Goal: Task Accomplishment & Management: Manage account settings

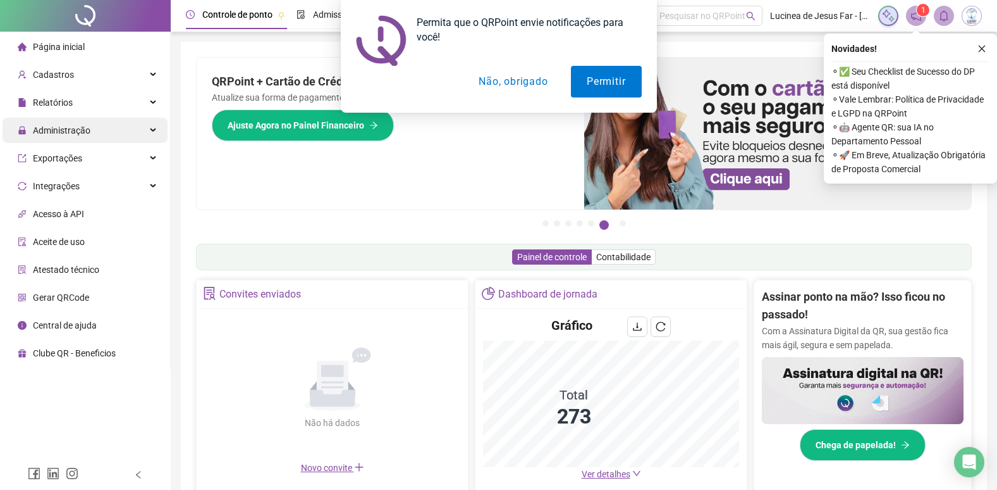
click at [151, 127] on div "Administração" at bounding box center [85, 130] width 165 height 25
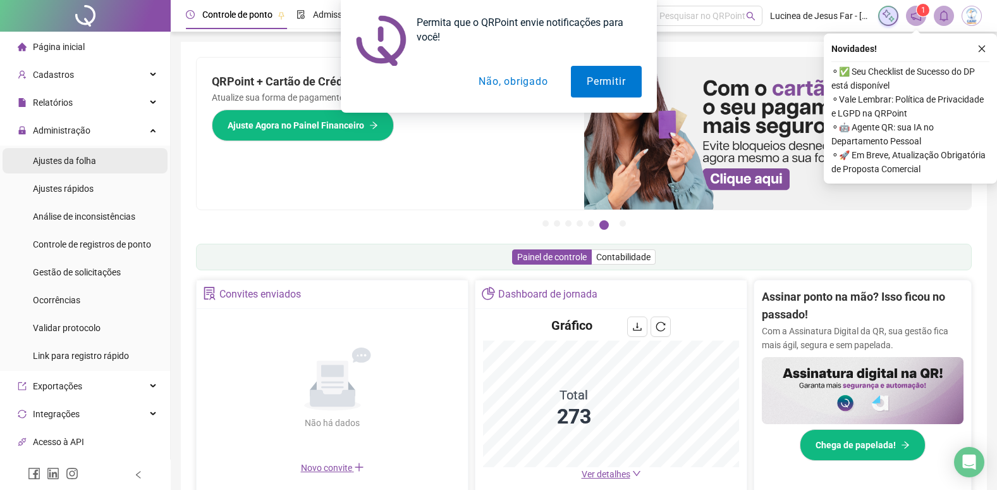
click at [86, 163] on span "Ajustes da folha" at bounding box center [64, 161] width 63 height 10
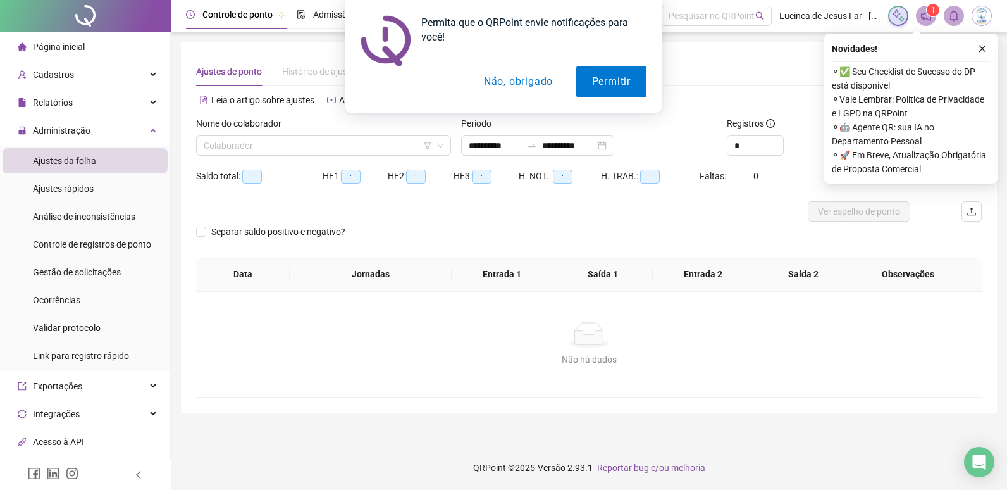
click at [534, 80] on button "Não, obrigado" at bounding box center [518, 82] width 101 height 32
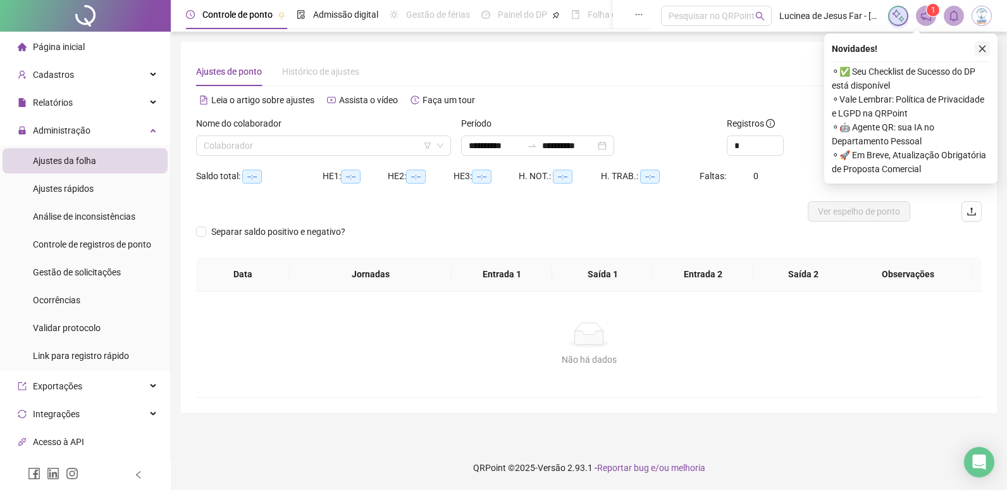
click at [984, 46] on icon "close" at bounding box center [982, 48] width 9 height 9
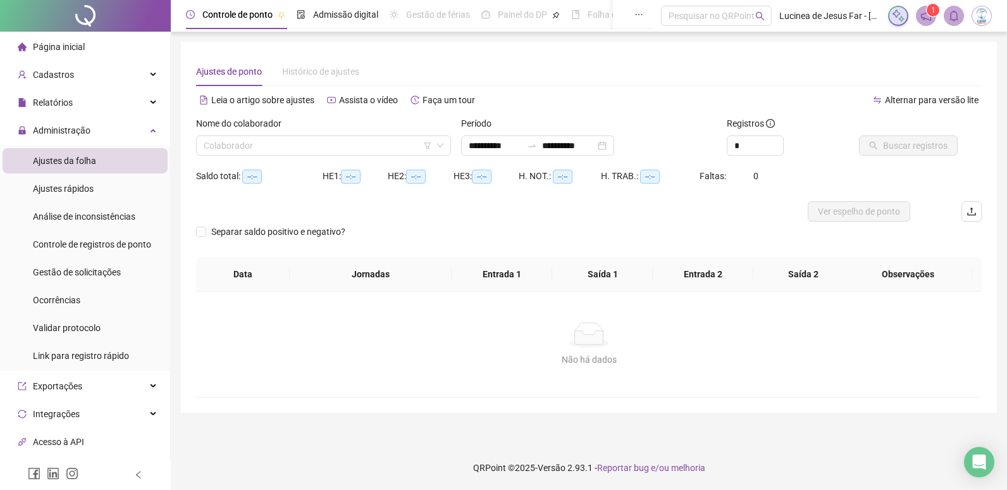
type input "**********"
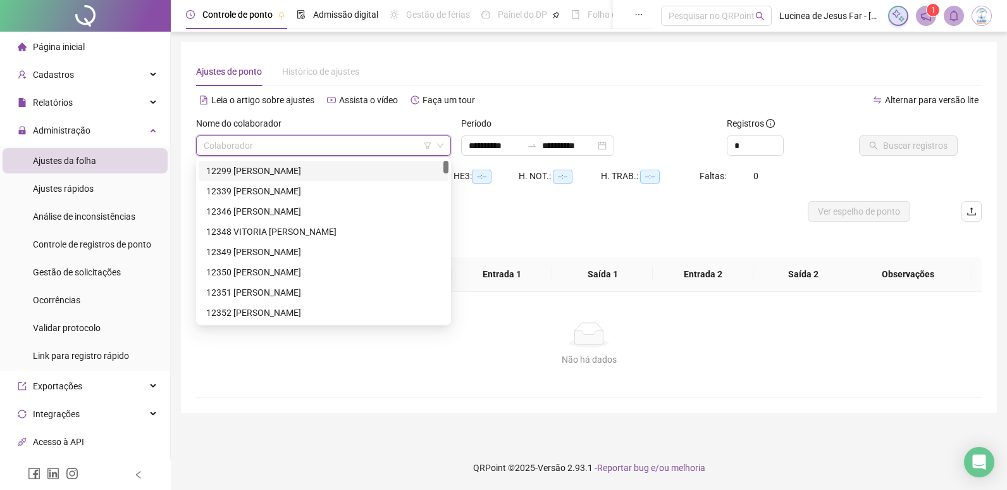
click at [347, 145] on input "search" at bounding box center [318, 145] width 228 height 19
type input "*****"
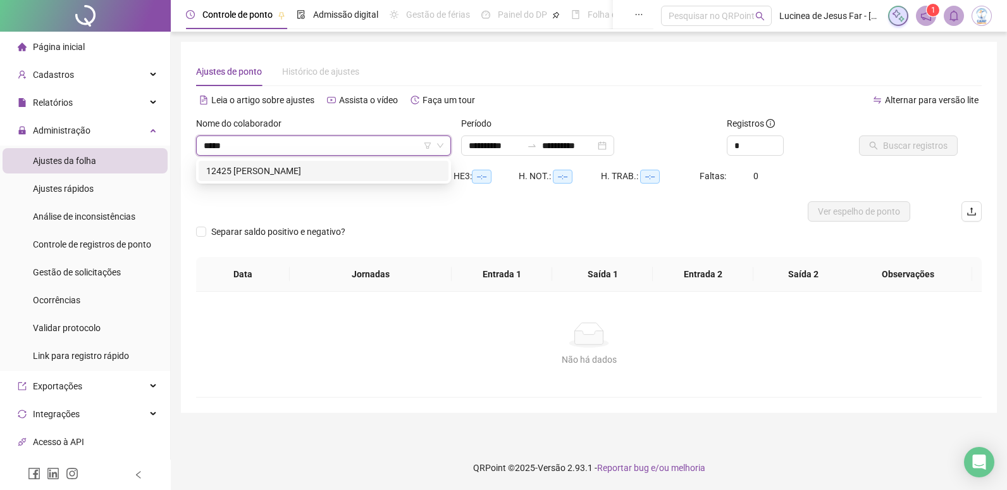
click at [349, 164] on div "12425 [PERSON_NAME]" at bounding box center [323, 171] width 235 height 14
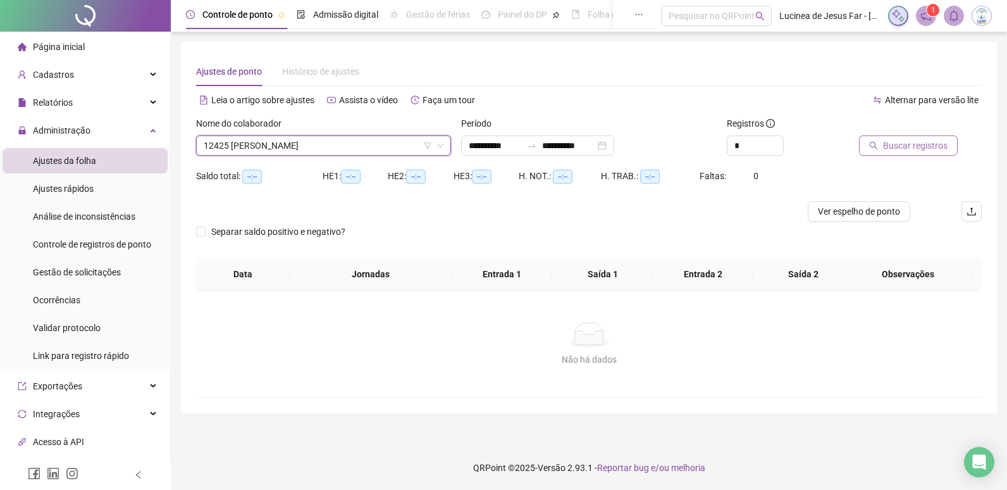
click at [928, 147] on span "Buscar registros" at bounding box center [915, 146] width 65 height 14
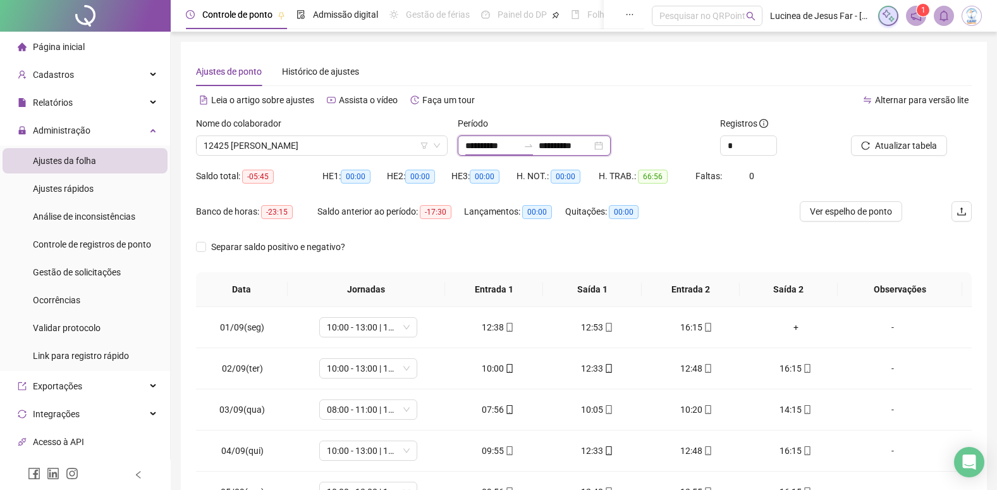
click at [519, 140] on input "**********" at bounding box center [491, 146] width 53 height 14
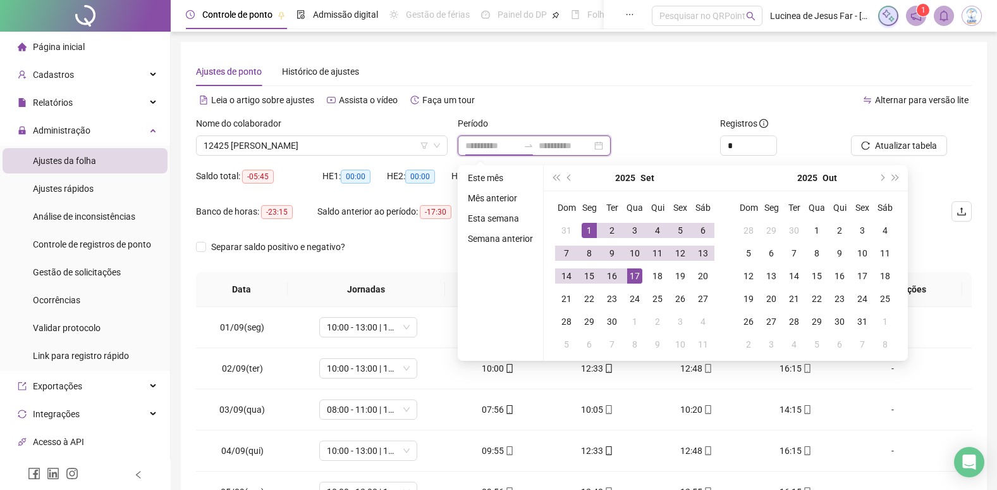
type input "**********"
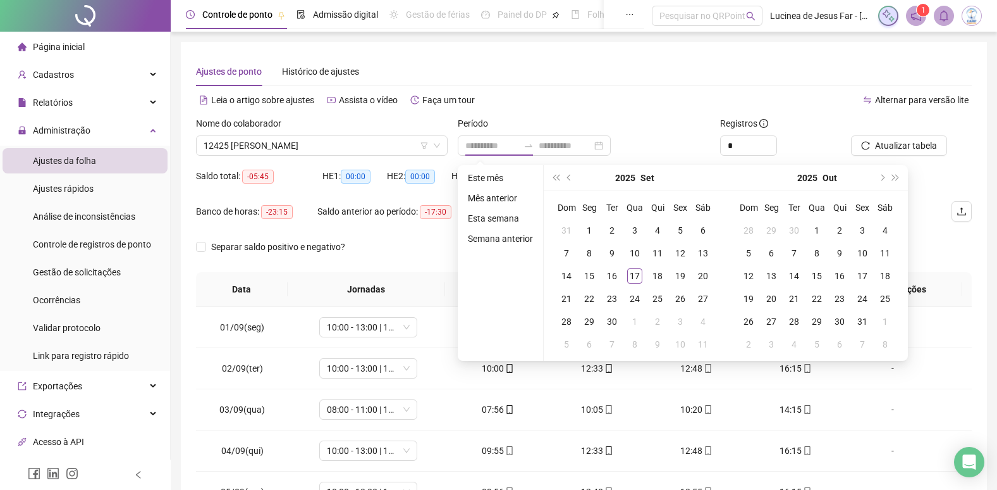
click at [508, 193] on li "Mês anterior" at bounding box center [500, 197] width 75 height 15
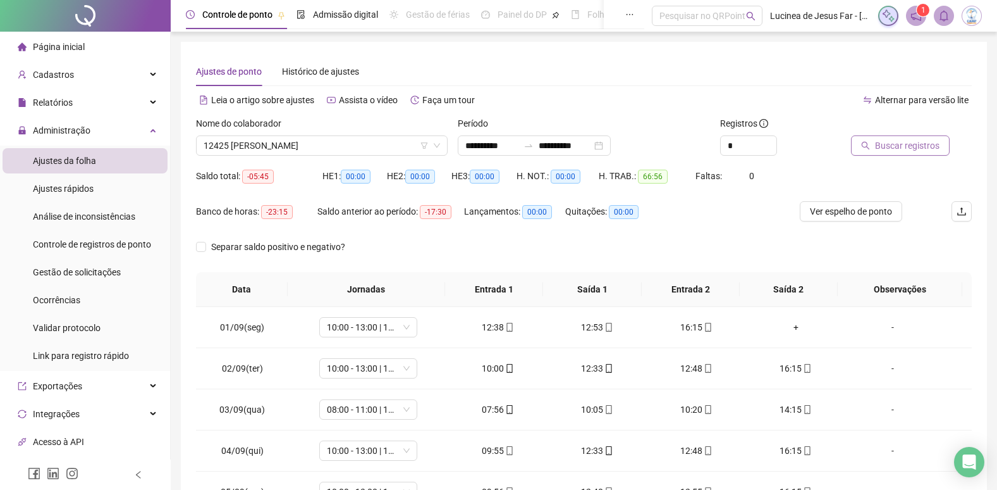
click at [892, 149] on span "Buscar registros" at bounding box center [907, 146] width 65 height 14
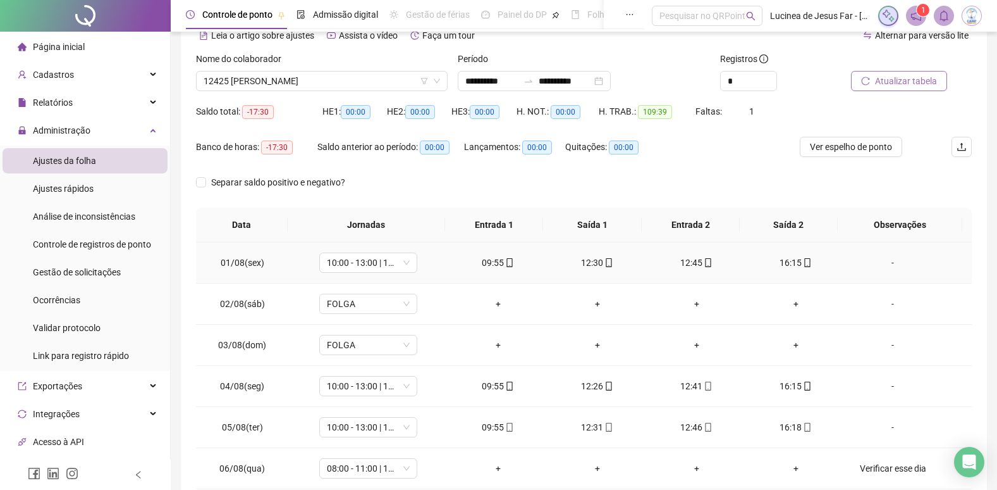
scroll to position [126, 0]
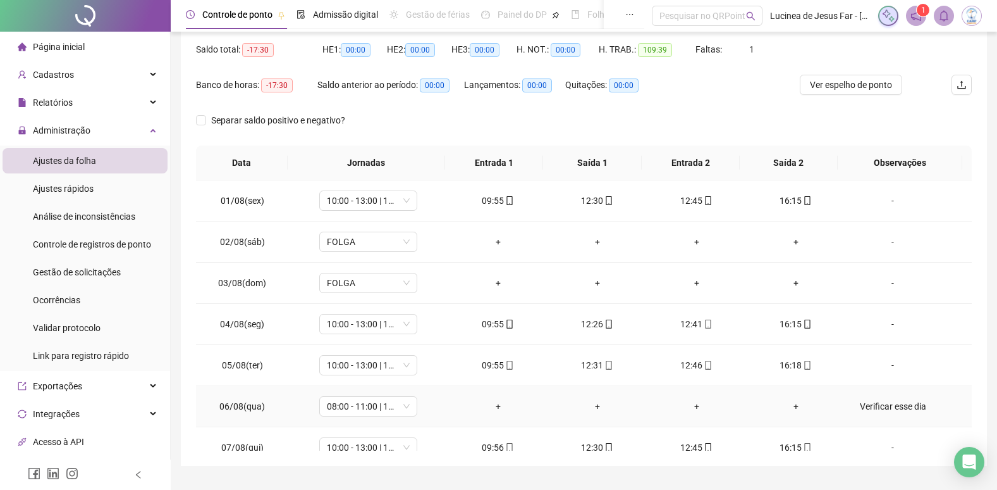
click at [885, 406] on div "Verificar esse dia" at bounding box center [893, 406] width 75 height 14
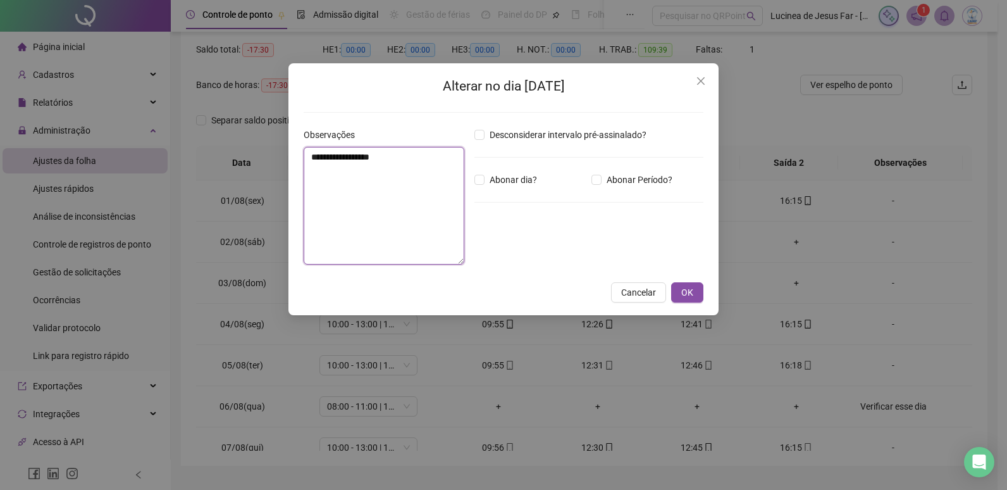
drag, startPoint x: 395, startPoint y: 164, endPoint x: 261, endPoint y: 166, distance: 133.5
click at [261, 166] on div "**********" at bounding box center [503, 245] width 1007 height 490
type textarea "**********"
click at [500, 179] on span "Abonar dia?" at bounding box center [513, 180] width 58 height 14
click at [689, 293] on span "OK" at bounding box center [687, 292] width 12 height 14
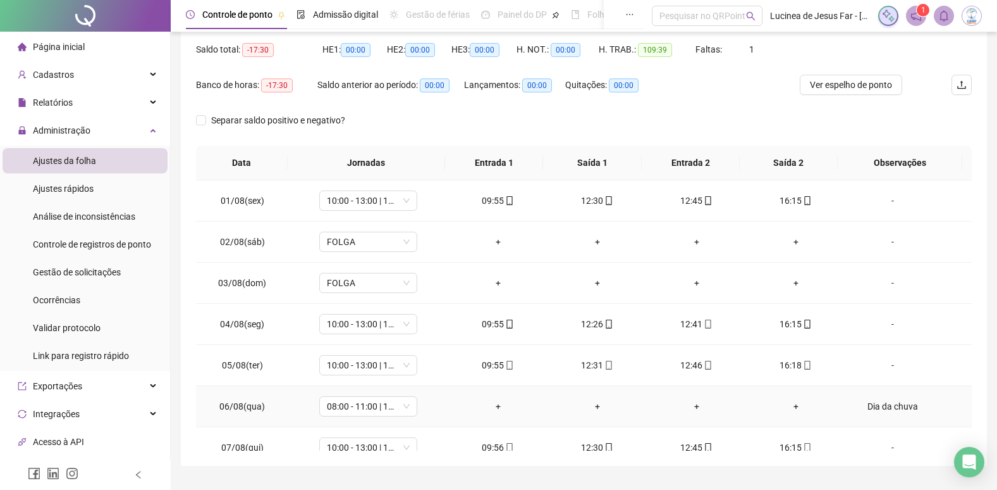
click at [881, 405] on div "Dia da chuva" at bounding box center [893, 406] width 75 height 14
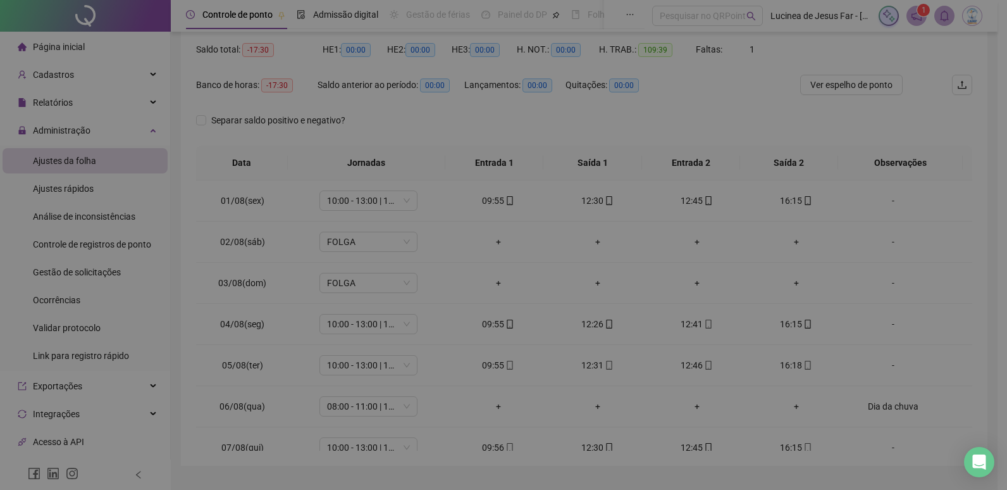
type textarea "**********"
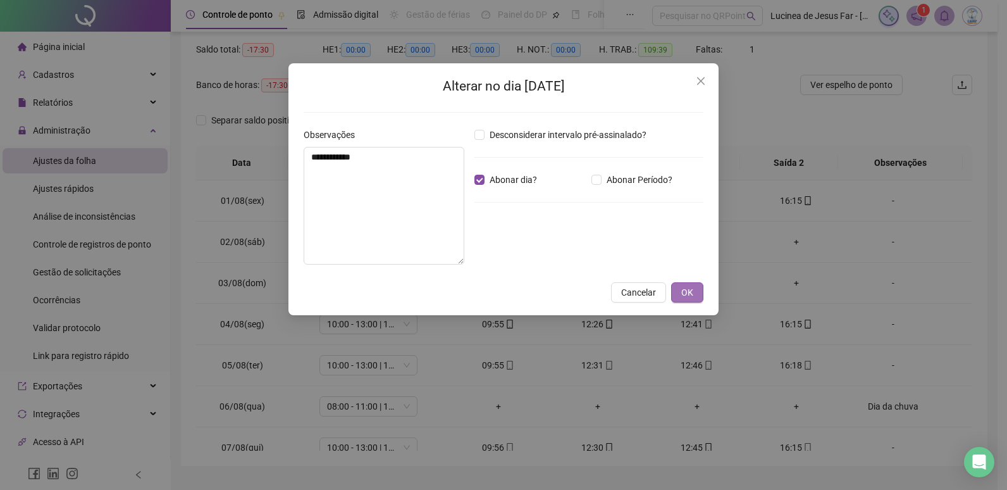
click at [689, 293] on span "OK" at bounding box center [687, 292] width 12 height 14
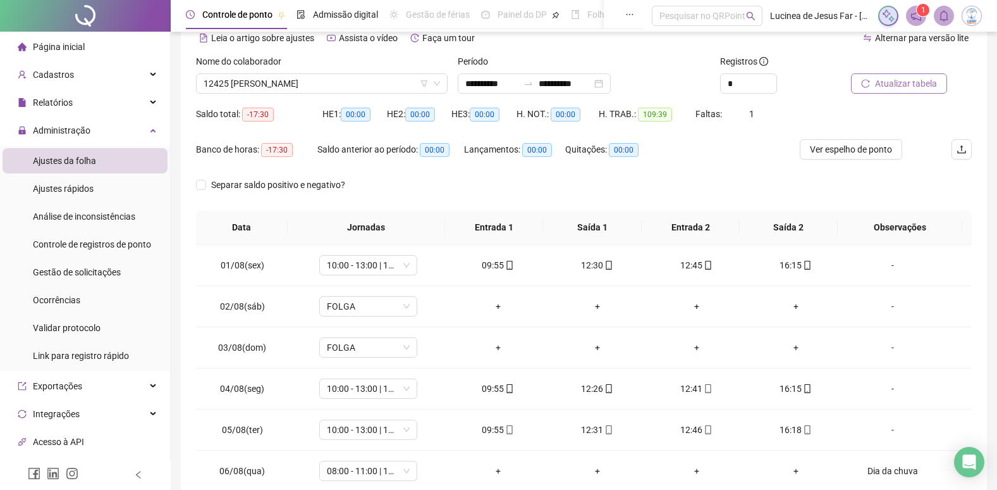
scroll to position [0, 0]
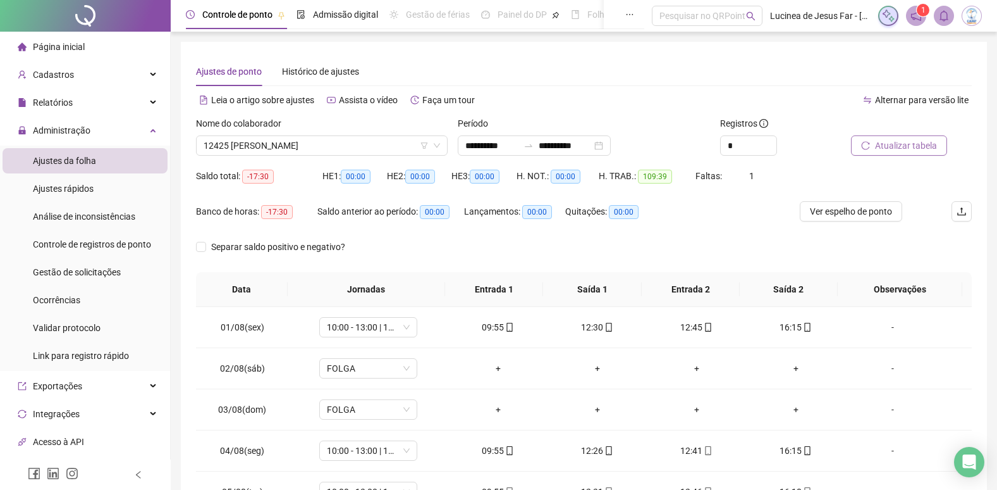
click at [930, 144] on span "Atualizar tabela" at bounding box center [906, 146] width 62 height 14
click at [933, 100] on span "Alternar para versão lite" at bounding box center [922, 100] width 94 height 10
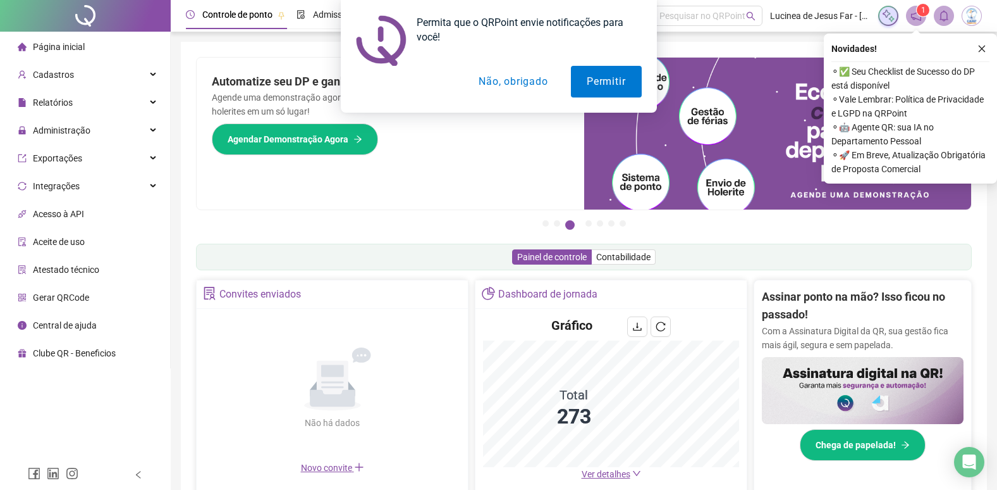
click at [527, 88] on button "Não, obrigado" at bounding box center [513, 82] width 101 height 32
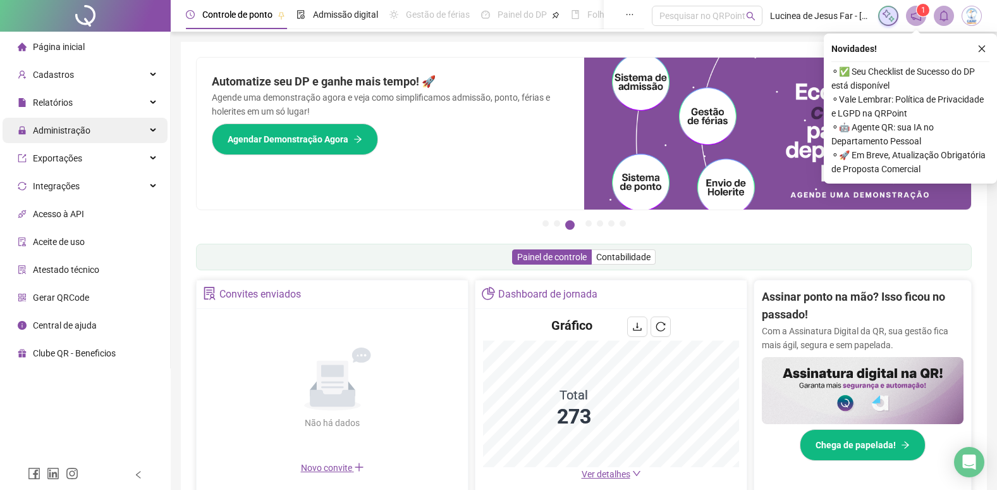
click at [153, 128] on div "Administração" at bounding box center [85, 130] width 165 height 25
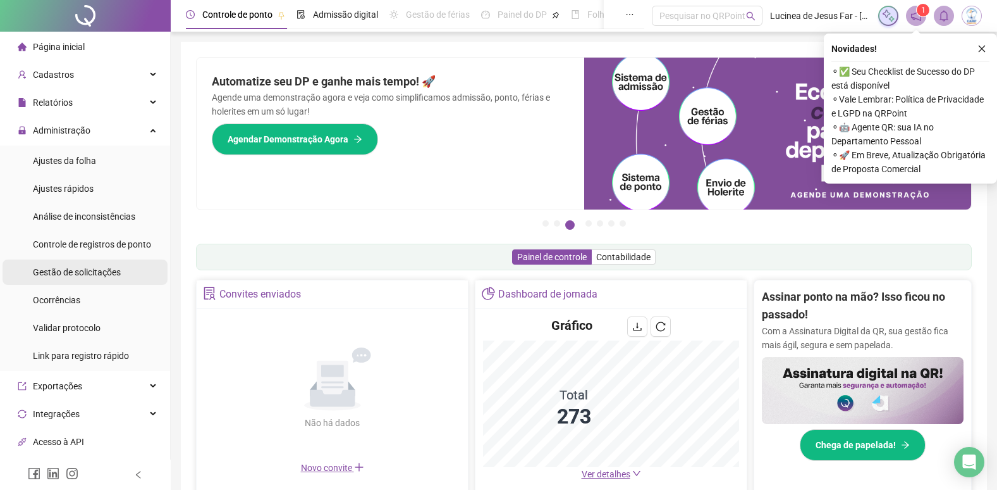
click at [109, 268] on span "Gestão de solicitações" at bounding box center [77, 272] width 88 height 10
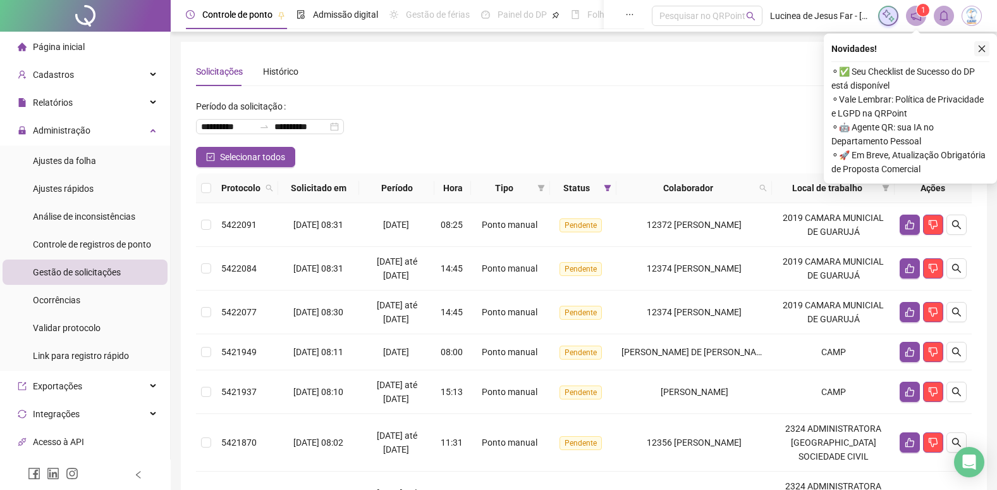
click at [983, 47] on icon "close" at bounding box center [982, 49] width 7 height 7
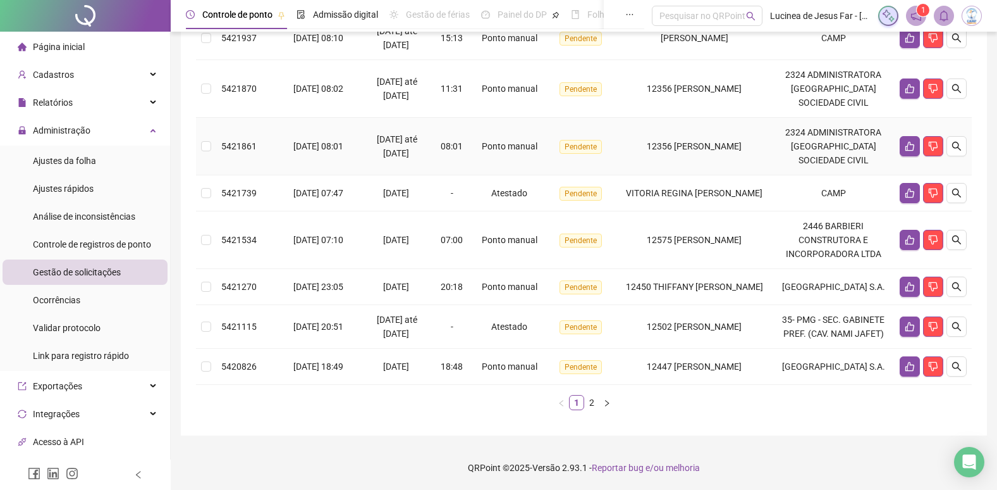
scroll to position [369, 0]
click at [963, 183] on button "button" at bounding box center [957, 193] width 20 height 20
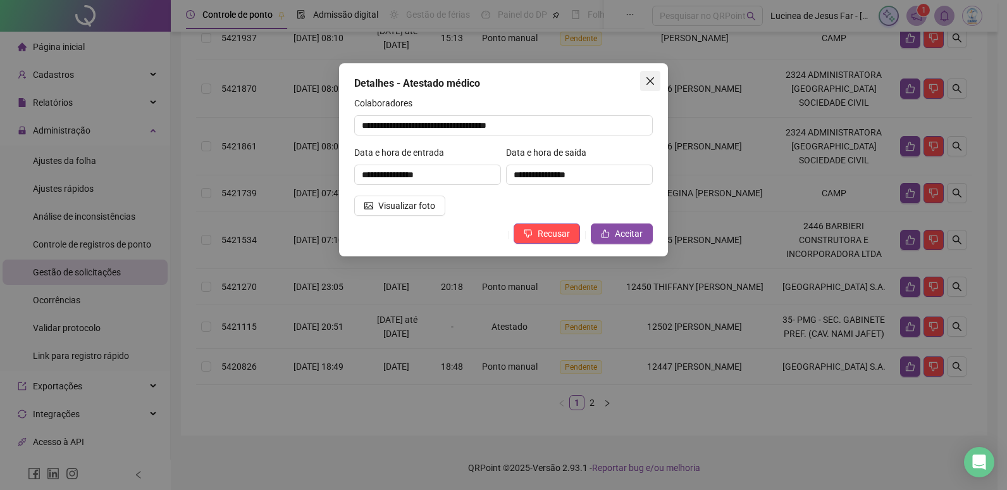
click at [648, 80] on icon "close" at bounding box center [650, 81] width 10 height 10
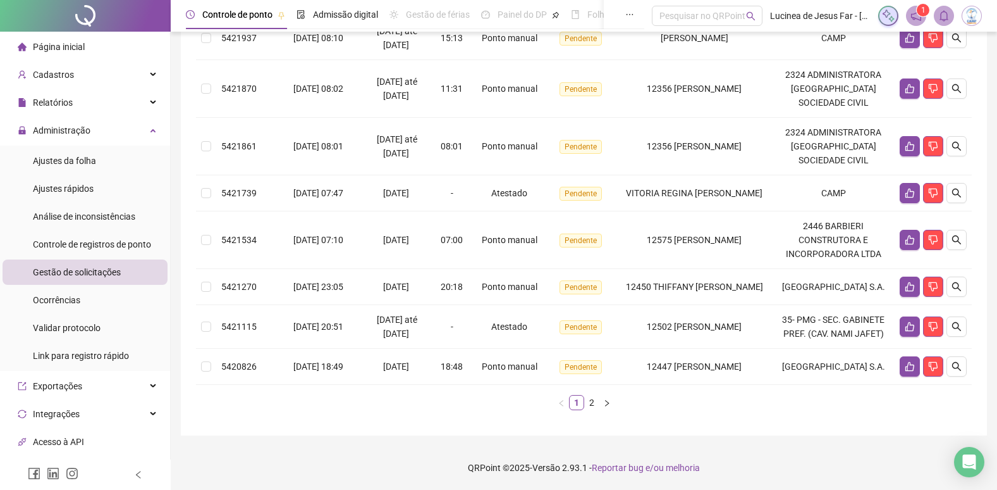
click at [614, 403] on button "button" at bounding box center [607, 402] width 15 height 15
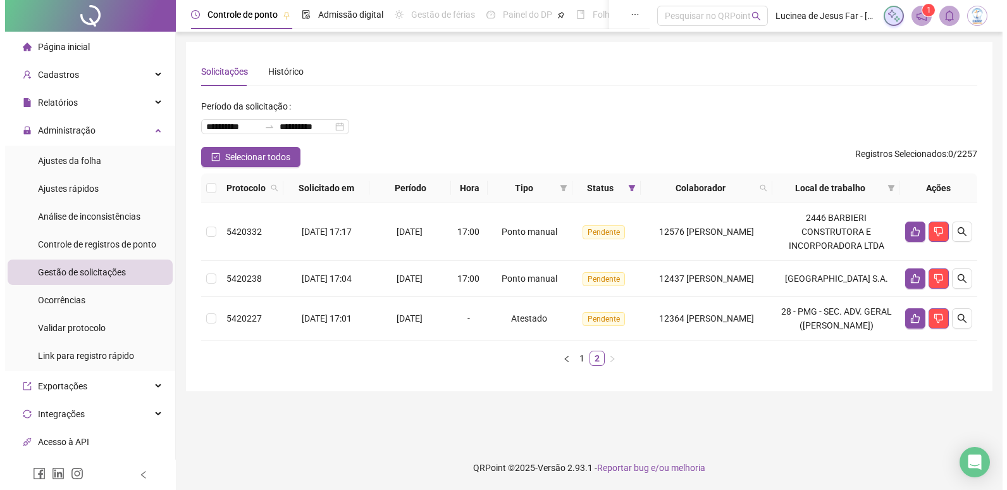
scroll to position [0, 0]
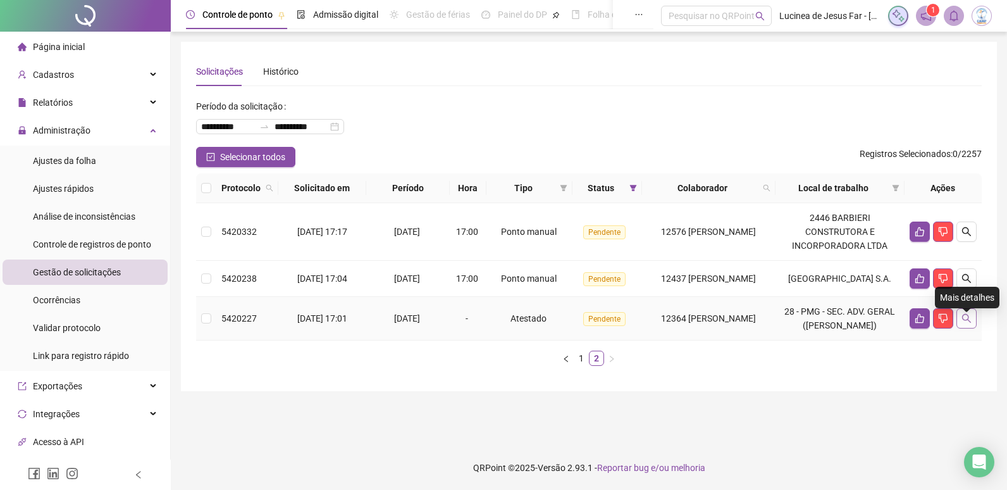
click at [962, 323] on icon "search" at bounding box center [966, 318] width 10 height 10
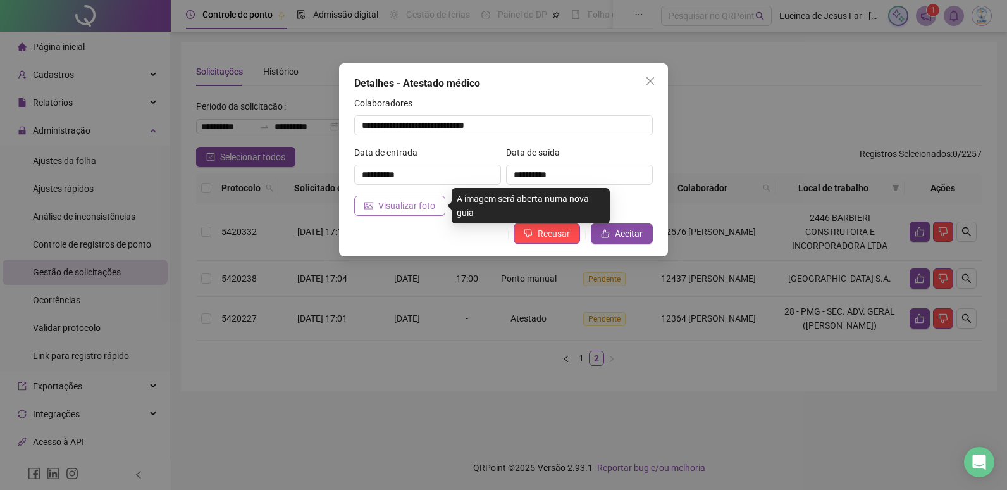
click at [422, 207] on span "Visualizar foto" at bounding box center [406, 206] width 57 height 14
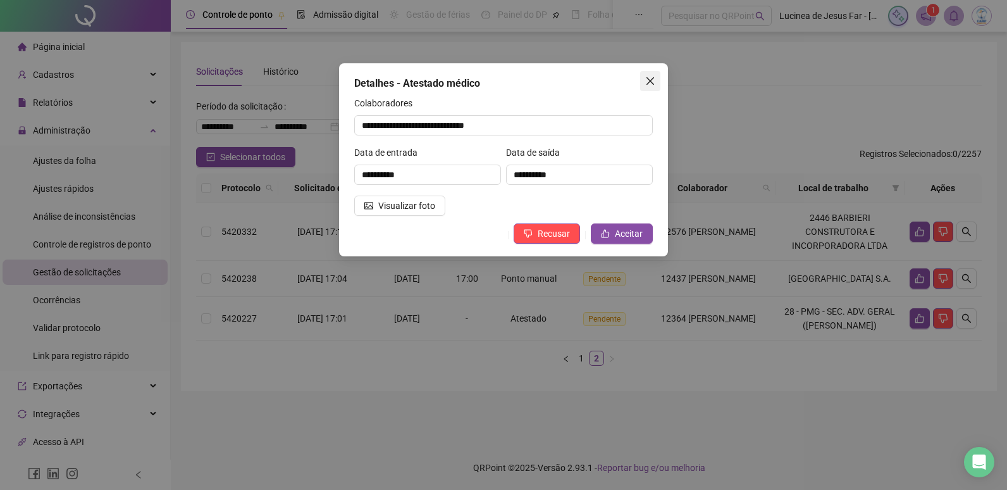
click at [651, 80] on icon "close" at bounding box center [650, 81] width 8 height 8
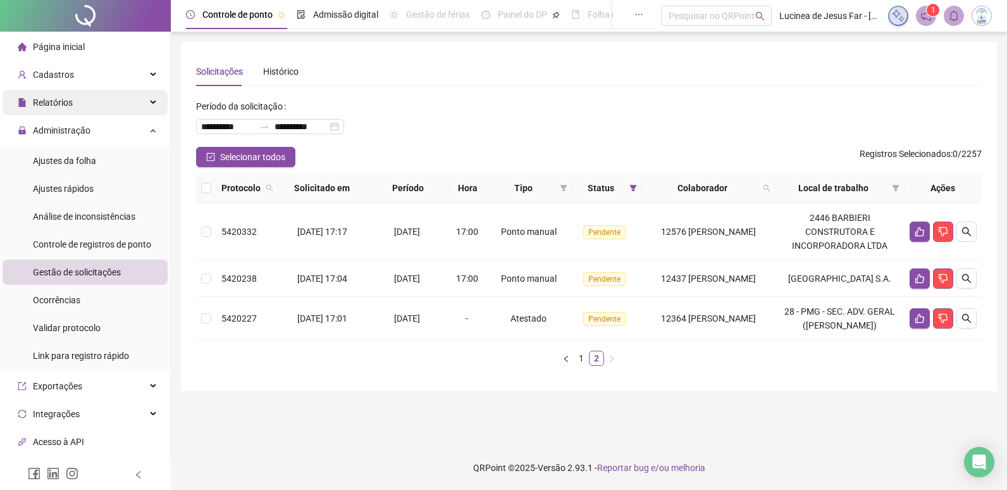
click at [145, 99] on div "Relatórios" at bounding box center [85, 102] width 165 height 25
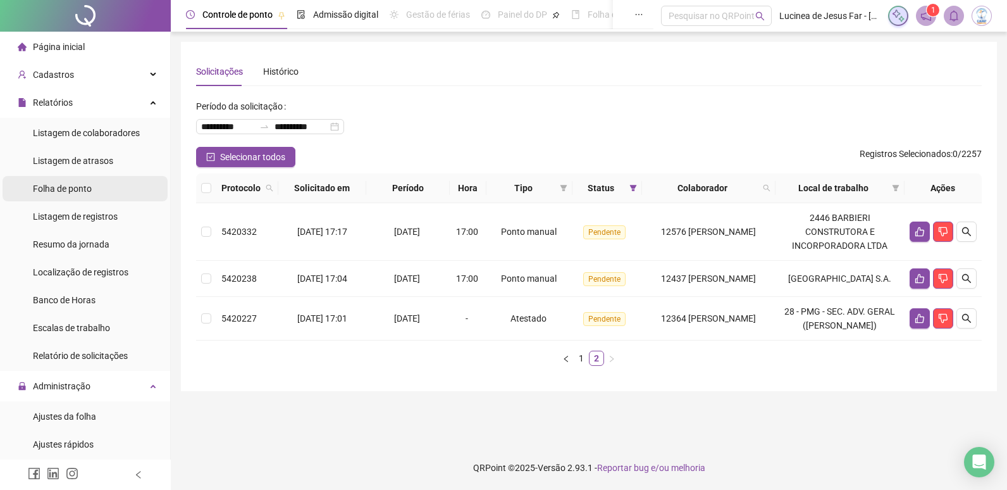
click at [83, 189] on span "Folha de ponto" at bounding box center [62, 188] width 59 height 10
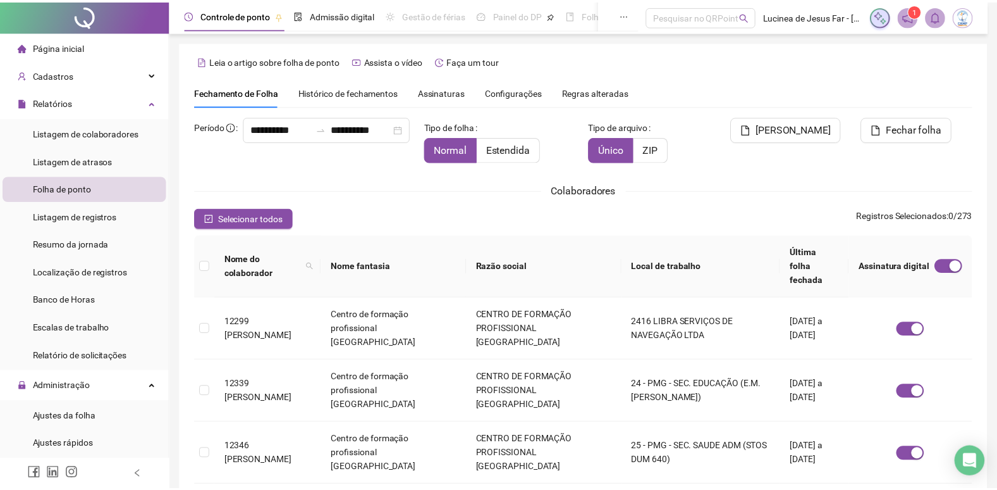
scroll to position [15, 0]
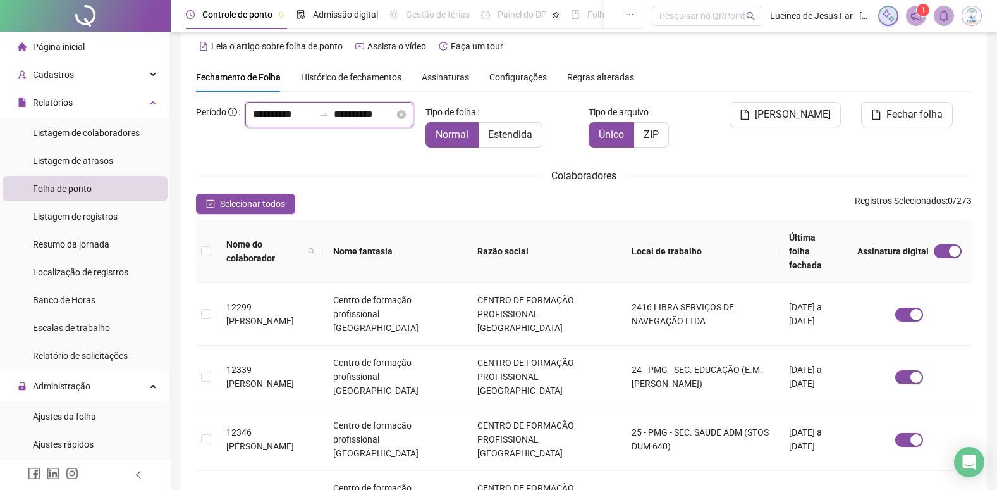
click at [342, 122] on input "**********" at bounding box center [364, 114] width 61 height 15
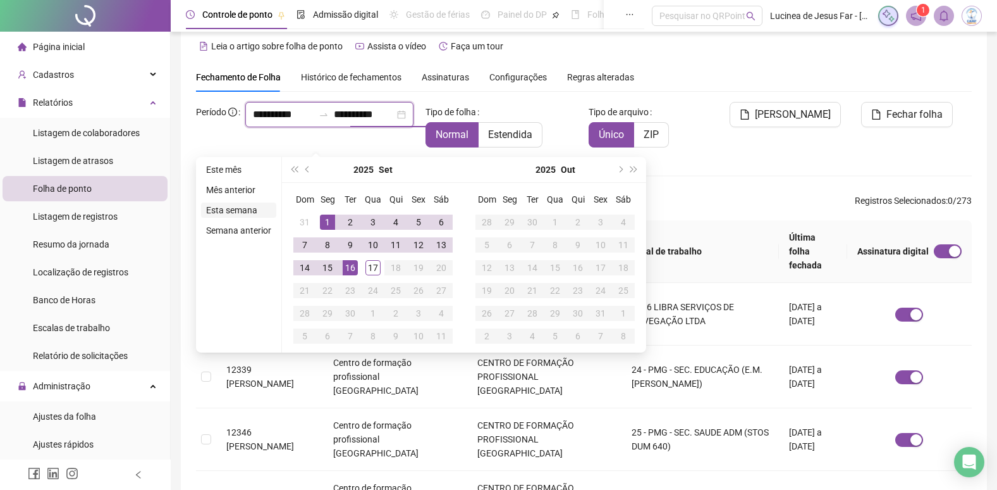
type input "**********"
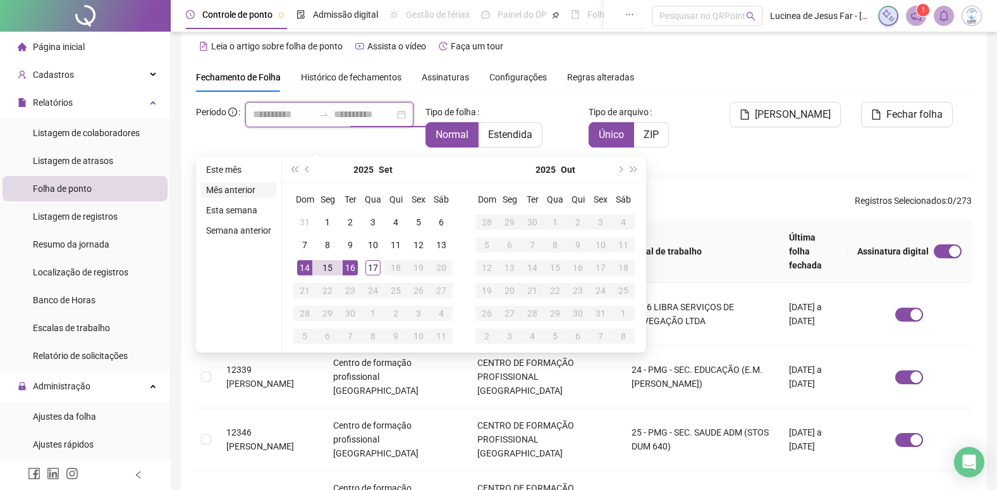
type input "**********"
click at [239, 193] on li "Mês anterior" at bounding box center [238, 189] width 75 height 15
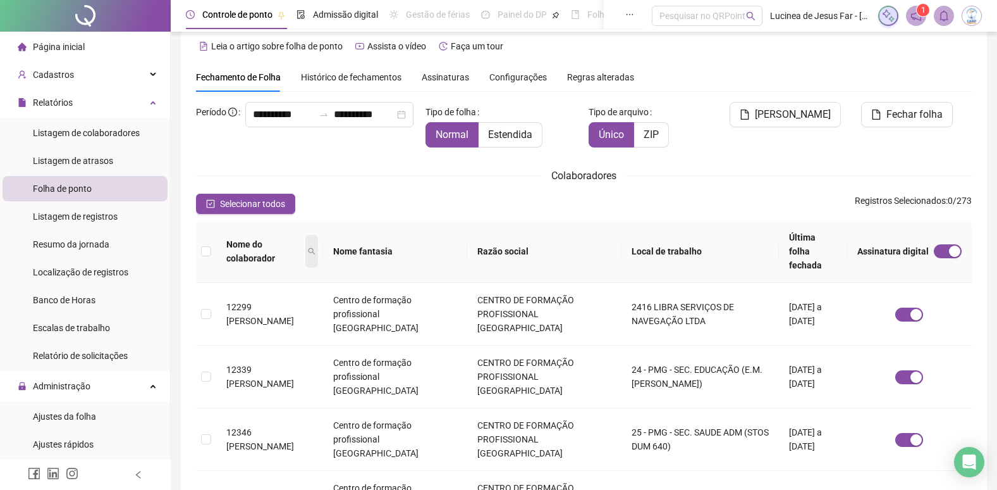
click at [316, 247] on icon "search" at bounding box center [312, 251] width 8 height 8
type input "*****"
click at [266, 291] on span "Buscar" at bounding box center [259, 289] width 28 height 14
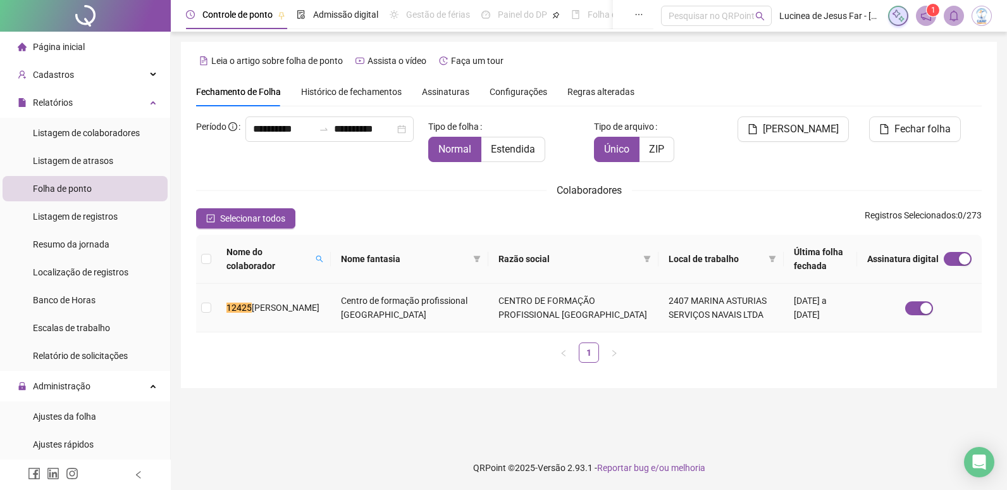
click at [331, 303] on td "12425 [PERSON_NAME]" at bounding box center [273, 307] width 114 height 49
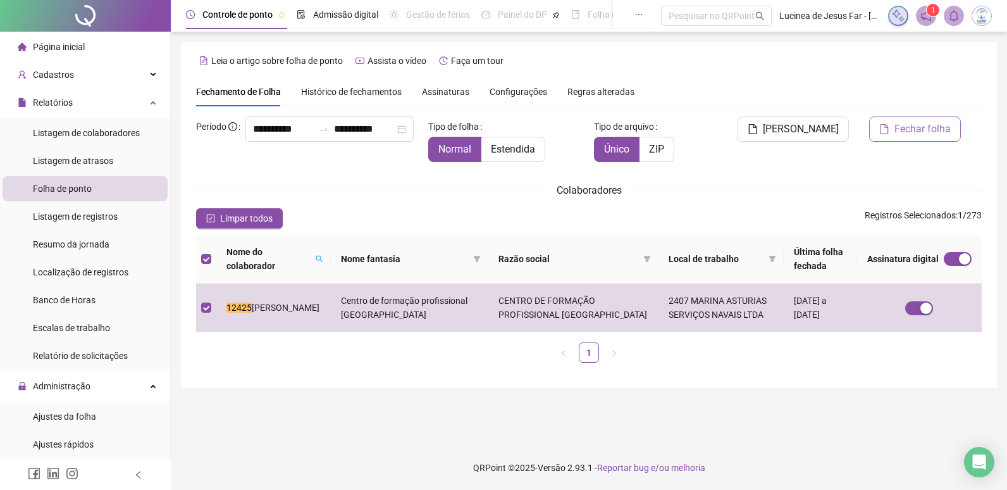
click at [935, 128] on span "Fechar folha" at bounding box center [922, 128] width 56 height 15
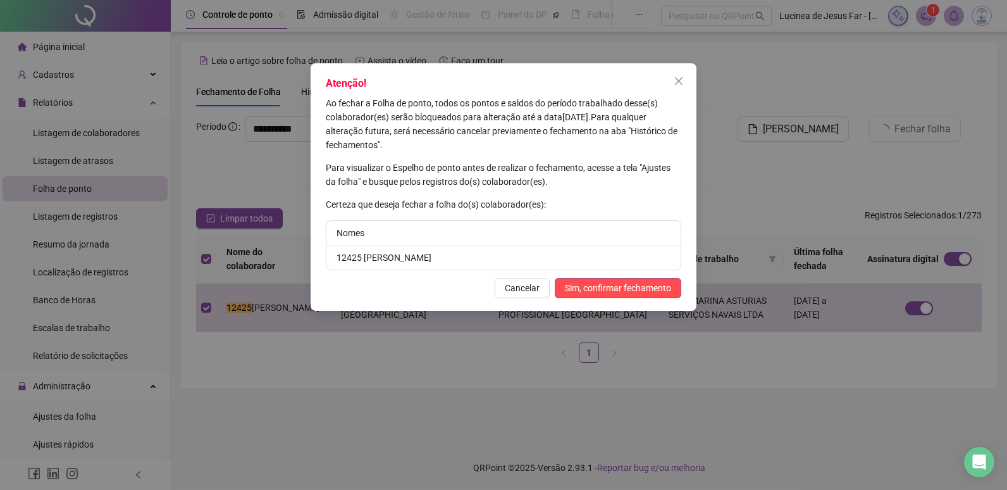
drag, startPoint x: 605, startPoint y: 286, endPoint x: 615, endPoint y: 256, distance: 32.0
click at [606, 288] on span "Sim, confirmar fechamento" at bounding box center [618, 288] width 106 height 14
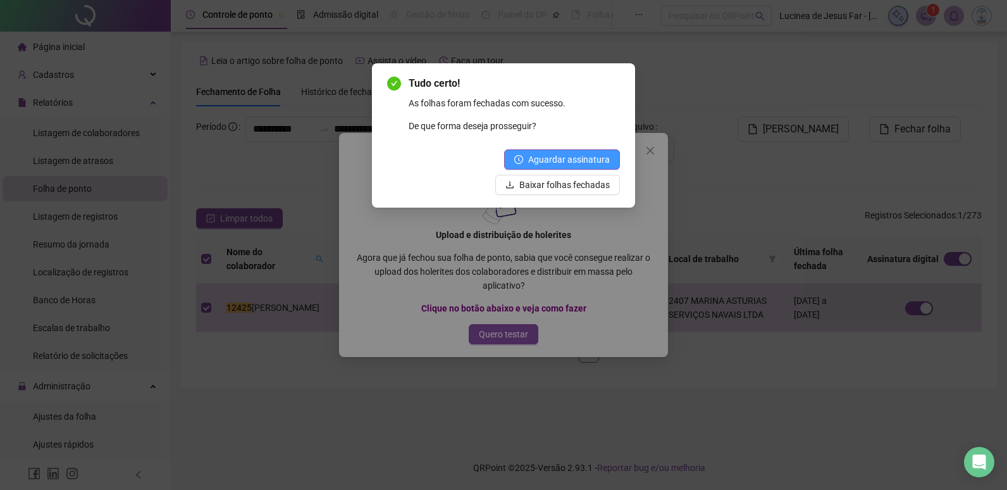
click at [593, 160] on span "Aguardar assinatura" at bounding box center [569, 159] width 82 height 14
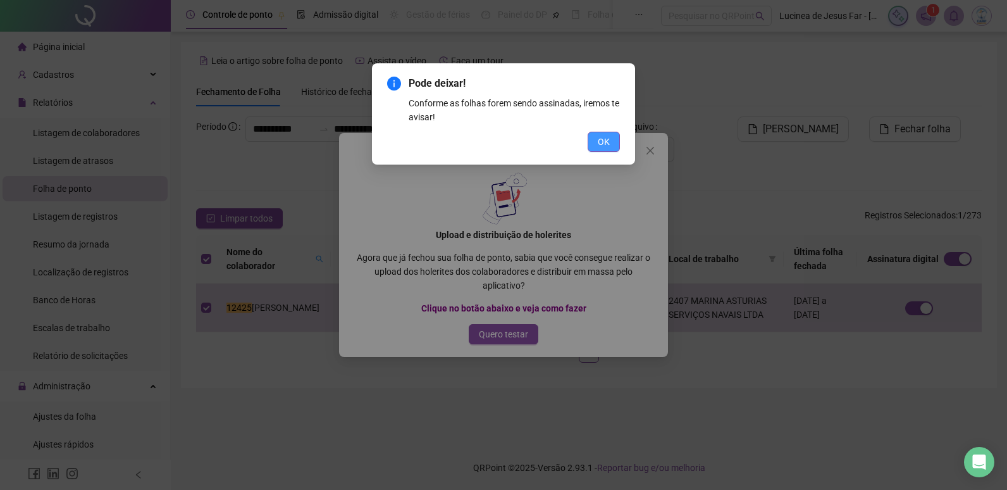
click at [605, 144] on span "OK" at bounding box center [604, 142] width 12 height 14
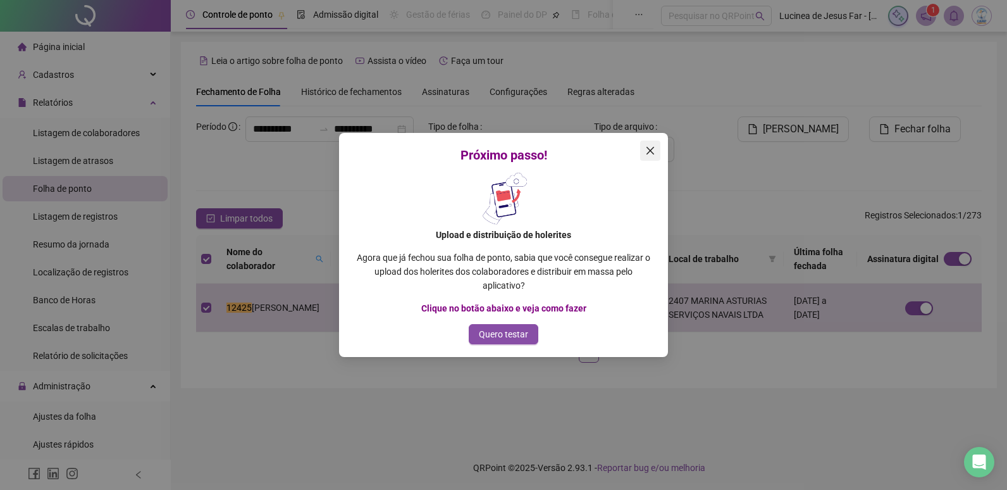
click at [651, 151] on icon "close" at bounding box center [650, 151] width 8 height 8
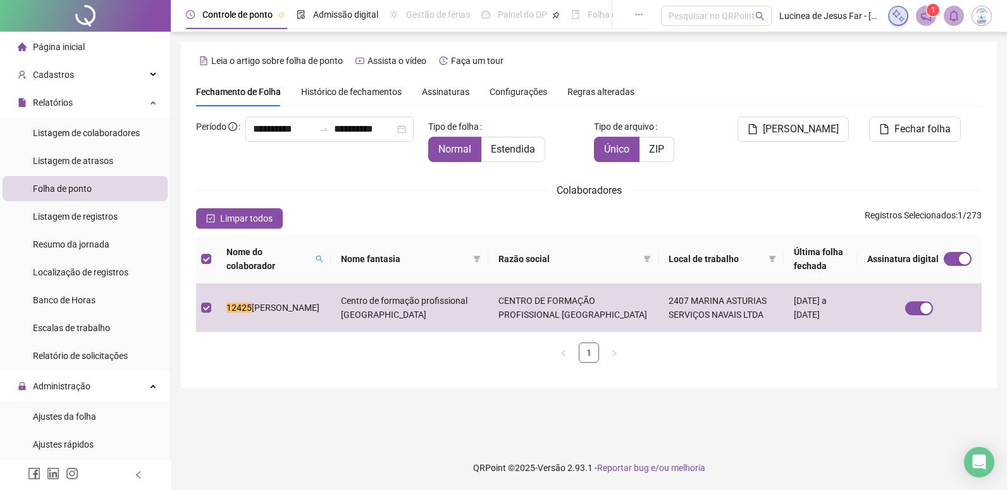
click at [438, 91] on span "Assinaturas" at bounding box center [445, 91] width 47 height 9
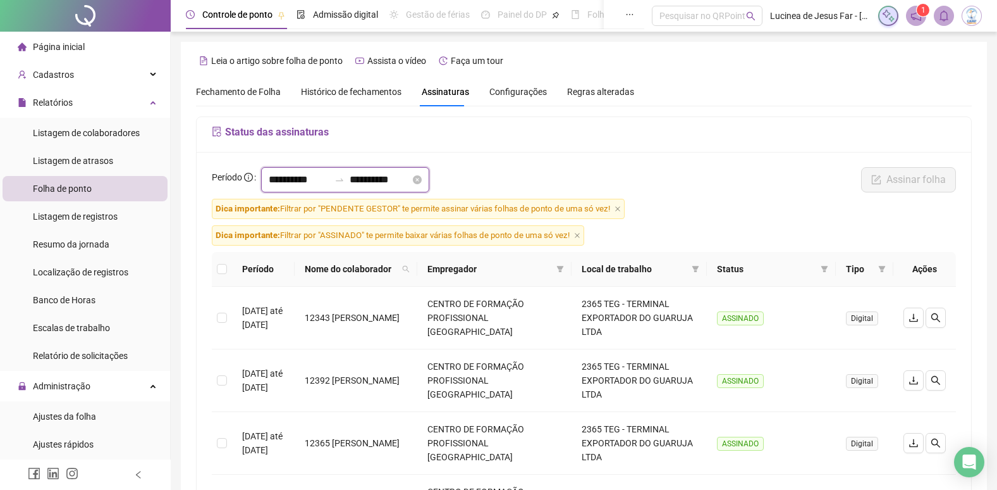
click at [410, 178] on input "**********" at bounding box center [380, 179] width 61 height 15
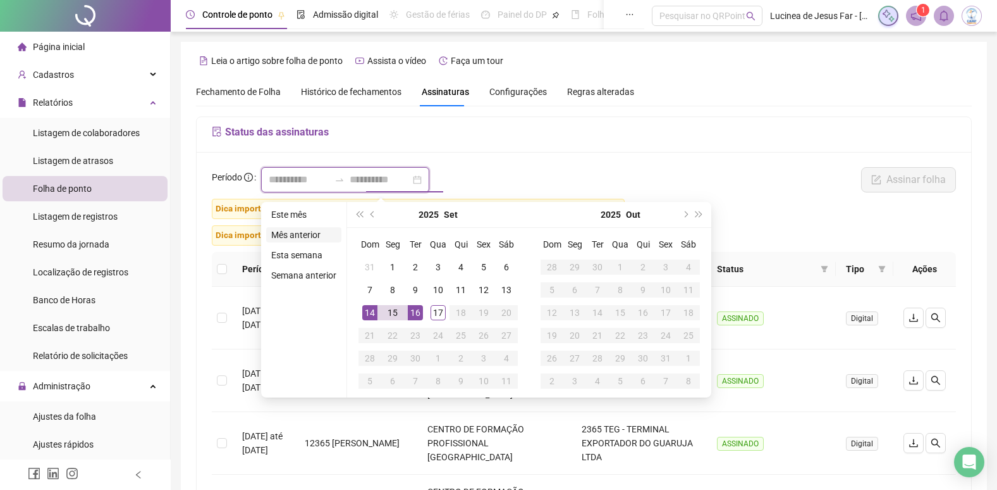
type input "**********"
click at [321, 237] on li "Mês anterior" at bounding box center [303, 234] width 75 height 15
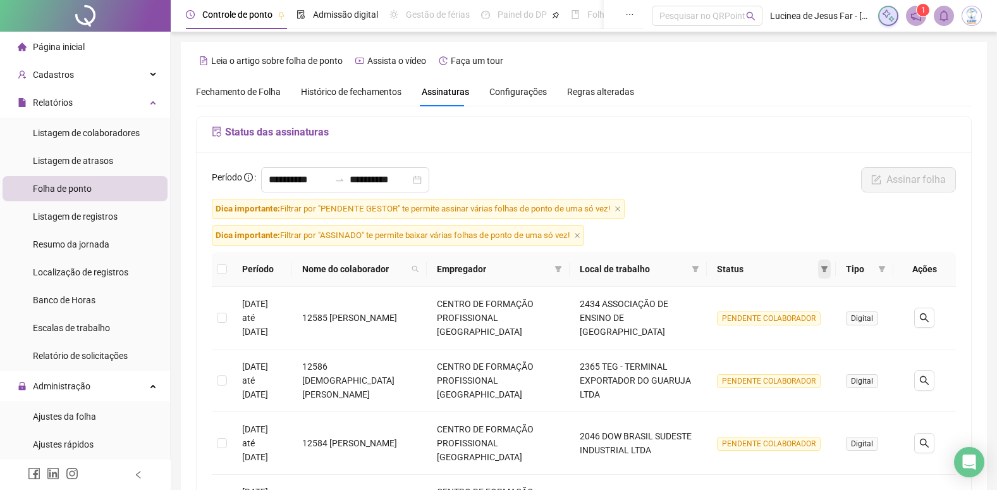
click at [821, 273] on icon "filter" at bounding box center [825, 269] width 8 height 8
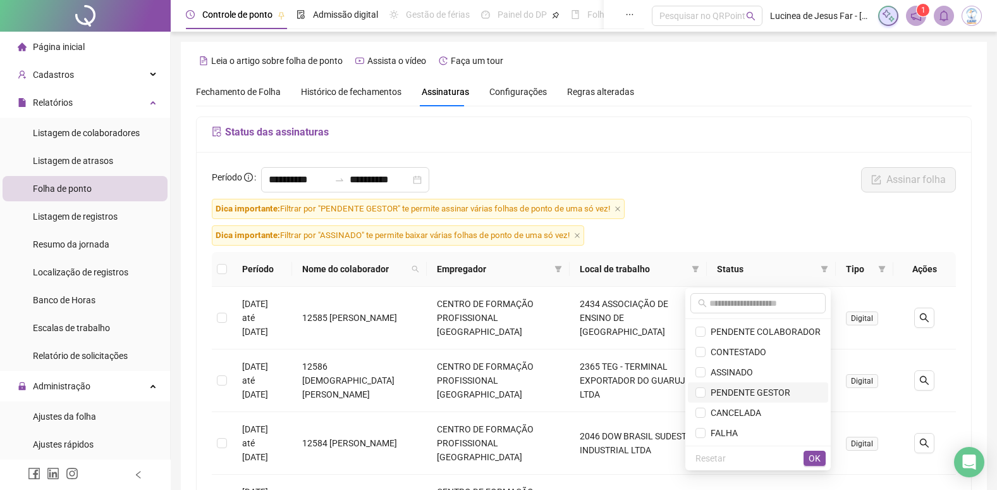
click at [756, 391] on span "PENDENTE GESTOR" at bounding box center [748, 392] width 85 height 10
click at [816, 457] on span "OK" at bounding box center [815, 458] width 12 height 14
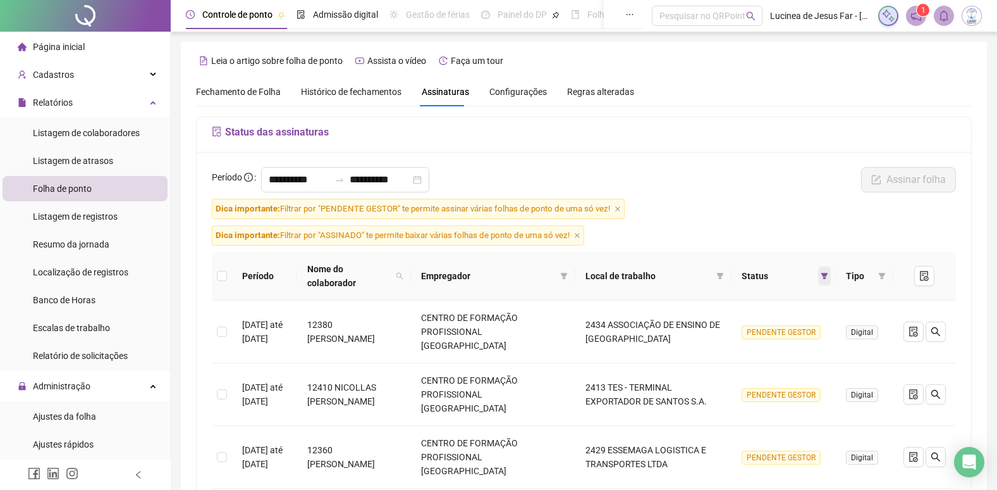
click at [825, 273] on icon "filter" at bounding box center [825, 276] width 8 height 8
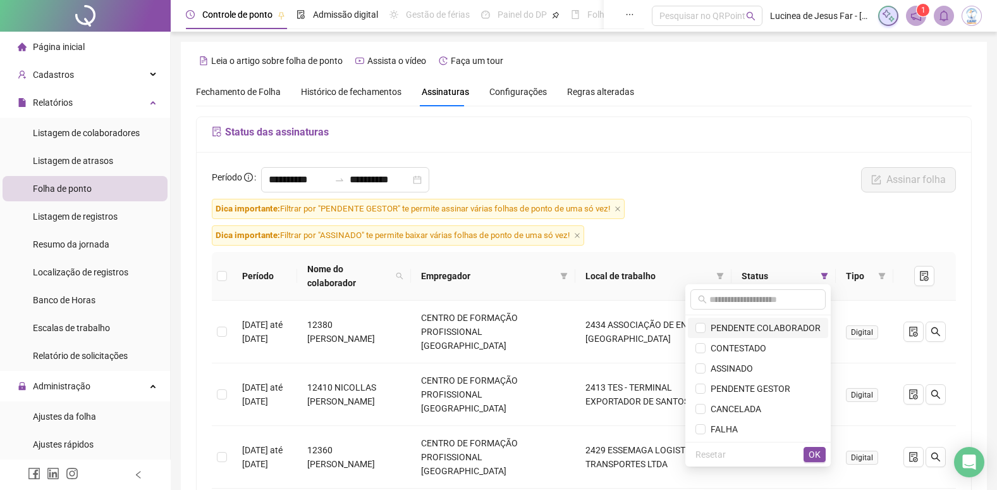
click at [751, 327] on span "PENDENTE COLABORADOR" at bounding box center [763, 328] width 115 height 10
click at [816, 452] on span "OK" at bounding box center [815, 454] width 12 height 14
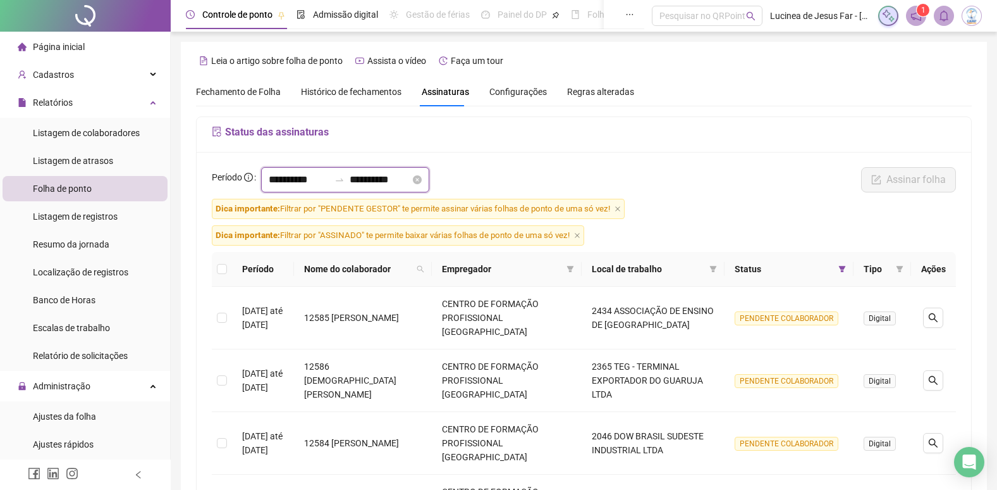
click at [329, 180] on input "**********" at bounding box center [299, 179] width 61 height 15
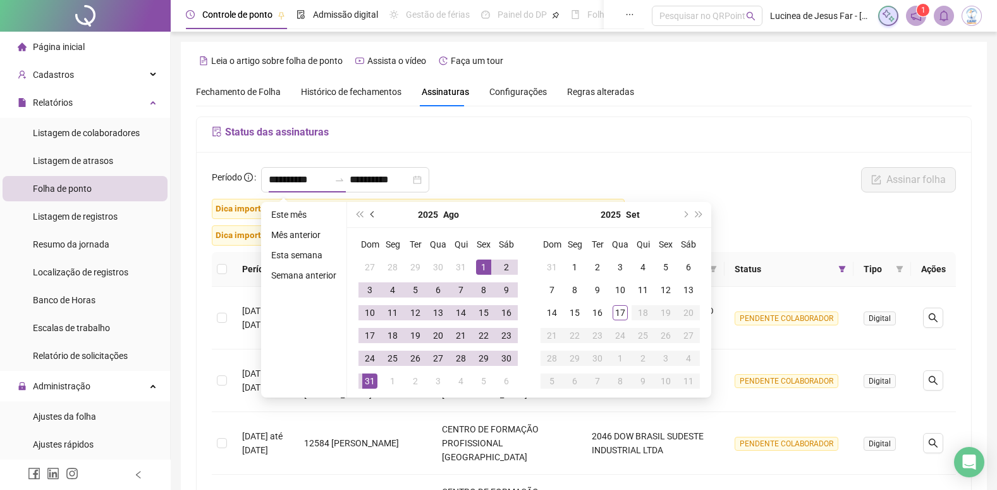
click at [373, 213] on span "prev-year" at bounding box center [374, 214] width 6 height 6
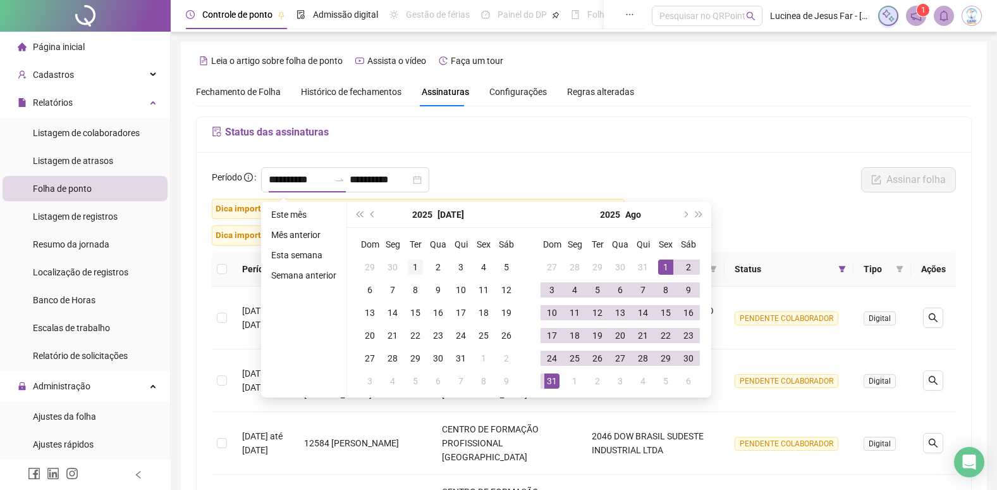
type input "**********"
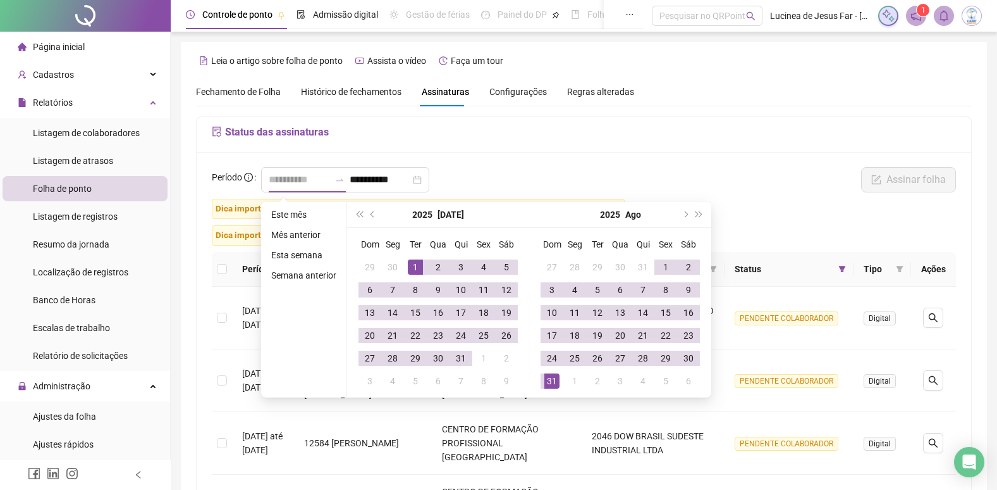
click at [412, 266] on div "1" at bounding box center [415, 266] width 15 height 15
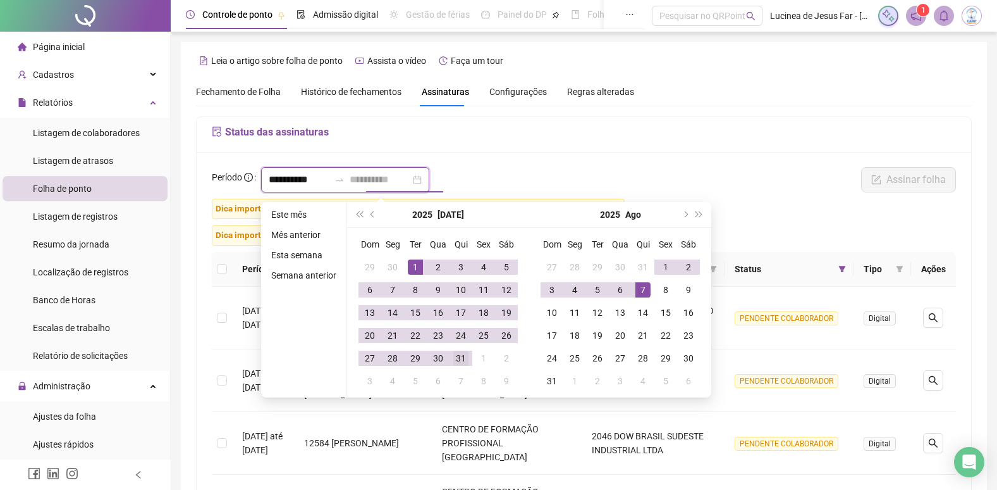
type input "**********"
click at [462, 355] on div "31" at bounding box center [460, 357] width 15 height 15
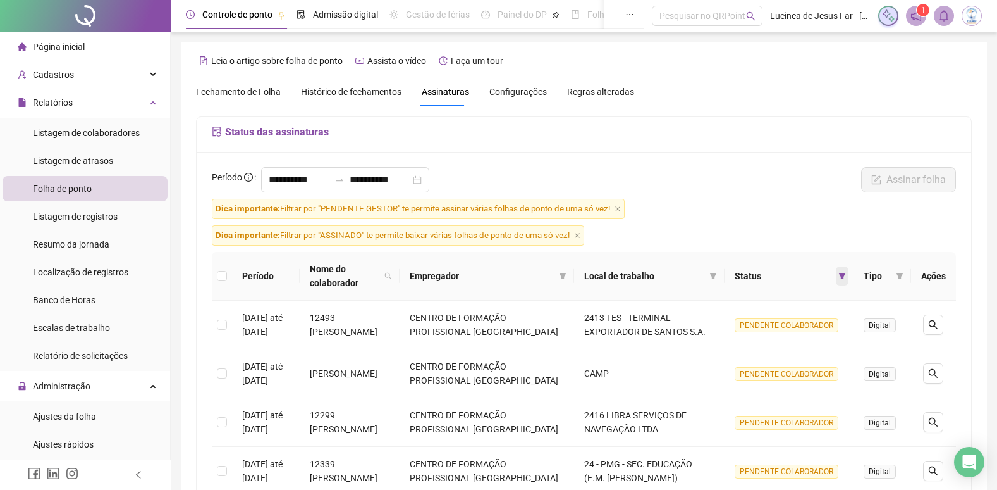
click at [844, 274] on icon "filter" at bounding box center [842, 276] width 7 height 6
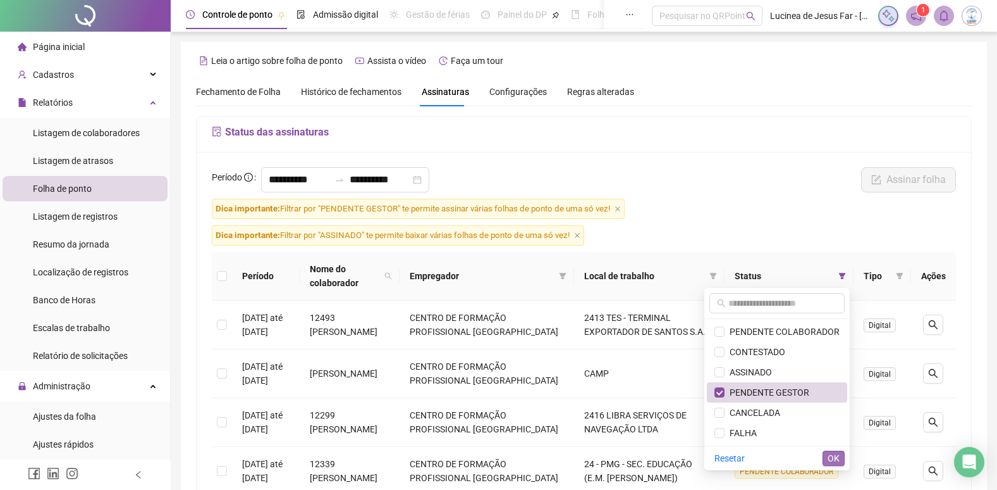
click at [835, 459] on span "OK" at bounding box center [834, 458] width 12 height 14
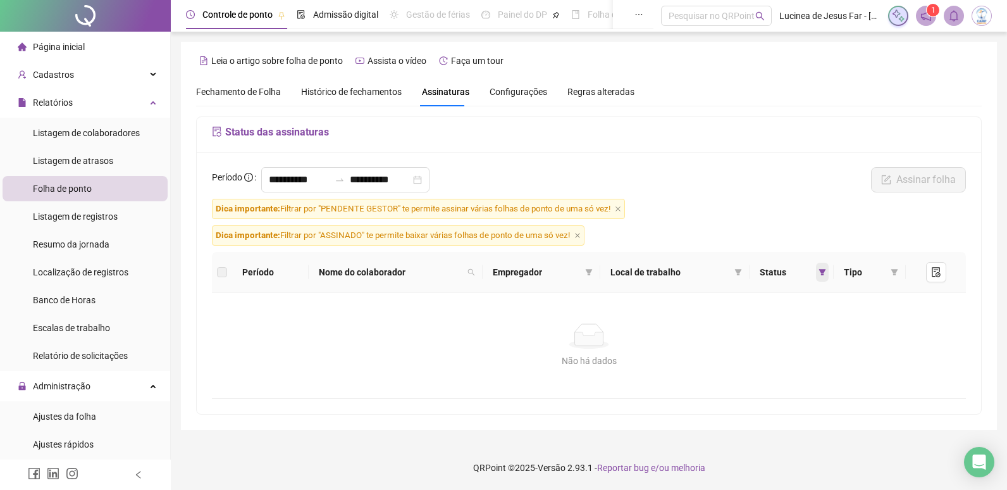
click at [822, 270] on icon "filter" at bounding box center [822, 272] width 7 height 6
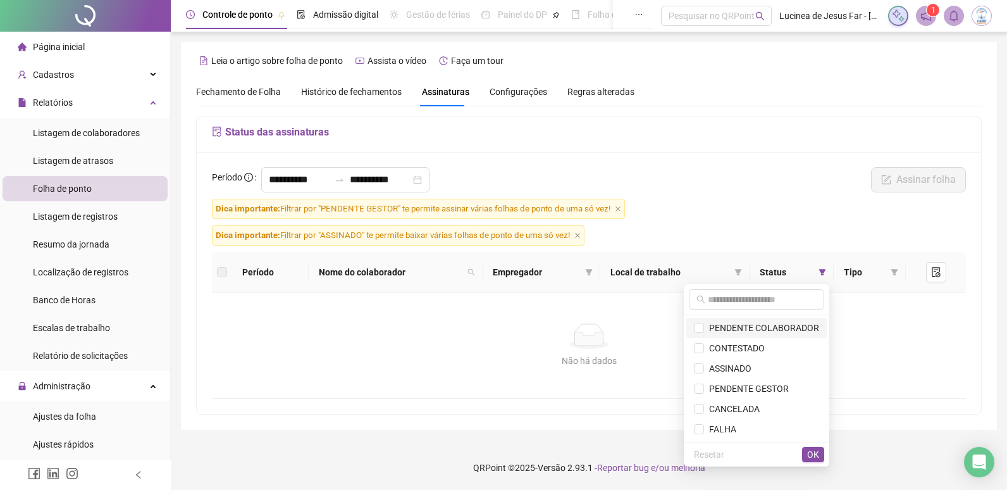
click at [718, 327] on span "PENDENTE COLABORADOR" at bounding box center [761, 328] width 115 height 10
click at [813, 451] on span "OK" at bounding box center [813, 454] width 12 height 14
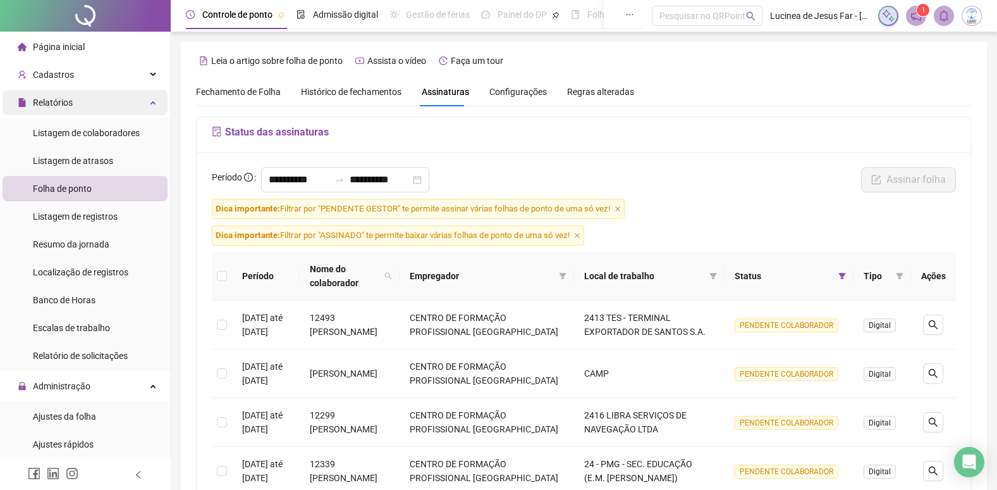
click at [144, 102] on div "Relatórios" at bounding box center [85, 102] width 165 height 25
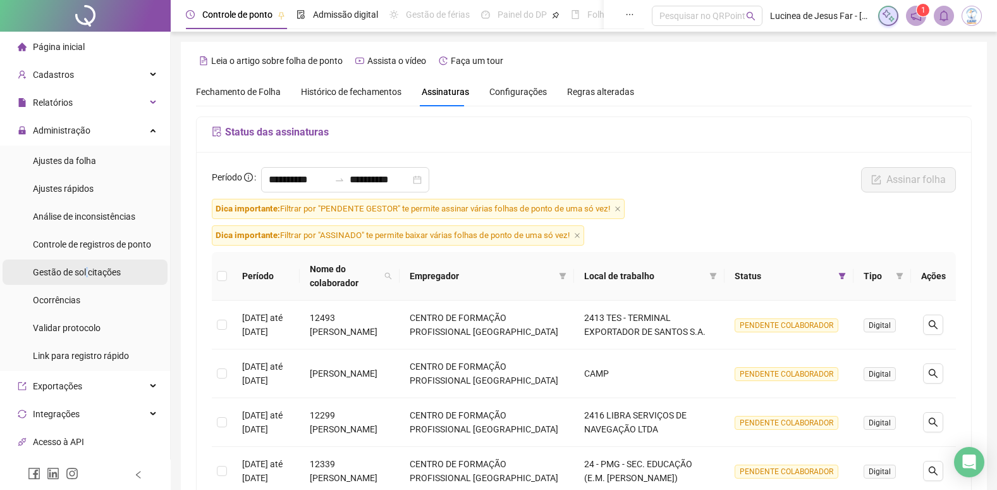
drag, startPoint x: 87, startPoint y: 275, endPoint x: 95, endPoint y: 272, distance: 8.8
click at [87, 275] on span "Gestão de solicitações" at bounding box center [77, 272] width 88 height 10
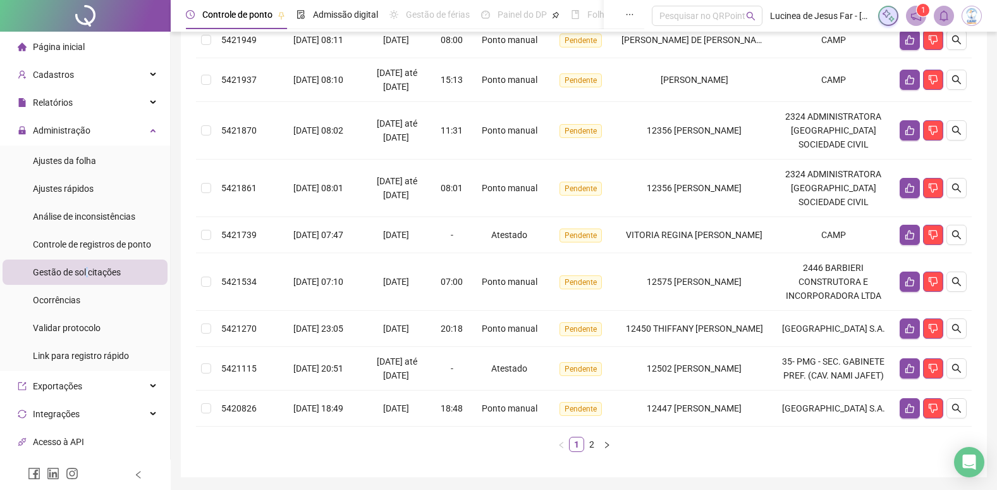
scroll to position [369, 0]
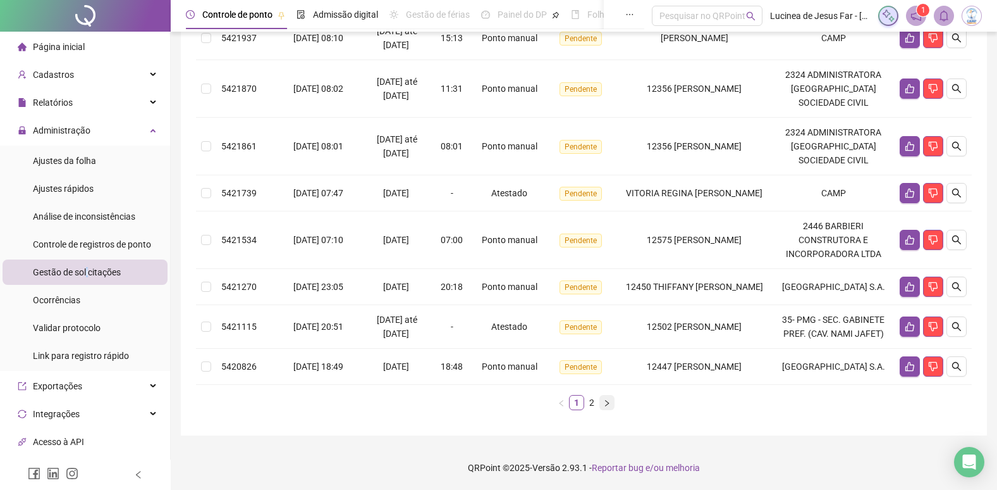
click at [600, 403] on button "button" at bounding box center [607, 402] width 15 height 15
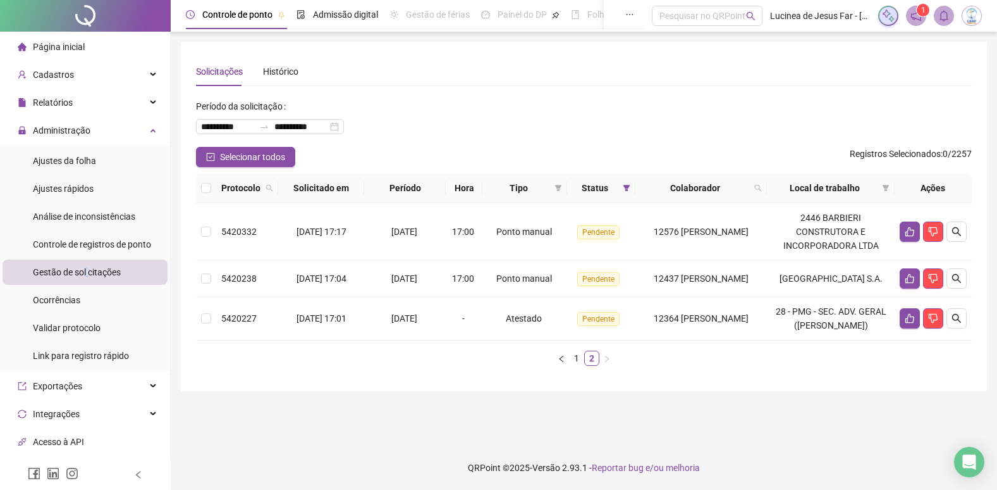
scroll to position [0, 0]
click at [921, 323] on icon "like" at bounding box center [919, 318] width 10 height 10
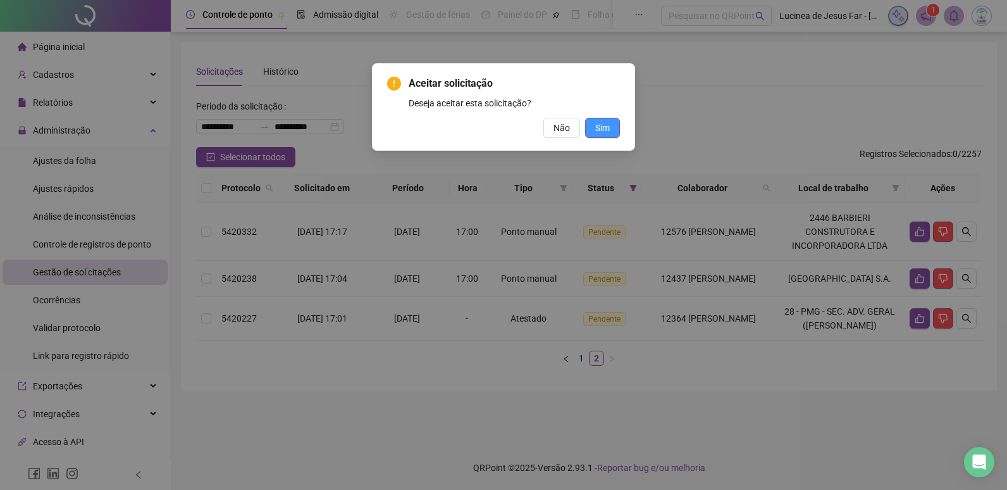
click at [602, 130] on span "Sim" at bounding box center [602, 128] width 15 height 14
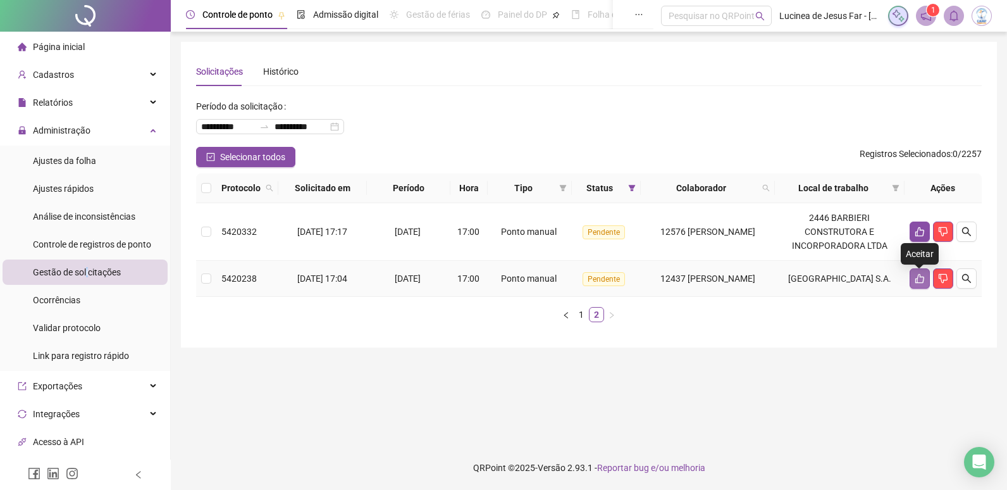
click at [911, 277] on button "button" at bounding box center [919, 278] width 20 height 20
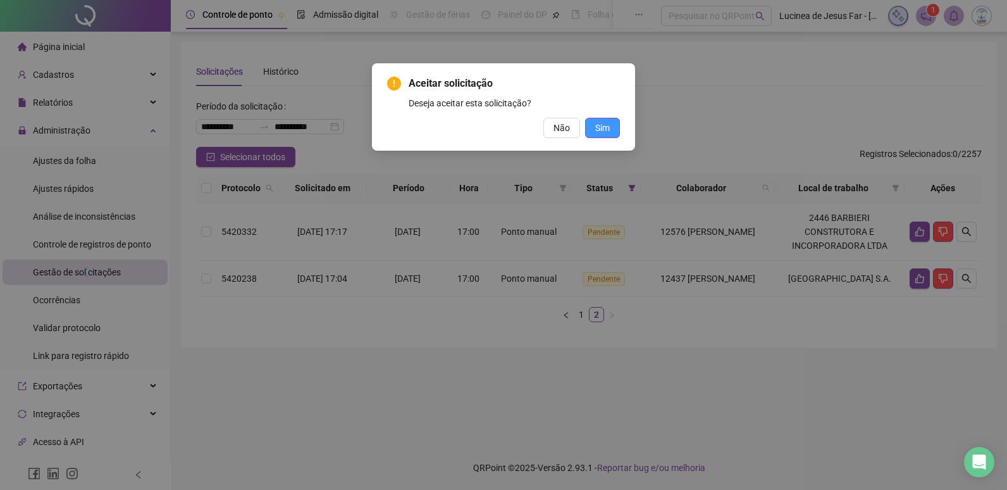
click at [613, 131] on button "Sim" at bounding box center [602, 128] width 35 height 20
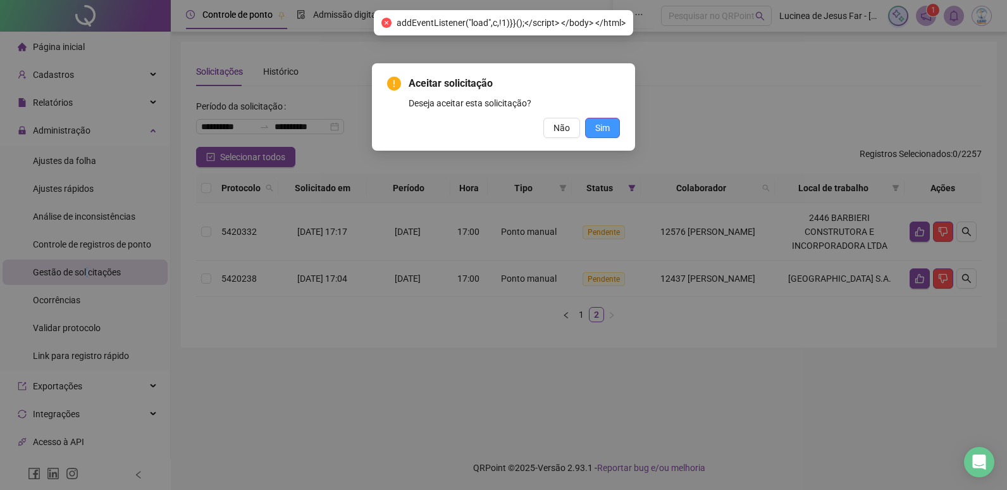
click at [613, 131] on button "Sim" at bounding box center [602, 128] width 35 height 20
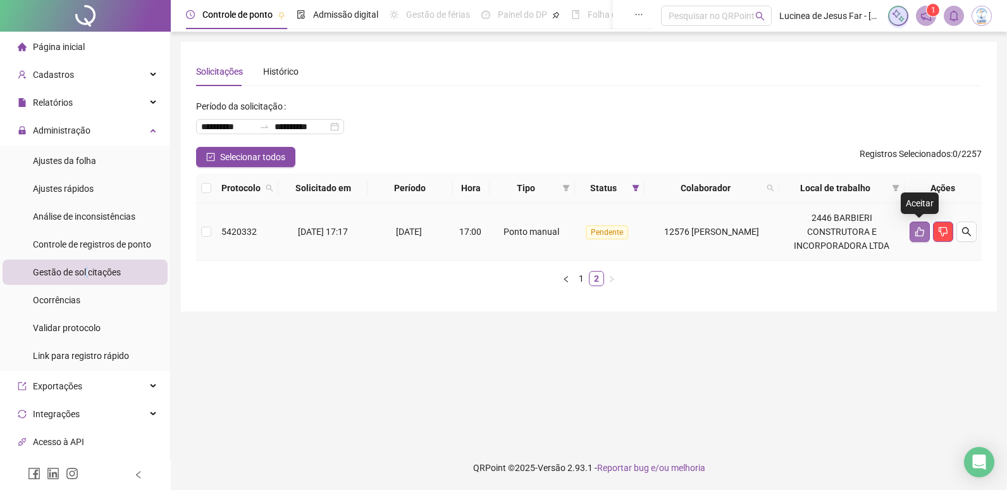
click at [914, 228] on icon "like" at bounding box center [919, 231] width 10 height 10
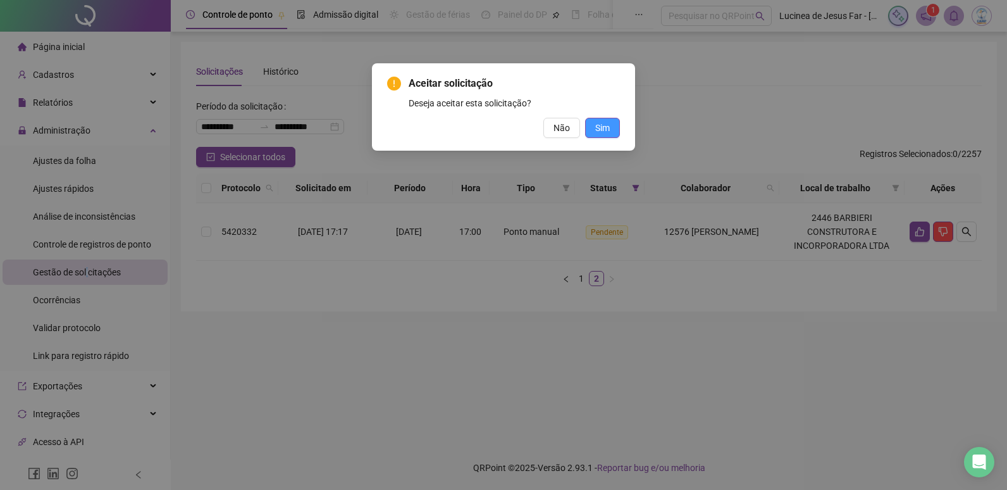
click at [612, 128] on button "Sim" at bounding box center [602, 128] width 35 height 20
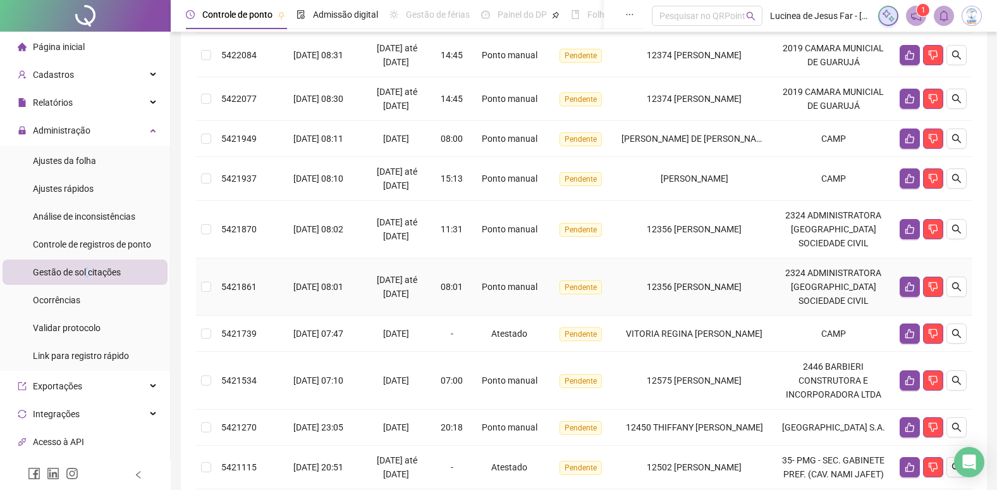
scroll to position [369, 0]
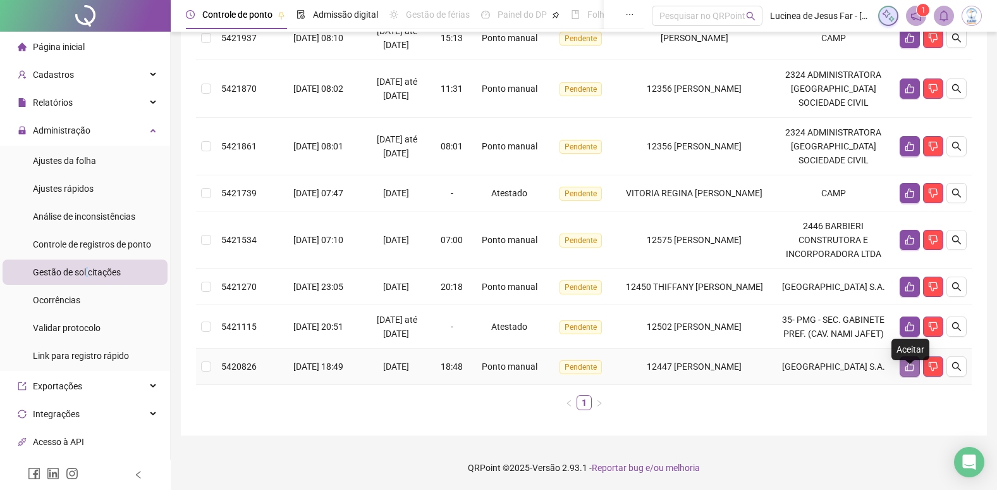
click at [903, 360] on button "button" at bounding box center [910, 366] width 20 height 20
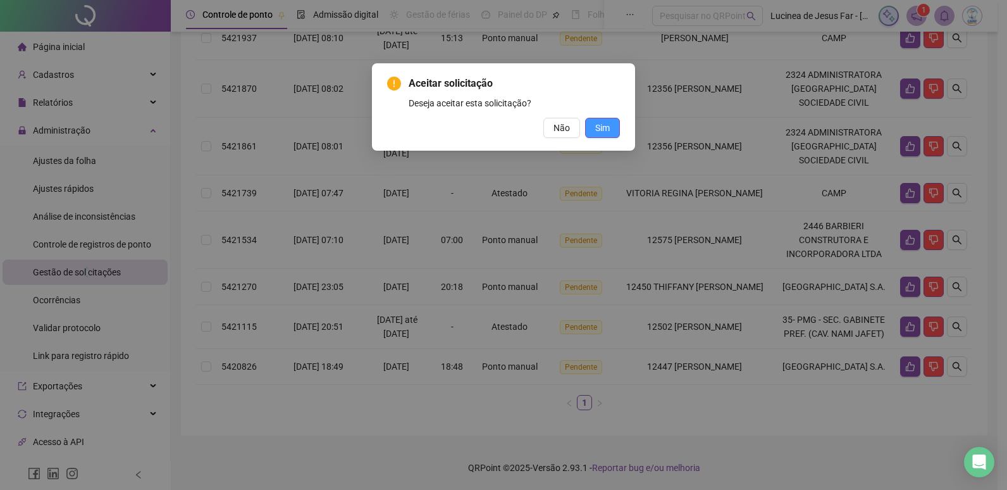
click at [615, 128] on button "Sim" at bounding box center [602, 128] width 35 height 20
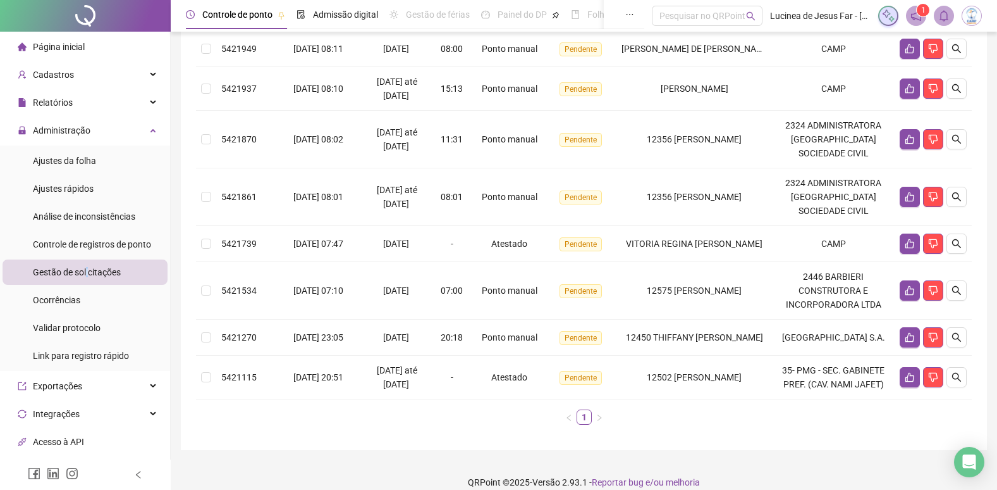
scroll to position [325, 0]
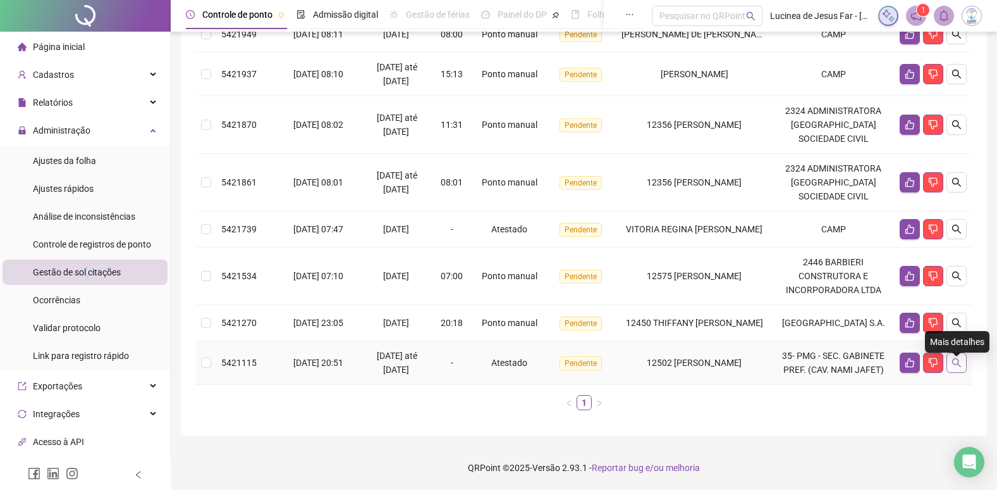
click at [956, 364] on icon "search" at bounding box center [957, 362] width 10 height 10
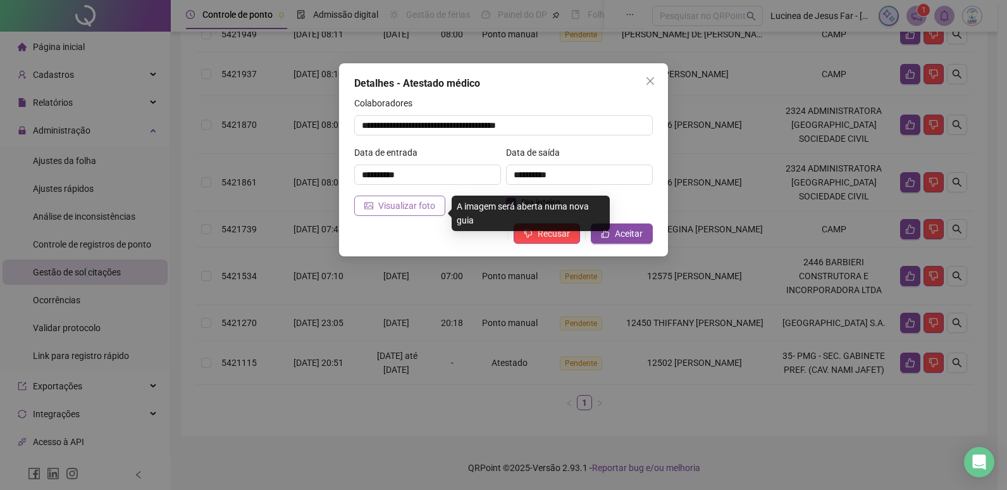
click at [423, 205] on span "Visualizar foto" at bounding box center [406, 206] width 57 height 14
click at [414, 200] on span "Visualizar foto" at bounding box center [406, 206] width 57 height 14
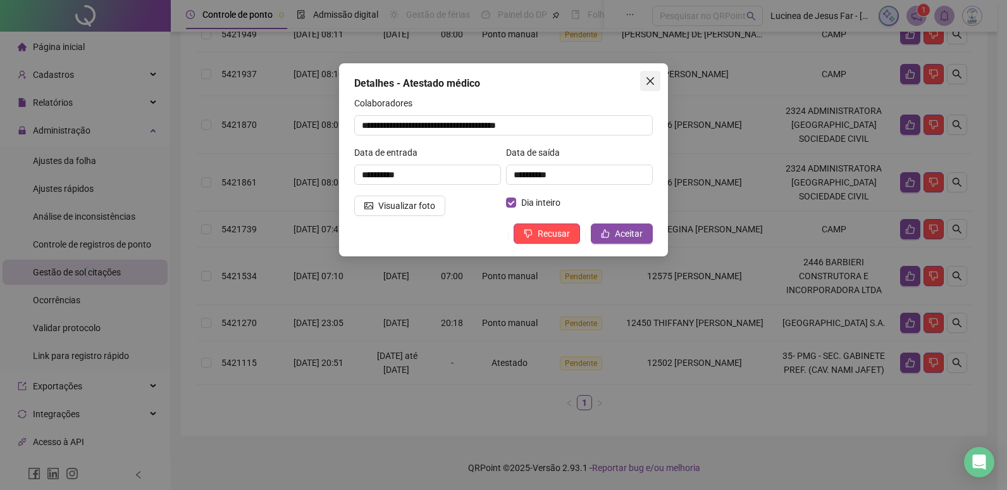
click at [651, 75] on button "Close" at bounding box center [650, 81] width 20 height 20
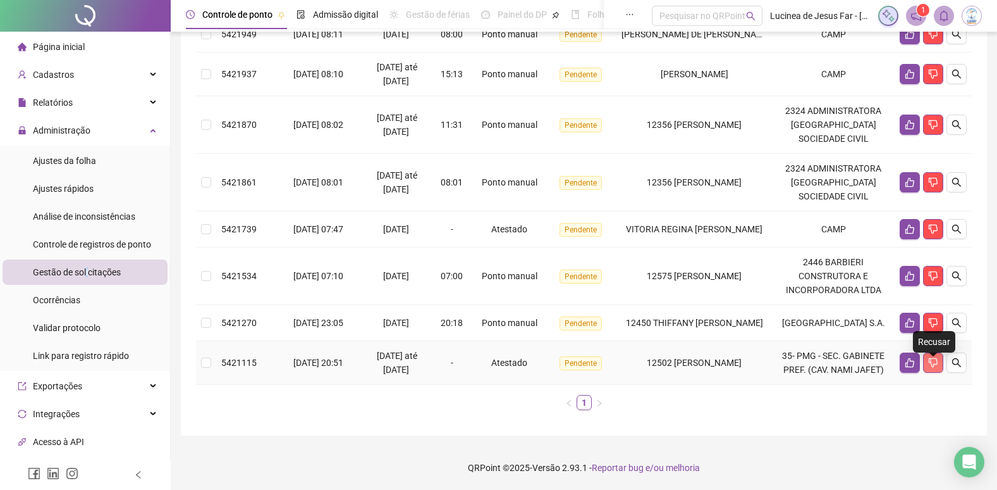
click at [932, 362] on icon "dislike" at bounding box center [933, 362] width 10 height 10
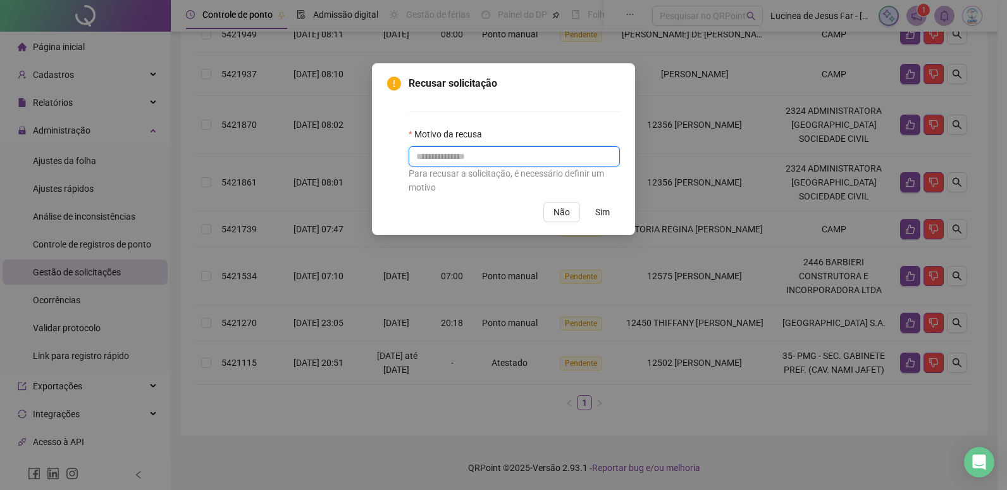
click at [469, 153] on input "text" at bounding box center [514, 156] width 211 height 20
type input "**********"
click at [609, 214] on span "Sim" at bounding box center [602, 212] width 15 height 14
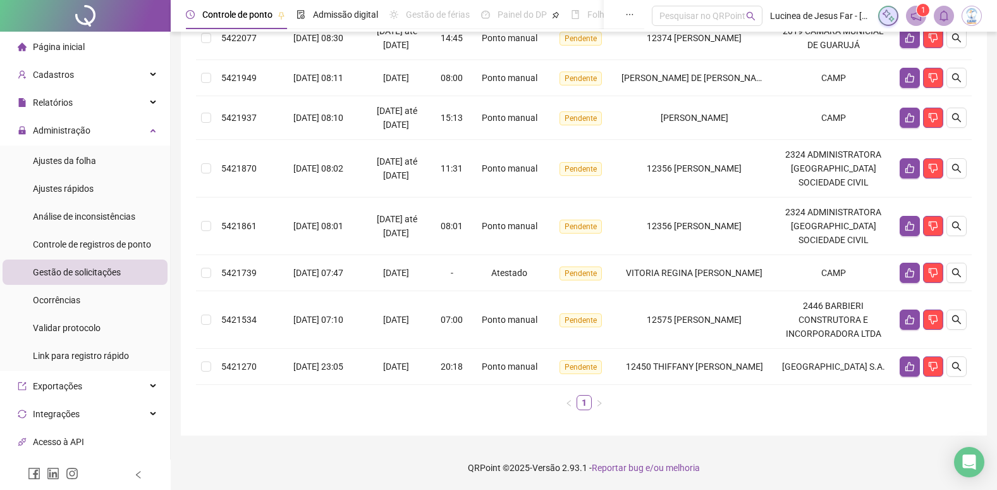
scroll to position [281, 0]
click at [914, 366] on icon "like" at bounding box center [910, 366] width 10 height 10
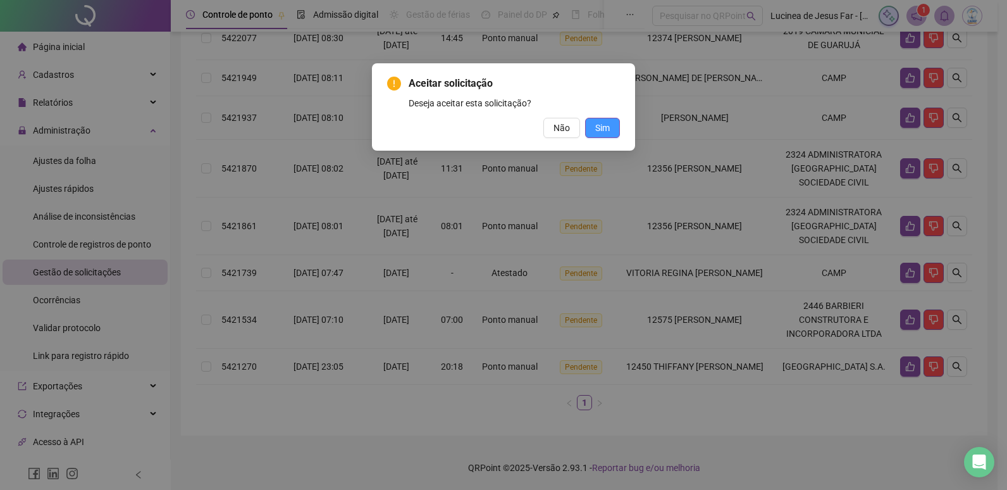
click at [594, 130] on button "Sim" at bounding box center [602, 128] width 35 height 20
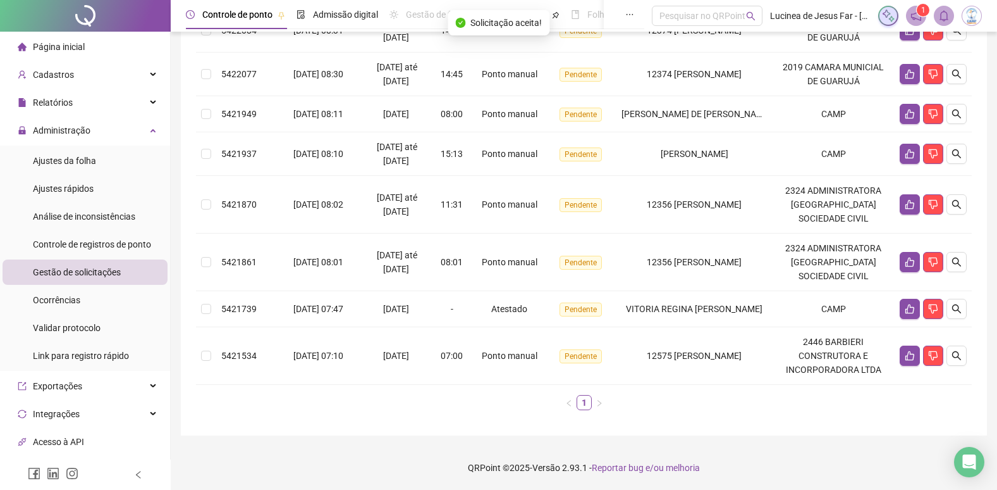
scroll to position [238, 0]
click at [908, 352] on icon "like" at bounding box center [910, 355] width 10 height 10
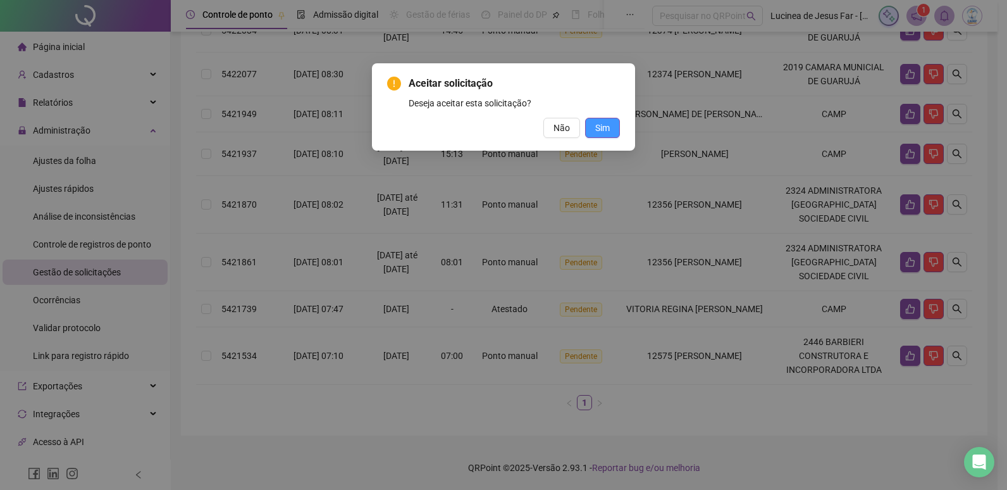
click at [603, 130] on span "Sim" at bounding box center [602, 128] width 15 height 14
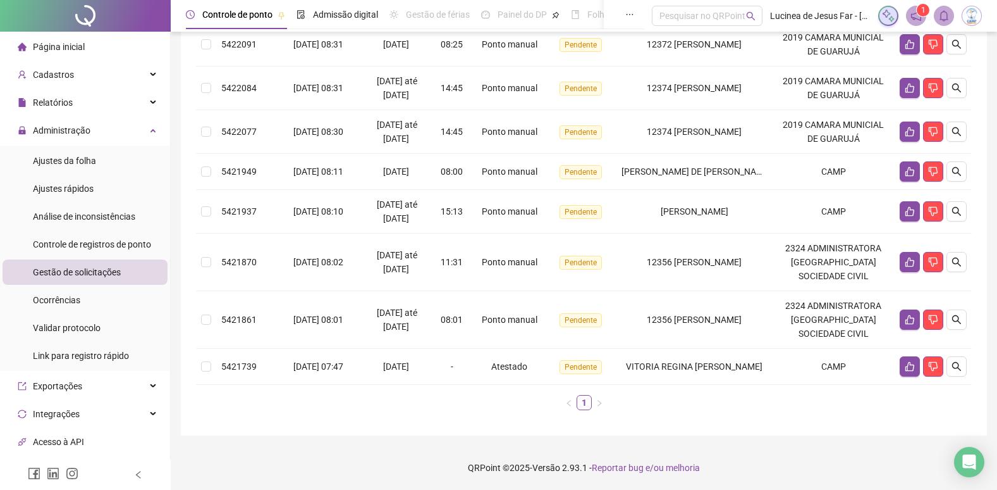
scroll to position [180, 0]
click at [959, 365] on icon "search" at bounding box center [956, 366] width 9 height 9
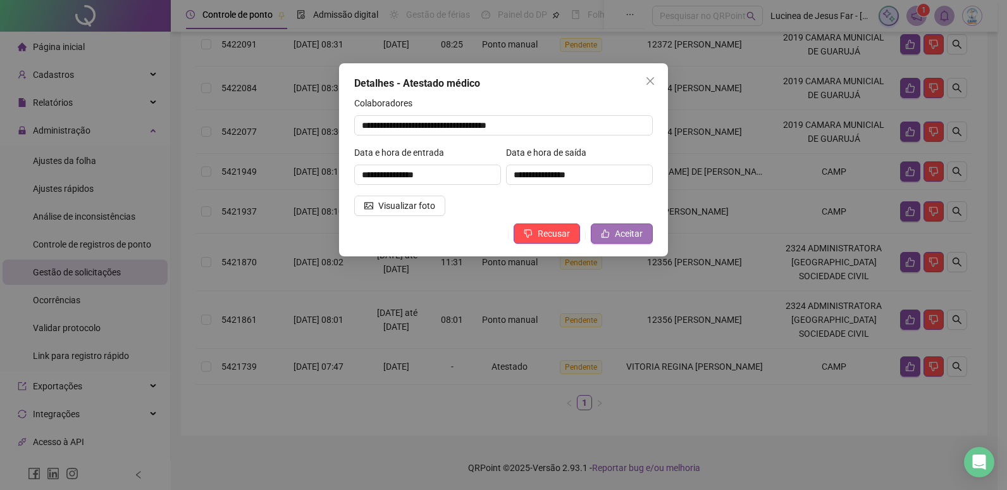
click at [635, 233] on span "Aceitar" at bounding box center [629, 233] width 28 height 14
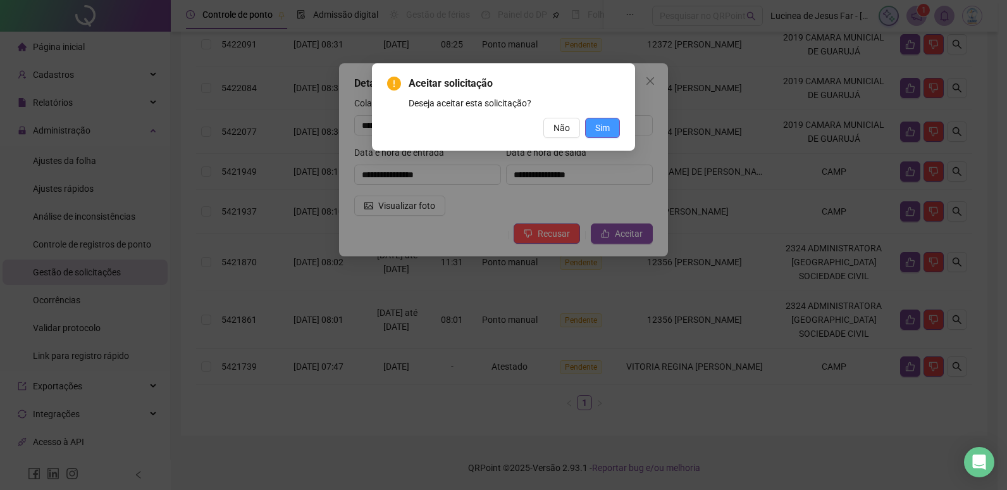
click at [597, 122] on span "Sim" at bounding box center [602, 128] width 15 height 14
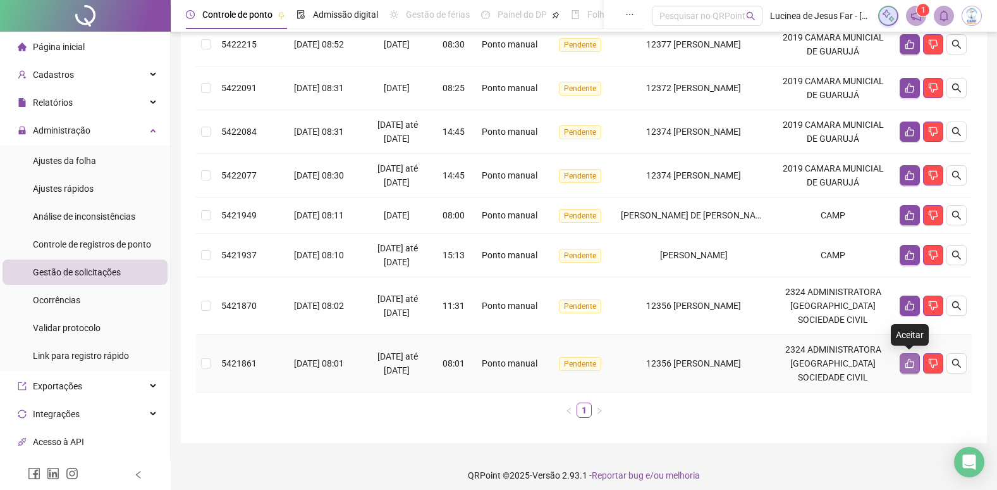
click at [911, 364] on icon "like" at bounding box center [910, 363] width 10 height 10
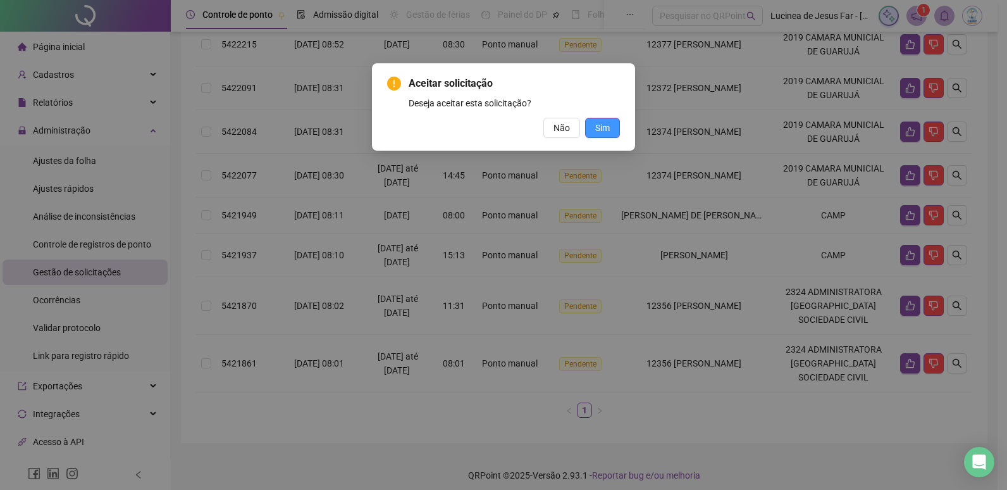
click at [601, 133] on span "Sim" at bounding box center [602, 128] width 15 height 14
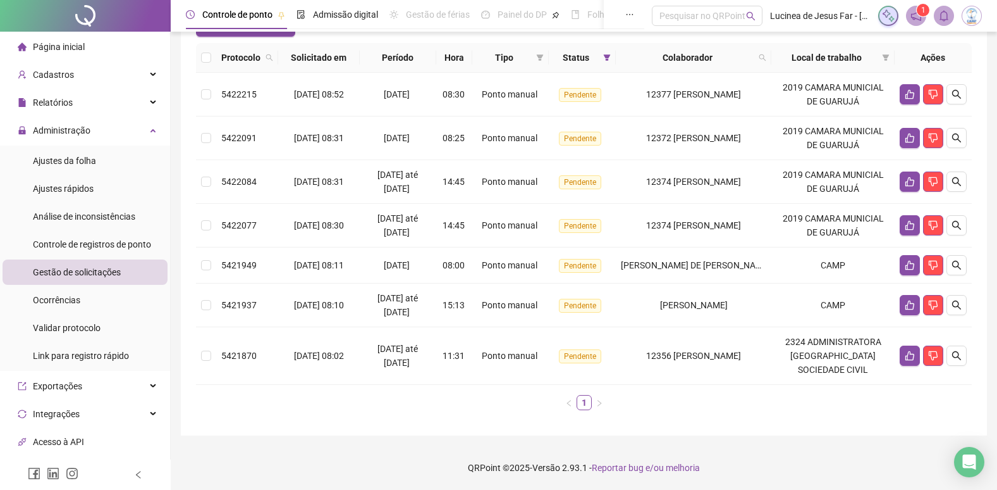
scroll to position [130, 0]
click at [913, 353] on icon "like" at bounding box center [910, 355] width 10 height 10
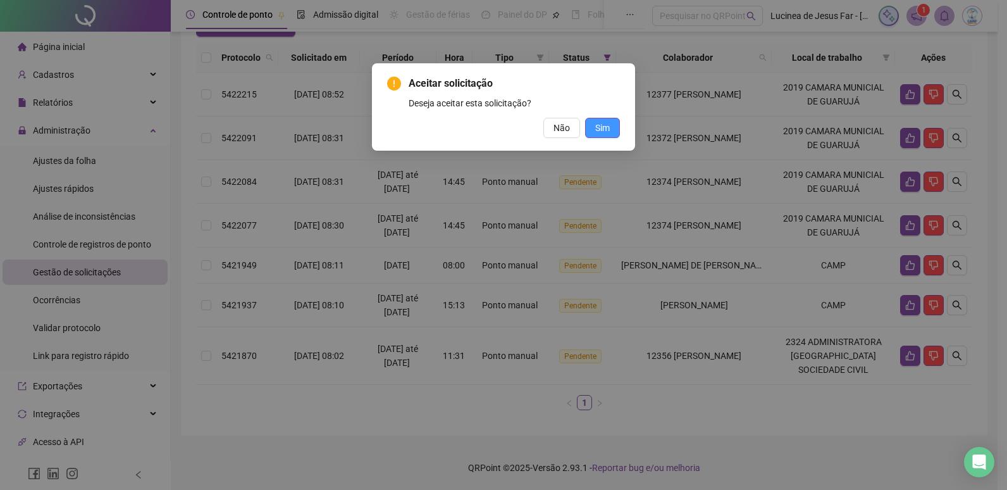
click at [601, 132] on span "Sim" at bounding box center [602, 128] width 15 height 14
click at [599, 126] on div "Aceitar solicitação Deseja aceitar esta solicitação? Não Sim" at bounding box center [503, 245] width 1007 height 490
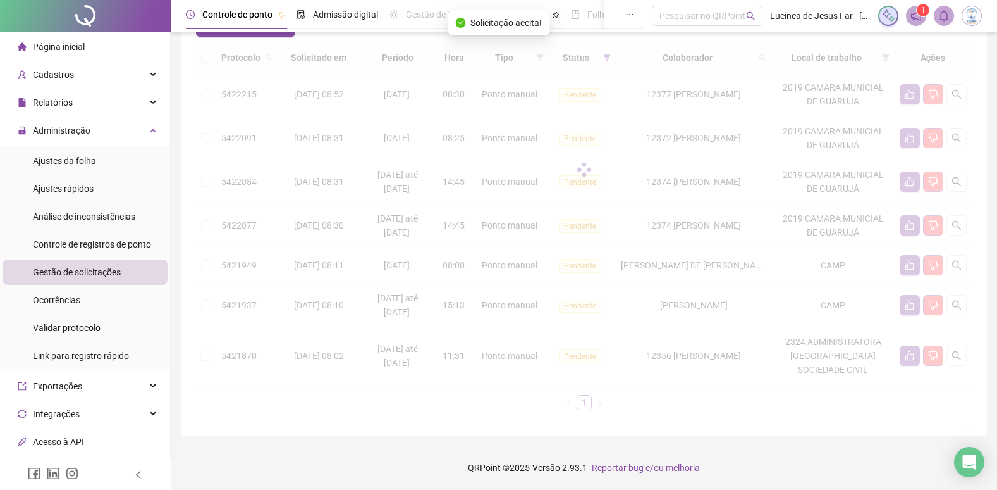
scroll to position [73, 0]
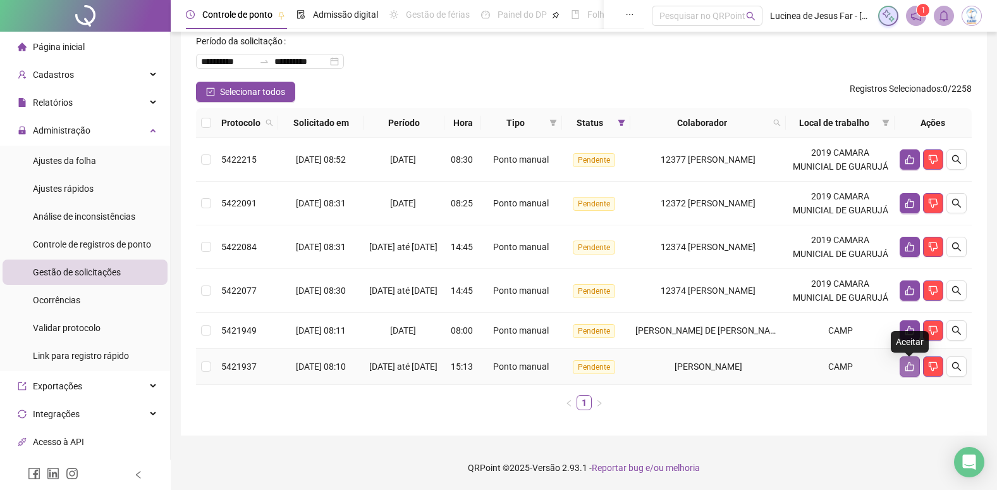
click at [904, 359] on button "button" at bounding box center [910, 366] width 20 height 20
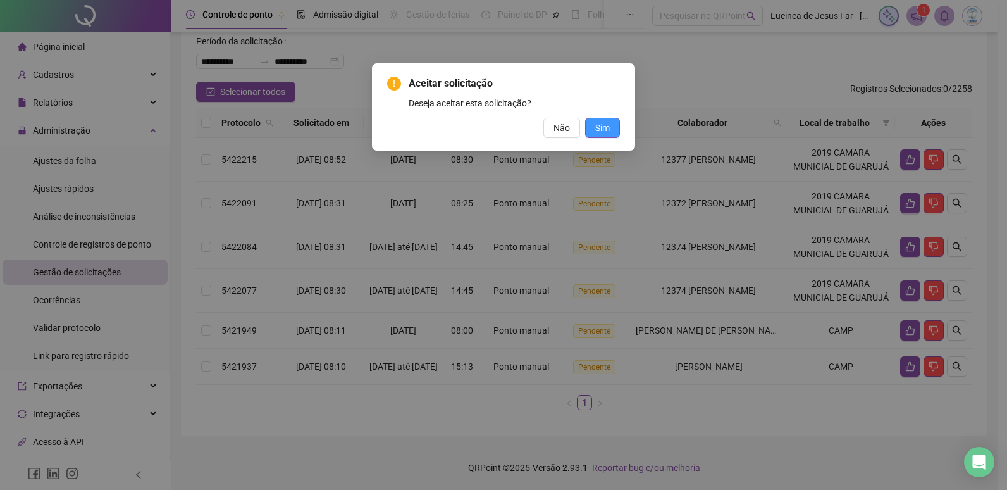
click at [608, 126] on span "Sim" at bounding box center [602, 128] width 15 height 14
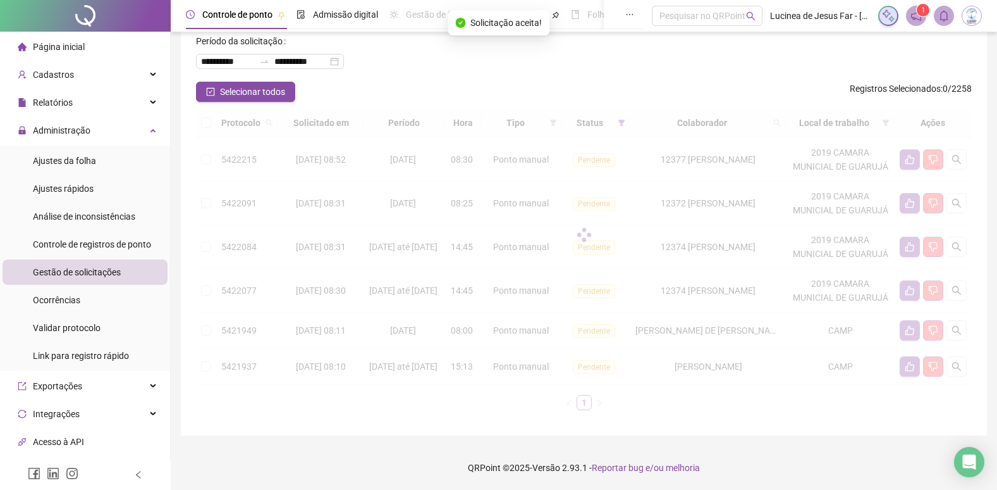
scroll to position [29, 0]
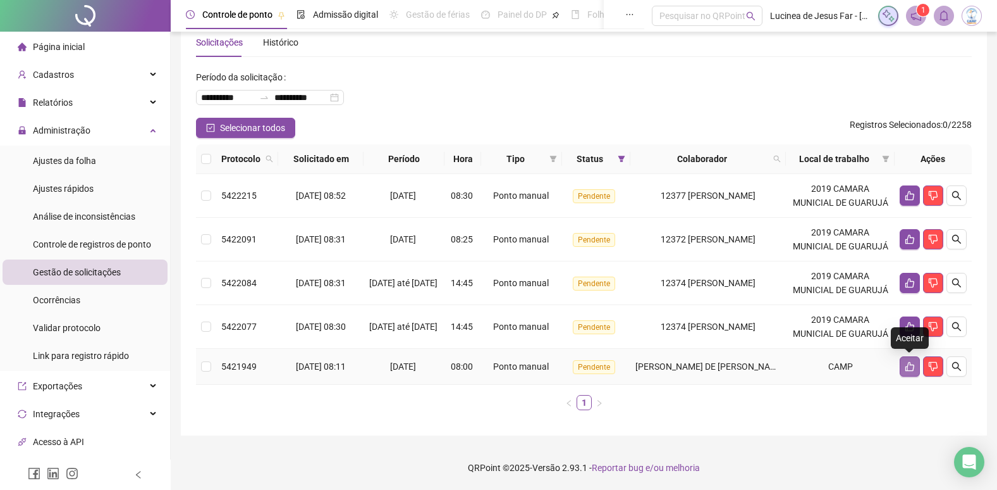
click at [907, 360] on button "button" at bounding box center [910, 366] width 20 height 20
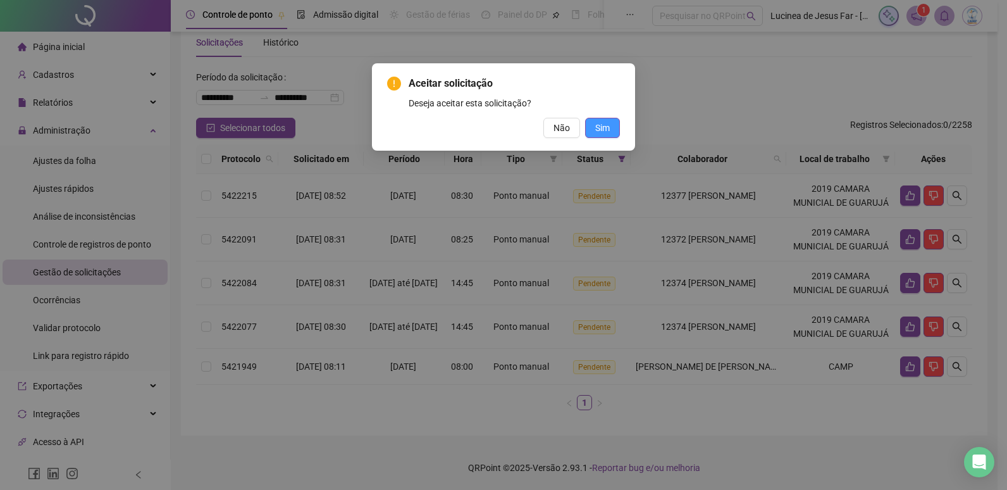
click at [601, 125] on span "Sim" at bounding box center [602, 128] width 15 height 14
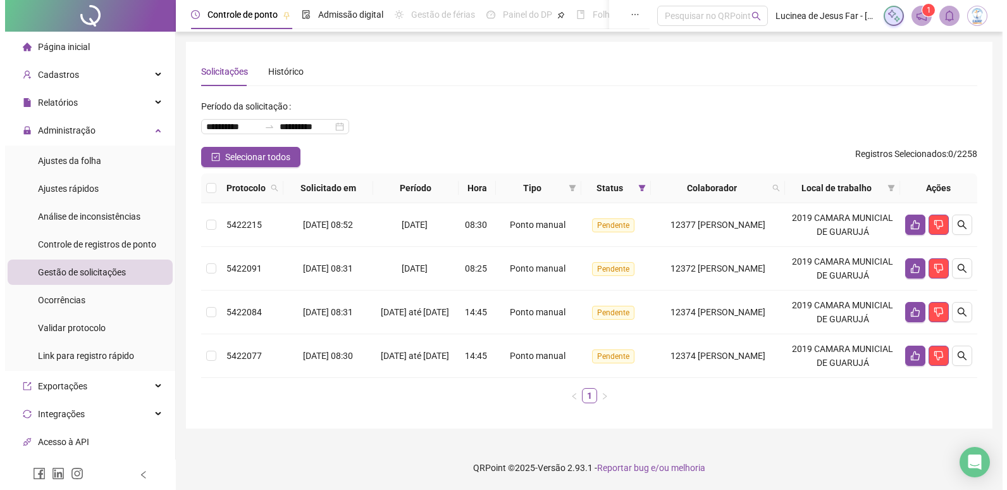
scroll to position [0, 0]
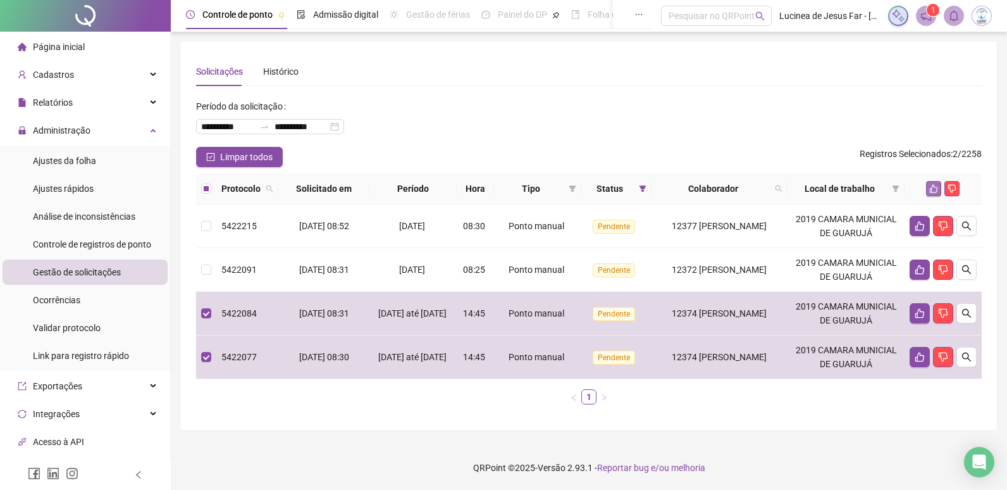
click at [934, 185] on icon "like" at bounding box center [933, 188] width 9 height 9
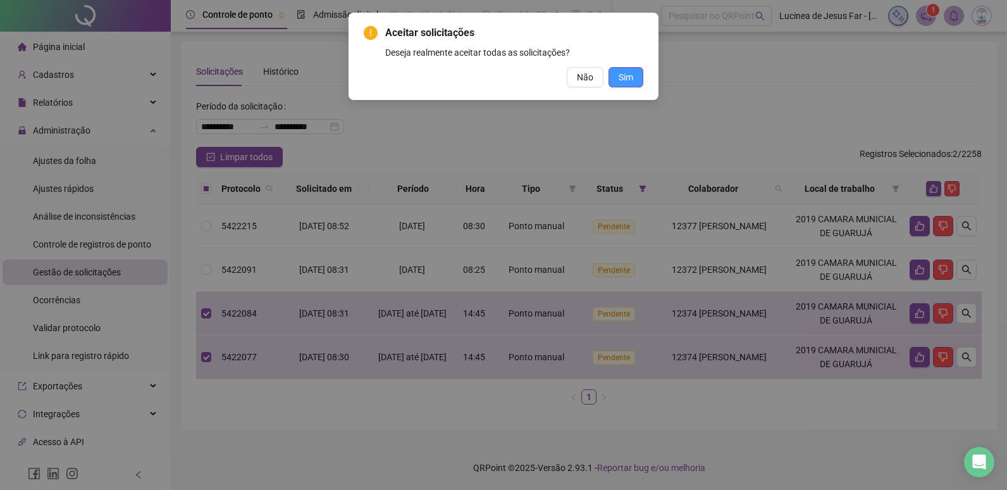
click at [634, 83] on button "Sim" at bounding box center [625, 77] width 35 height 20
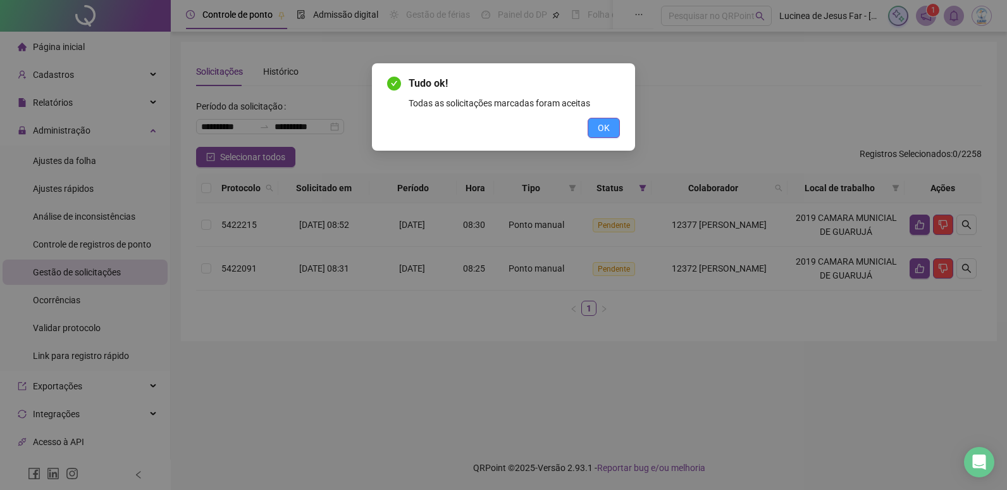
click at [601, 126] on span "OK" at bounding box center [604, 128] width 12 height 14
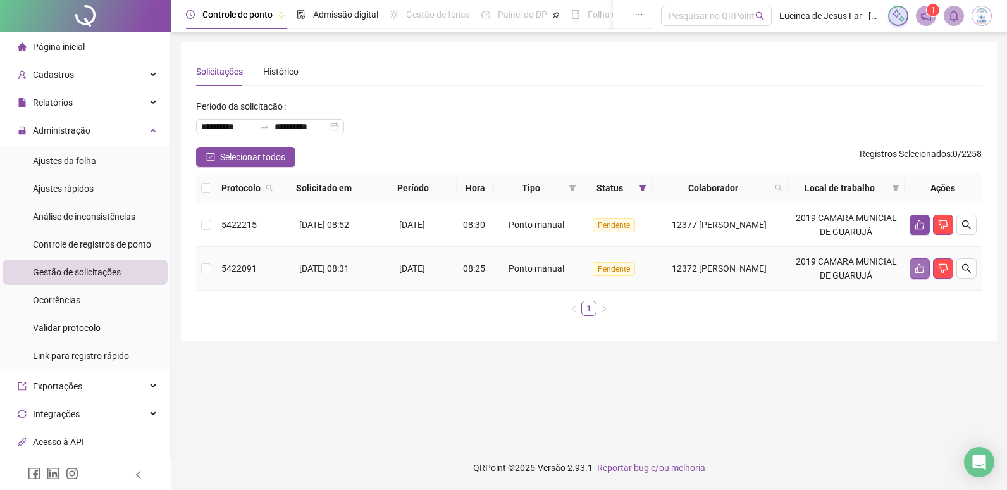
click at [919, 273] on button "button" at bounding box center [919, 268] width 20 height 20
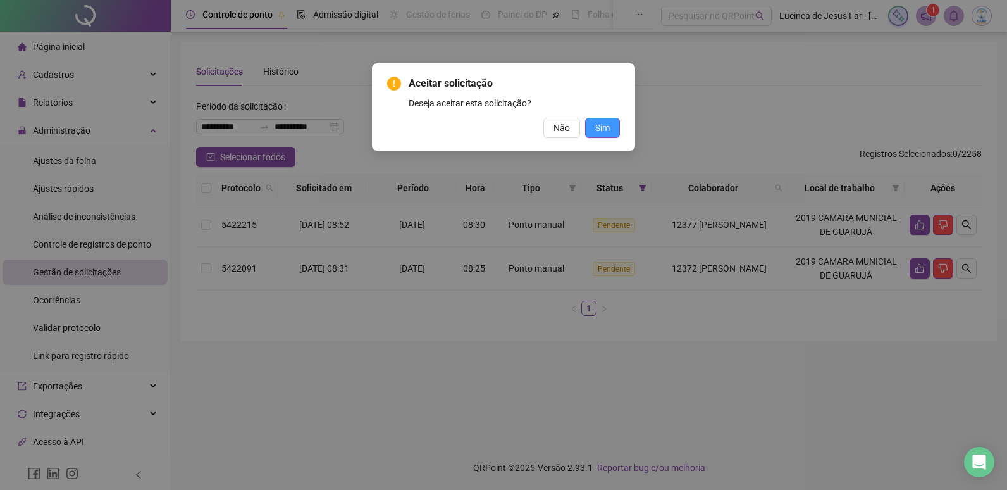
click at [603, 126] on span "Sim" at bounding box center [602, 128] width 15 height 14
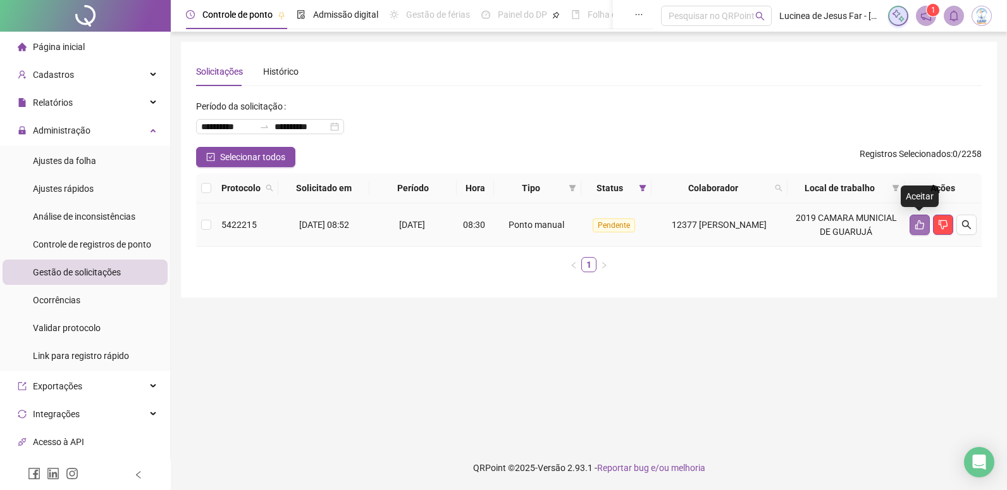
click at [916, 225] on icon "like" at bounding box center [919, 224] width 9 height 9
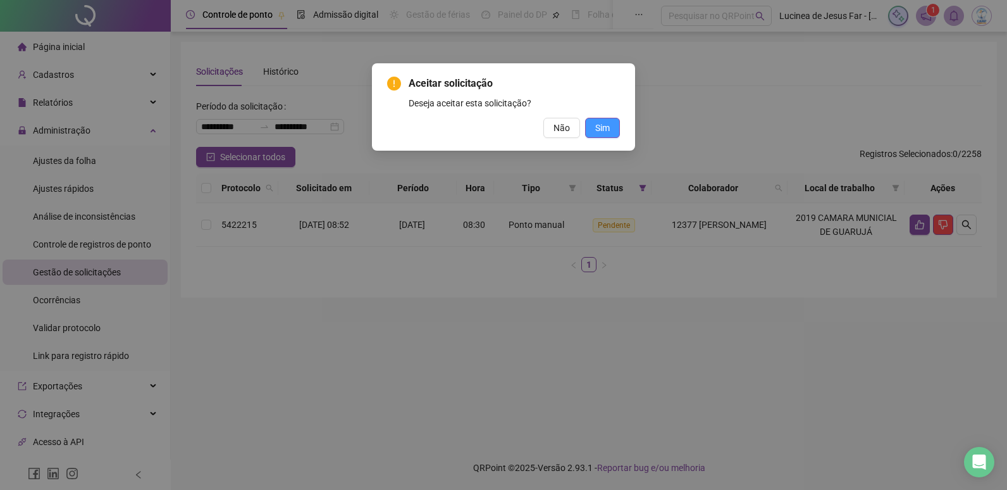
click at [608, 130] on span "Sim" at bounding box center [602, 128] width 15 height 14
click at [608, 129] on span "Sim" at bounding box center [602, 128] width 15 height 14
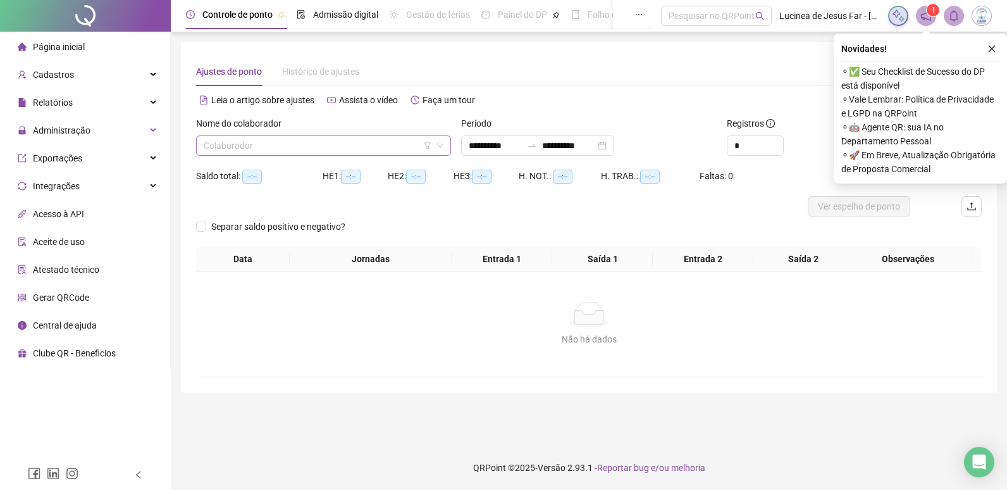
click at [389, 143] on input "search" at bounding box center [318, 145] width 228 height 19
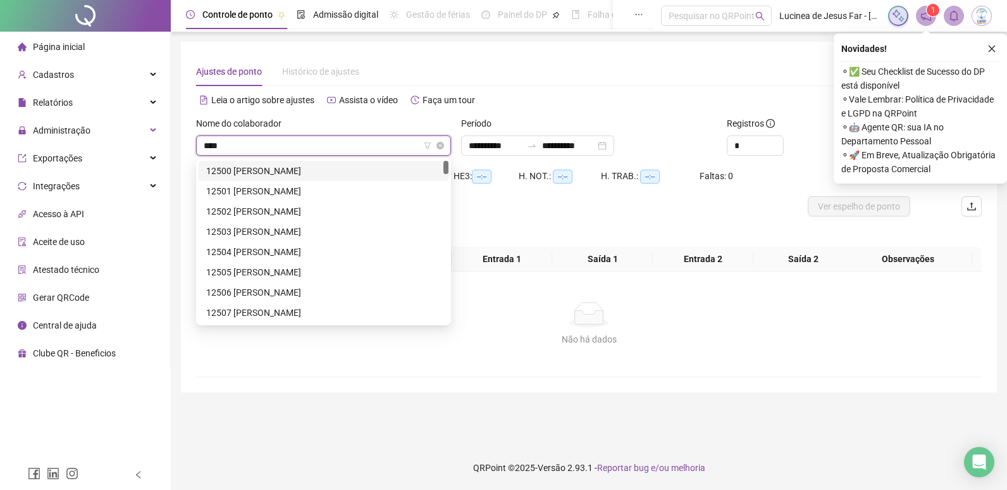
type input "*****"
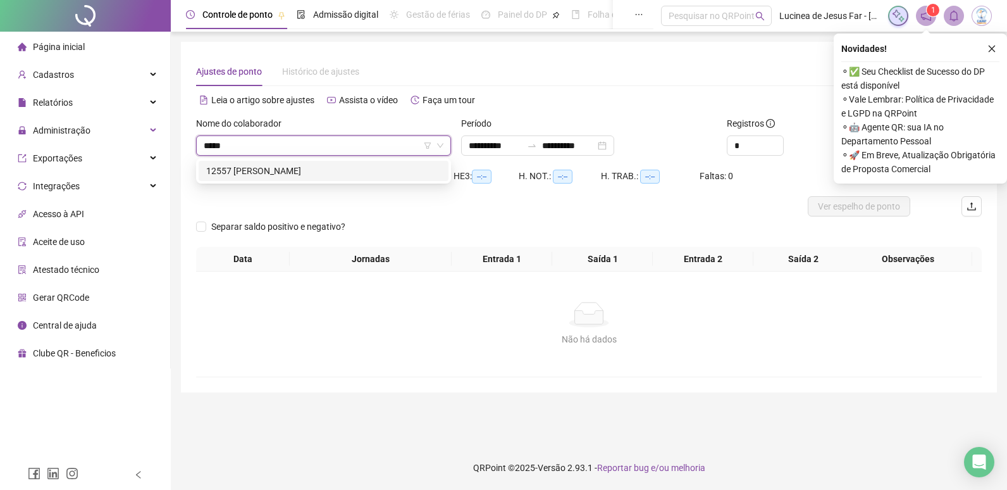
click at [391, 173] on div "12557 ANDRESSA DA SILVA SANTOS" at bounding box center [323, 171] width 235 height 14
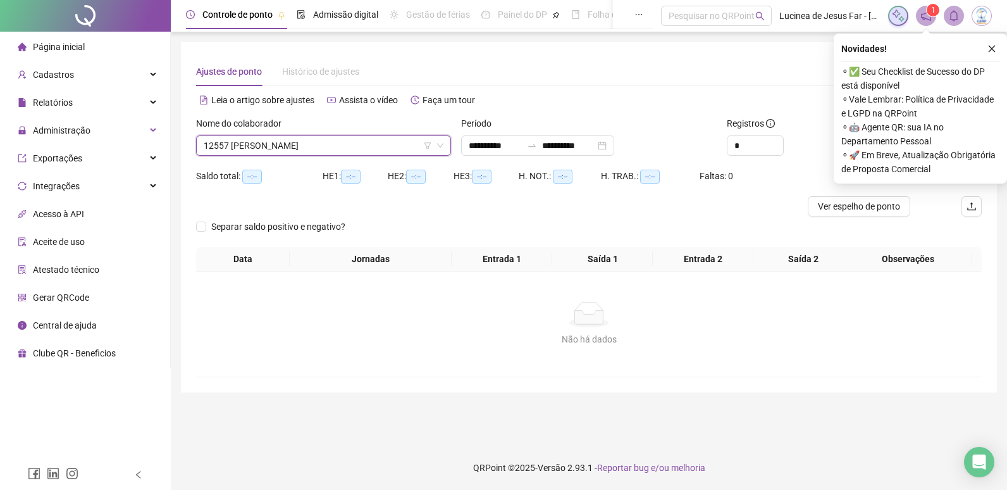
click at [995, 48] on icon "close" at bounding box center [991, 48] width 9 height 9
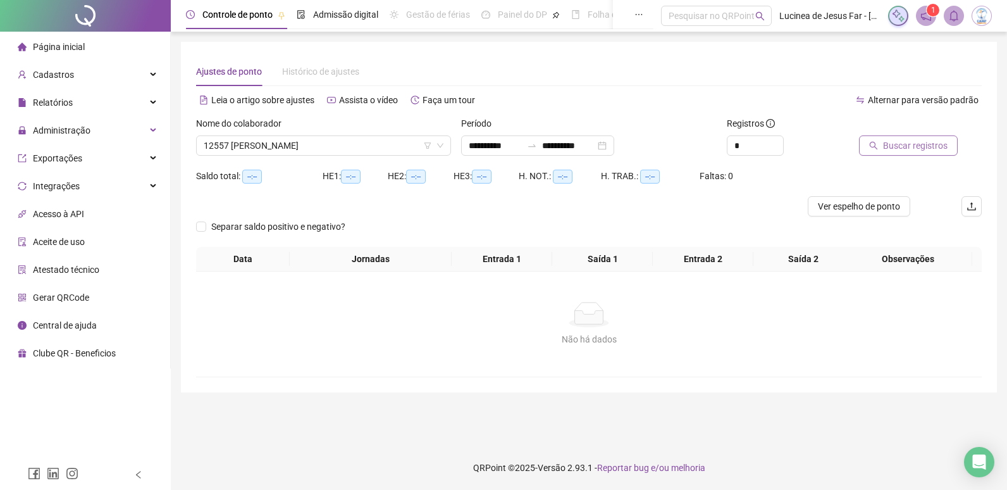
click at [919, 146] on span "Buscar registros" at bounding box center [915, 146] width 65 height 14
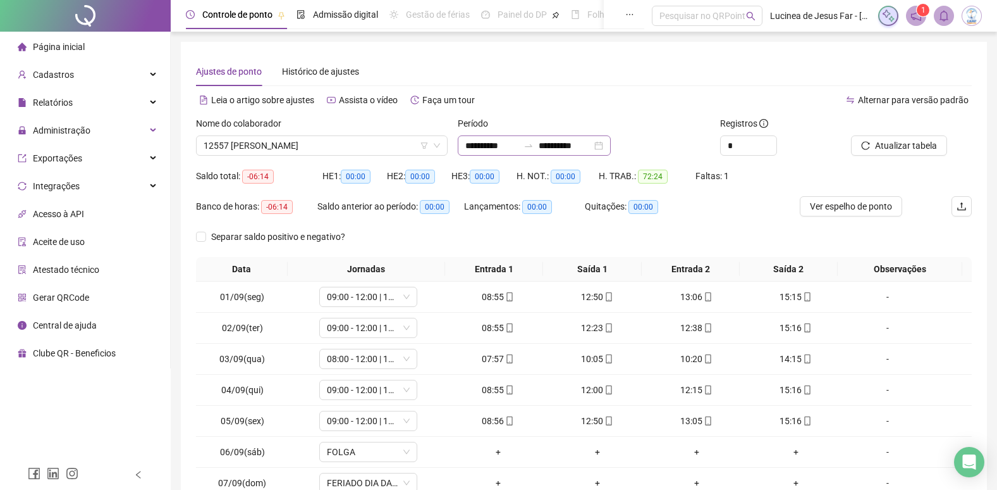
click at [537, 145] on div at bounding box center [529, 145] width 20 height 10
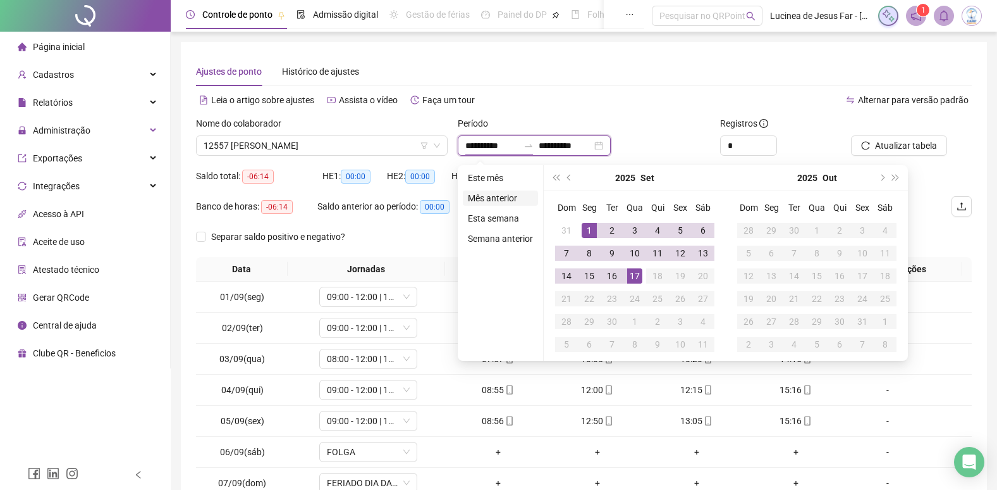
type input "**********"
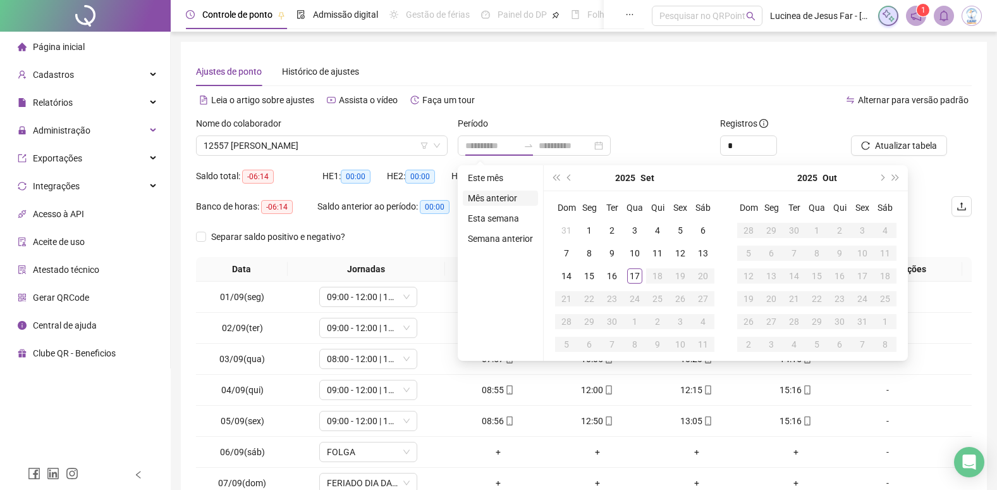
click at [518, 195] on li "Mês anterior" at bounding box center [500, 197] width 75 height 15
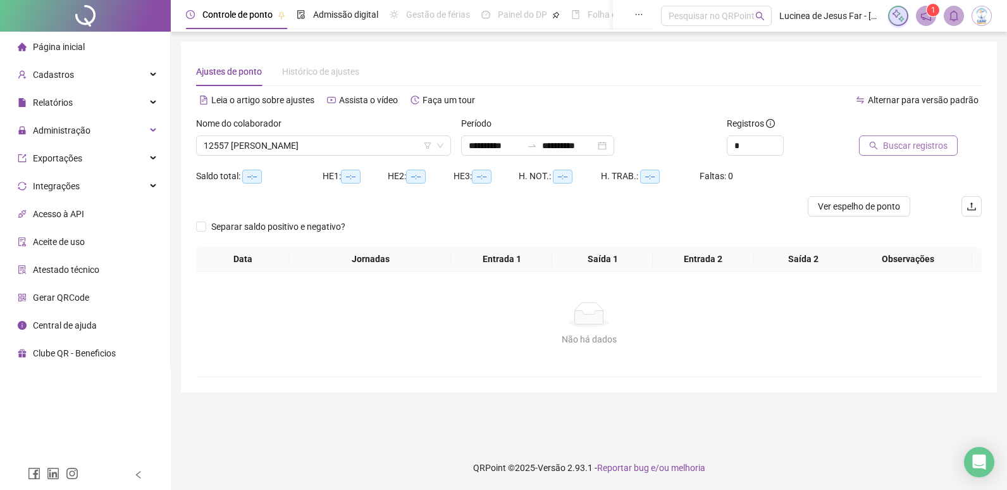
click at [888, 148] on span "Buscar registros" at bounding box center [915, 146] width 65 height 14
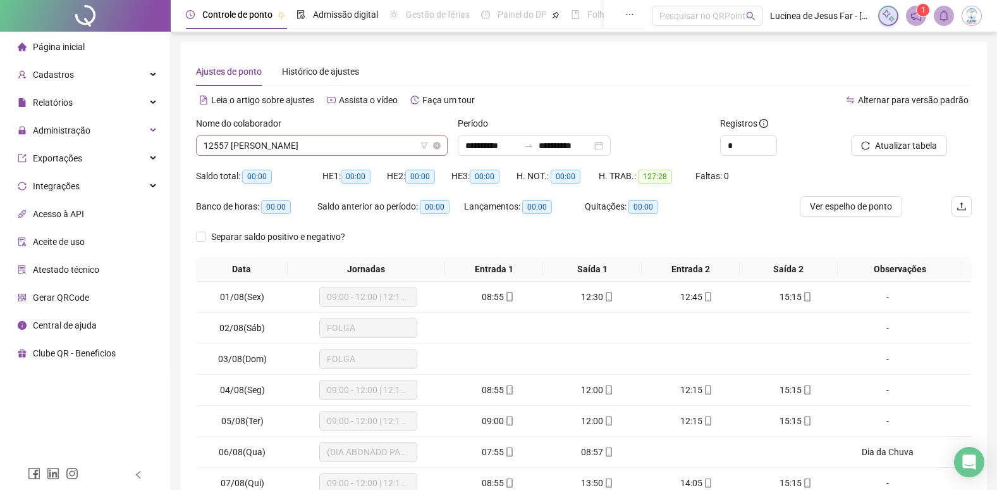
click at [374, 141] on span "12557 ANDRESSA DA SILVA SANTOS" at bounding box center [322, 145] width 237 height 19
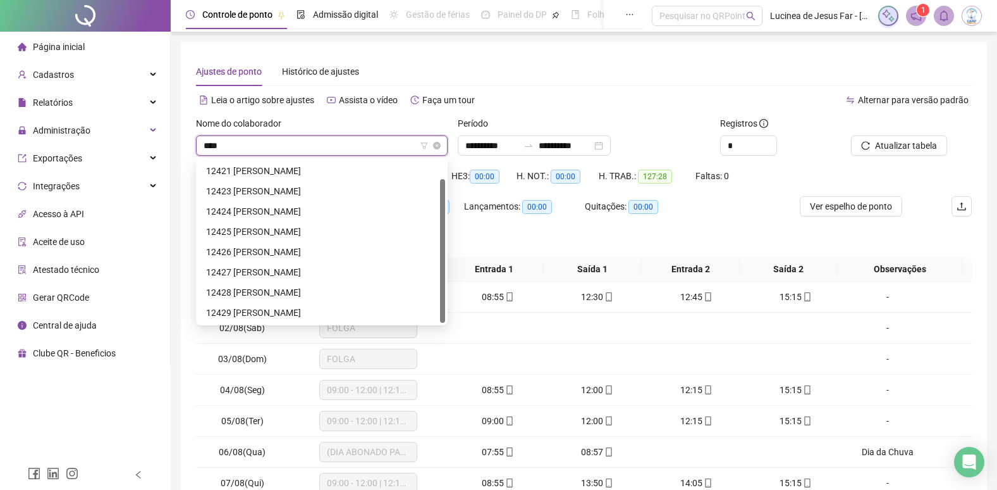
scroll to position [20, 0]
type input "*****"
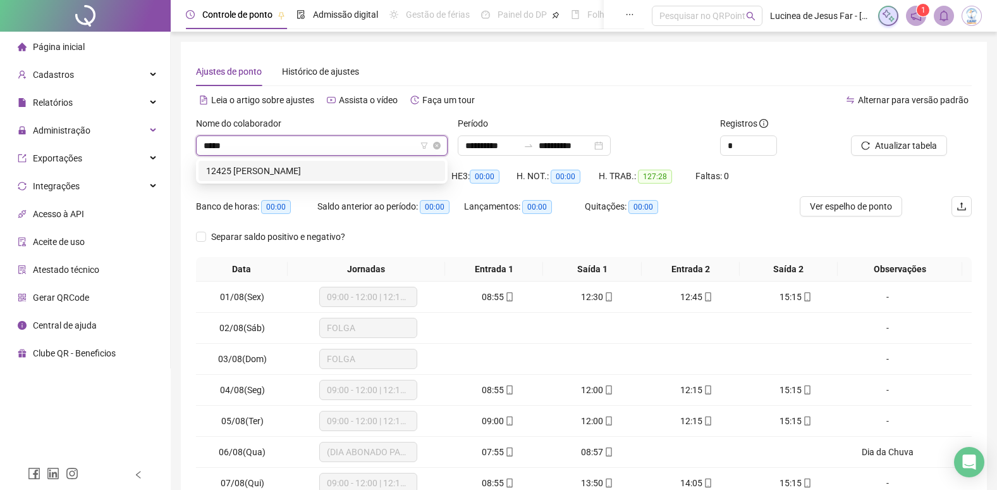
scroll to position [0, 0]
click at [369, 169] on div "12425 [PERSON_NAME]" at bounding box center [321, 171] width 231 height 14
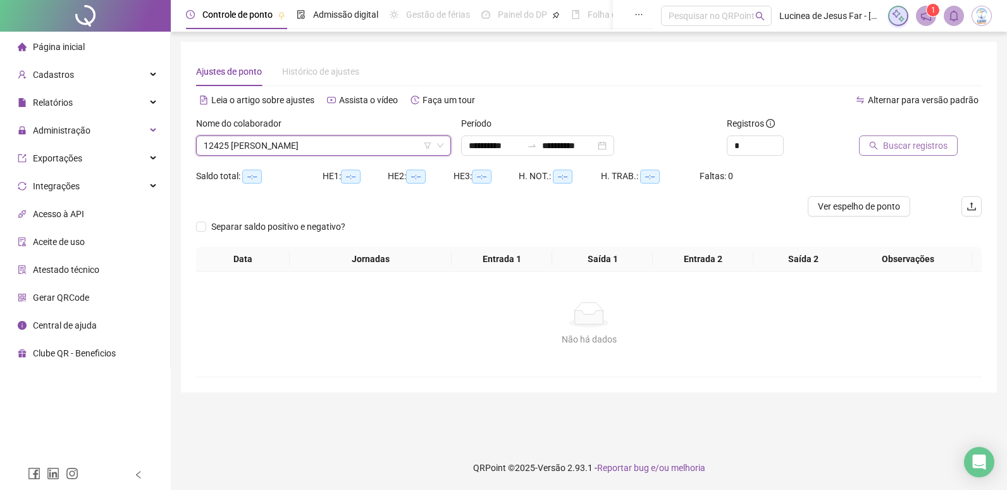
click at [926, 153] on button "Buscar registros" at bounding box center [908, 145] width 99 height 20
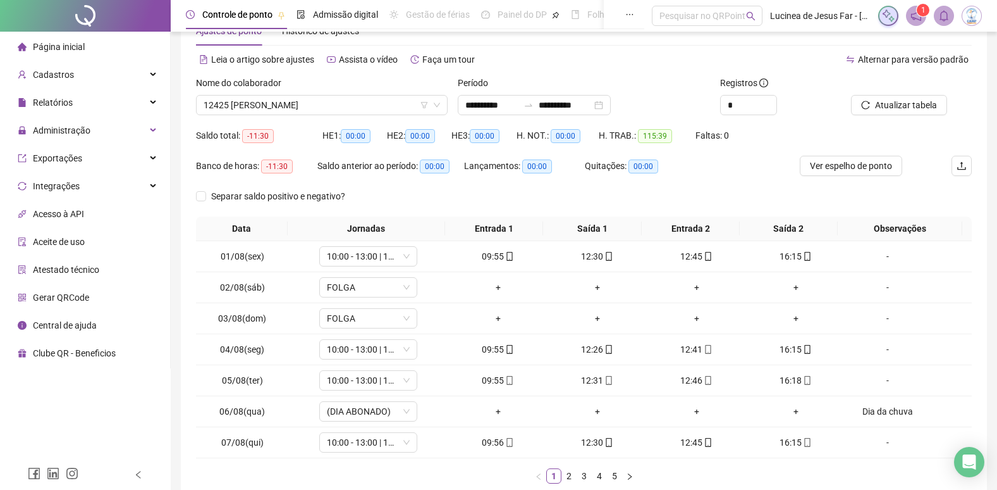
scroll to position [114, 0]
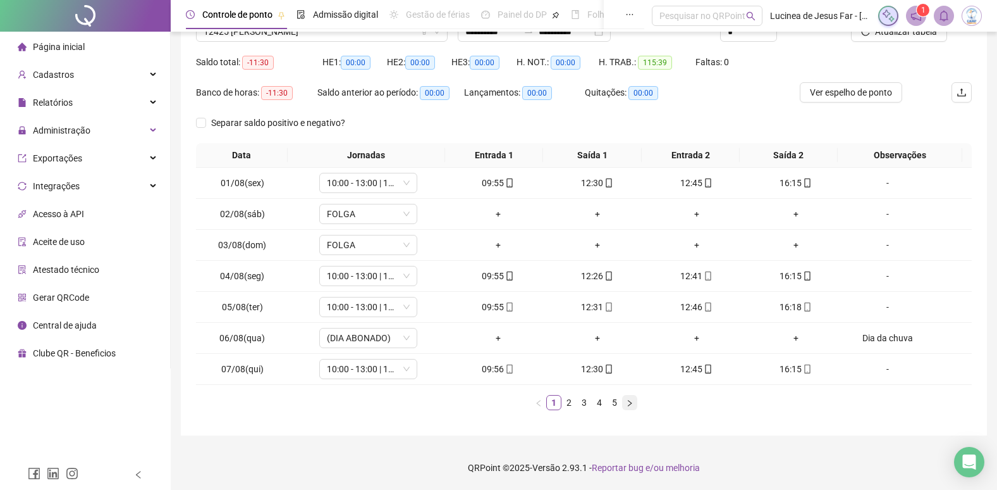
click at [629, 400] on icon "right" at bounding box center [630, 403] width 8 height 8
click at [789, 367] on div "+" at bounding box center [795, 369] width 89 height 14
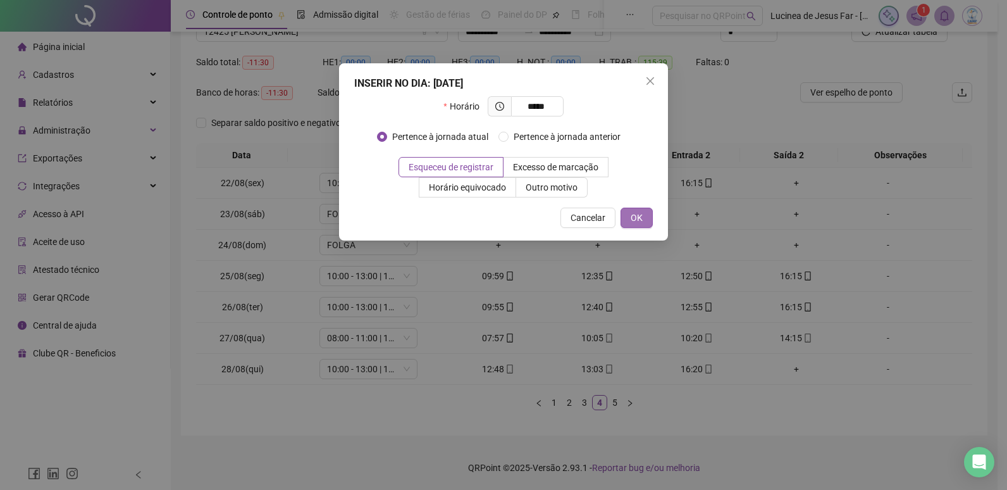
type input "*****"
click at [639, 217] on span "OK" at bounding box center [637, 218] width 12 height 14
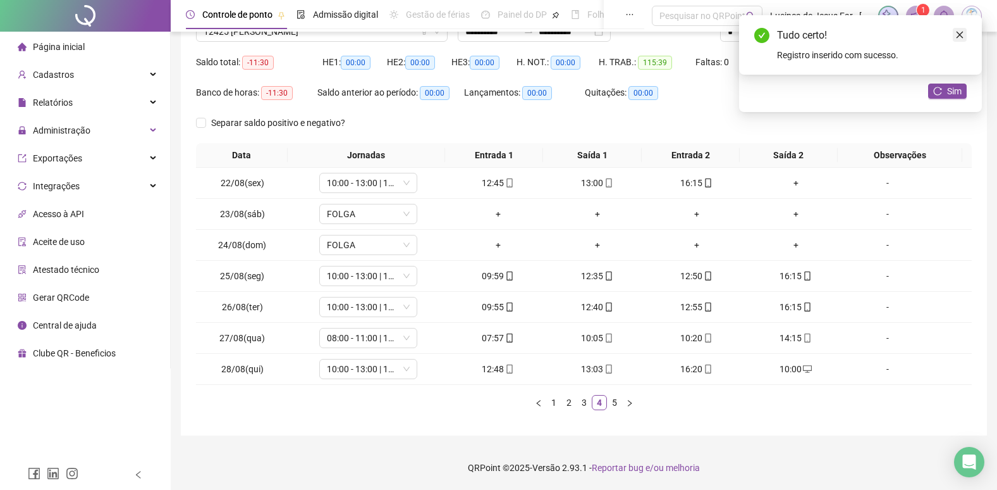
click at [959, 34] on icon "close" at bounding box center [960, 35] width 7 height 7
click at [954, 90] on span "Sim" at bounding box center [954, 91] width 15 height 14
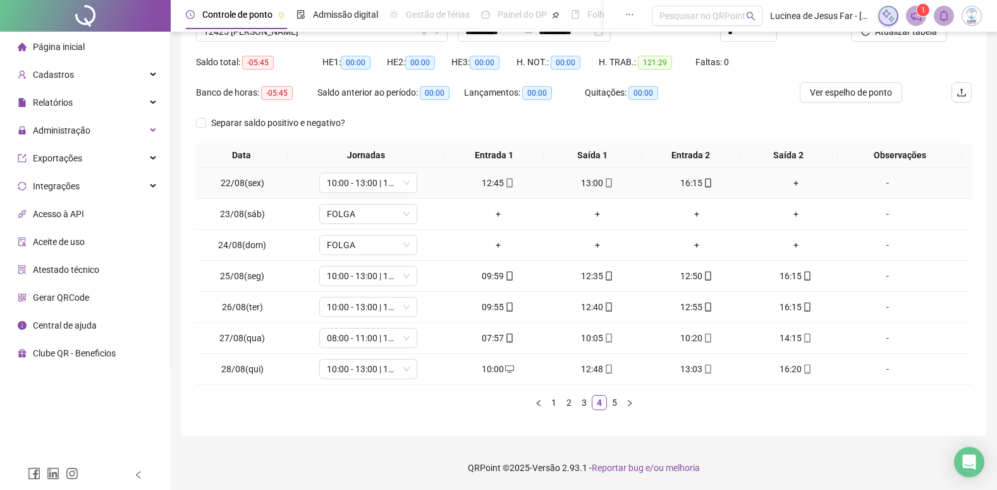
click at [796, 183] on div "+" at bounding box center [795, 183] width 89 height 14
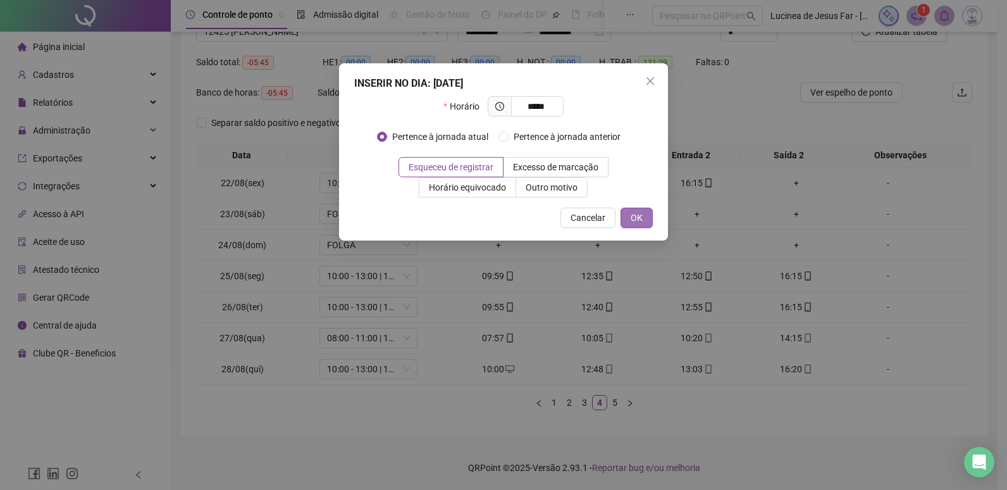
type input "*****"
click at [640, 217] on span "OK" at bounding box center [637, 218] width 12 height 14
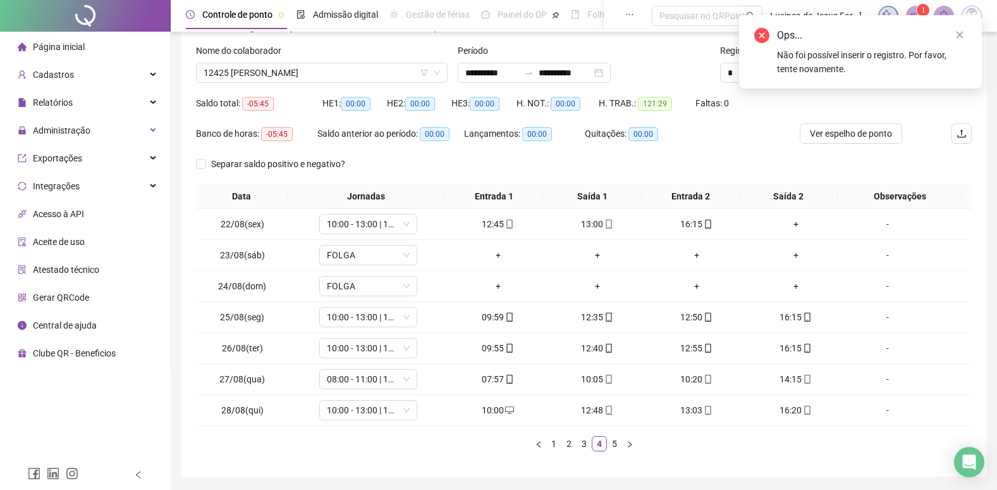
scroll to position [51, 0]
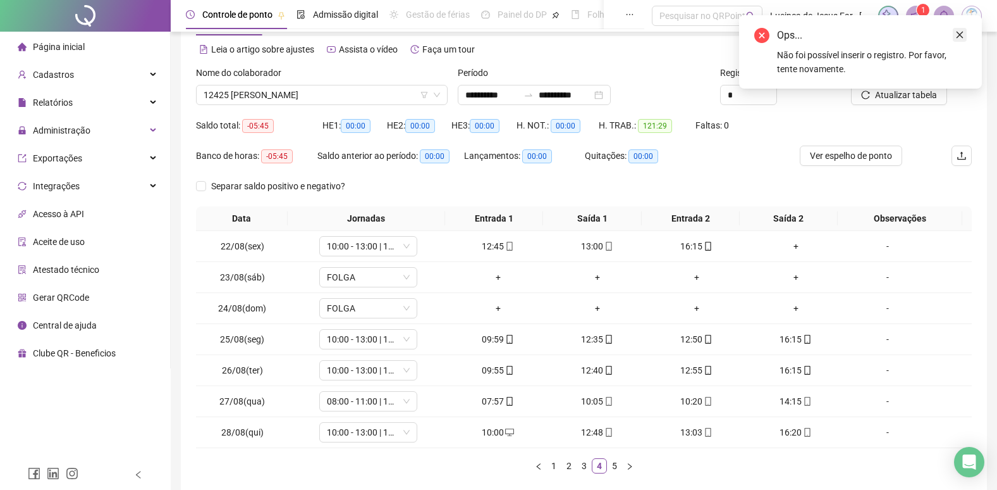
click at [959, 28] on link "Close" at bounding box center [960, 35] width 14 height 14
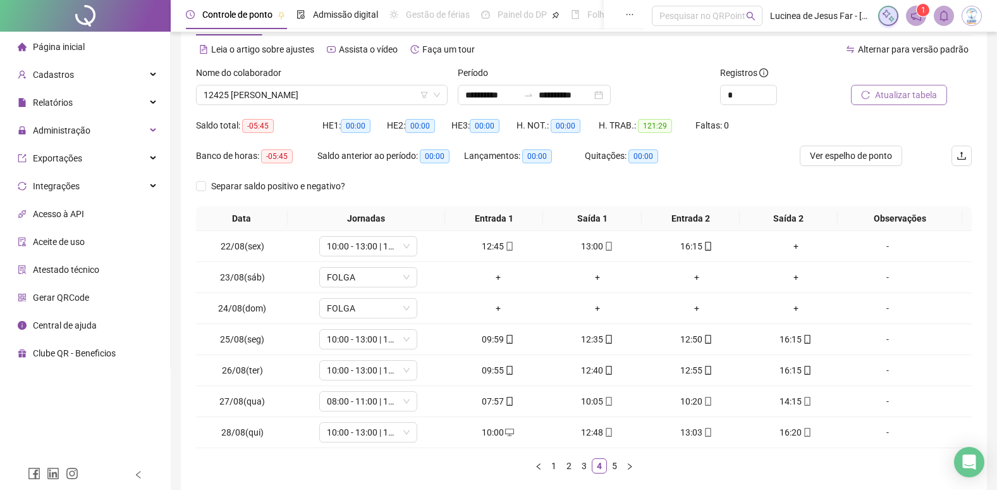
click at [905, 94] on span "Atualizar tabela" at bounding box center [906, 95] width 62 height 14
click at [789, 247] on div "+" at bounding box center [795, 246] width 89 height 14
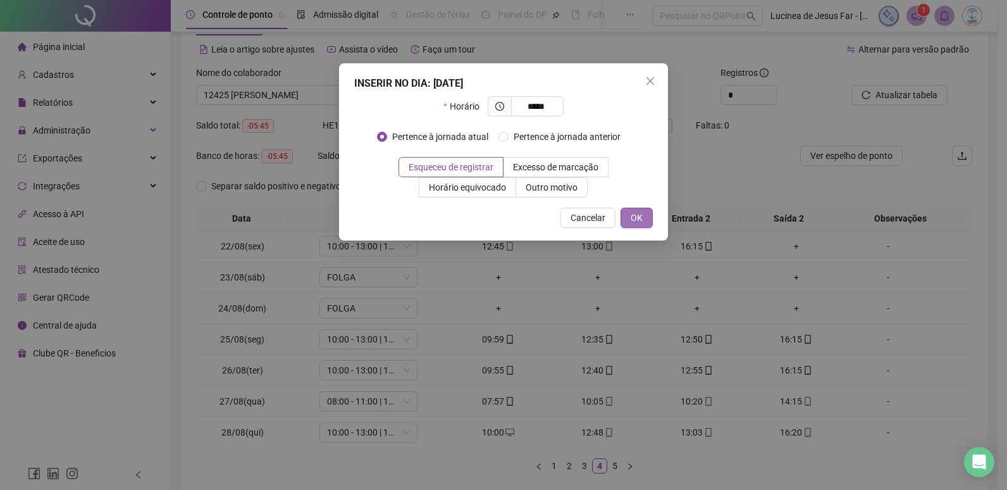
type input "*****"
click at [636, 214] on span "OK" at bounding box center [637, 218] width 12 height 14
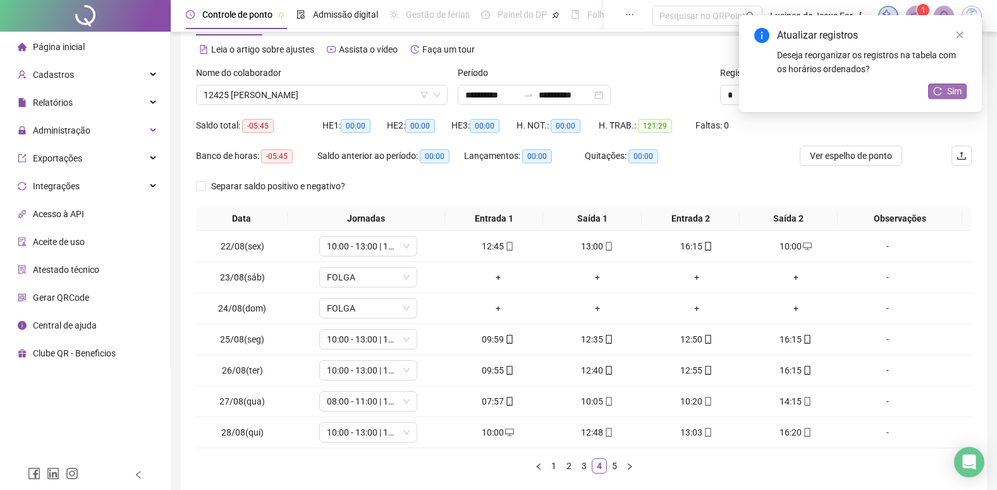
click at [945, 85] on button "Sim" at bounding box center [947, 90] width 39 height 15
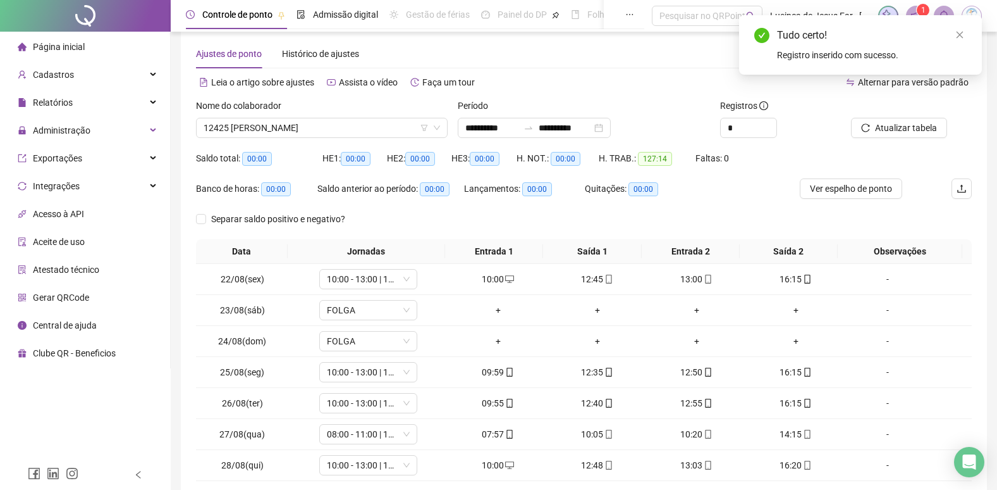
scroll to position [0, 0]
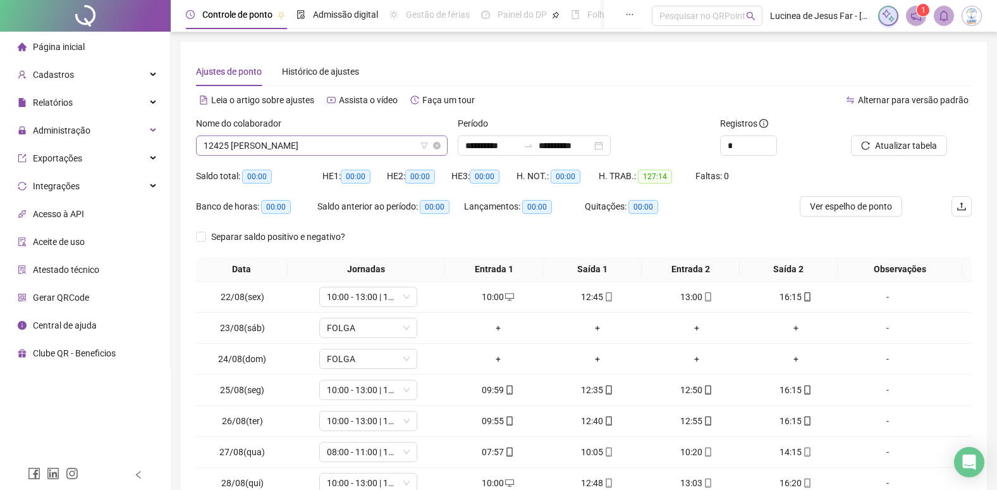
click at [343, 140] on span "12425 [PERSON_NAME]" at bounding box center [322, 145] width 237 height 19
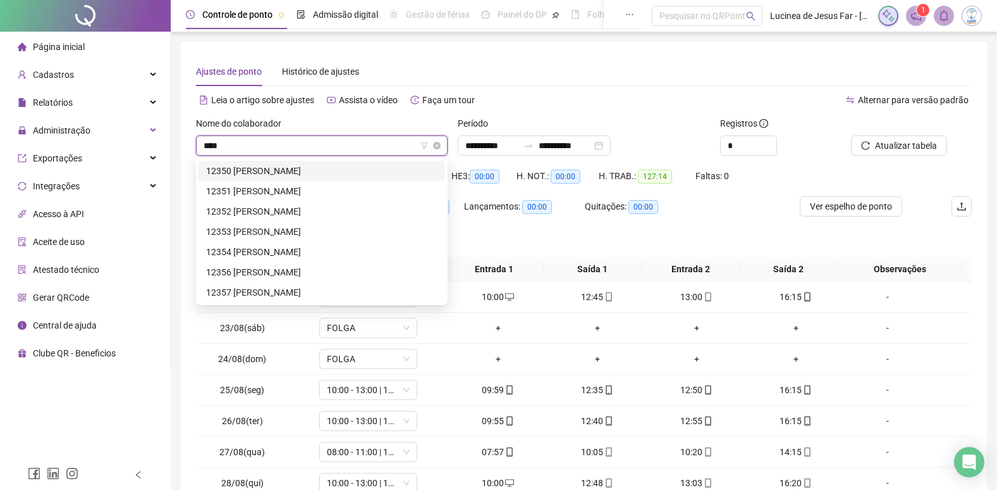
type input "*****"
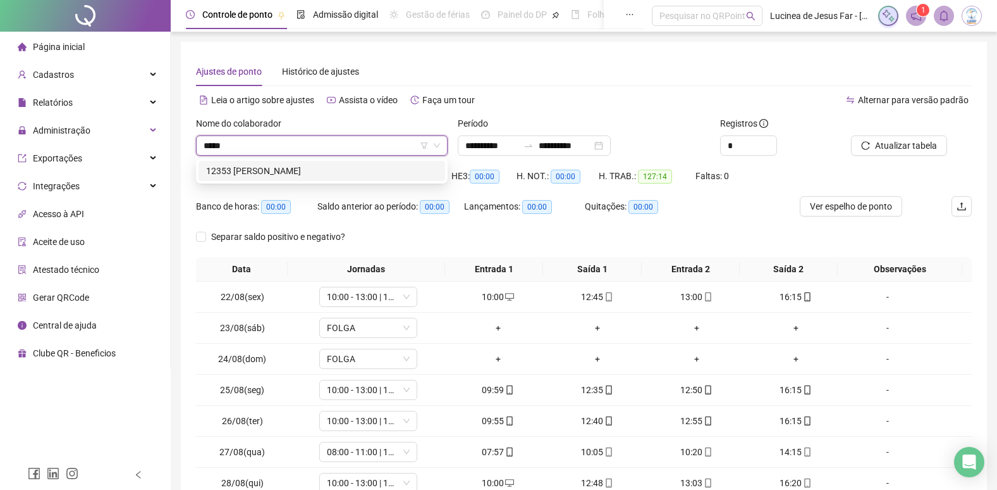
click at [359, 163] on div "12353 [PERSON_NAME]" at bounding box center [322, 171] width 247 height 20
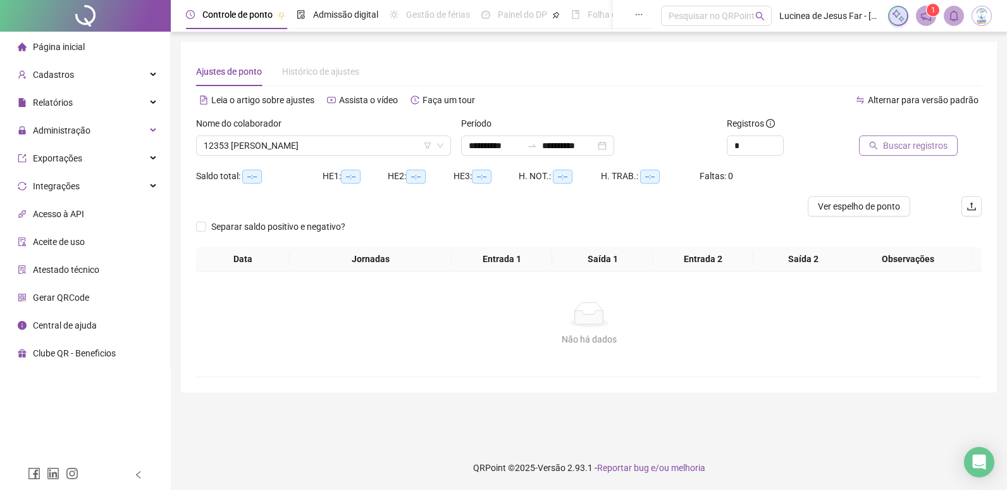
click at [928, 152] on span "Buscar registros" at bounding box center [915, 146] width 65 height 14
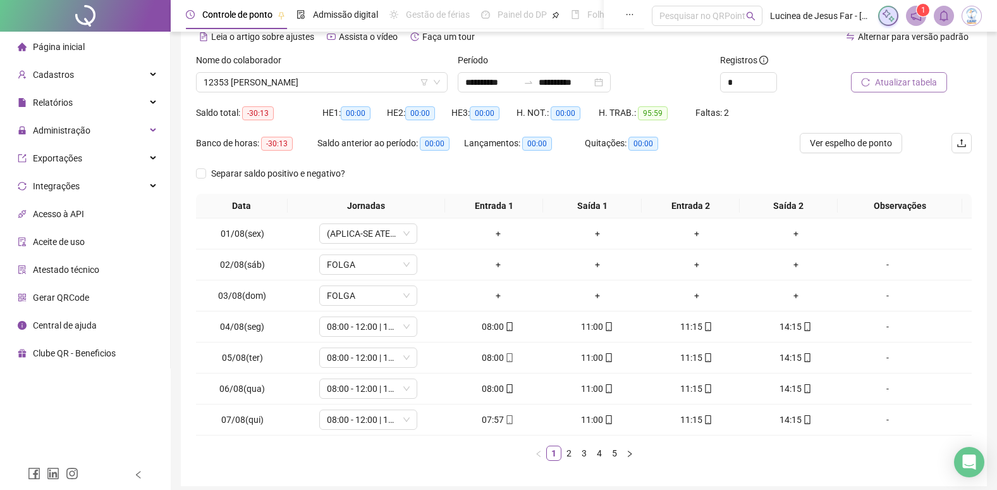
scroll to position [114, 0]
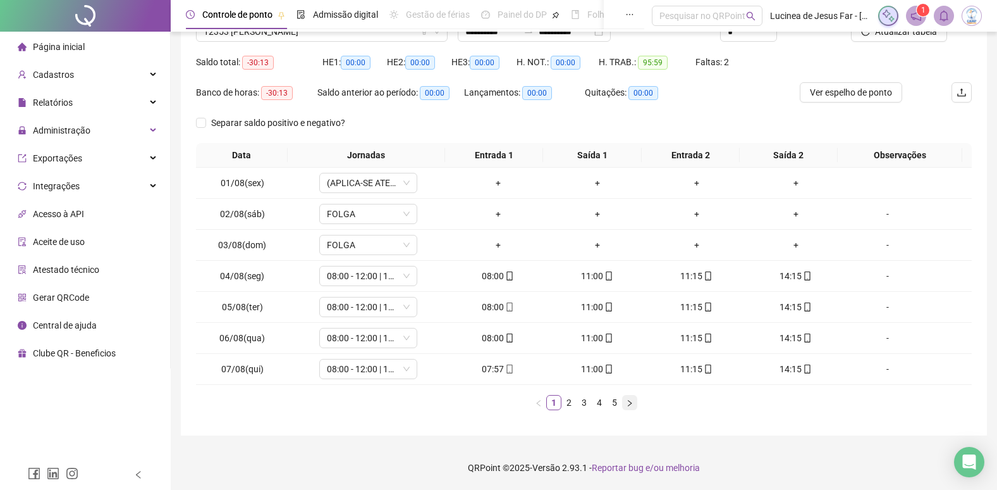
click at [634, 401] on button "button" at bounding box center [629, 402] width 15 height 15
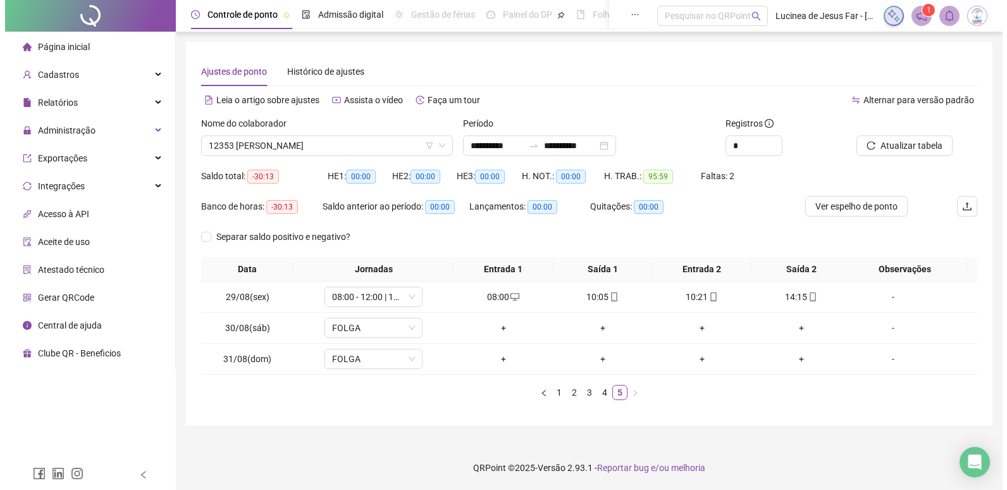
scroll to position [0, 0]
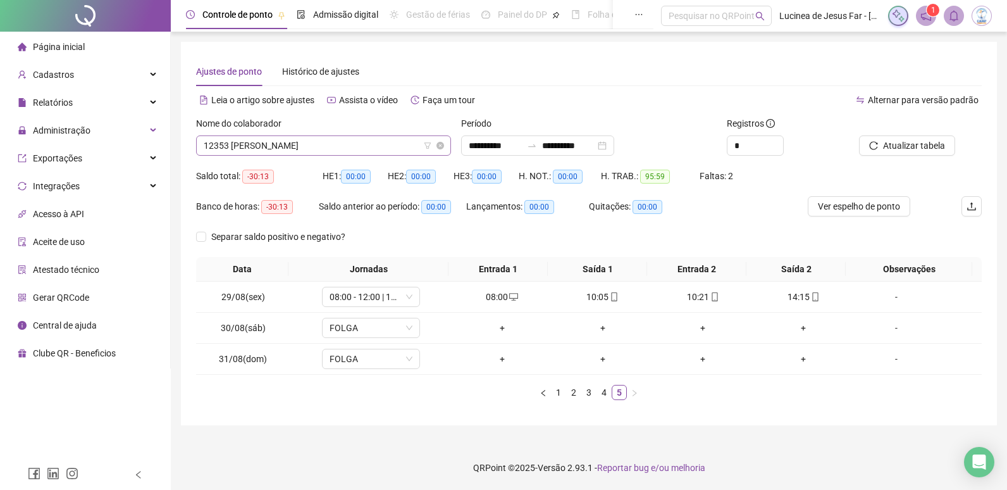
click at [359, 147] on span "12353 [PERSON_NAME]" at bounding box center [324, 145] width 240 height 19
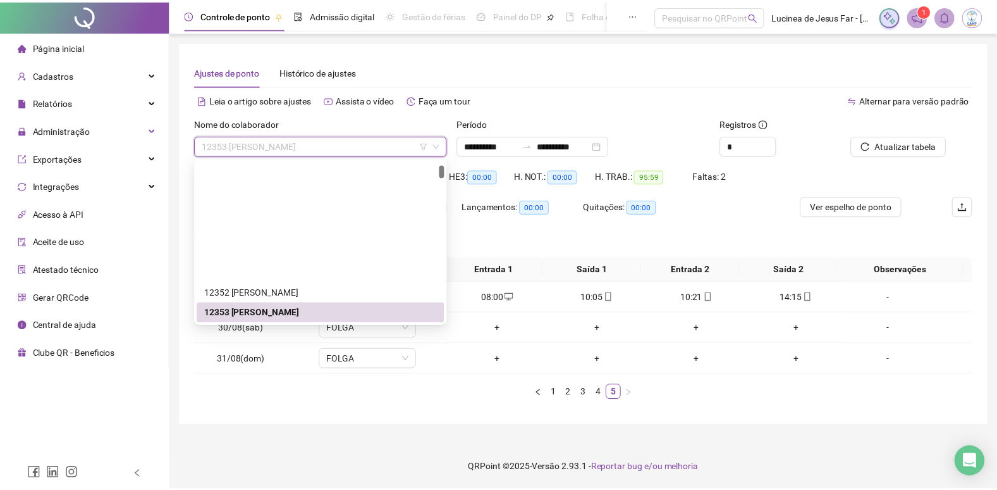
scroll to position [147, 0]
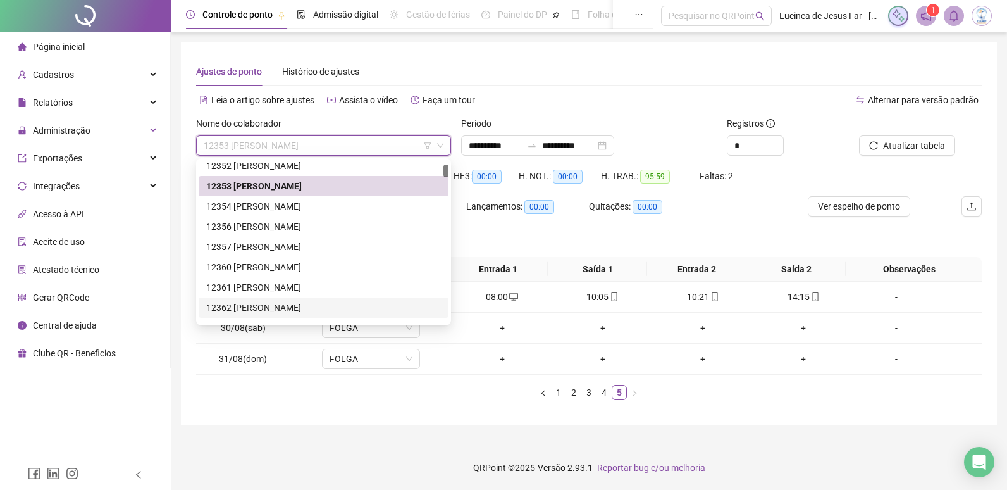
click at [306, 310] on div "12362 [PERSON_NAME]" at bounding box center [323, 307] width 235 height 14
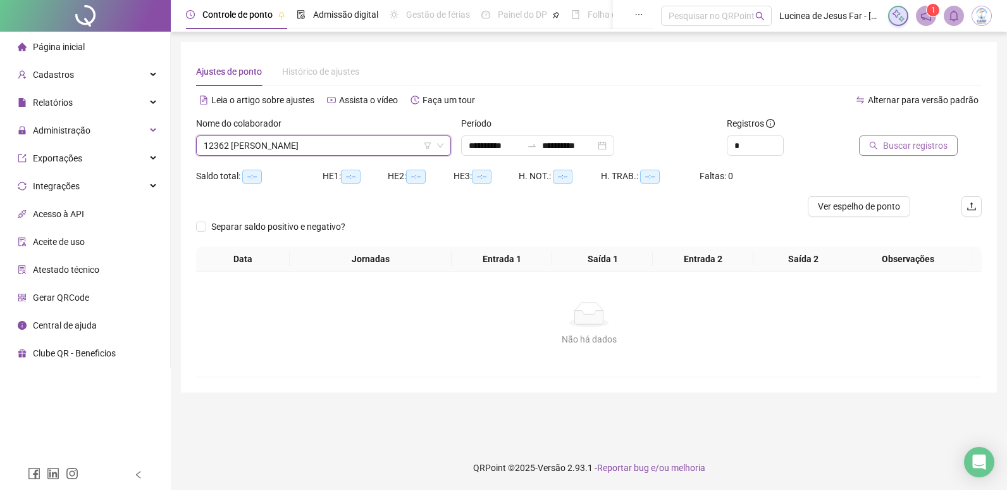
click at [884, 140] on span "Buscar registros" at bounding box center [915, 146] width 65 height 14
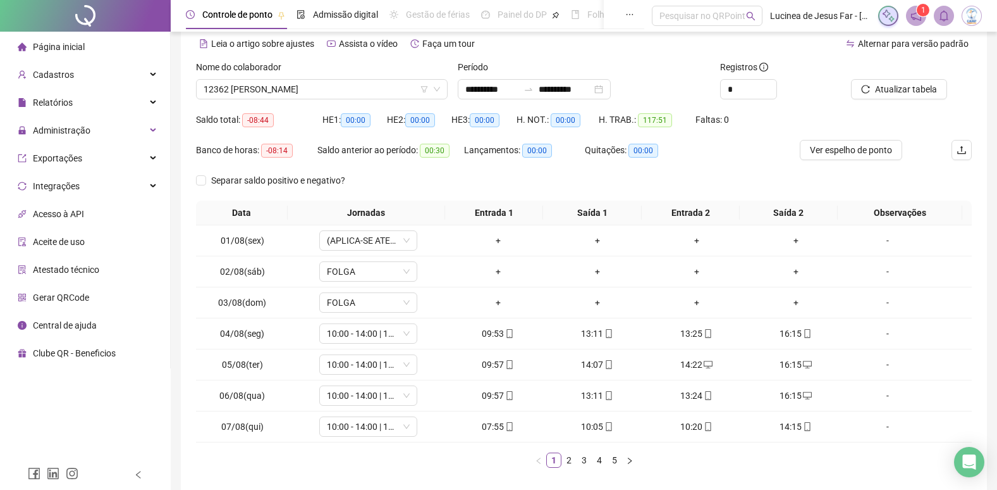
scroll to position [114, 0]
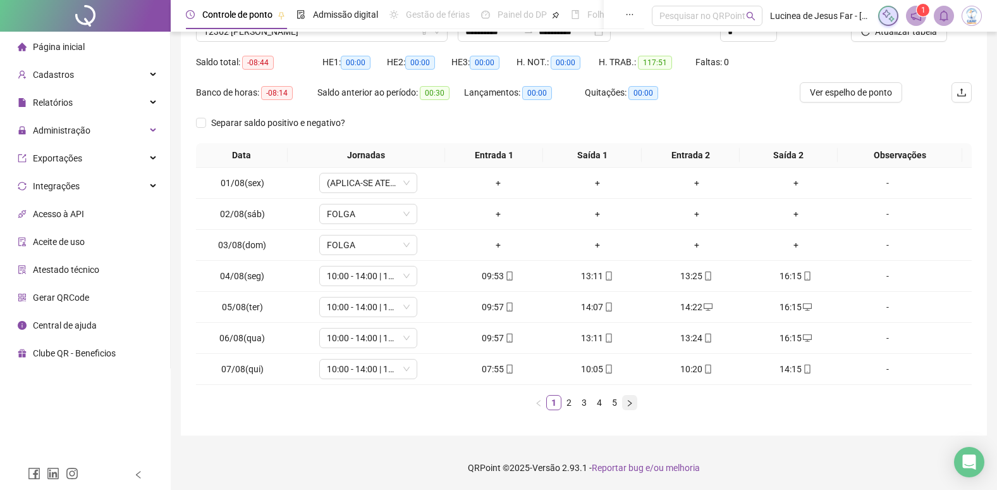
click at [627, 402] on icon "right" at bounding box center [630, 403] width 8 height 8
click at [628, 402] on icon "right" at bounding box center [630, 403] width 8 height 8
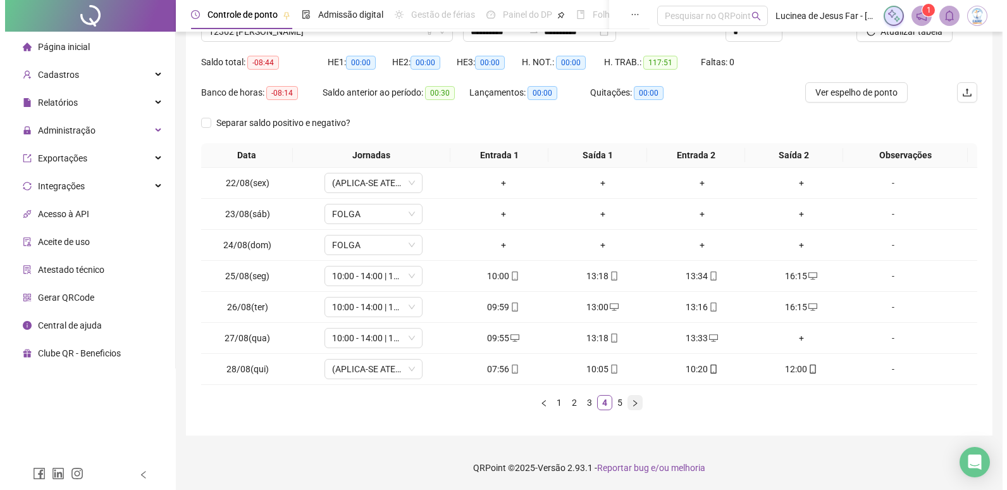
scroll to position [0, 0]
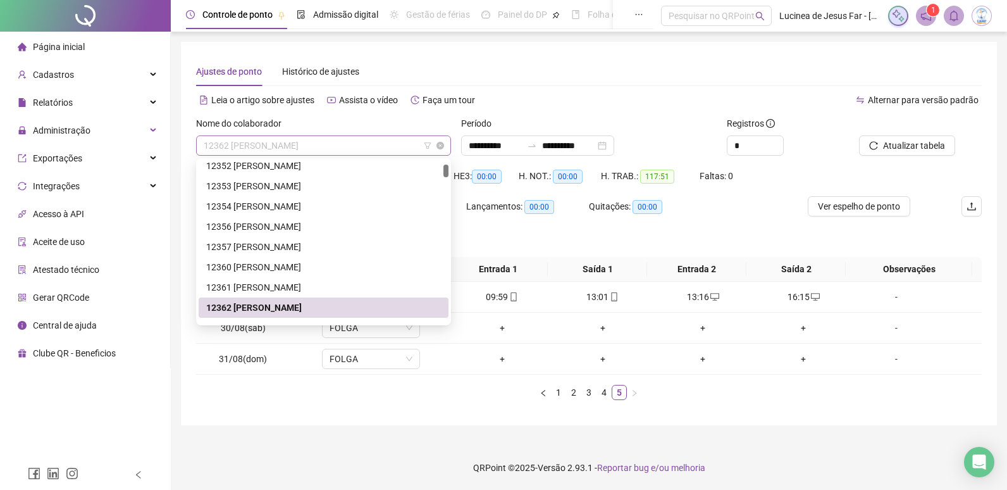
click at [363, 145] on span "12362 [PERSON_NAME]" at bounding box center [324, 145] width 240 height 19
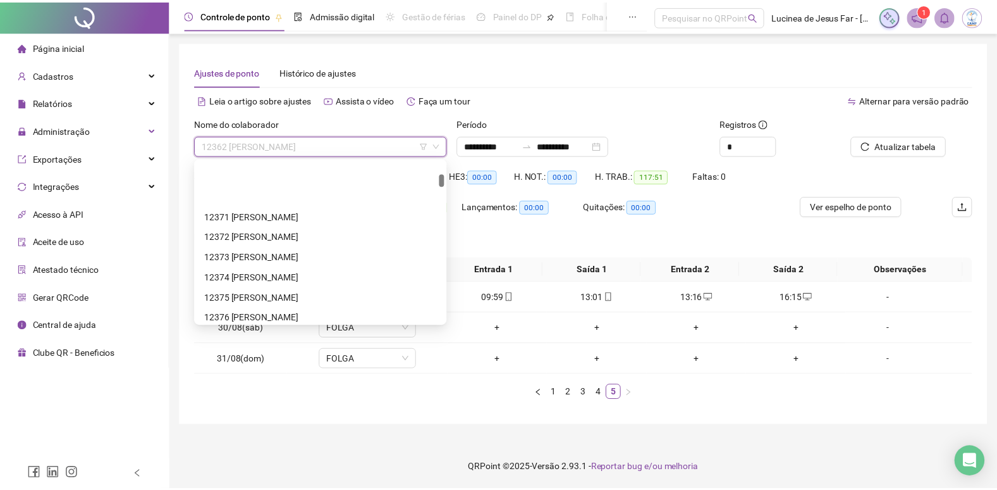
scroll to position [463, 0]
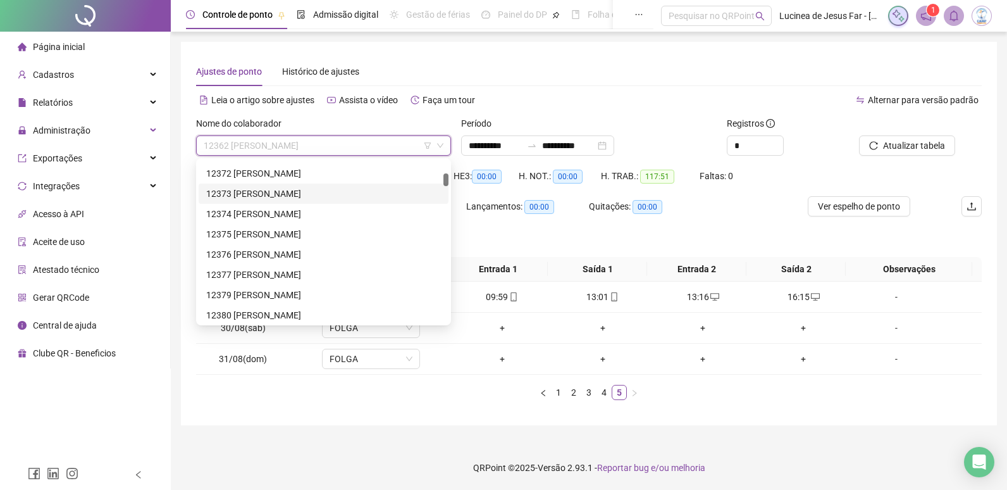
click at [345, 191] on div "12373 [PERSON_NAME]" at bounding box center [323, 194] width 235 height 14
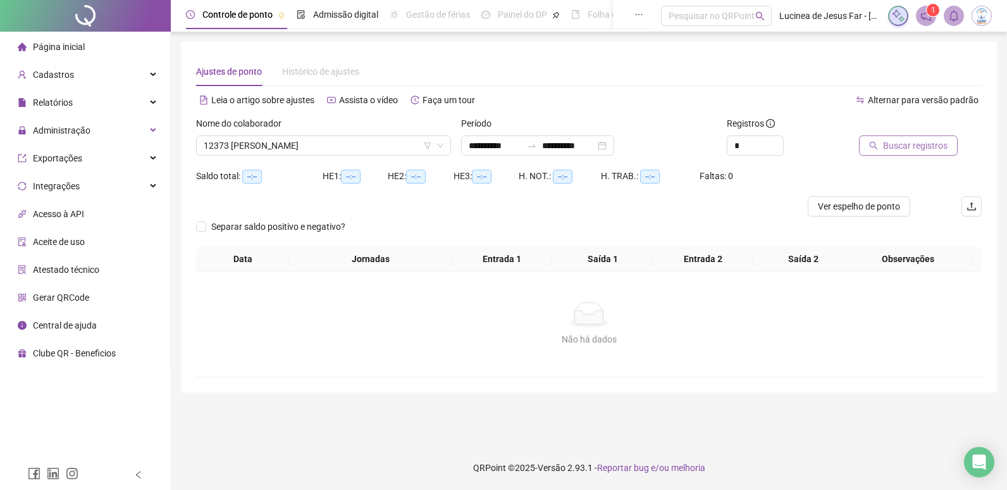
click at [900, 142] on span "Buscar registros" at bounding box center [915, 146] width 65 height 14
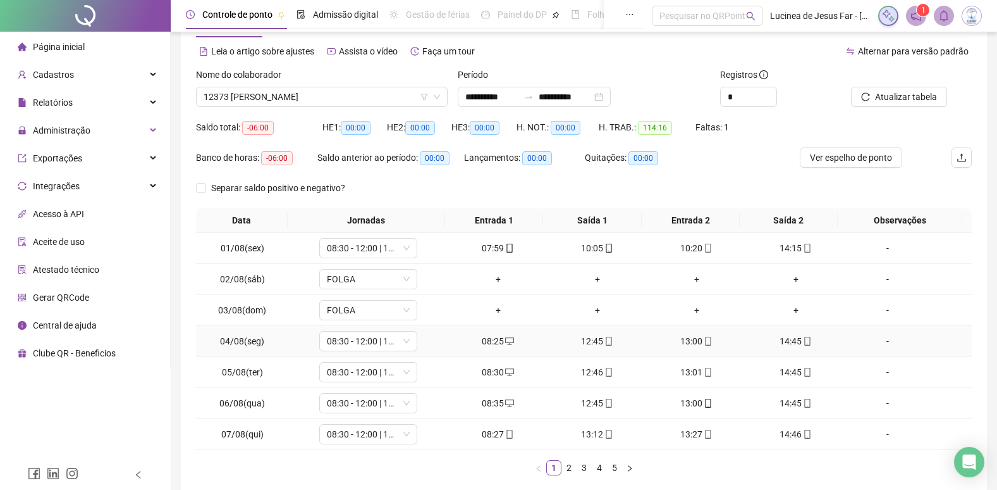
scroll to position [114, 0]
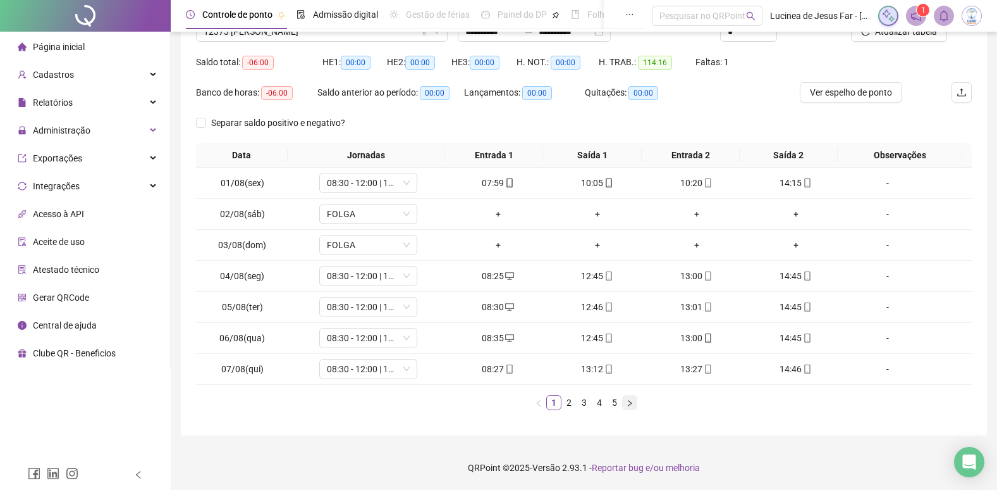
click at [628, 402] on icon "right" at bounding box center [630, 403] width 8 height 8
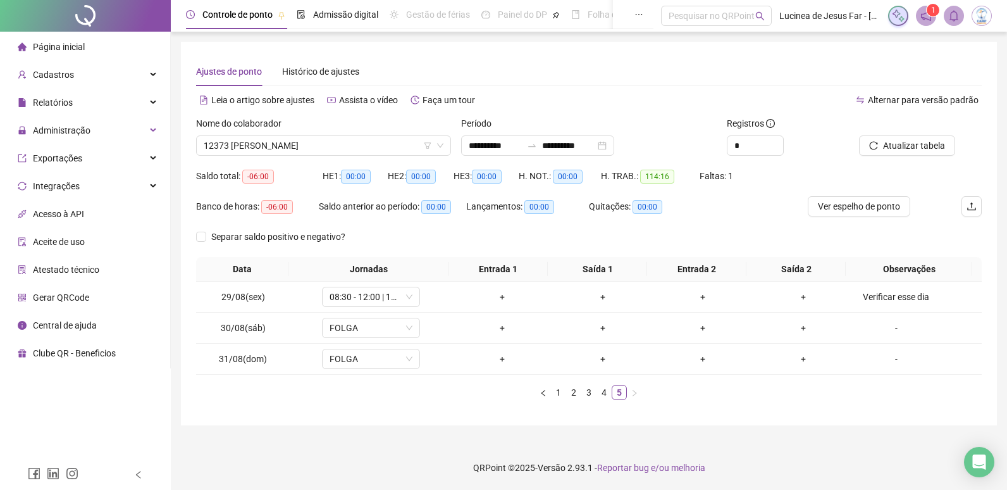
drag, startPoint x: 375, startPoint y: 142, endPoint x: 367, endPoint y: 175, distance: 33.9
click at [376, 142] on span "12373 [PERSON_NAME]" at bounding box center [324, 145] width 240 height 19
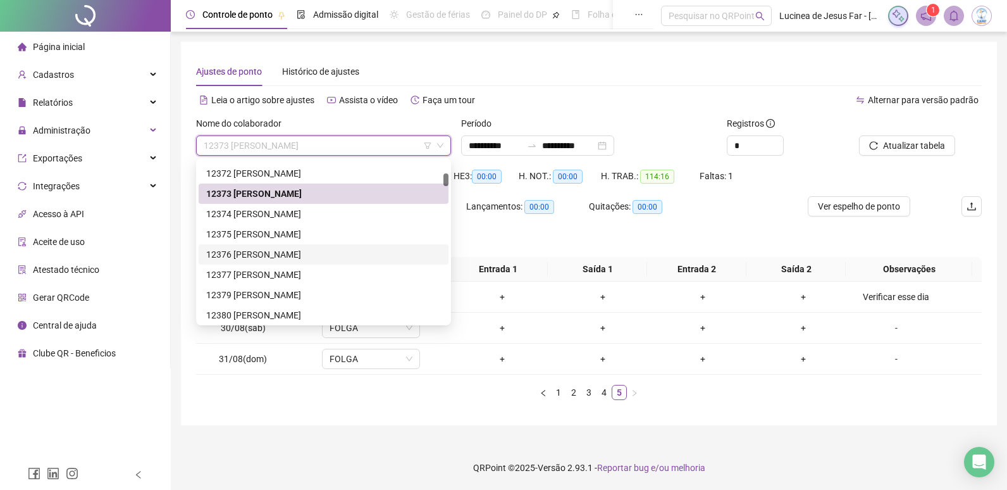
click at [352, 255] on div "12376 MARIA EDUARDA ALVES SANTOS" at bounding box center [323, 254] width 235 height 14
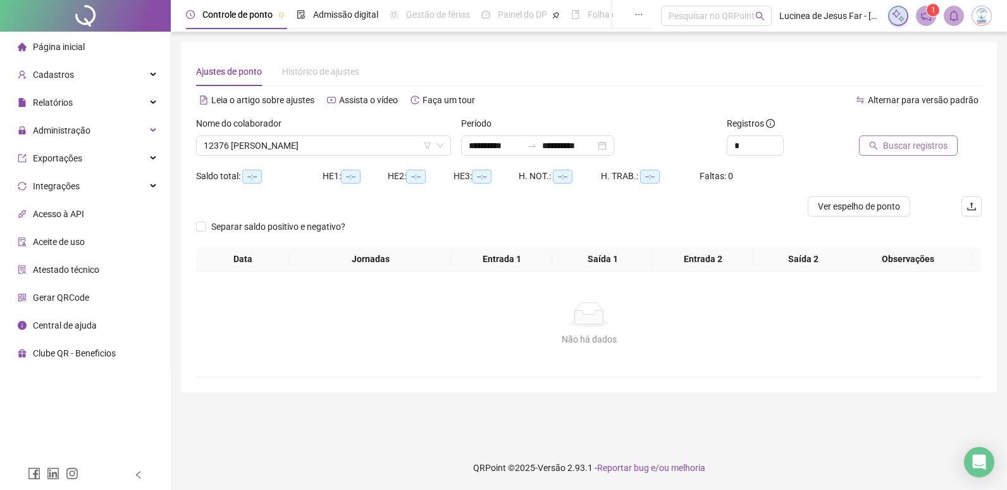
click at [938, 147] on span "Buscar registros" at bounding box center [915, 146] width 65 height 14
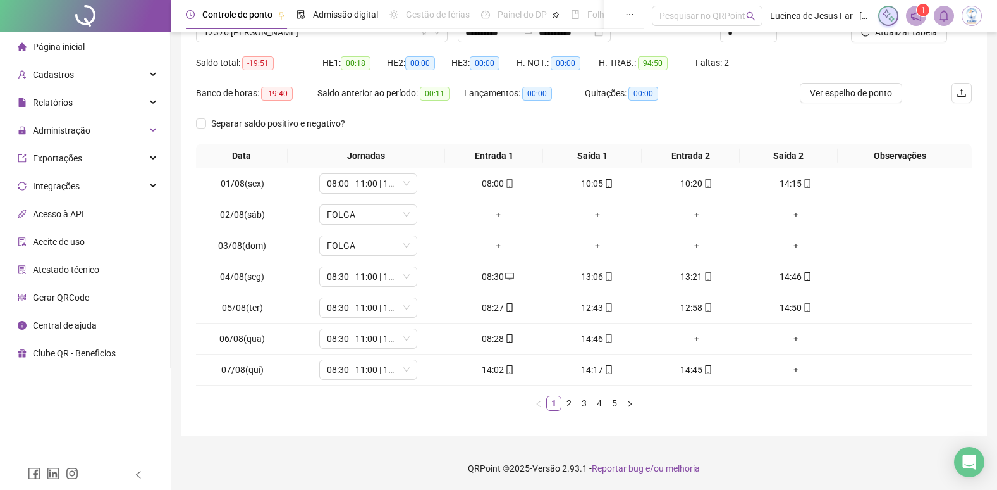
scroll to position [114, 0]
click at [632, 405] on icon "right" at bounding box center [630, 403] width 8 height 8
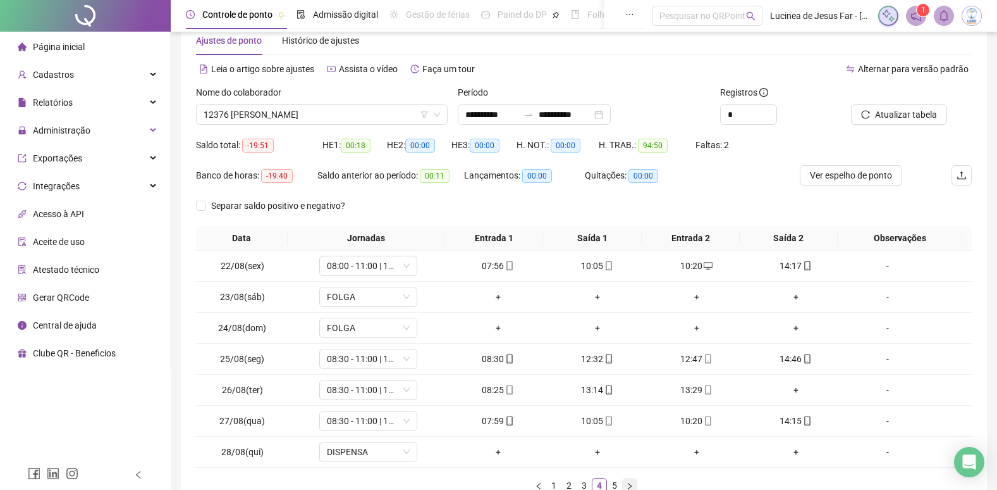
scroll to position [0, 0]
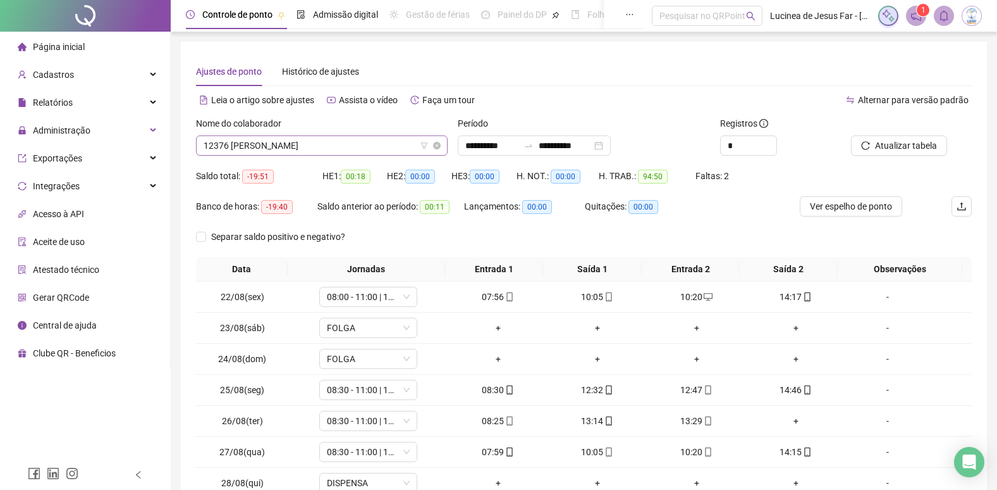
click at [381, 143] on span "12376 MARIA EDUARDA ALVES SANTOS" at bounding box center [322, 145] width 237 height 19
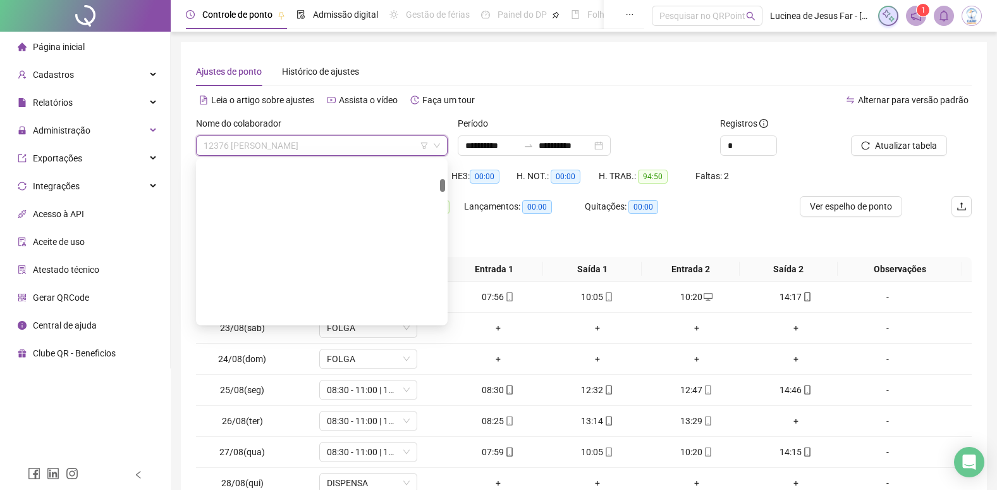
scroll to position [653, 0]
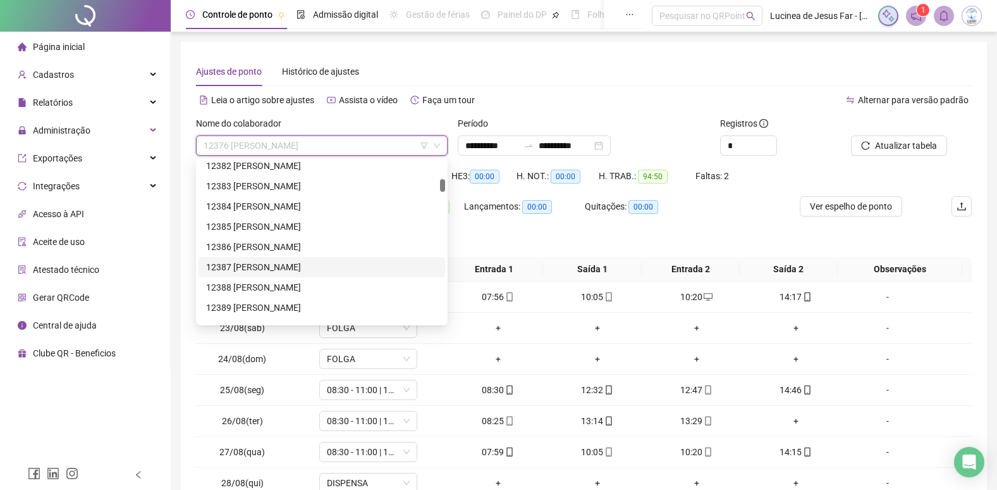
click at [316, 269] on div "12387 GABRIEL DIAS DOS SANTOS" at bounding box center [321, 267] width 231 height 14
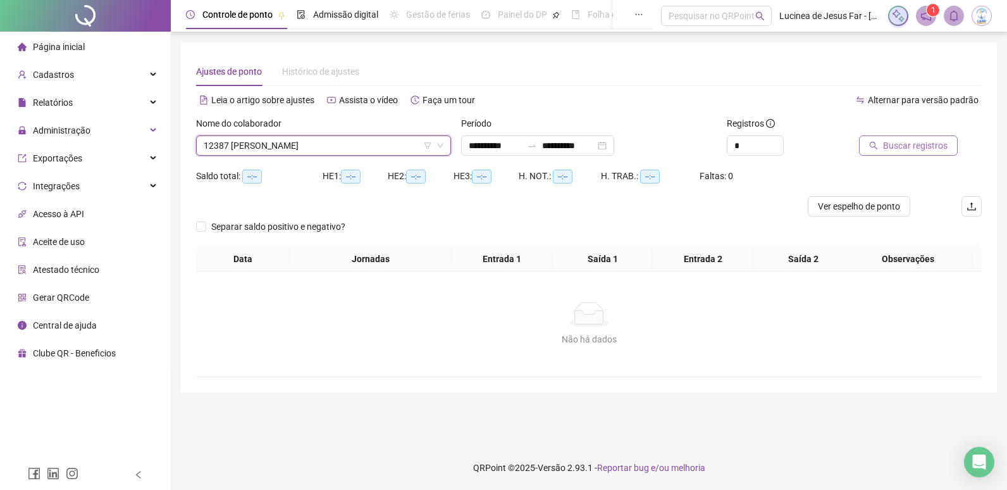
click at [891, 149] on span "Buscar registros" at bounding box center [915, 146] width 65 height 14
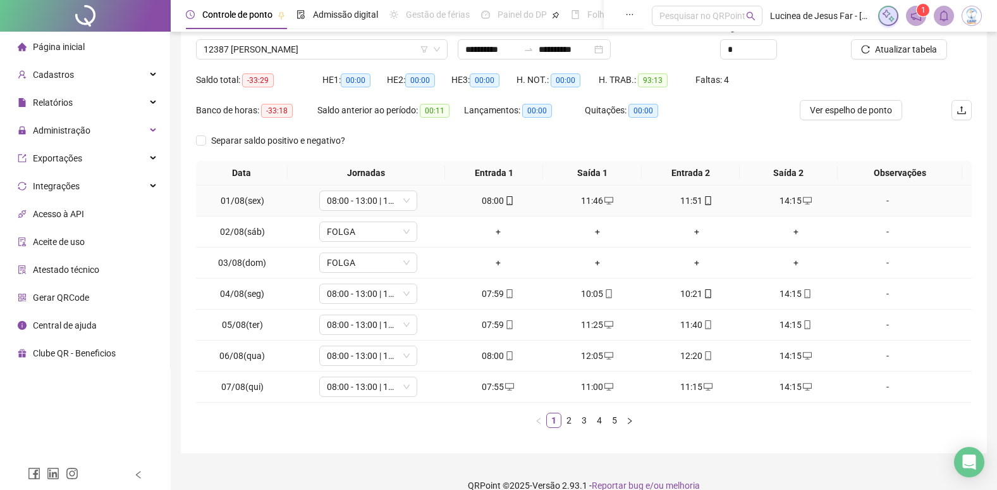
scroll to position [114, 0]
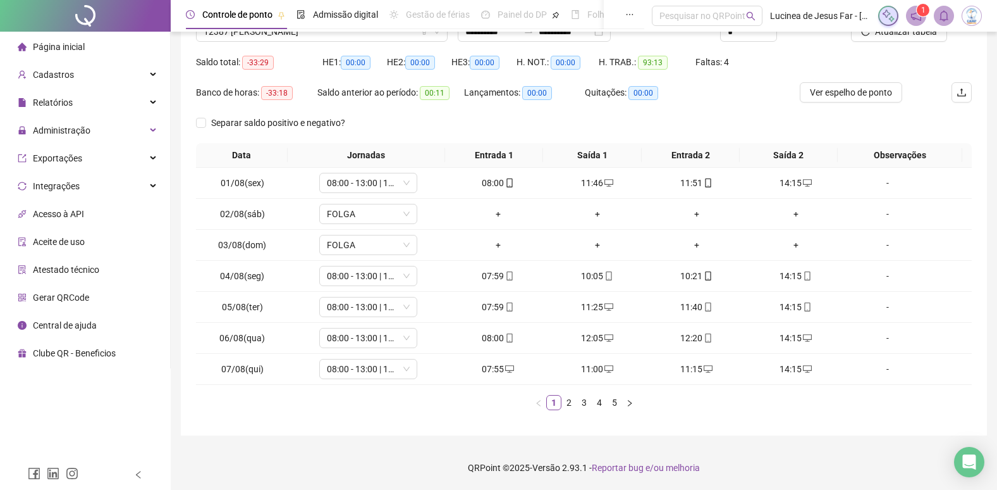
click at [645, 414] on div "Data Jornadas Entrada 1 Saída 1 Entrada 2 Saída 2 Observações 01/08(sex) 08:00 …" at bounding box center [584, 281] width 776 height 277
click at [629, 401] on icon "right" at bounding box center [630, 403] width 8 height 8
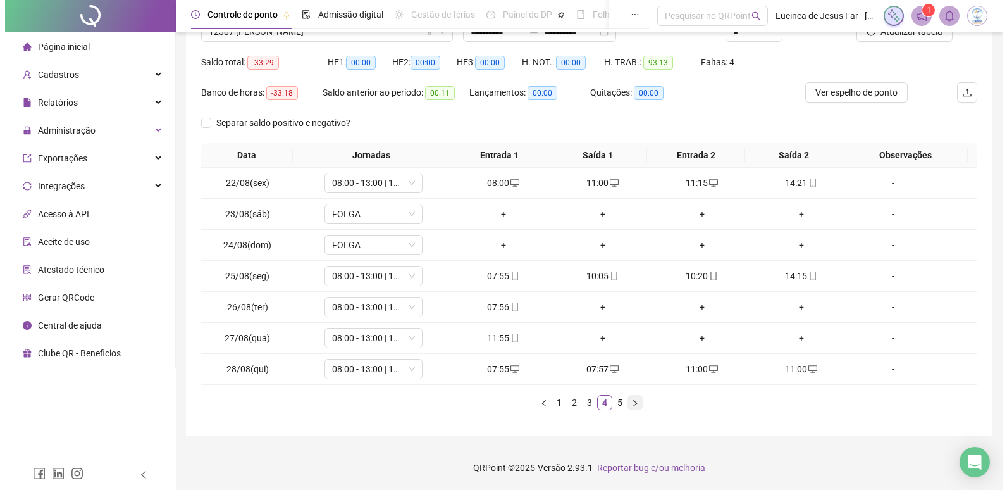
scroll to position [0, 0]
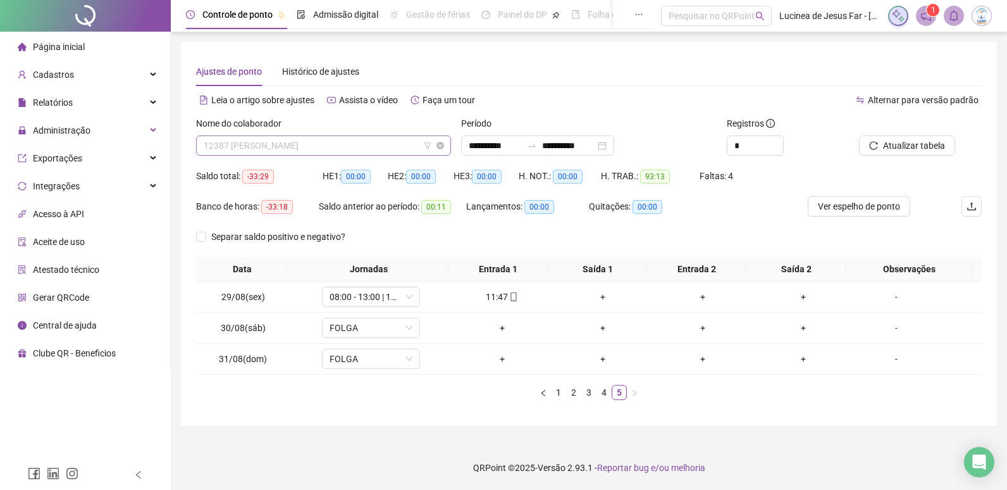
click at [381, 150] on span "12387 GABRIEL DIAS DOS SANTOS" at bounding box center [324, 145] width 240 height 19
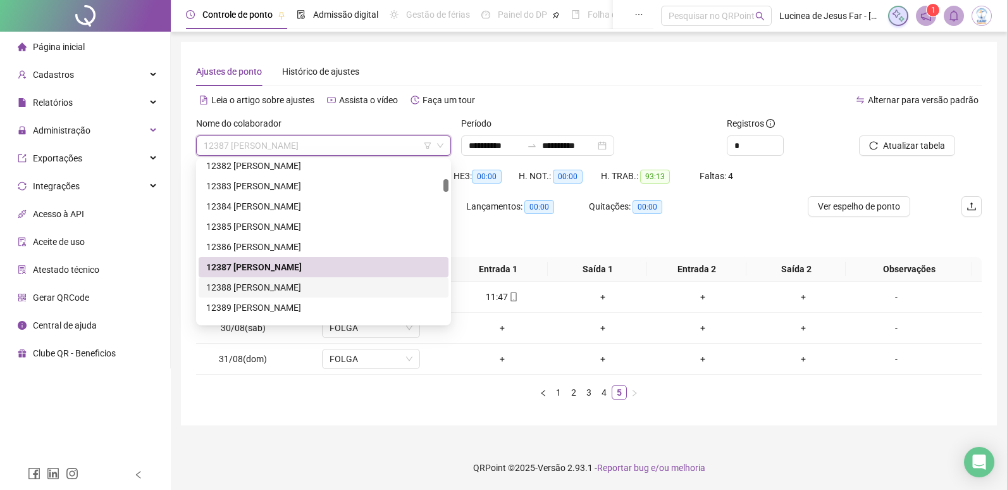
click at [321, 288] on div "12388 JHUAN DE OLIVEIRA LIMA" at bounding box center [323, 287] width 235 height 14
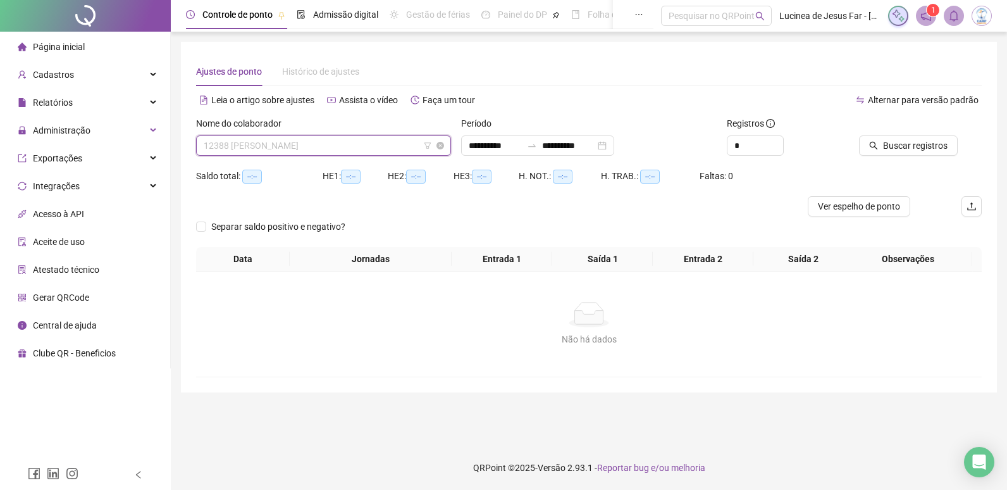
click at [368, 146] on span "12388 JHUAN DE OLIVEIRA LIMA" at bounding box center [324, 145] width 240 height 19
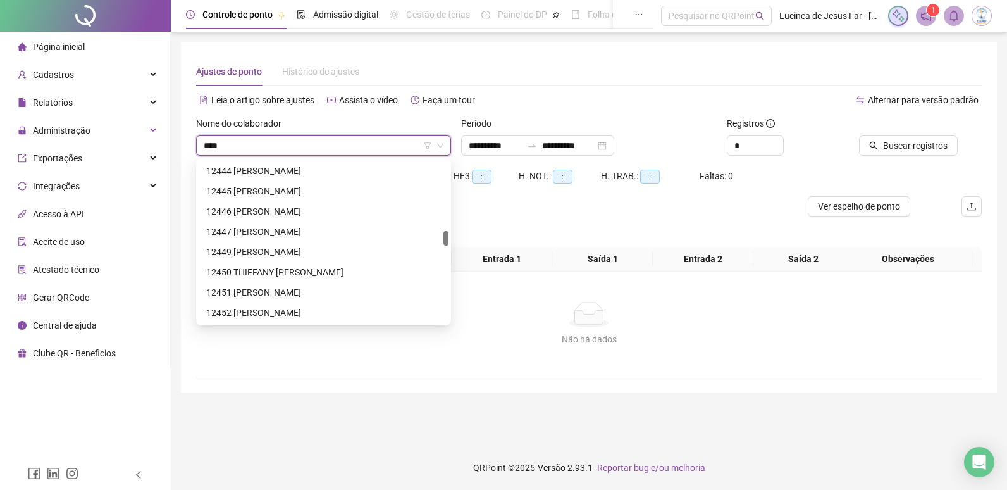
scroll to position [20, 0]
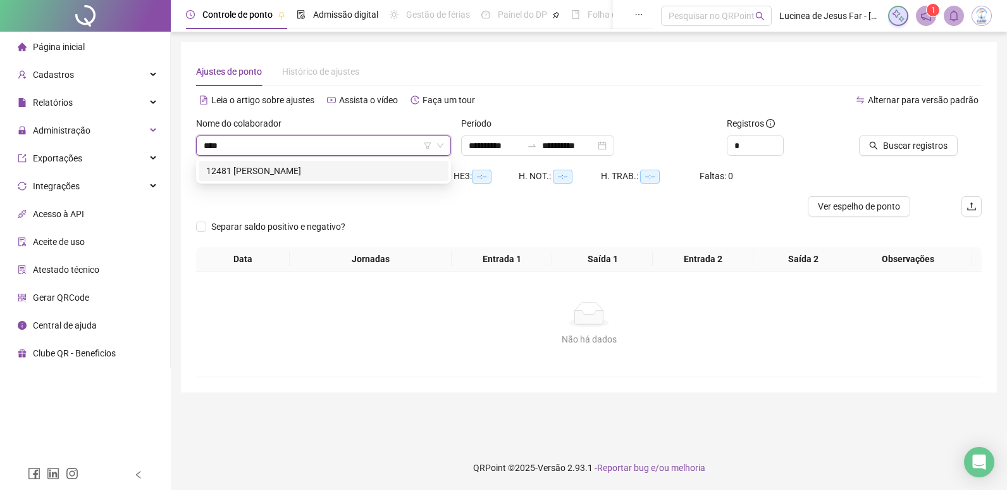
type input "*****"
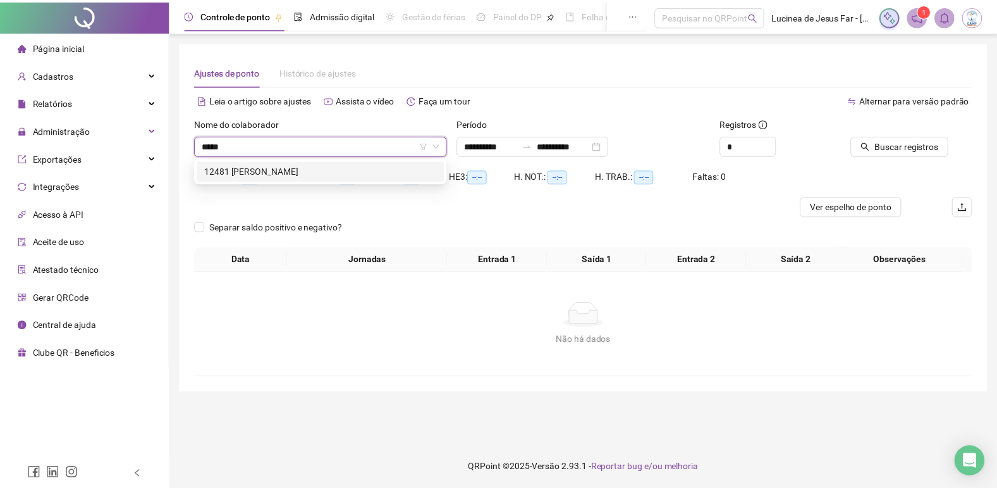
scroll to position [0, 0]
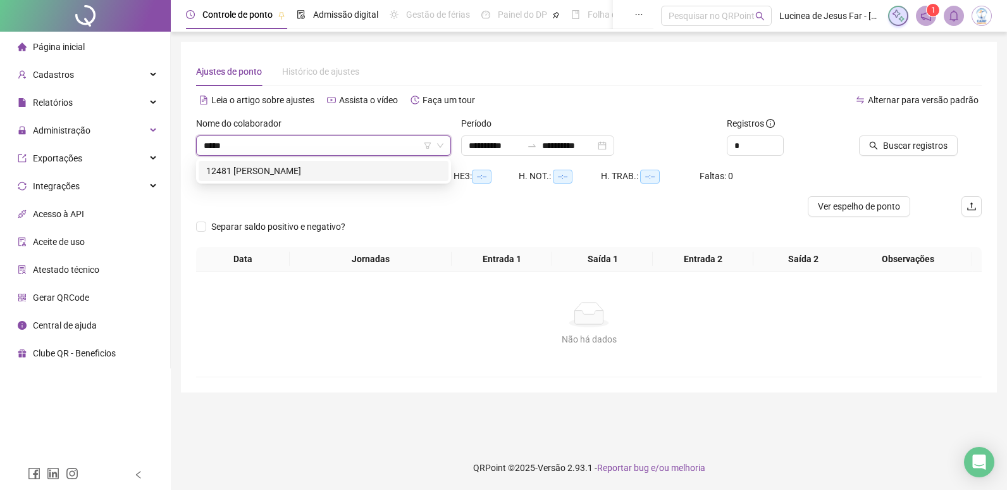
click at [403, 166] on div "12481 DAMARES SOFIA PEREIRA DOS SANTOS" at bounding box center [323, 171] width 235 height 14
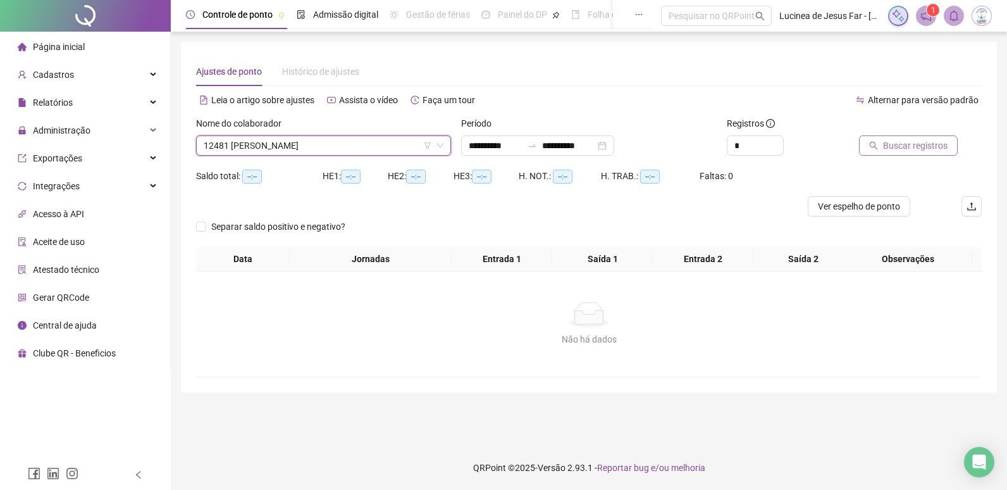
click at [887, 140] on span "Buscar registros" at bounding box center [915, 146] width 65 height 14
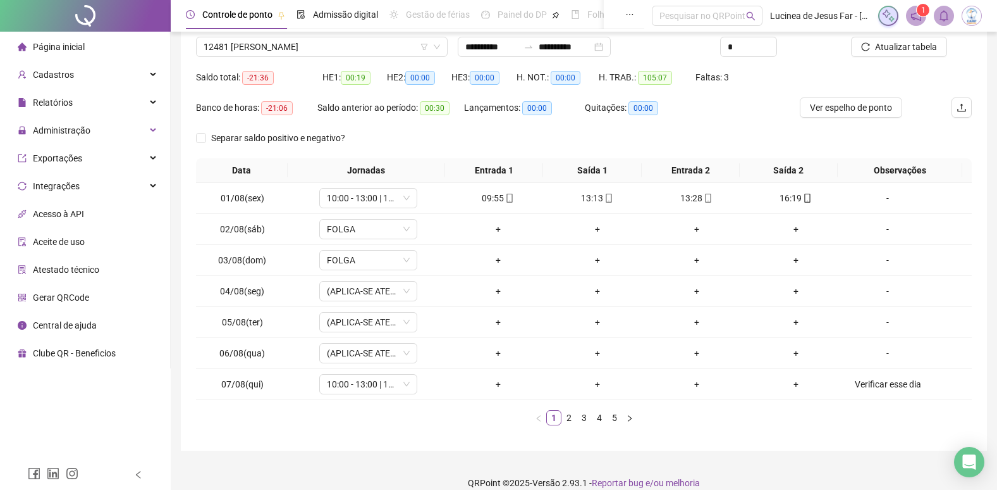
scroll to position [114, 0]
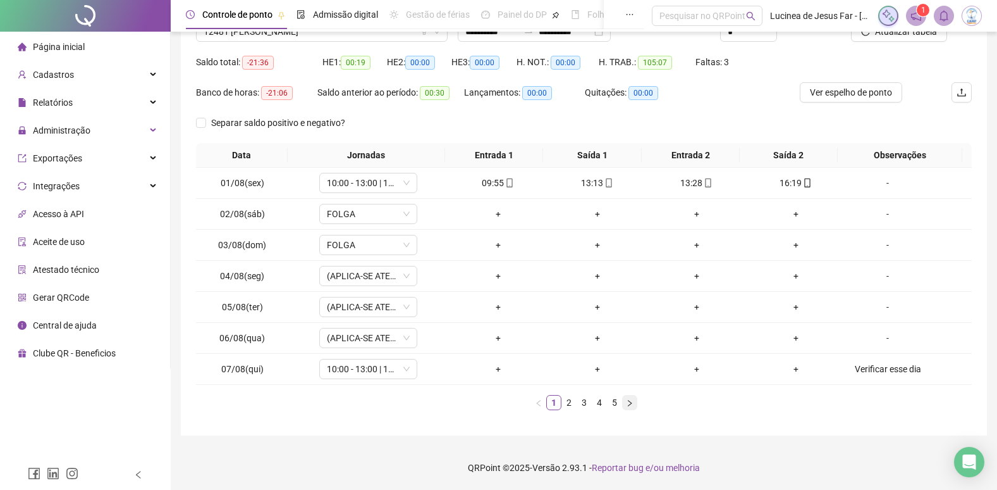
click at [629, 403] on icon "right" at bounding box center [630, 403] width 8 height 8
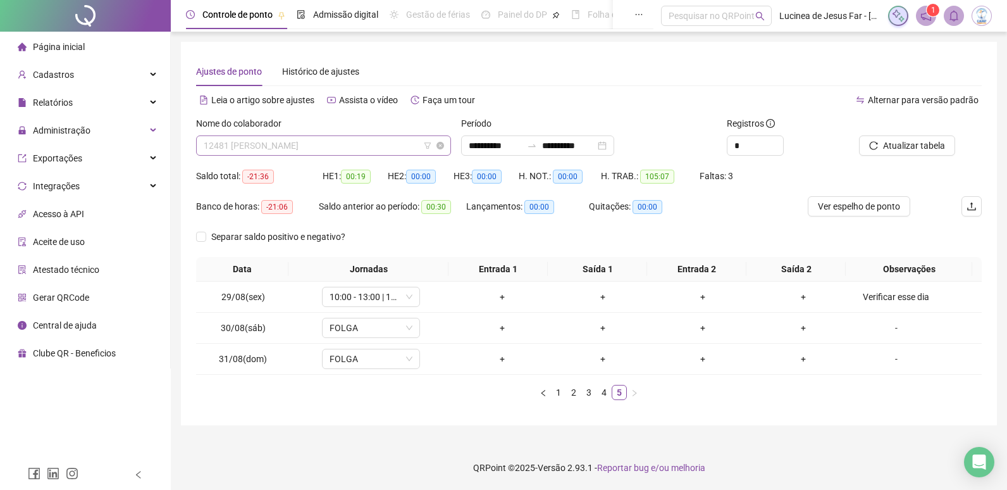
scroll to position [2267, 0]
click at [385, 144] on span "12481 DAMARES SOFIA PEREIRA DOS SANTOS" at bounding box center [324, 145] width 240 height 19
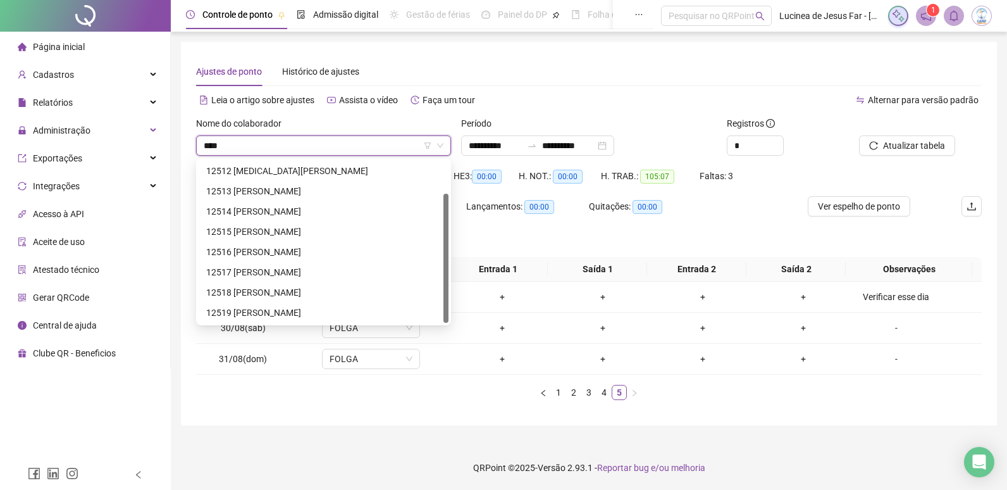
scroll to position [40, 0]
type input "*****"
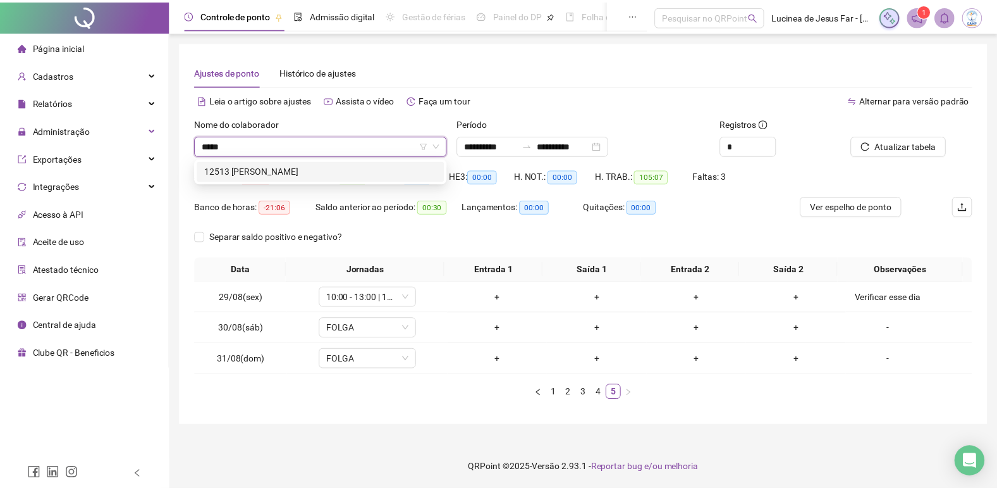
scroll to position [0, 0]
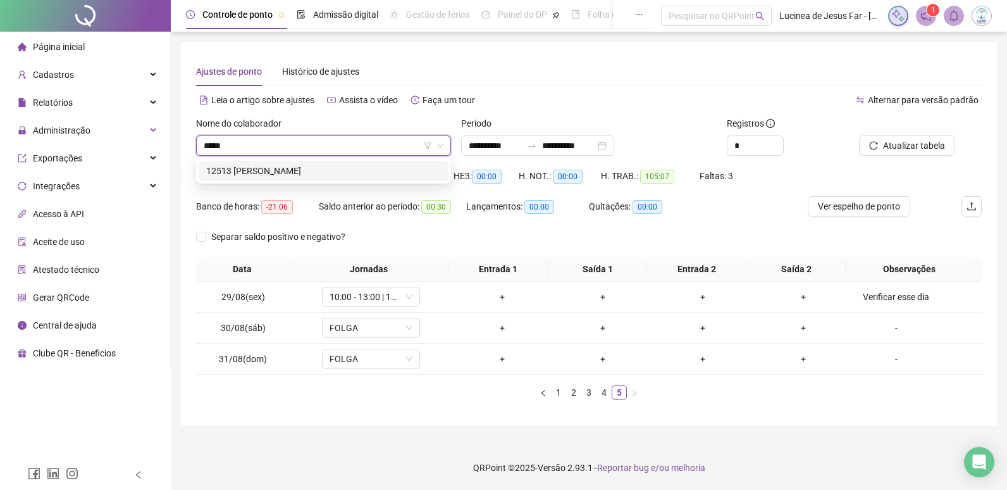
click at [374, 164] on div "12513 CAROLINNY APARECIDA DA SILVA FERREIRA" at bounding box center [323, 171] width 235 height 14
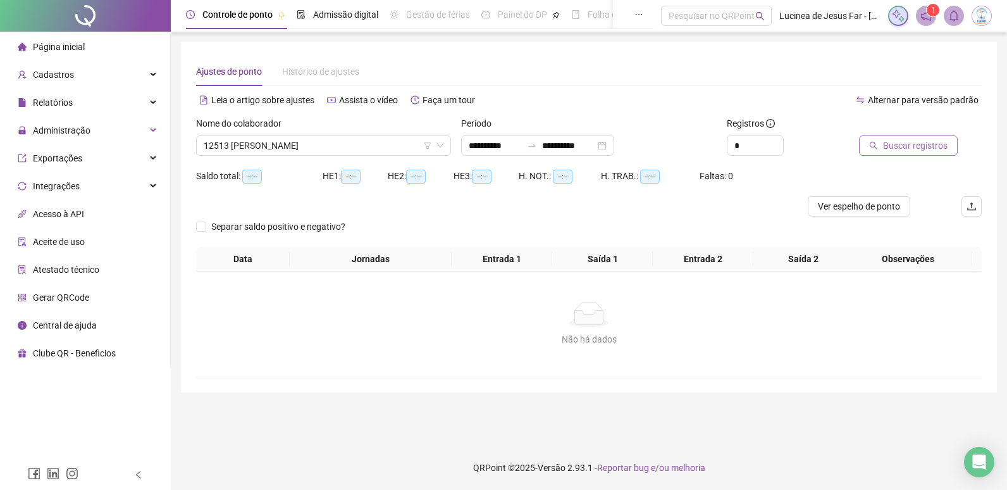
click at [930, 147] on span "Buscar registros" at bounding box center [915, 146] width 65 height 14
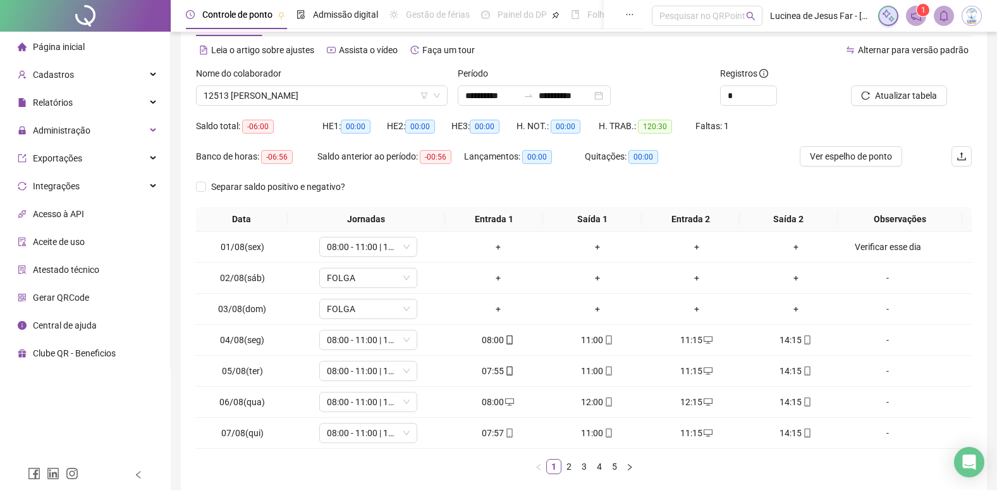
scroll to position [114, 0]
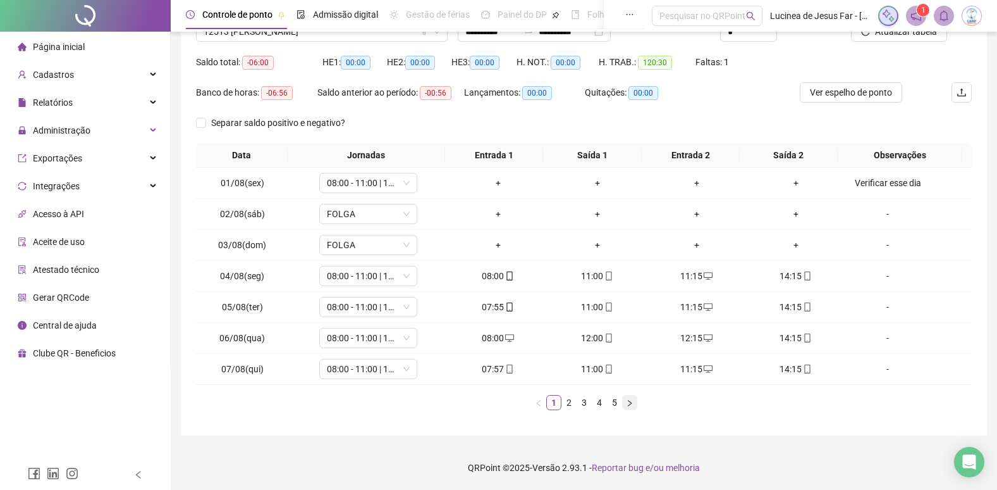
click at [629, 400] on icon "right" at bounding box center [630, 403] width 8 height 8
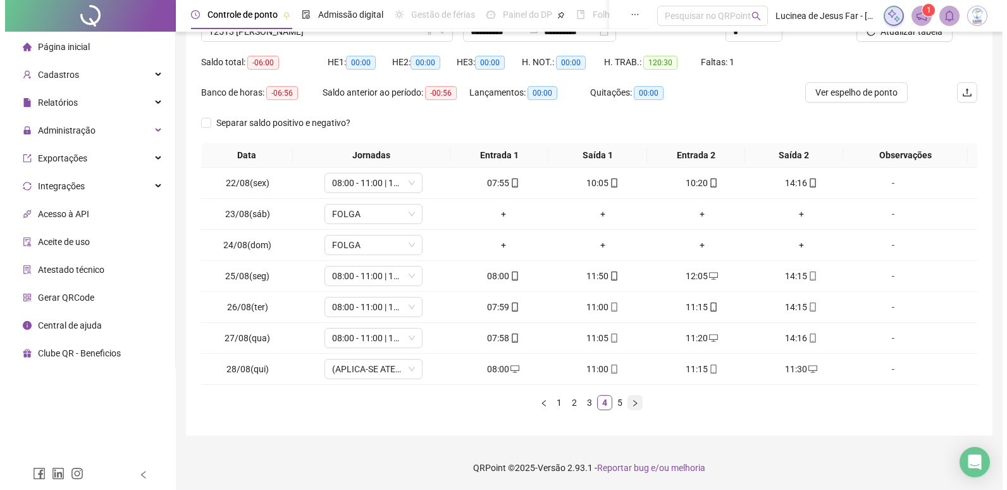
scroll to position [0, 0]
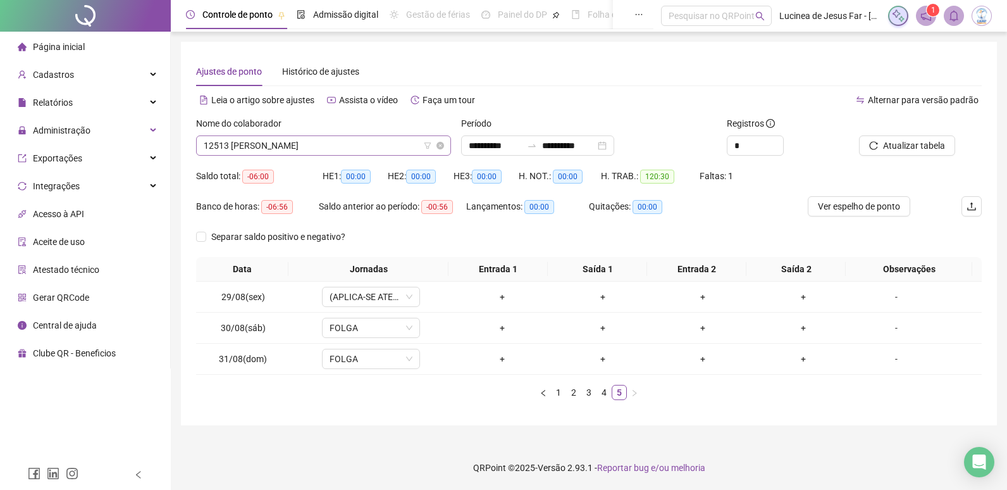
click at [384, 145] on span "12513 CAROLINNY APARECIDA DA SILVA FERREIRA" at bounding box center [324, 145] width 240 height 19
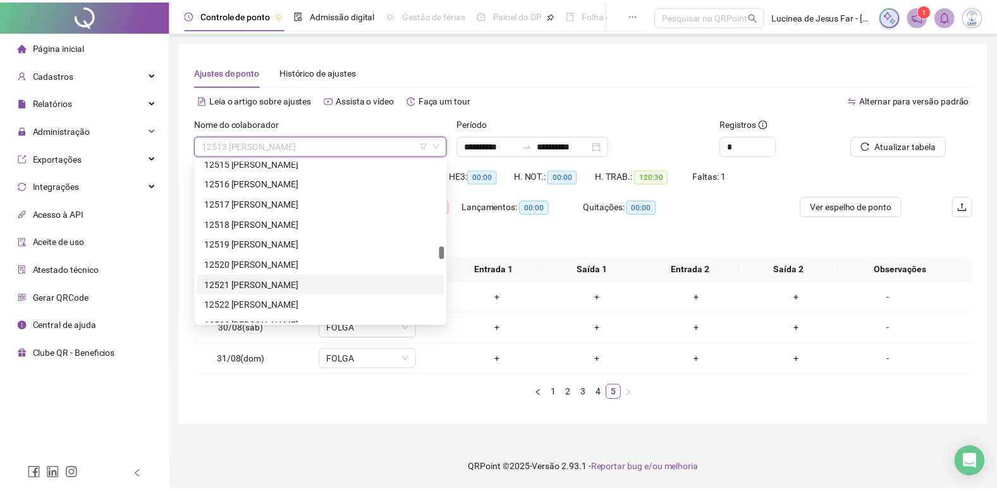
scroll to position [3190, 0]
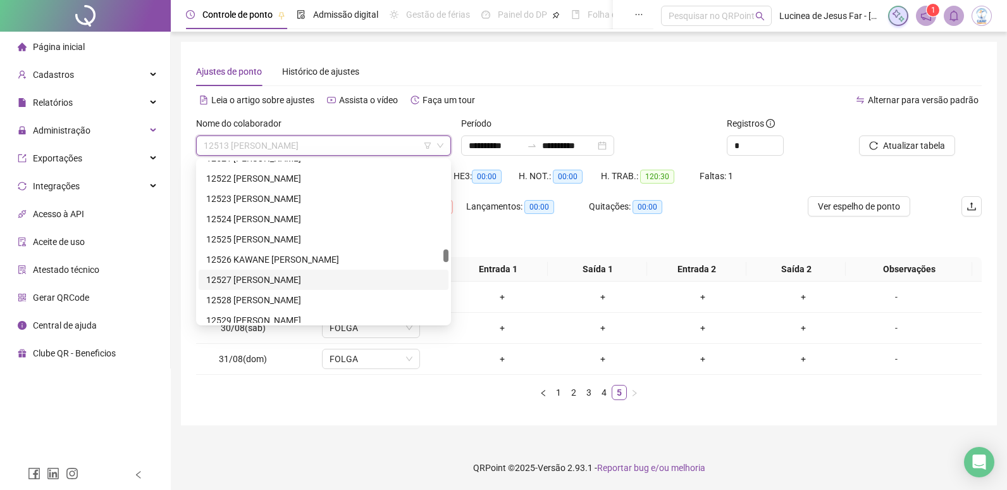
click at [335, 276] on div "12527 YASMIM DUARTE KOCK" at bounding box center [323, 280] width 235 height 14
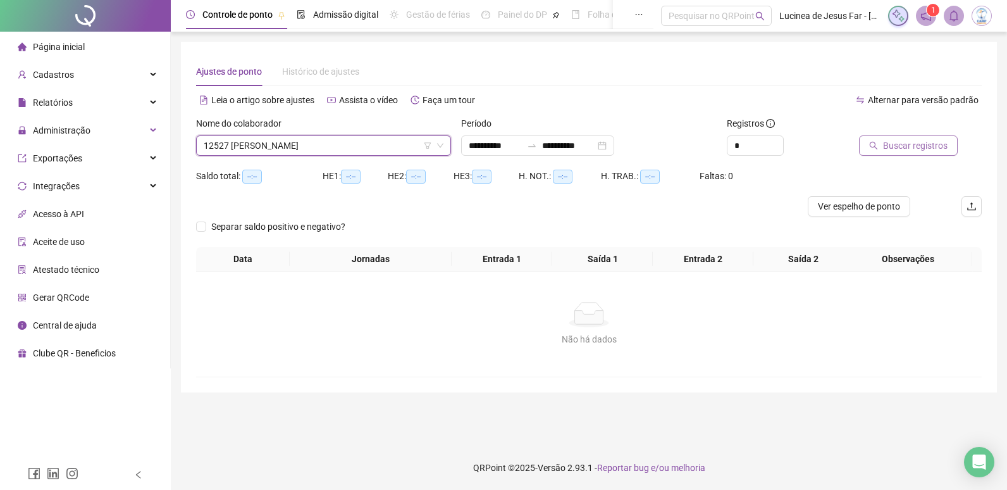
click at [905, 139] on span "Buscar registros" at bounding box center [915, 146] width 65 height 14
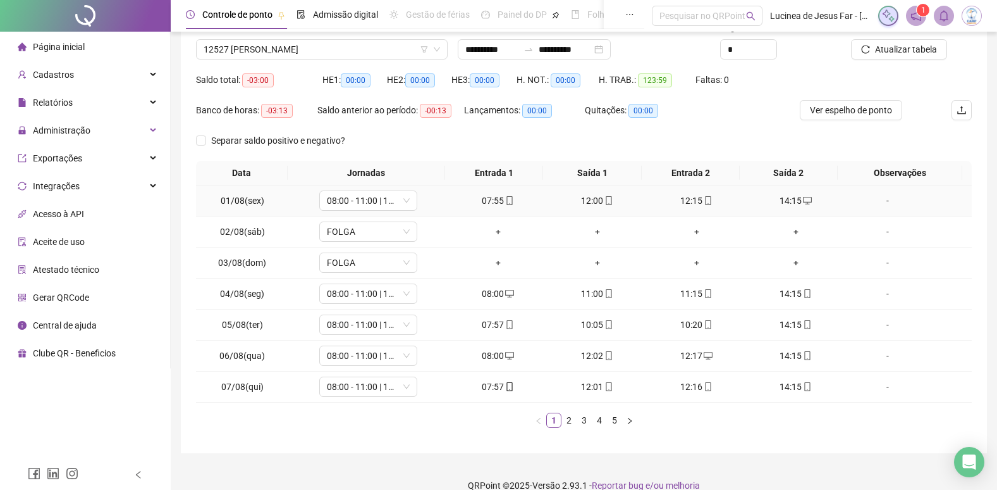
scroll to position [114, 0]
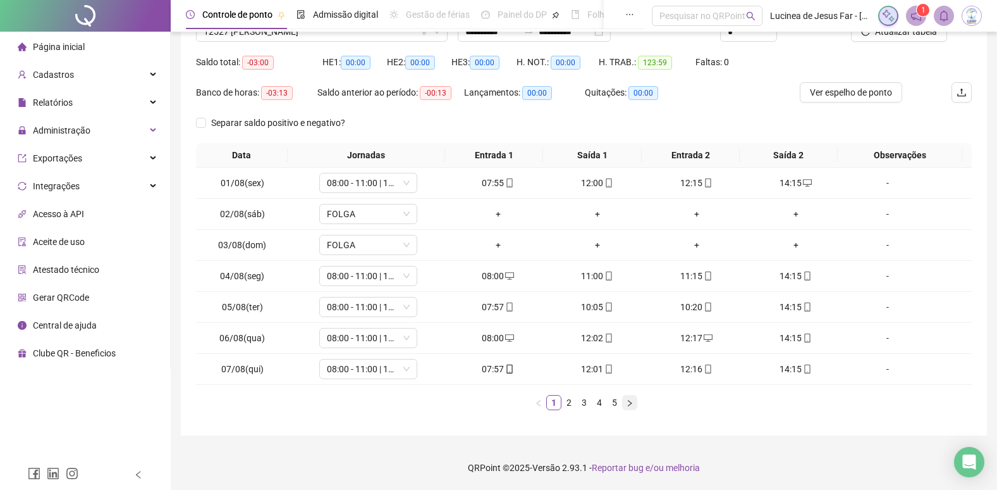
click at [627, 404] on icon "right" at bounding box center [630, 403] width 8 height 8
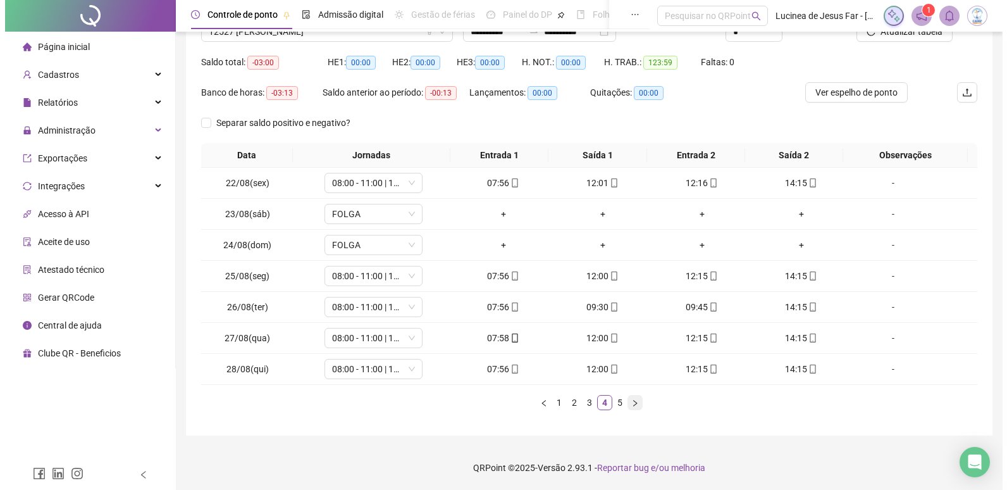
scroll to position [0, 0]
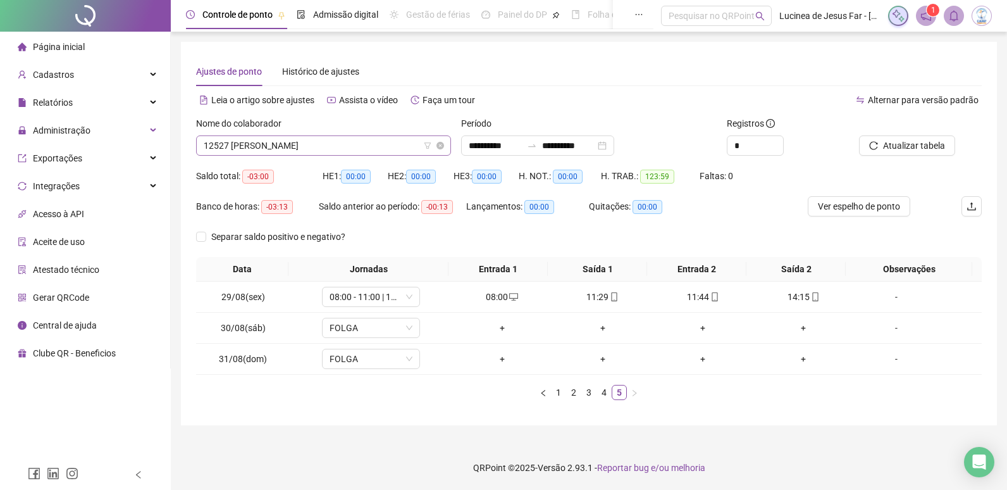
click at [346, 144] on span "12527 YASMIM DUARTE KOCK" at bounding box center [324, 145] width 240 height 19
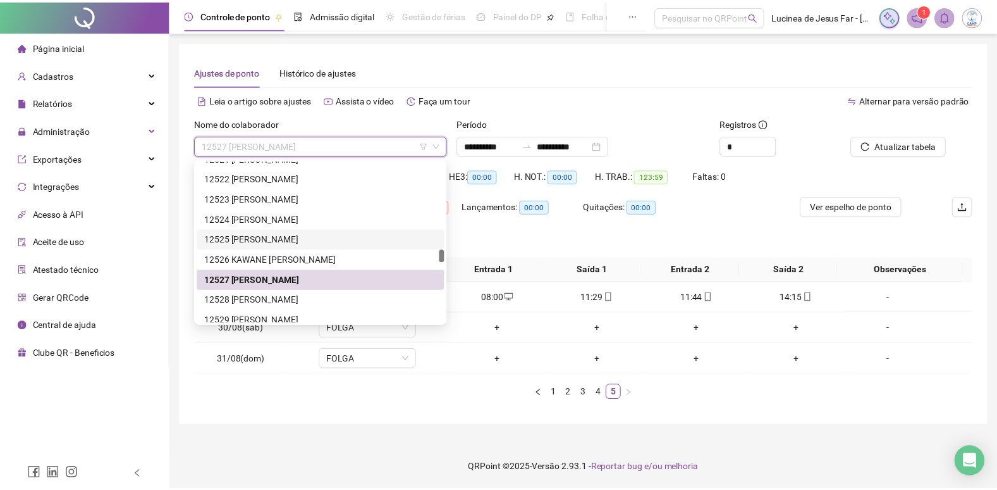
scroll to position [3316, 0]
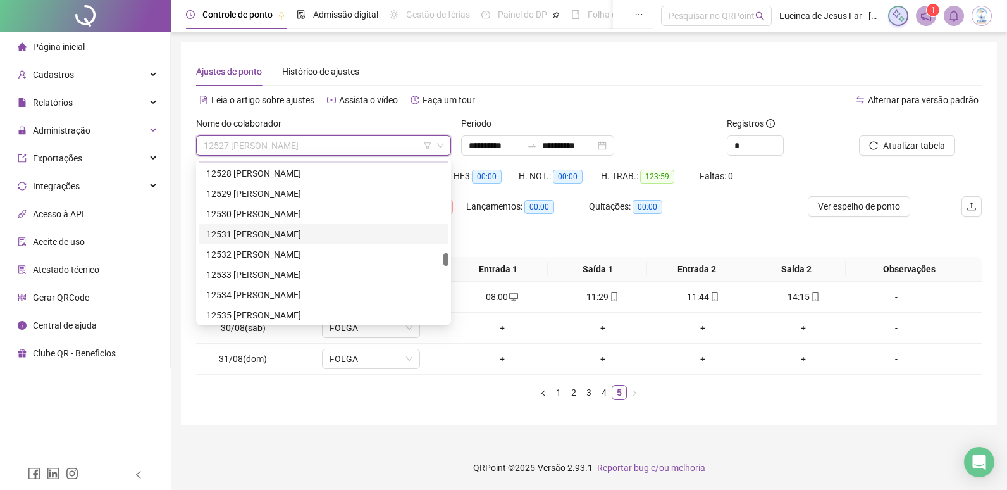
click at [280, 232] on div "12531 EMILYN DA SILVA FERNANDES" at bounding box center [323, 234] width 235 height 14
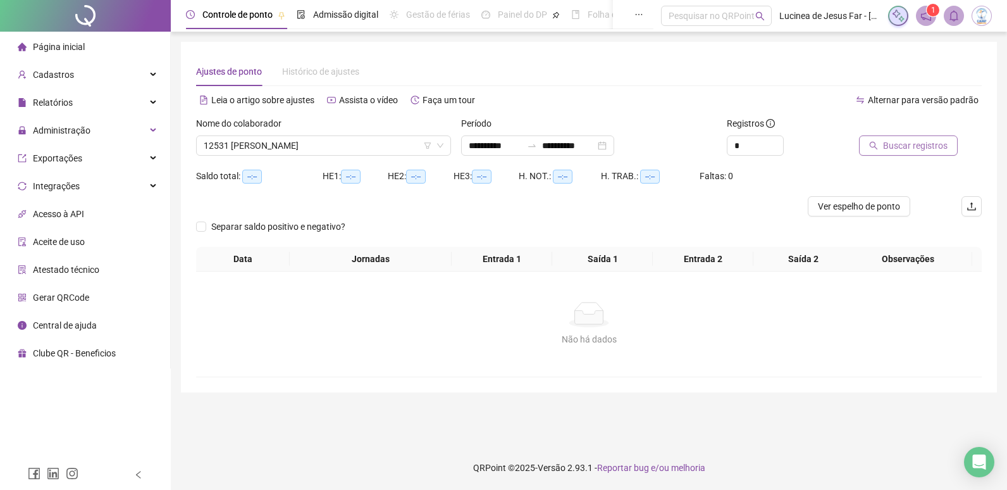
click at [875, 149] on icon "search" at bounding box center [873, 145] width 9 height 9
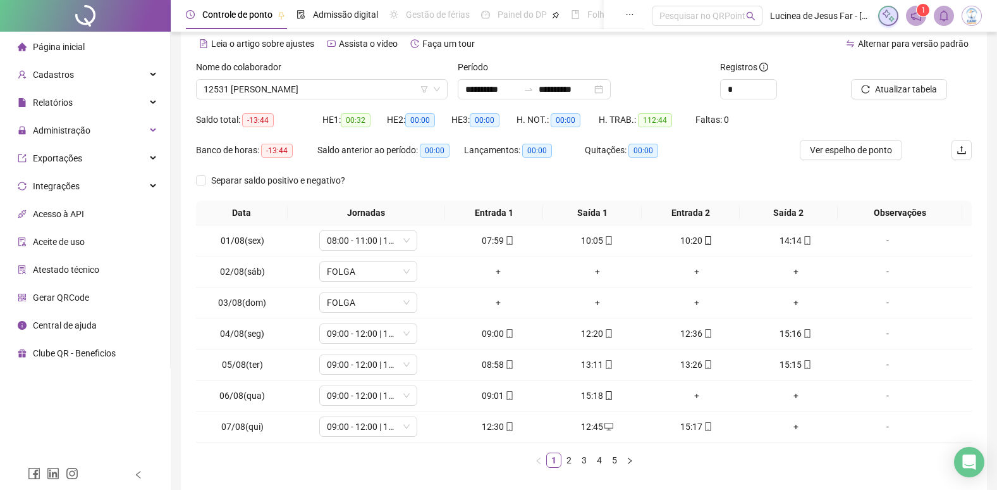
scroll to position [114, 0]
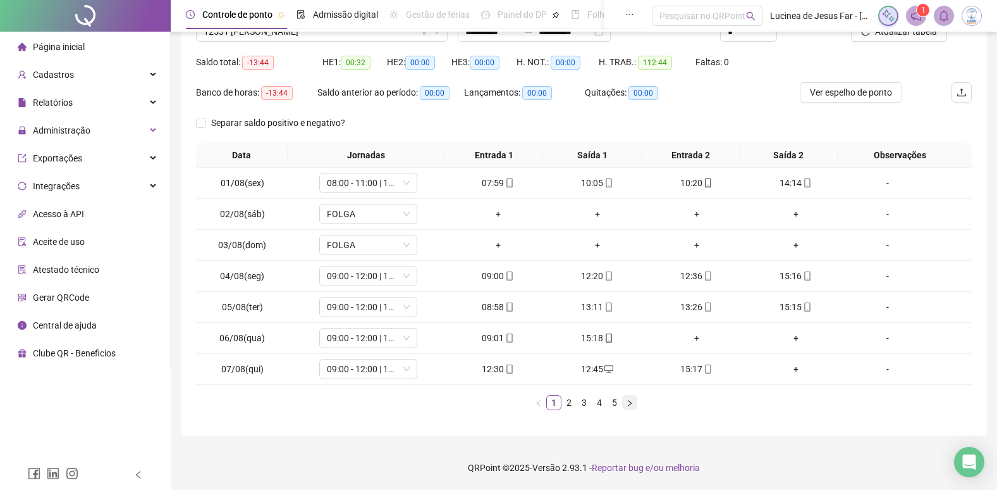
click at [629, 407] on button "button" at bounding box center [629, 402] width 15 height 15
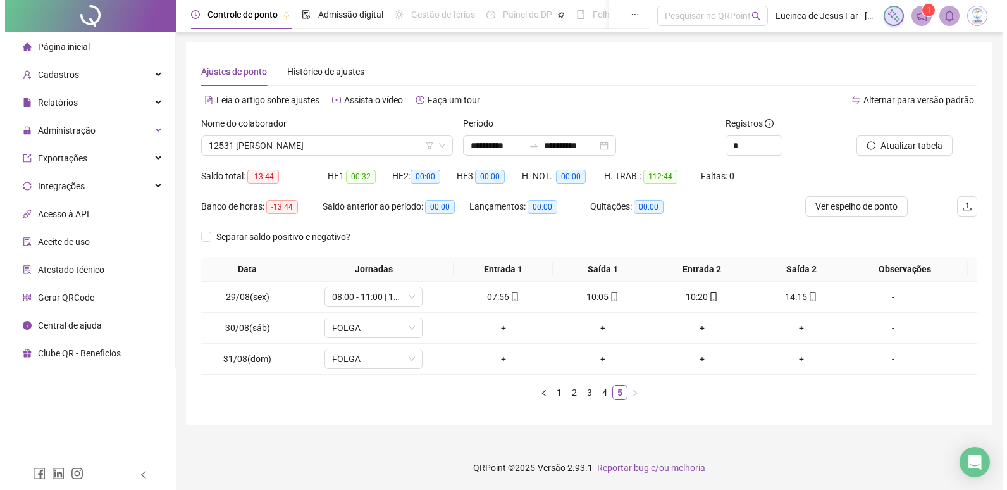
scroll to position [0, 0]
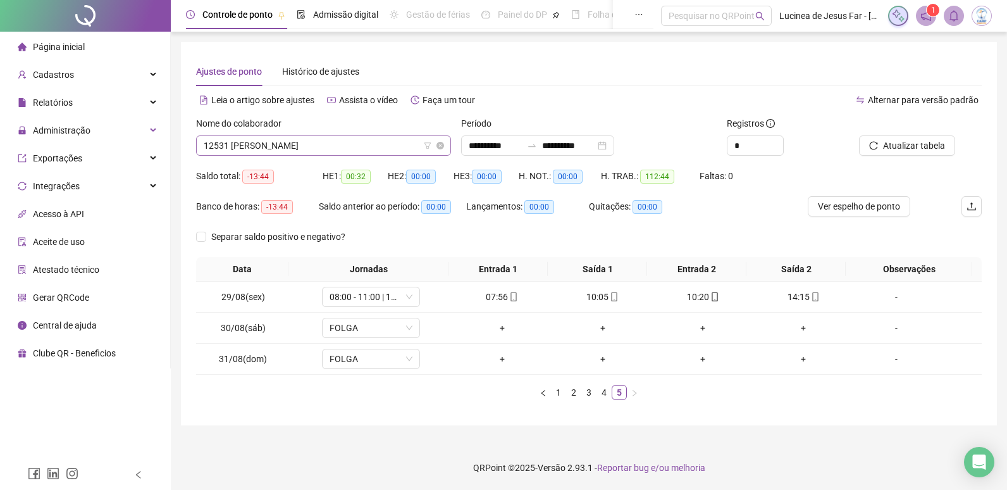
click at [321, 145] on span "12531 EMILYN DA SILVA FERNANDES" at bounding box center [324, 145] width 240 height 19
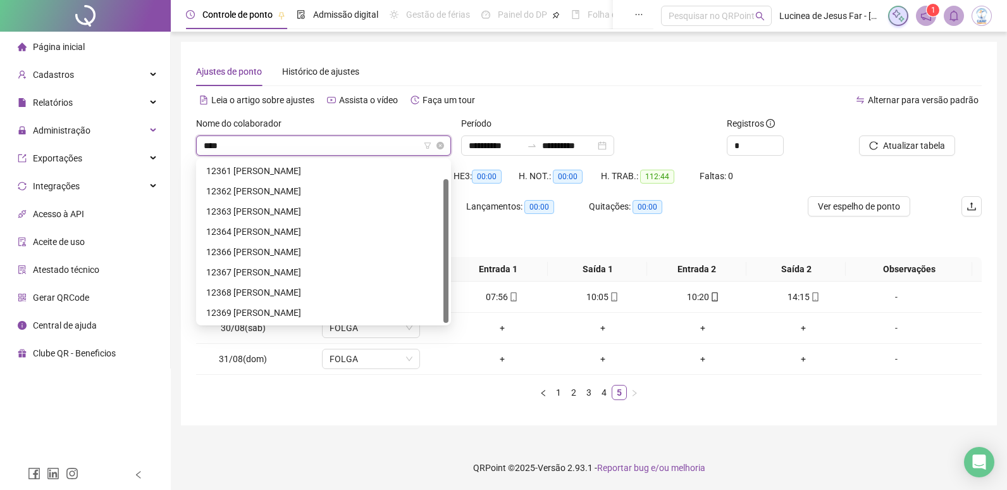
scroll to position [20, 0]
type input "*****"
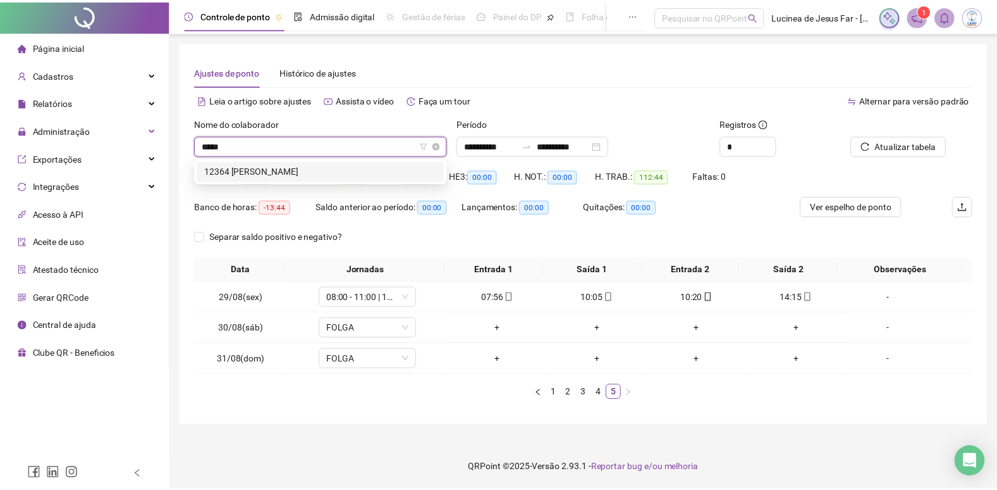
scroll to position [0, 0]
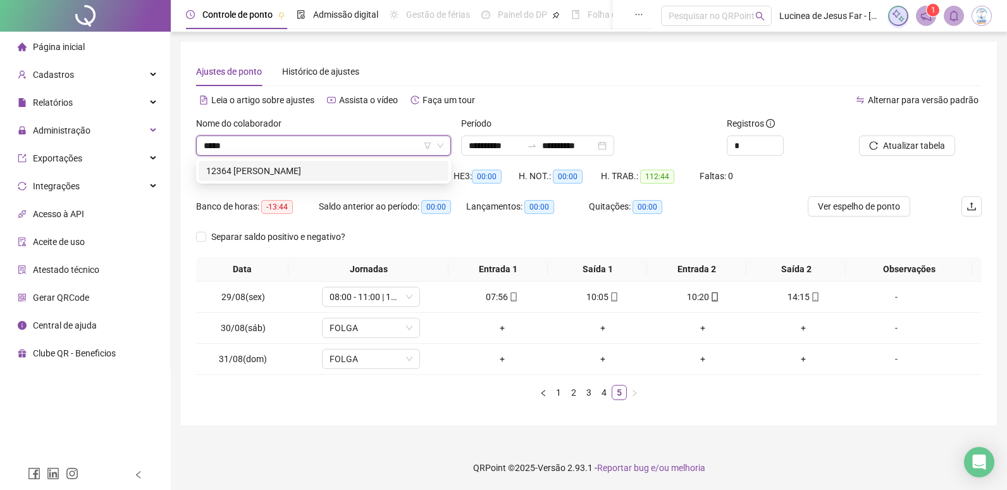
click at [331, 166] on div "12364 [PERSON_NAME]" at bounding box center [323, 171] width 235 height 14
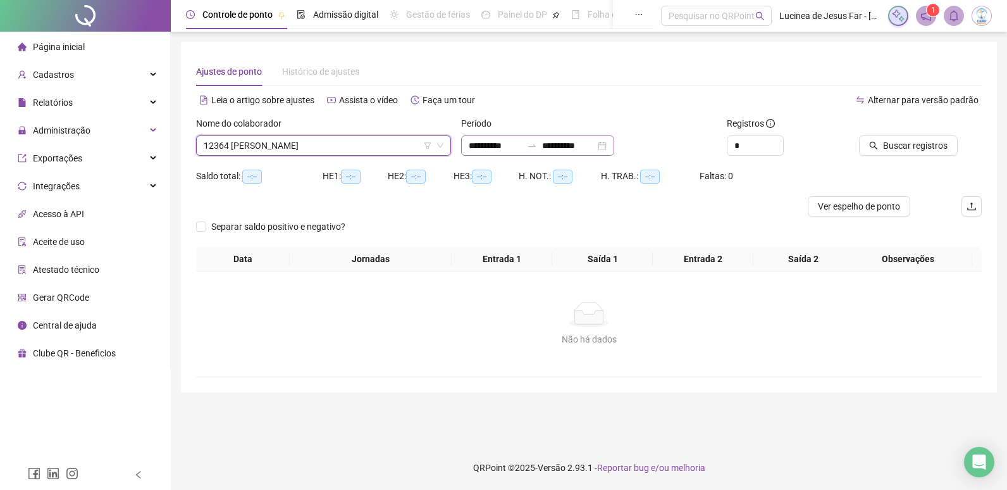
click at [538, 143] on div at bounding box center [532, 145] width 20 height 10
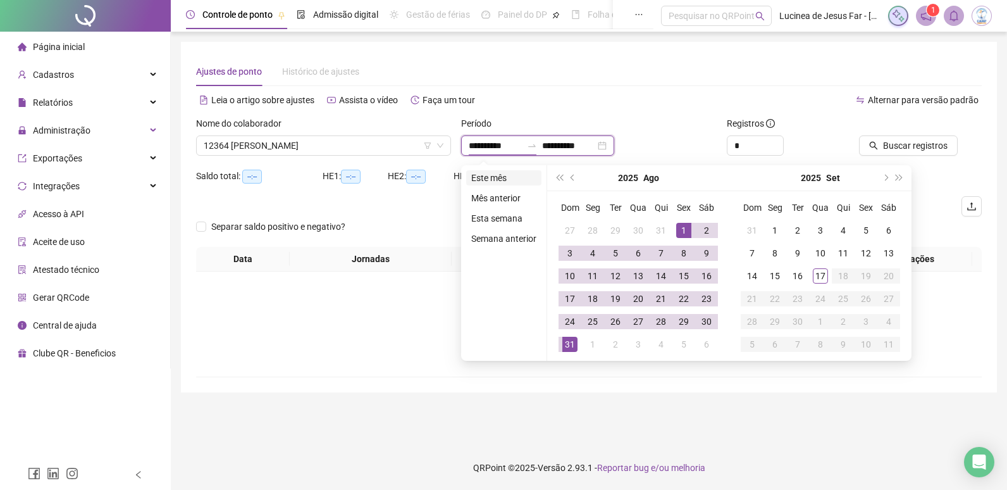
type input "**********"
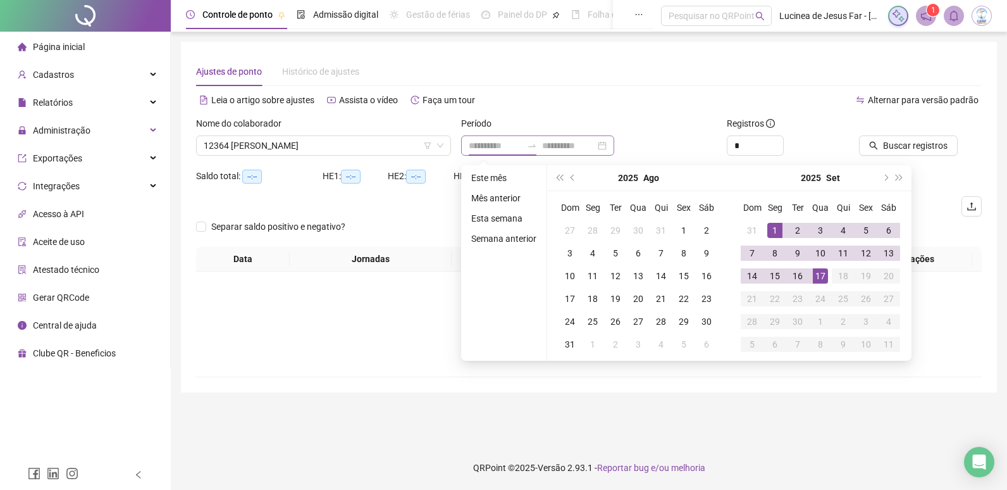
drag, startPoint x: 496, startPoint y: 175, endPoint x: 613, endPoint y: 155, distance: 118.6
click at [497, 175] on li "Este mês" at bounding box center [503, 177] width 75 height 15
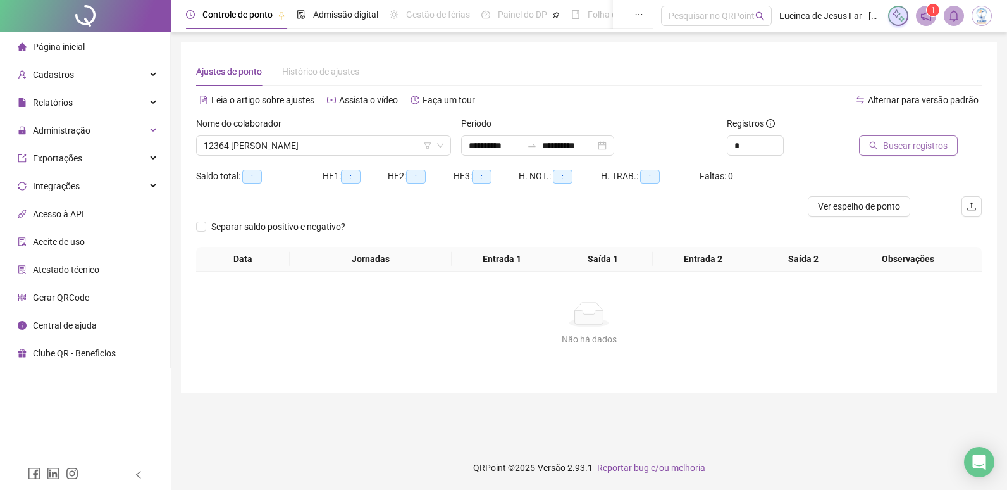
click at [883, 145] on span "Buscar registros" at bounding box center [915, 146] width 65 height 14
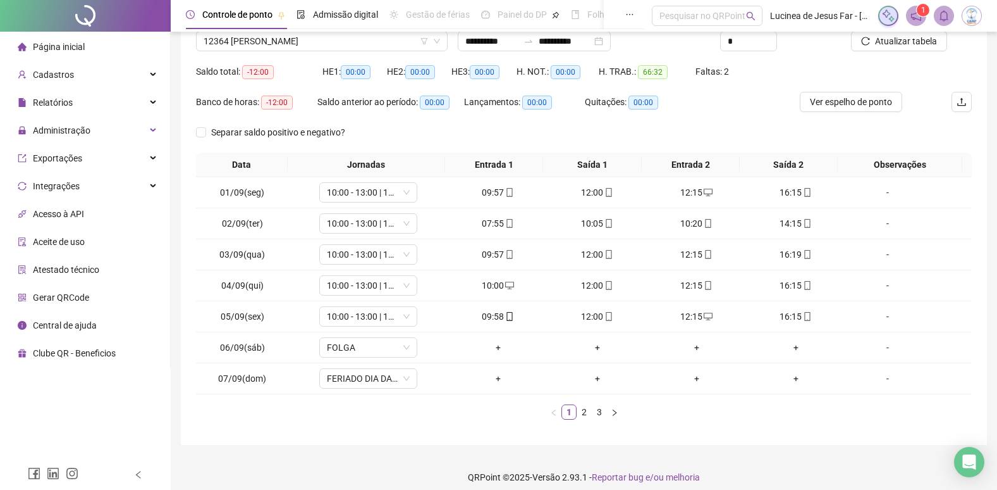
scroll to position [114, 0]
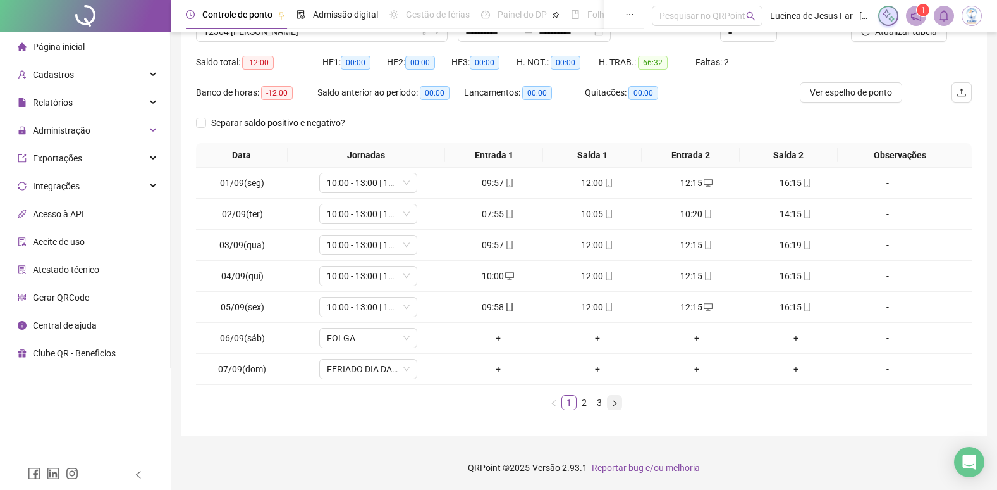
click at [613, 405] on icon "right" at bounding box center [615, 403] width 8 height 8
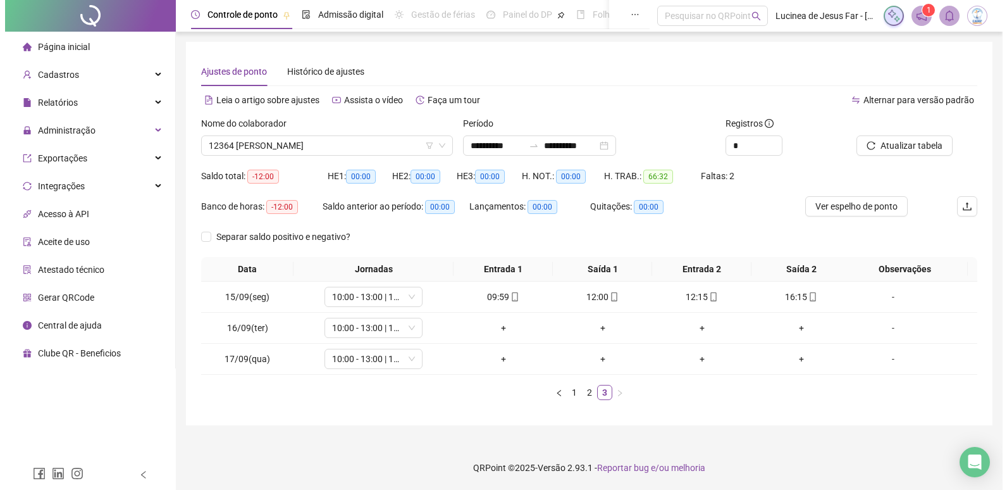
scroll to position [0, 0]
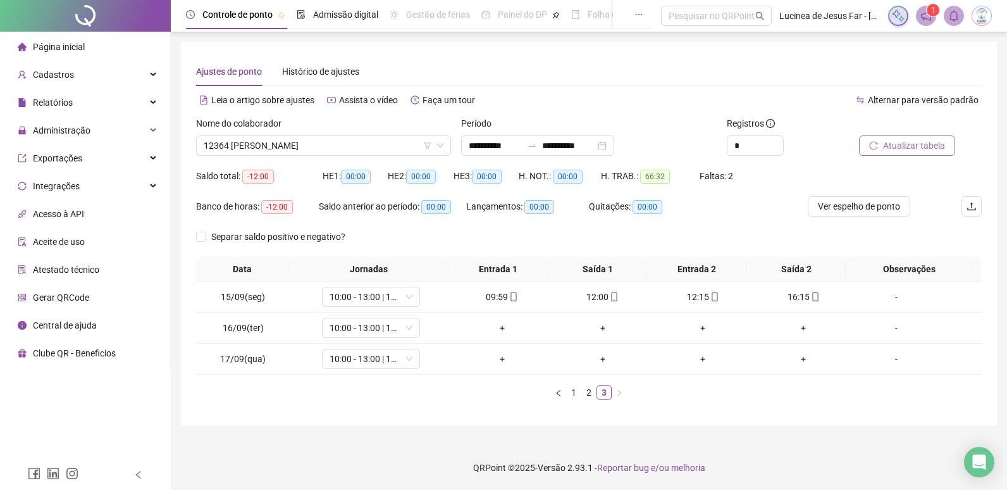
click at [903, 156] on div "Atualizar tabela" at bounding box center [920, 140] width 133 height 49
click at [901, 144] on span "Atualizar tabela" at bounding box center [914, 146] width 62 height 14
click at [345, 145] on span "12364 [PERSON_NAME]" at bounding box center [324, 145] width 240 height 19
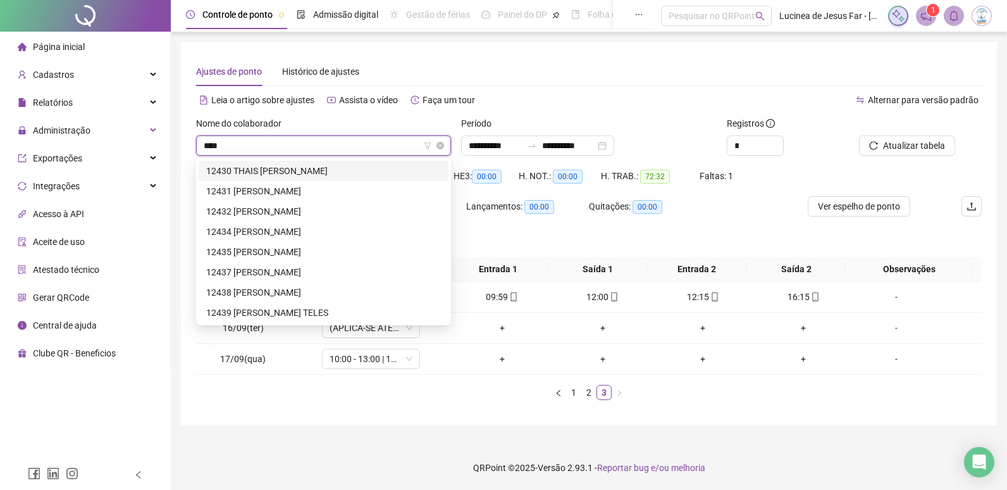
type input "*****"
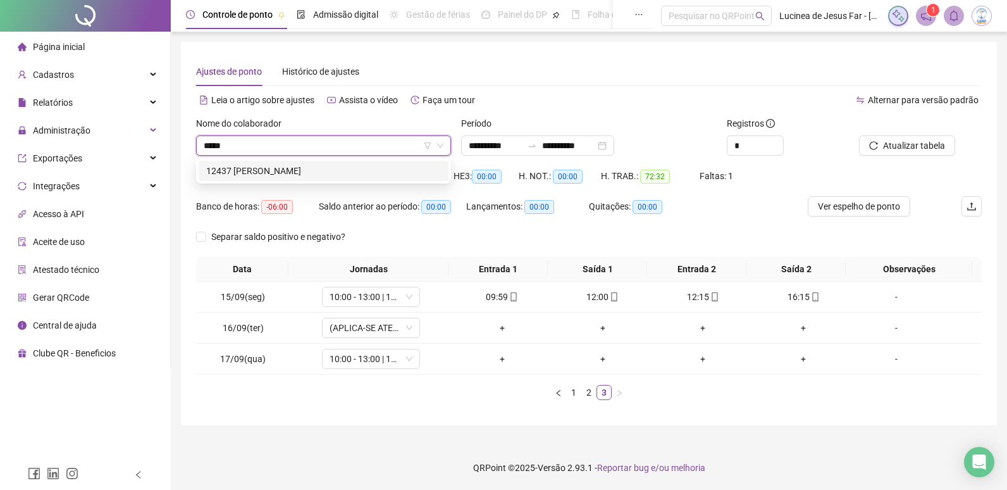
click at [373, 173] on div "12437 [PERSON_NAME]" at bounding box center [323, 171] width 235 height 14
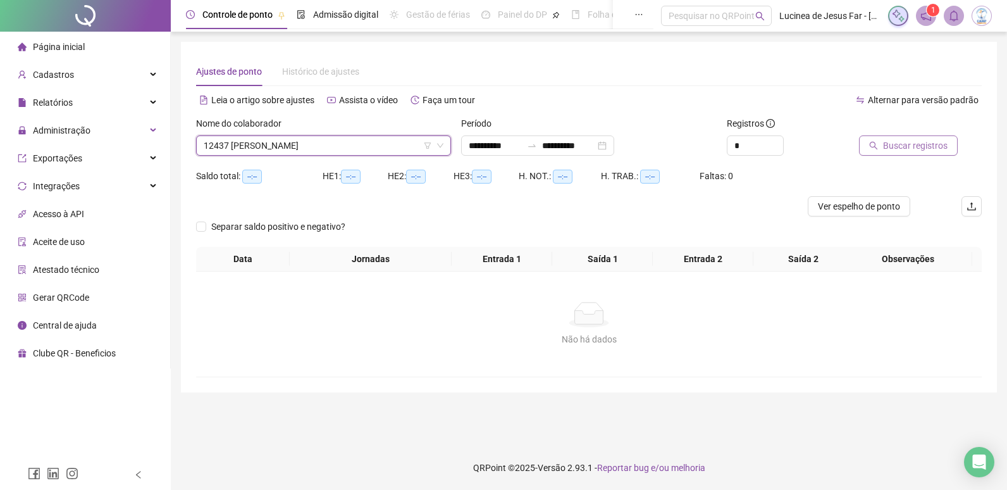
click at [897, 148] on span "Buscar registros" at bounding box center [915, 146] width 65 height 14
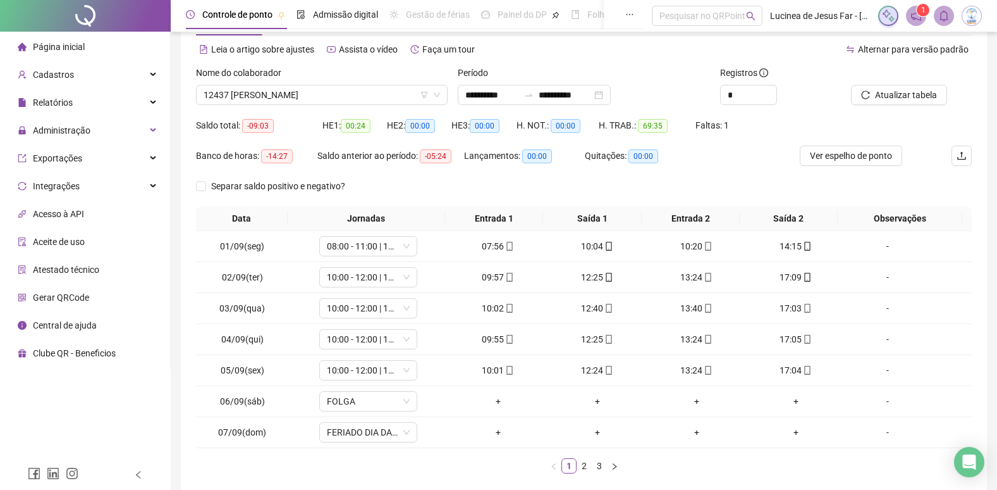
scroll to position [114, 0]
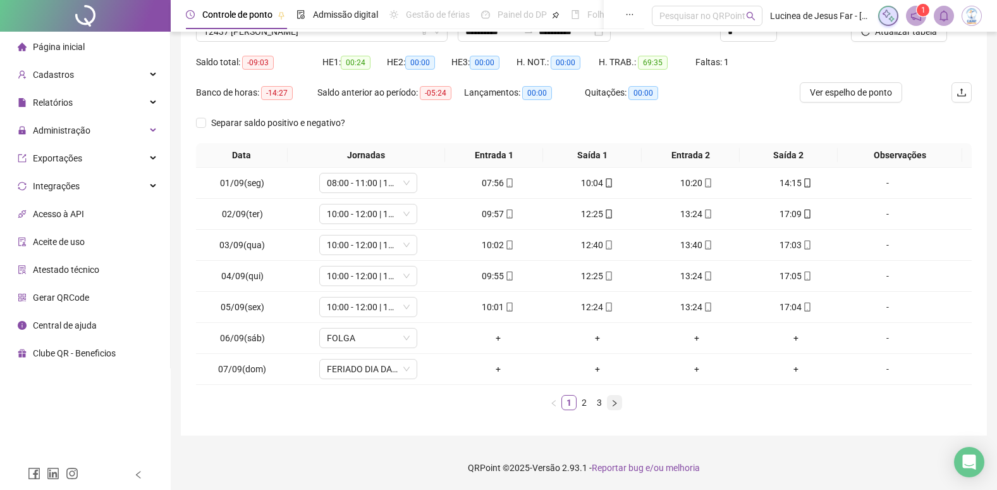
click at [617, 403] on icon "right" at bounding box center [615, 403] width 8 height 8
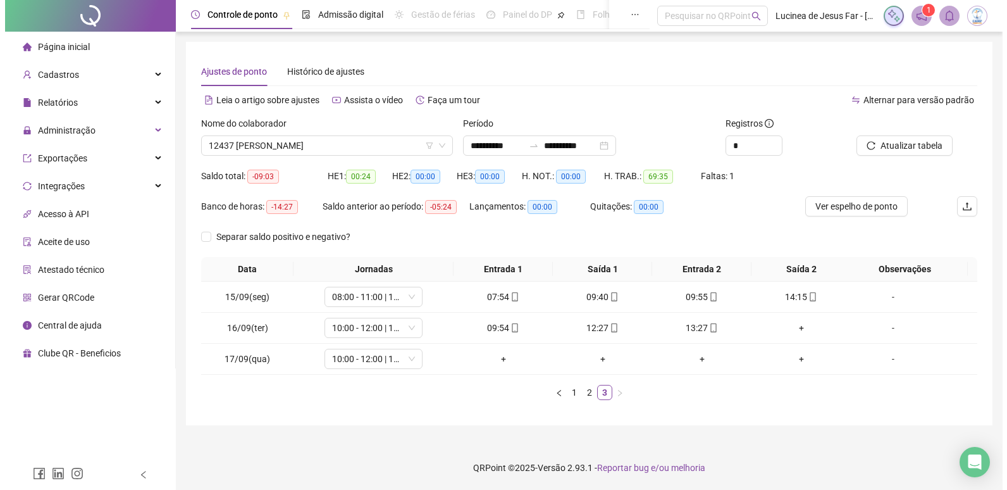
scroll to position [0, 0]
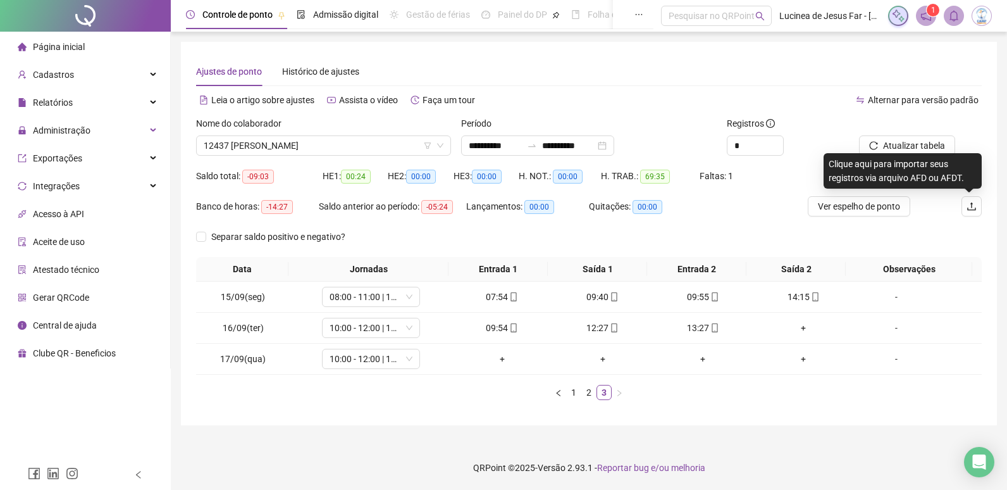
click at [937, 153] on div "Clique aqui para importar seus registros via arquivo AFD ou AFDT." at bounding box center [902, 170] width 158 height 35
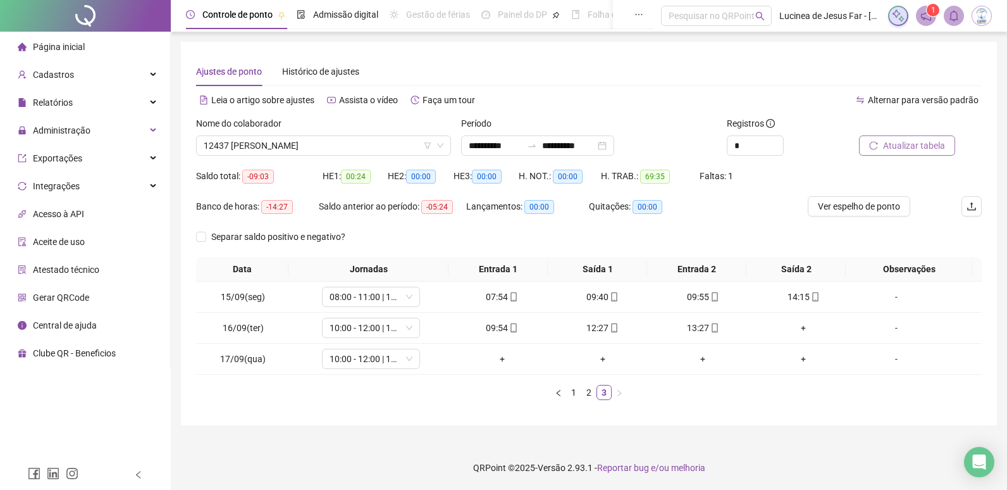
click at [922, 142] on span "Atualizar tabela" at bounding box center [914, 146] width 62 height 14
click at [391, 150] on span "12437 [PERSON_NAME]" at bounding box center [324, 145] width 240 height 19
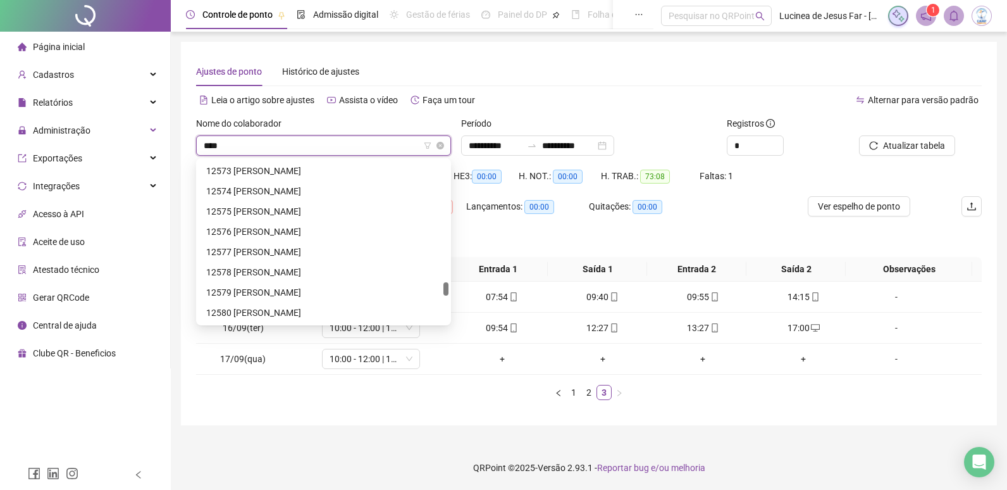
scroll to position [40, 0]
type input "*****"
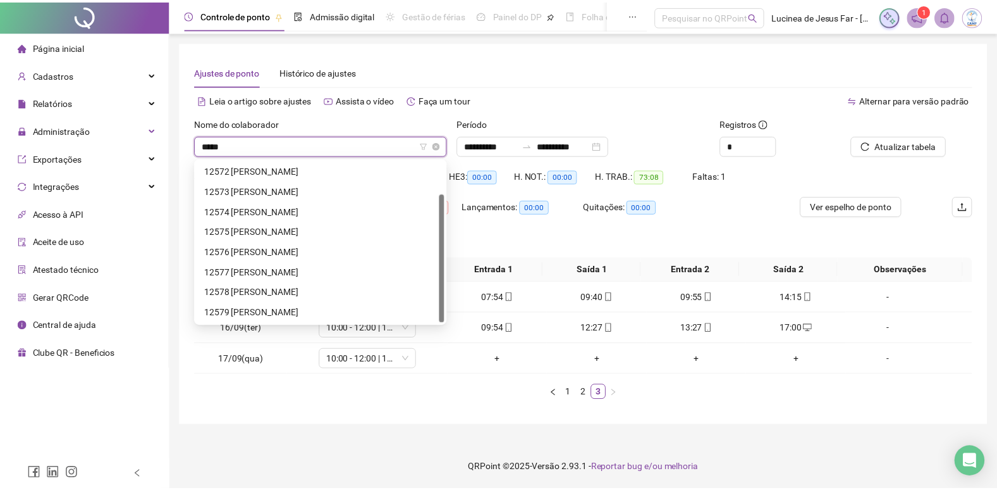
scroll to position [0, 0]
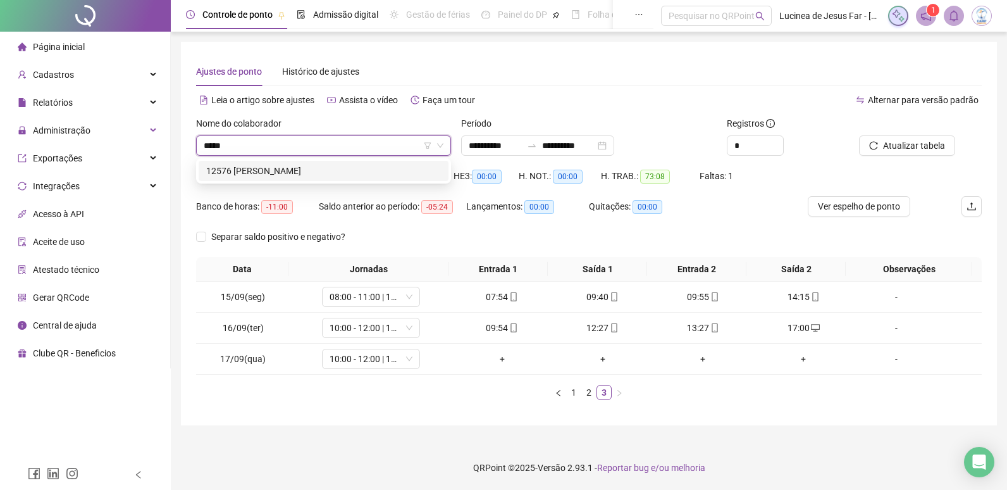
click at [391, 178] on div "12576 [PERSON_NAME]" at bounding box center [324, 171] width 250 height 20
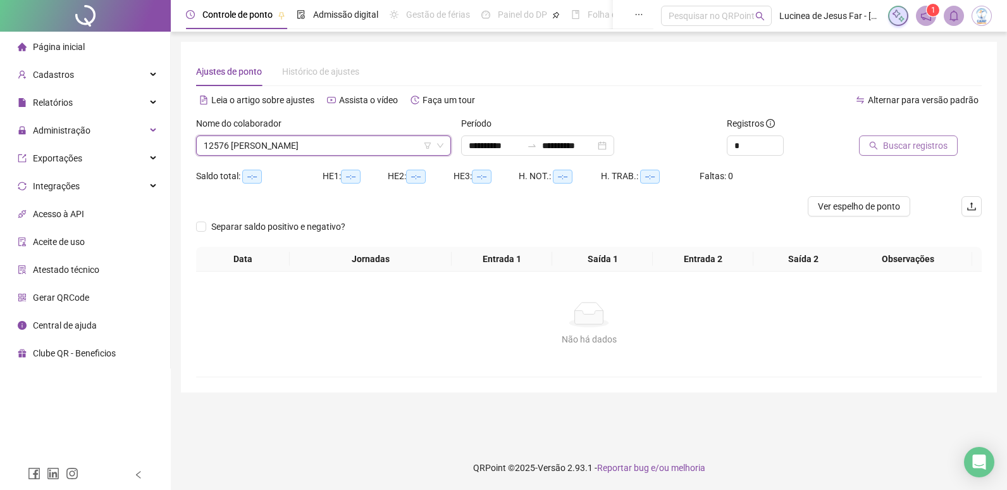
click at [933, 146] on span "Buscar registros" at bounding box center [915, 146] width 65 height 14
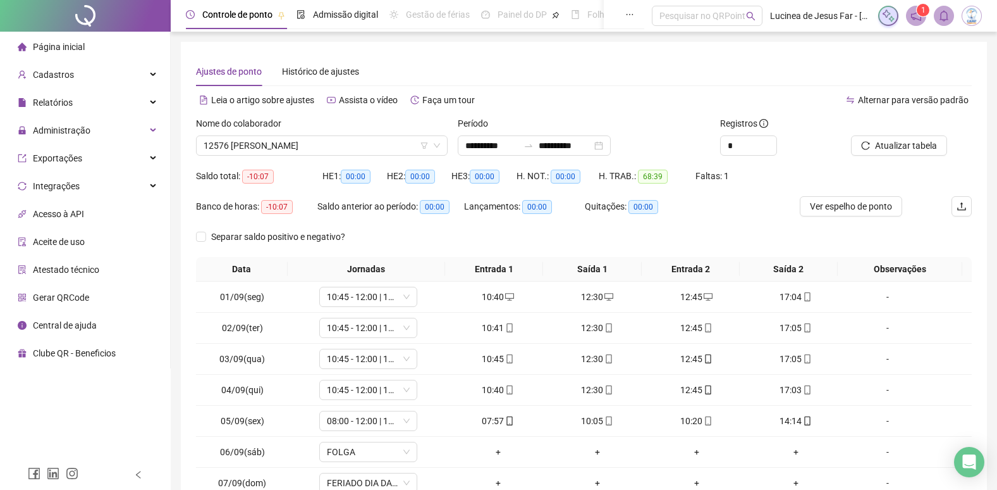
scroll to position [114, 0]
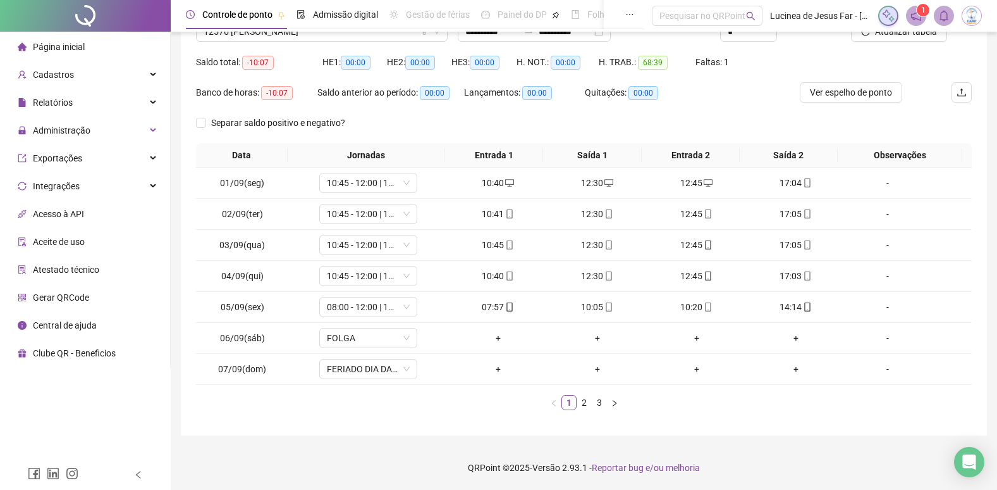
click at [602, 402] on link "3" at bounding box center [600, 402] width 14 height 14
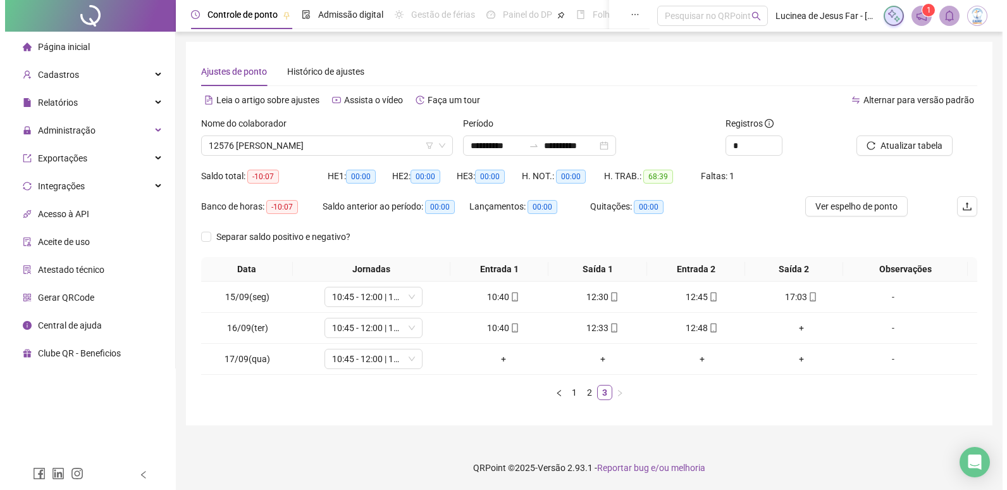
scroll to position [0, 0]
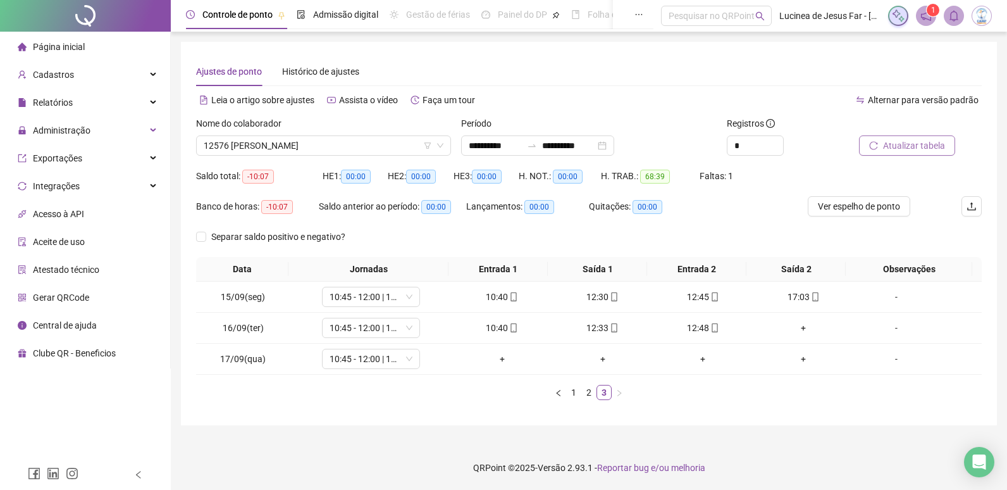
click at [945, 152] on button "Atualizar tabela" at bounding box center [907, 145] width 96 height 20
click at [362, 140] on span "12576 [PERSON_NAME]" at bounding box center [324, 145] width 240 height 19
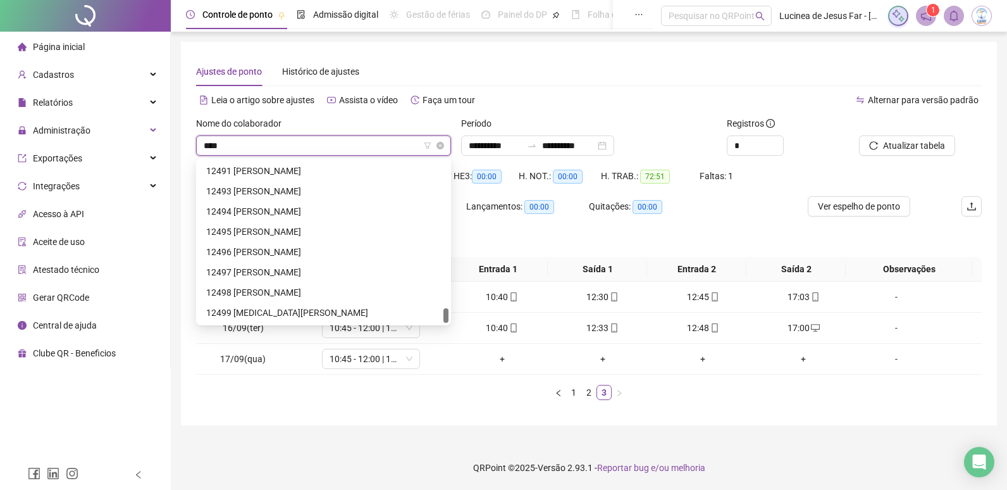
scroll to position [20, 0]
type input "*****"
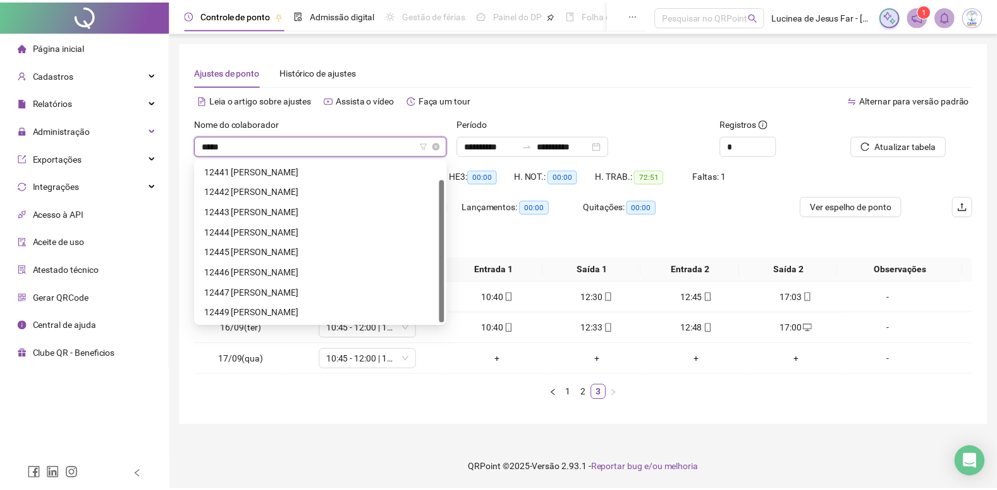
scroll to position [0, 0]
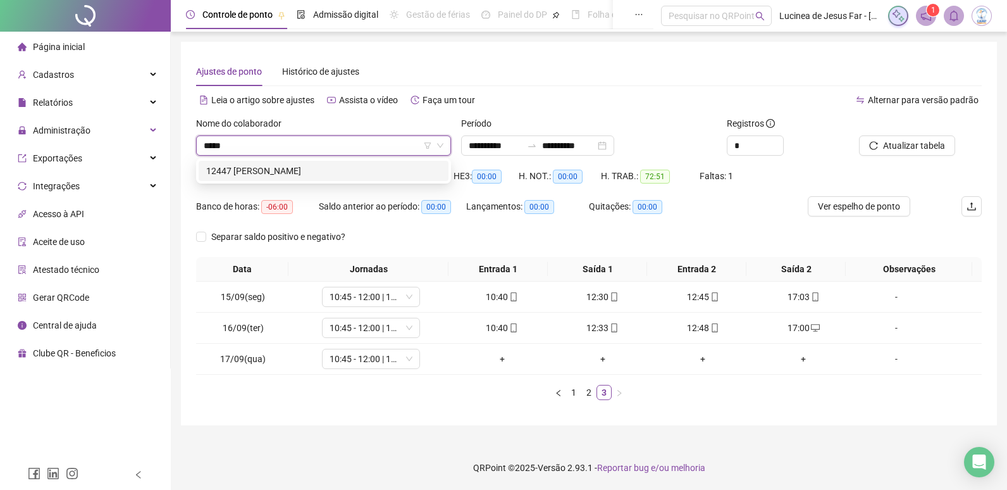
click at [376, 175] on div "12447 [PERSON_NAME]" at bounding box center [323, 171] width 235 height 14
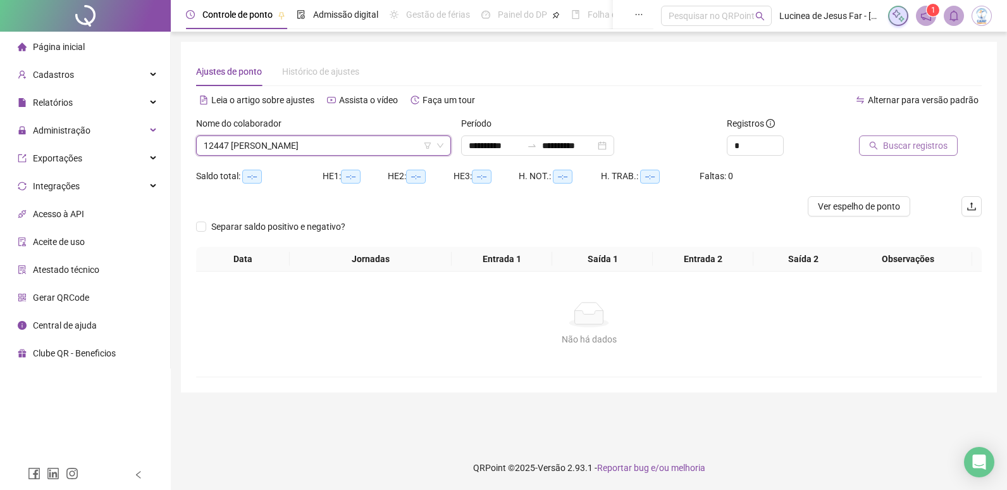
click at [912, 149] on span "Buscar registros" at bounding box center [915, 146] width 65 height 14
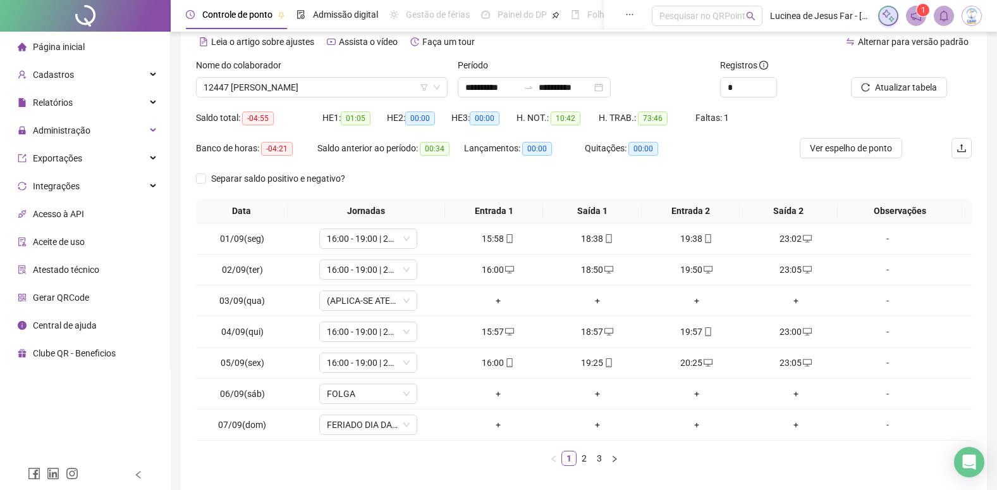
scroll to position [114, 0]
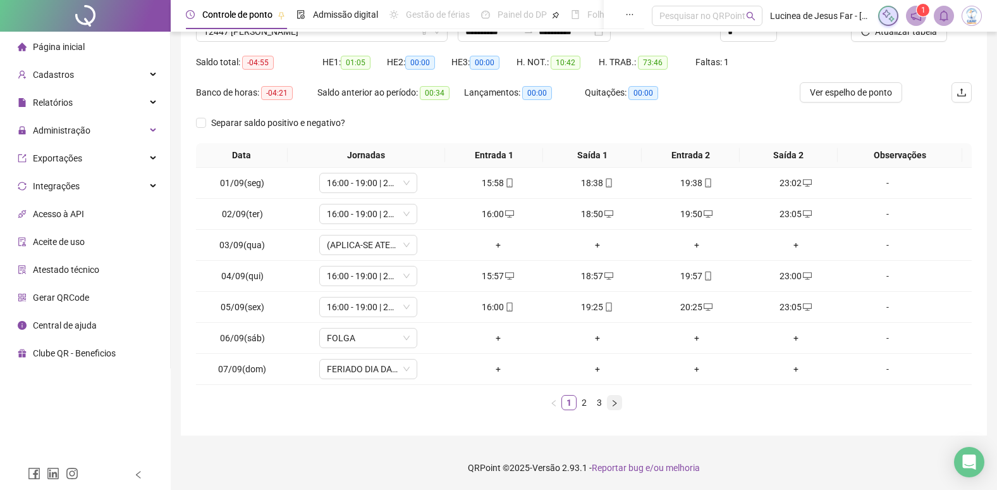
click at [614, 407] on button "button" at bounding box center [614, 402] width 15 height 15
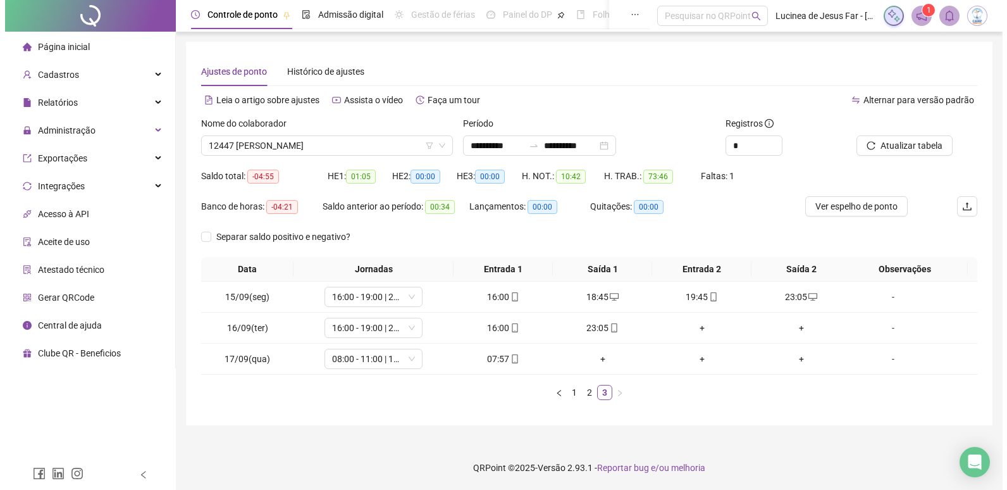
scroll to position [0, 0]
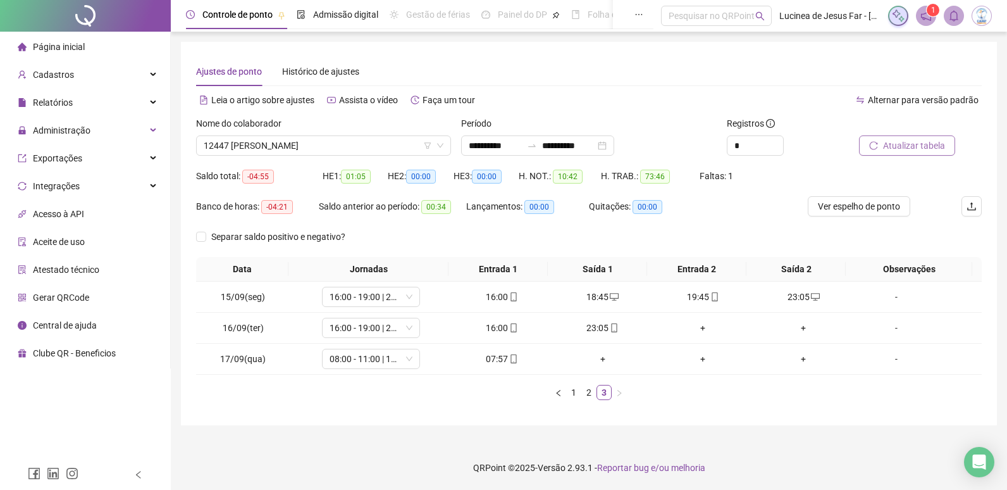
click at [932, 143] on span "Atualizar tabela" at bounding box center [914, 146] width 62 height 14
click at [309, 147] on span "12447 [PERSON_NAME]" at bounding box center [324, 145] width 240 height 19
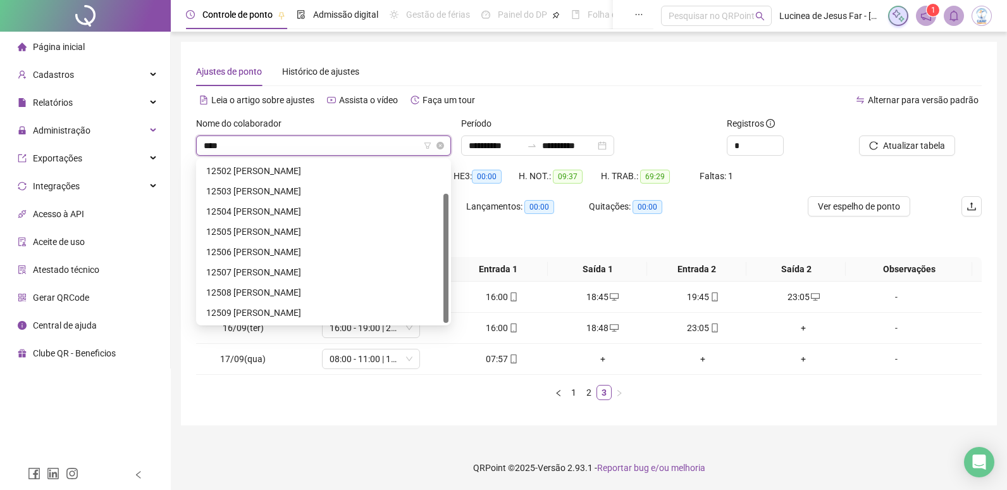
scroll to position [40, 0]
type input "*****"
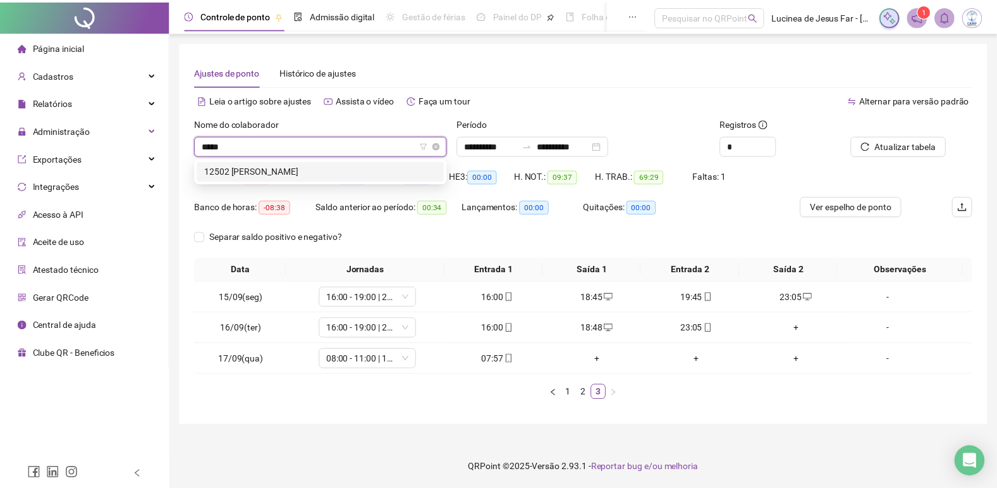
scroll to position [0, 0]
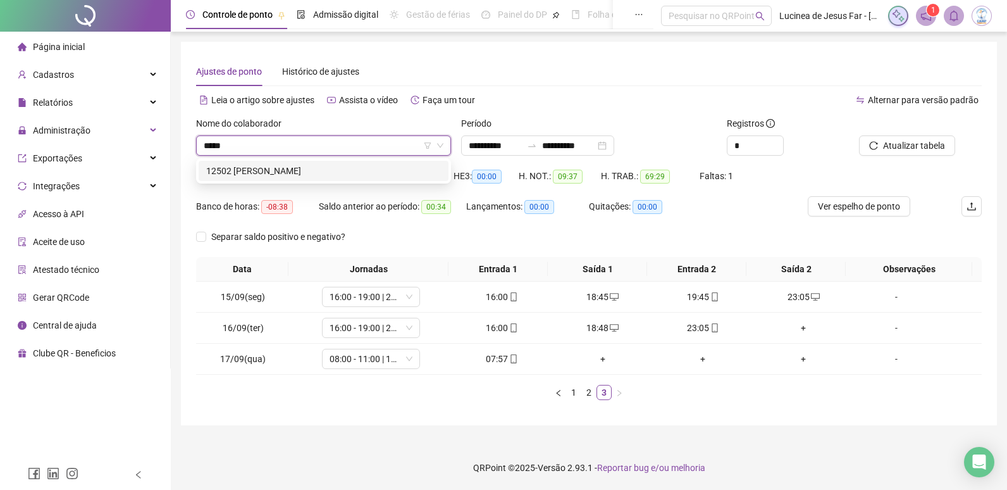
click at [304, 169] on div "12502 [PERSON_NAME]" at bounding box center [323, 171] width 235 height 14
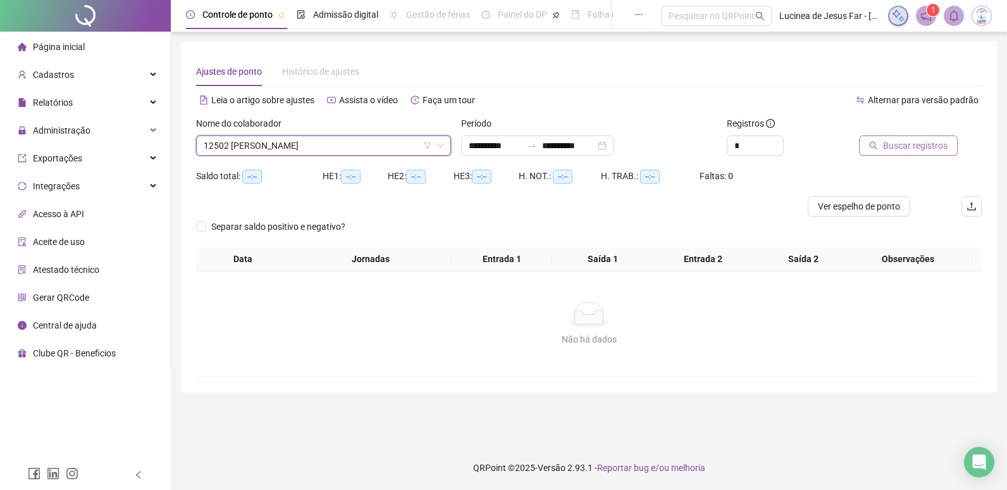
click at [899, 149] on span "Buscar registros" at bounding box center [915, 146] width 65 height 14
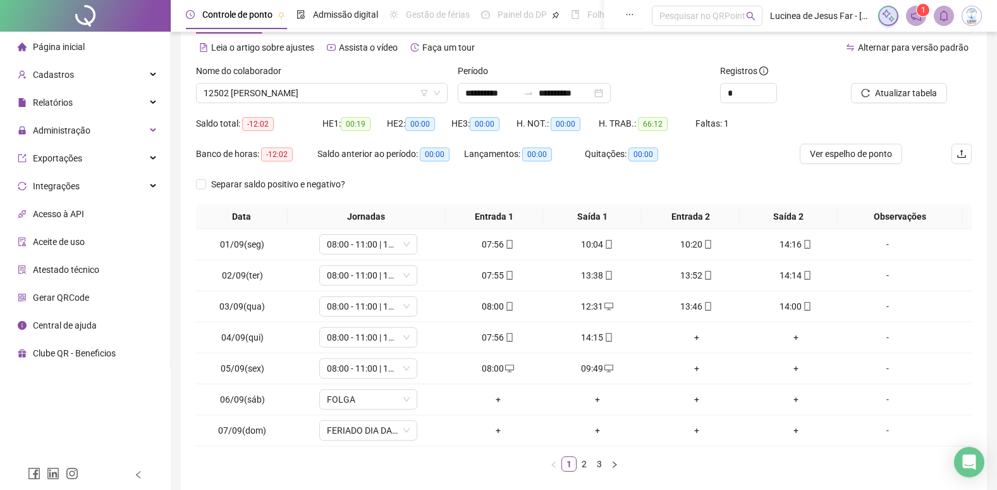
scroll to position [114, 0]
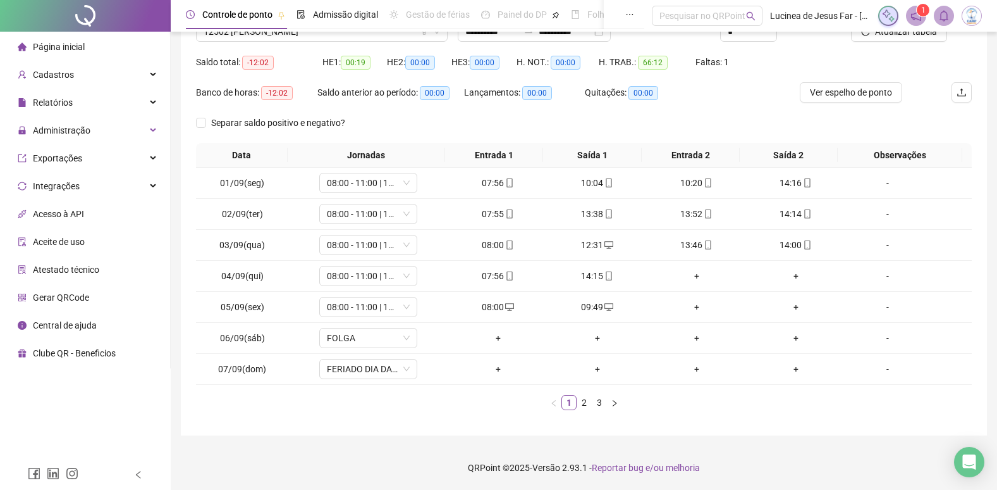
click at [624, 403] on ul "1 2 3" at bounding box center [584, 402] width 776 height 15
click at [617, 403] on icon "right" at bounding box center [615, 403] width 8 height 8
click at [619, 404] on button "button" at bounding box center [614, 402] width 15 height 15
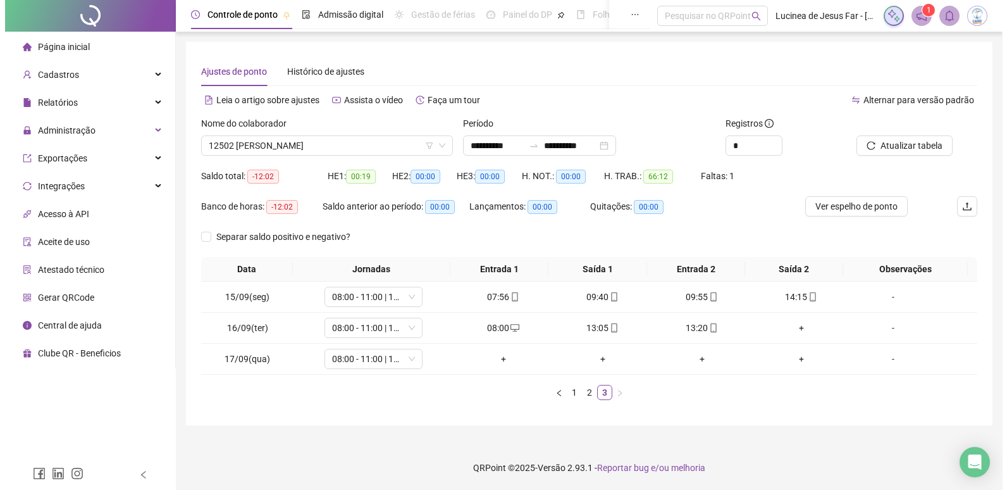
scroll to position [0, 0]
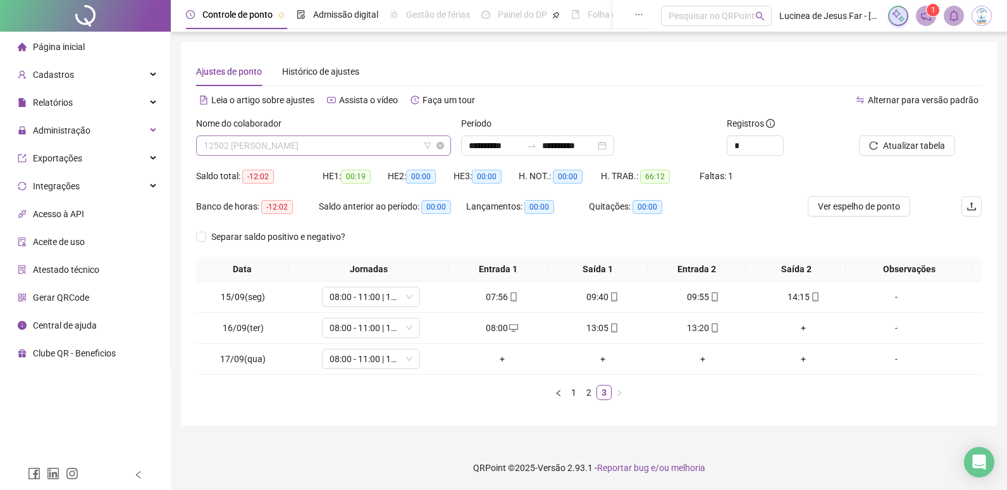
click at [400, 144] on span "12502 [PERSON_NAME]" at bounding box center [324, 145] width 240 height 19
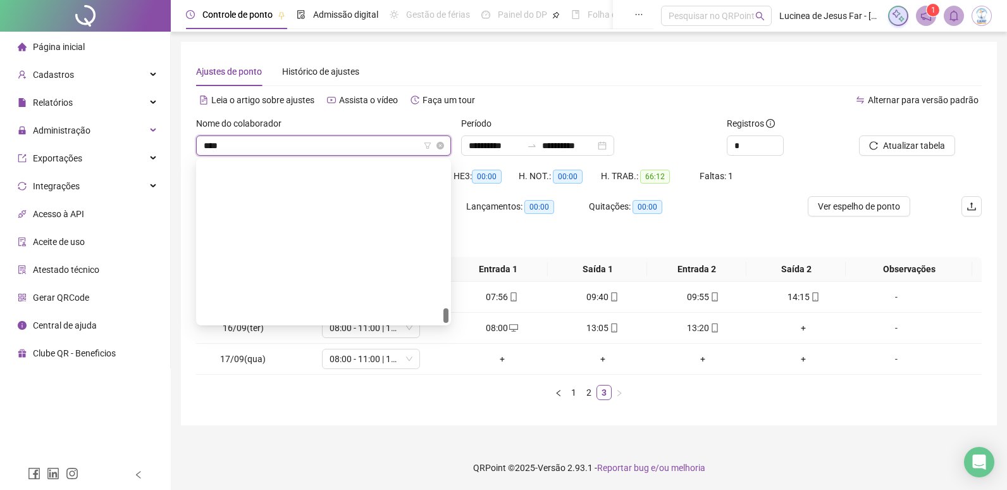
type input "*****"
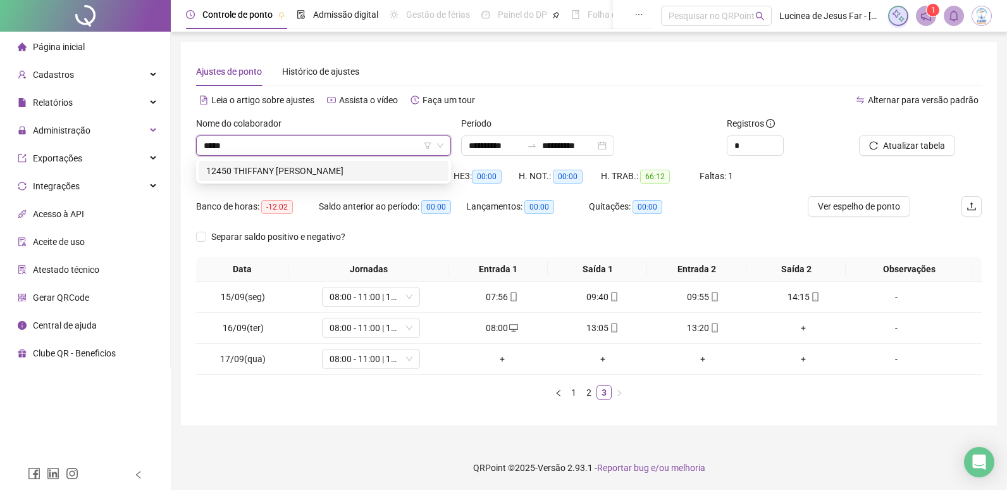
click at [381, 175] on div "12450 THIFFANY [PERSON_NAME]" at bounding box center [323, 171] width 235 height 14
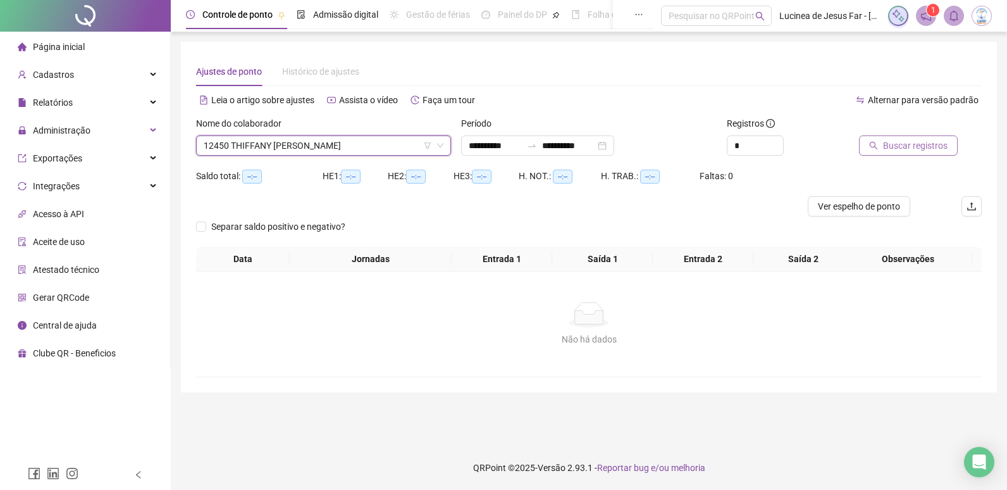
click at [933, 146] on span "Buscar registros" at bounding box center [915, 146] width 65 height 14
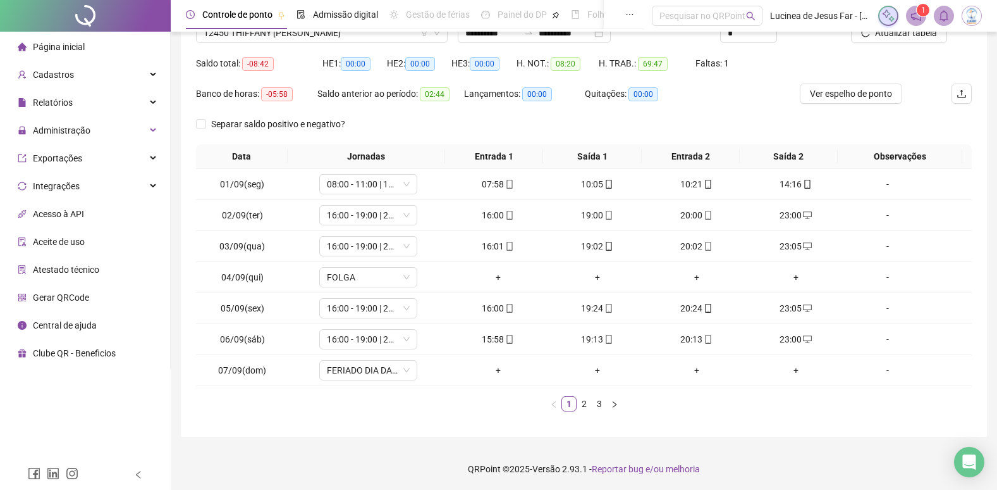
scroll to position [114, 0]
click at [603, 403] on link "3" at bounding box center [600, 402] width 14 height 14
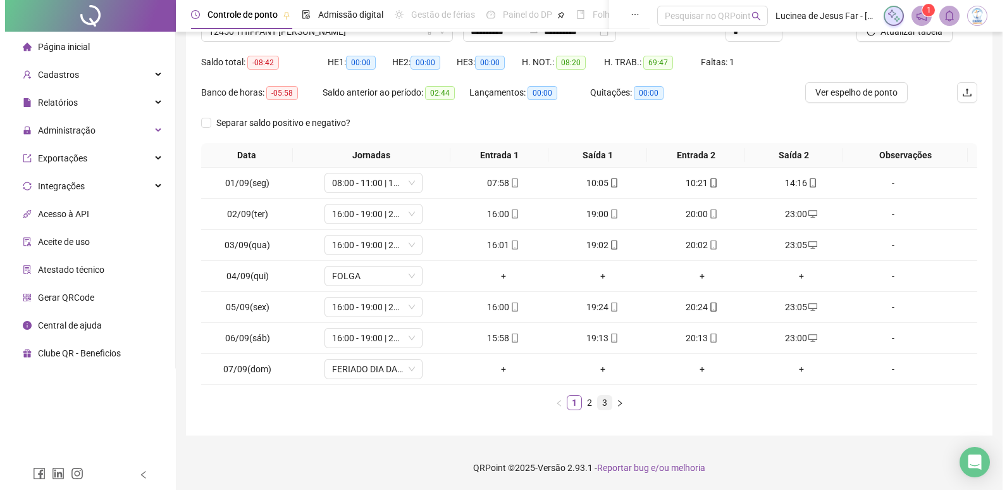
scroll to position [0, 0]
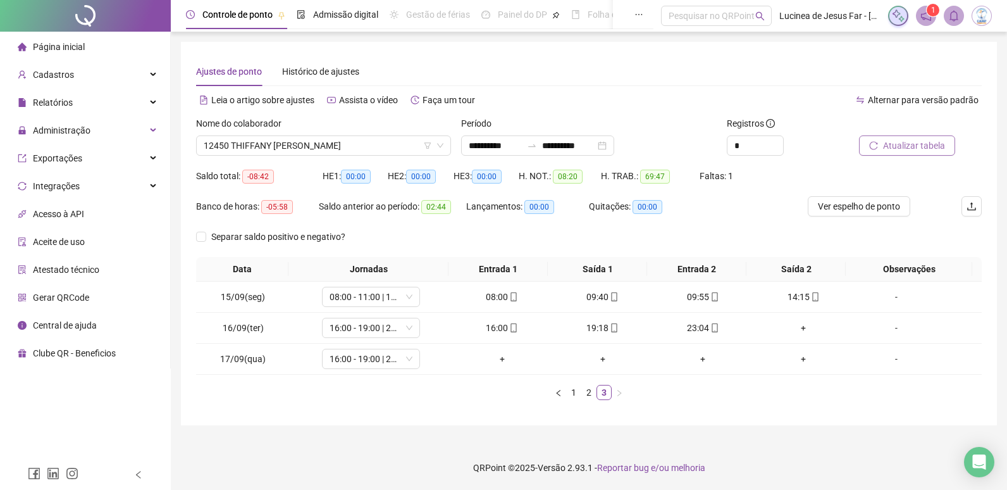
click at [925, 142] on span "Atualizar tabela" at bounding box center [914, 146] width 62 height 14
click at [338, 147] on span "12450 THIFFANY [PERSON_NAME]" at bounding box center [324, 145] width 240 height 19
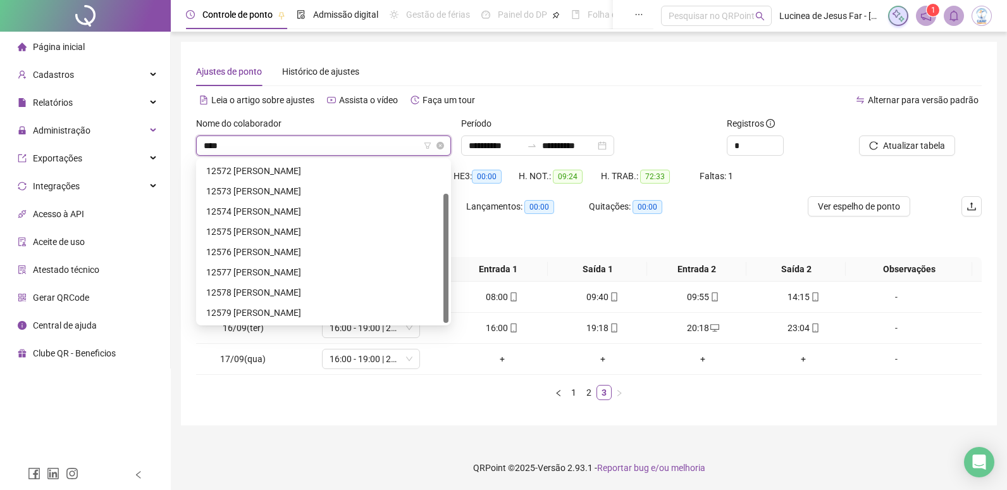
scroll to position [40, 0]
type input "*****"
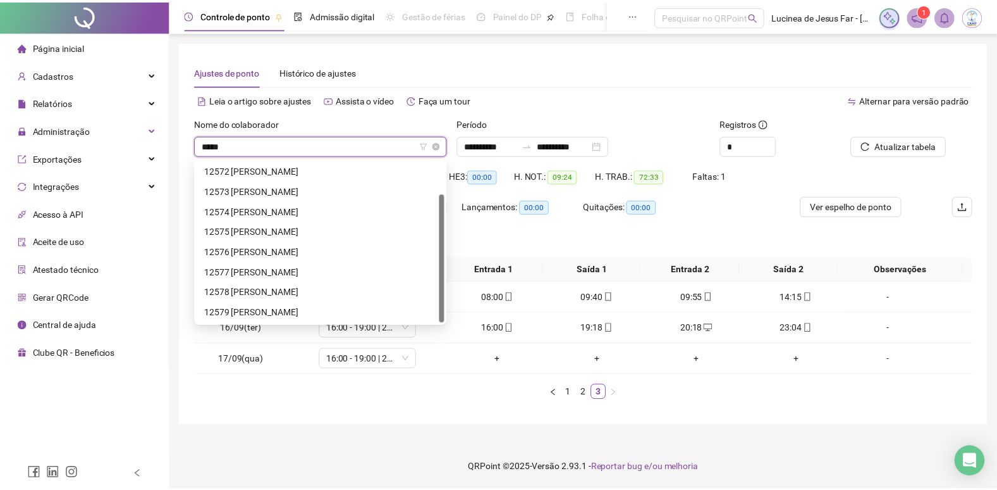
scroll to position [0, 0]
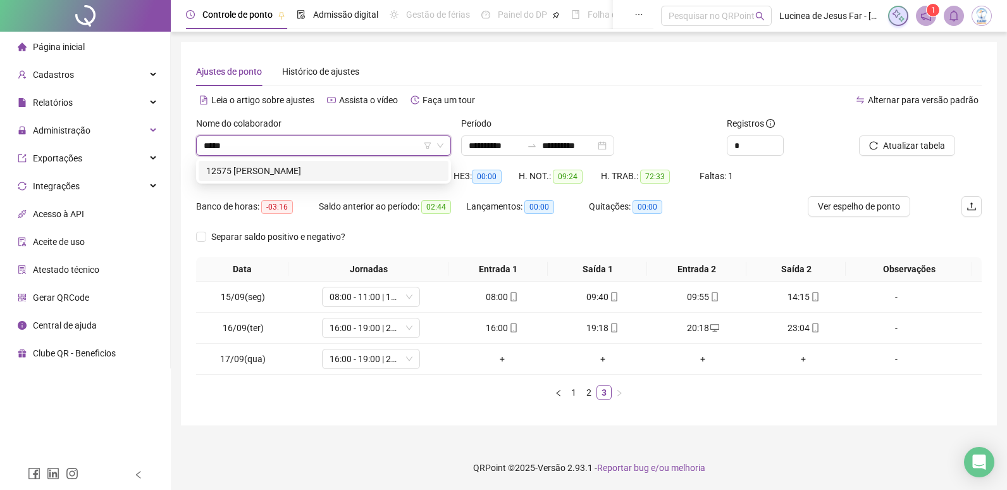
click at [345, 166] on div "12575 [PERSON_NAME]" at bounding box center [323, 171] width 235 height 14
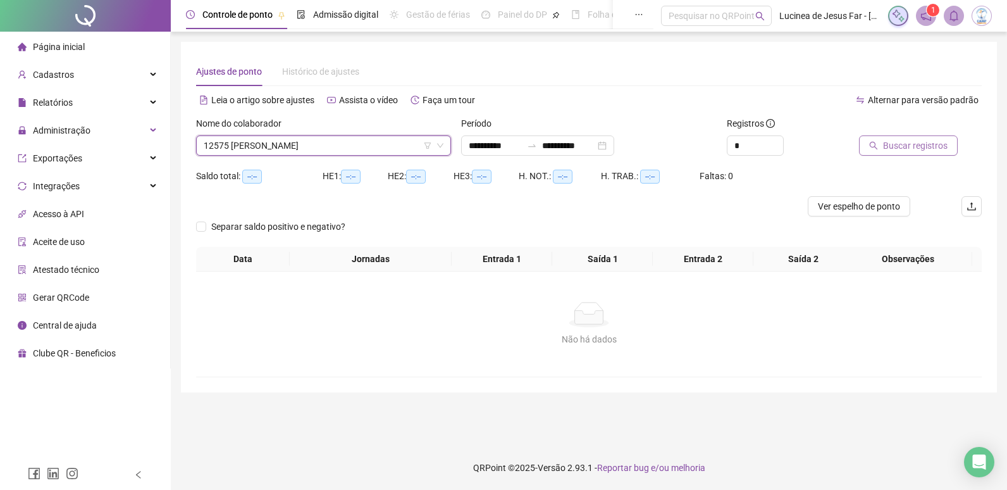
click at [918, 147] on span "Buscar registros" at bounding box center [915, 146] width 65 height 14
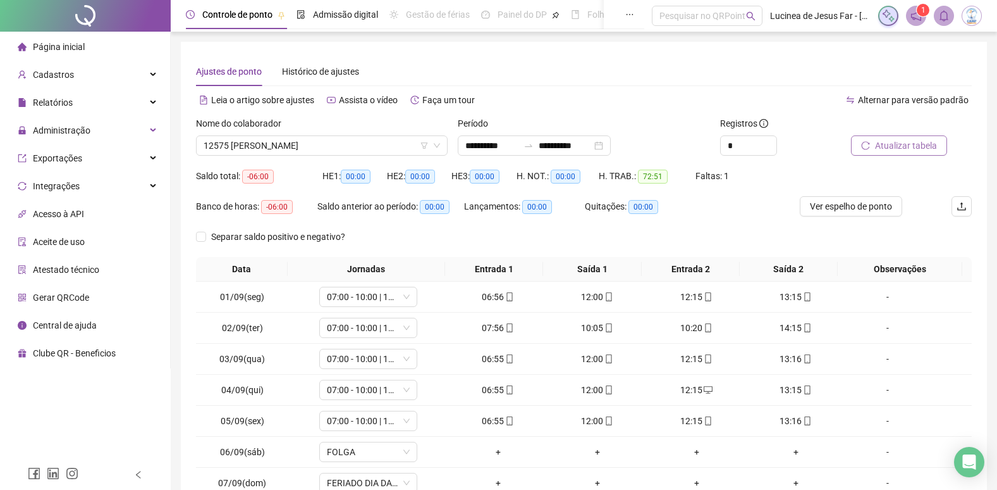
click at [930, 148] on span "Atualizar tabela" at bounding box center [906, 146] width 62 height 14
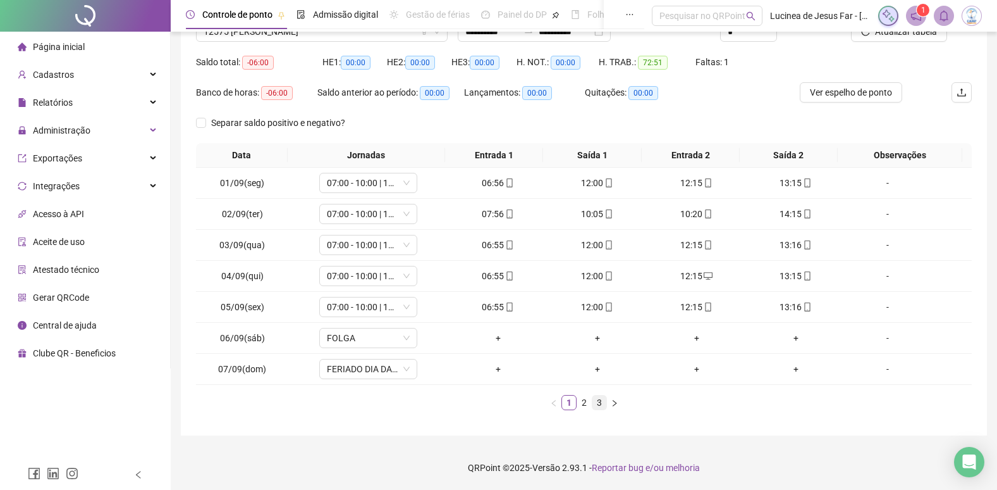
click at [600, 404] on link "3" at bounding box center [600, 402] width 14 height 14
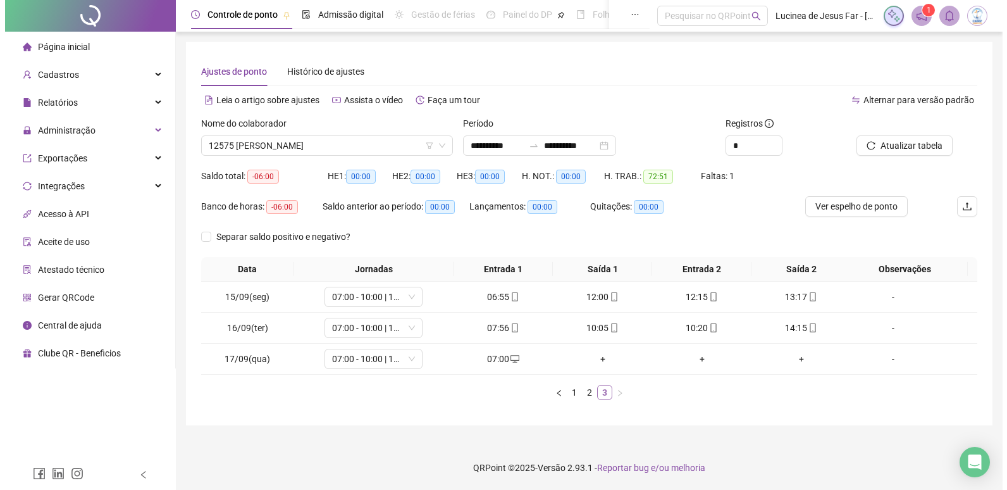
scroll to position [0, 0]
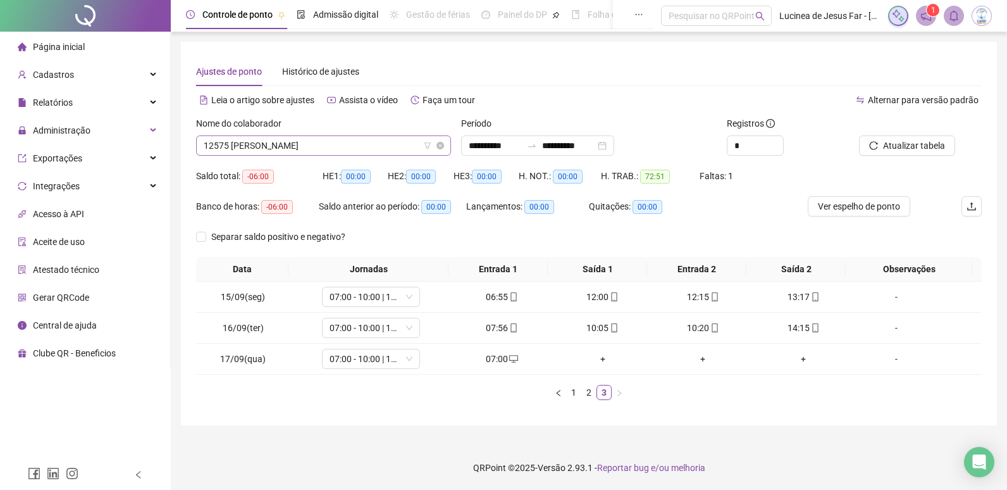
click at [317, 135] on div "12575 [PERSON_NAME]" at bounding box center [323, 145] width 255 height 20
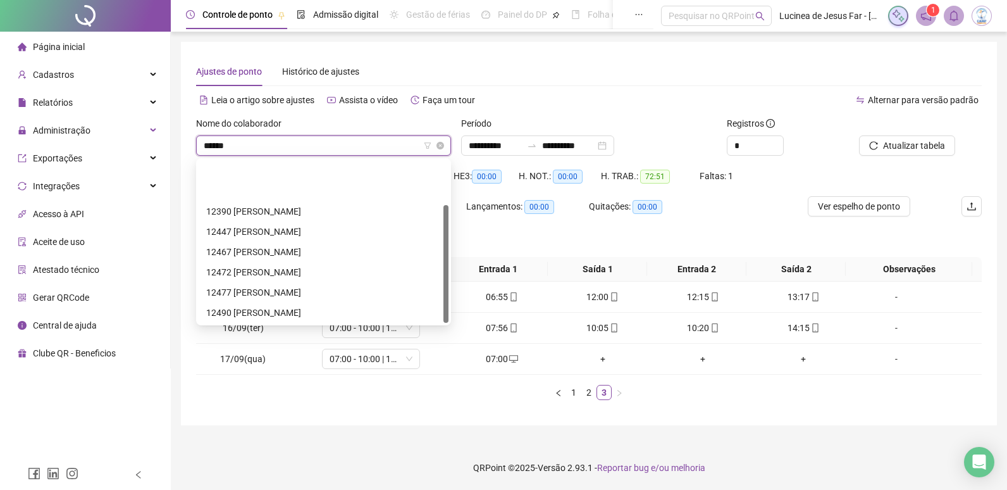
type input "*******"
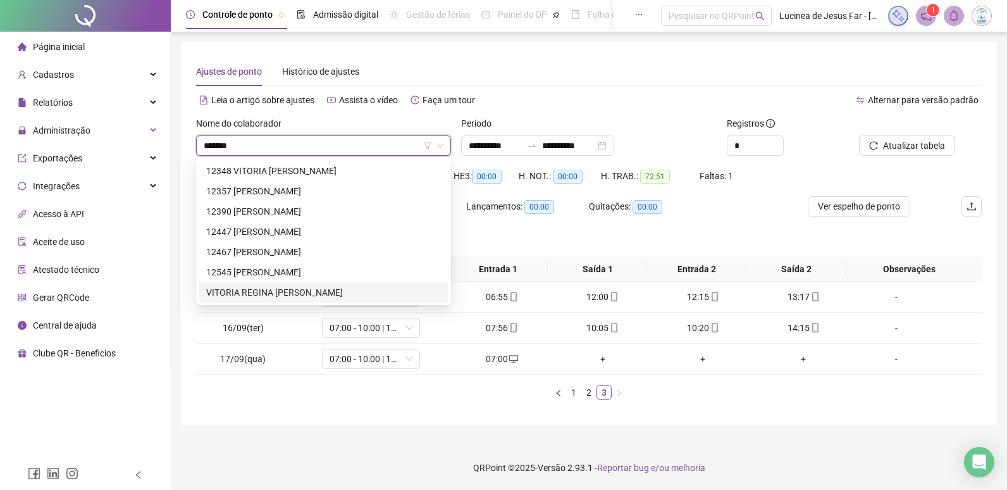
click at [364, 289] on div "VITORIA REGINA [PERSON_NAME]" at bounding box center [323, 292] width 235 height 14
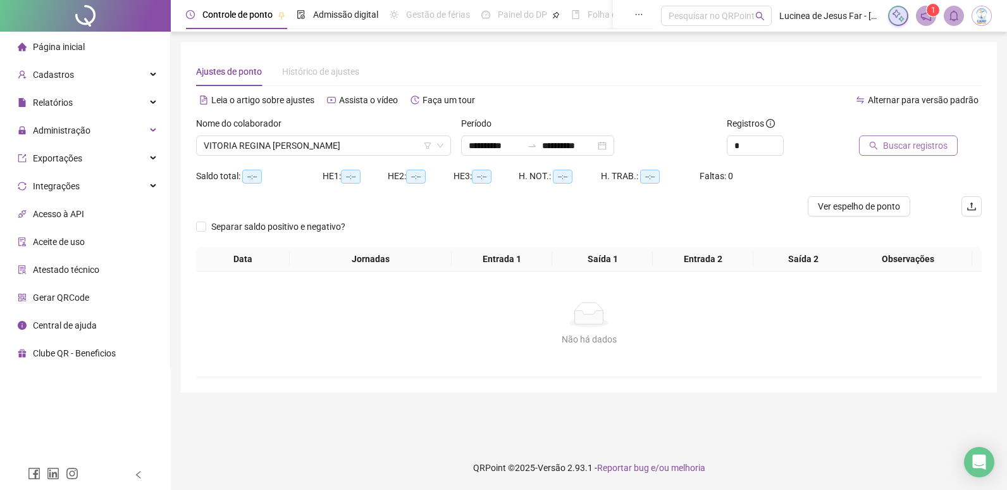
click at [939, 139] on button "Buscar registros" at bounding box center [908, 145] width 99 height 20
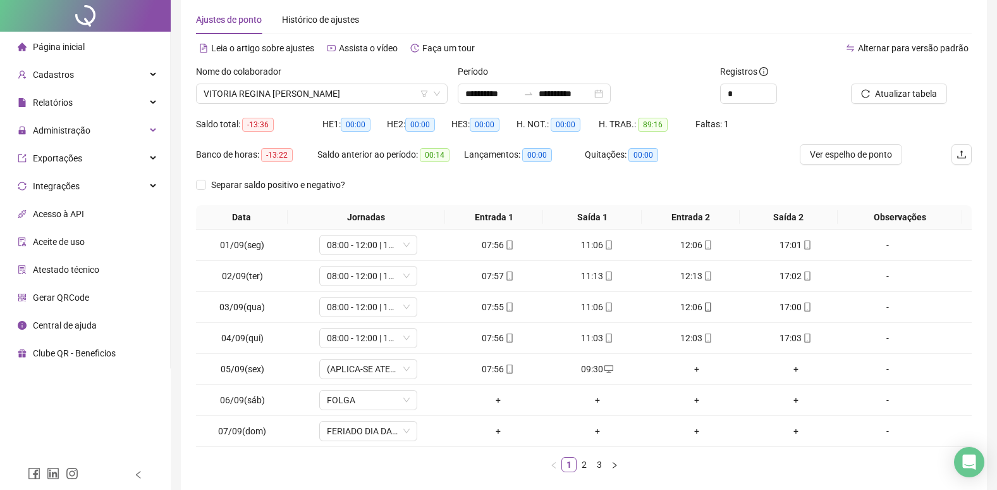
scroll to position [114, 0]
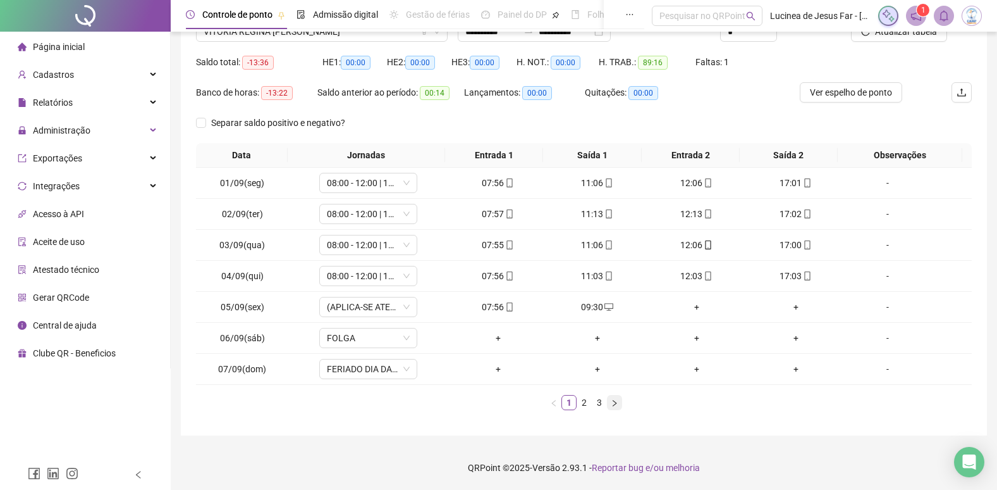
click at [610, 401] on button "button" at bounding box center [614, 402] width 15 height 15
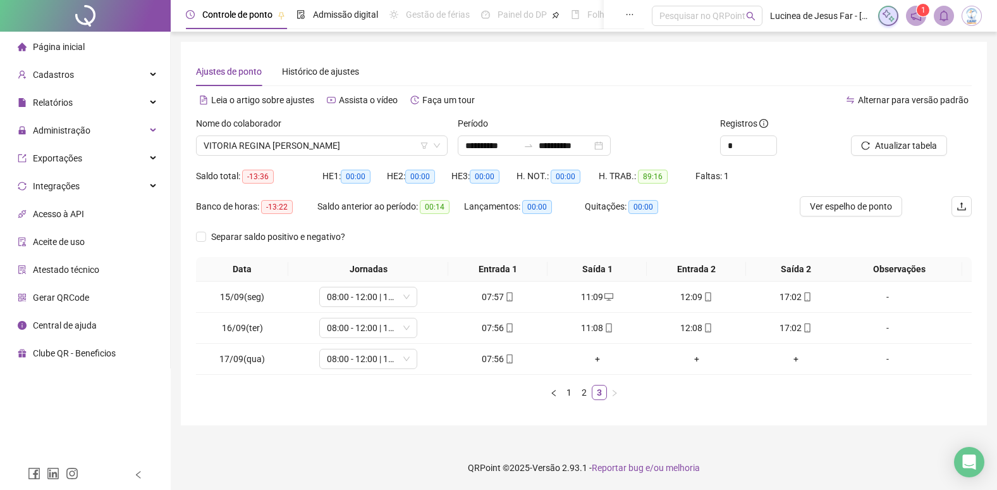
scroll to position [0, 0]
click at [587, 395] on link "2" at bounding box center [589, 392] width 14 height 14
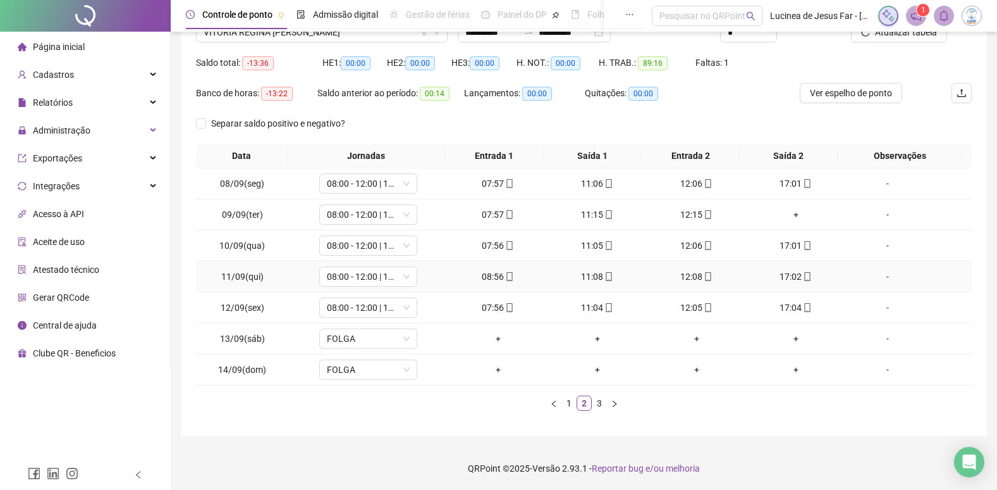
scroll to position [114, 0]
click at [572, 403] on link "1" at bounding box center [569, 402] width 14 height 14
click at [613, 403] on icon "right" at bounding box center [615, 403] width 8 height 8
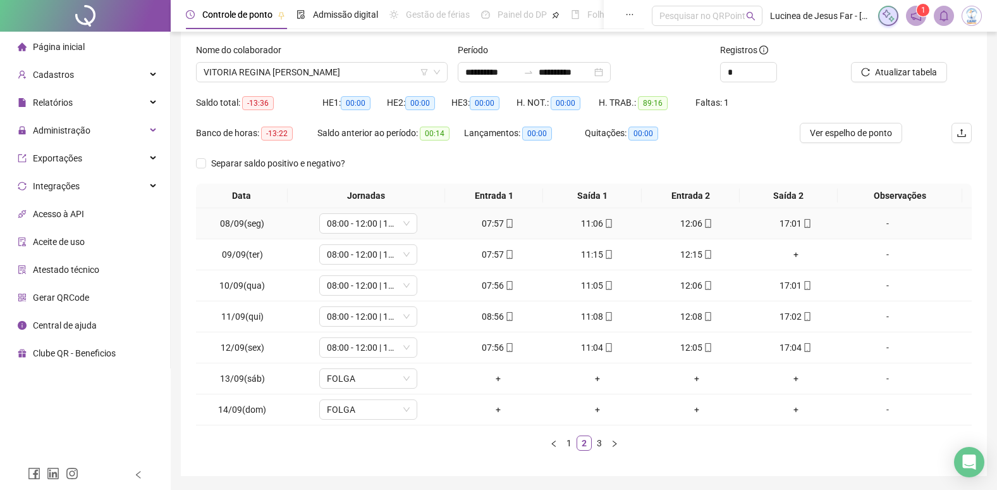
scroll to position [51, 0]
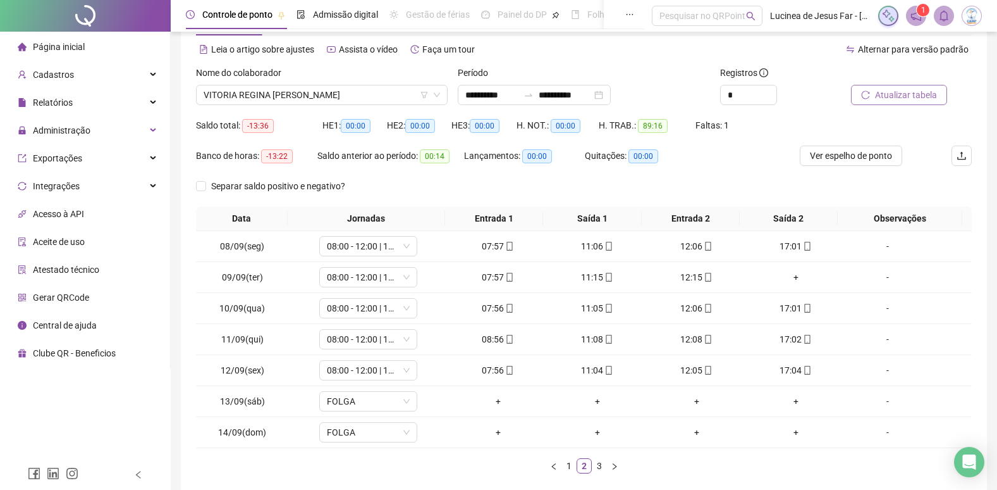
click at [921, 92] on span "Atualizar tabela" at bounding box center [906, 95] width 62 height 14
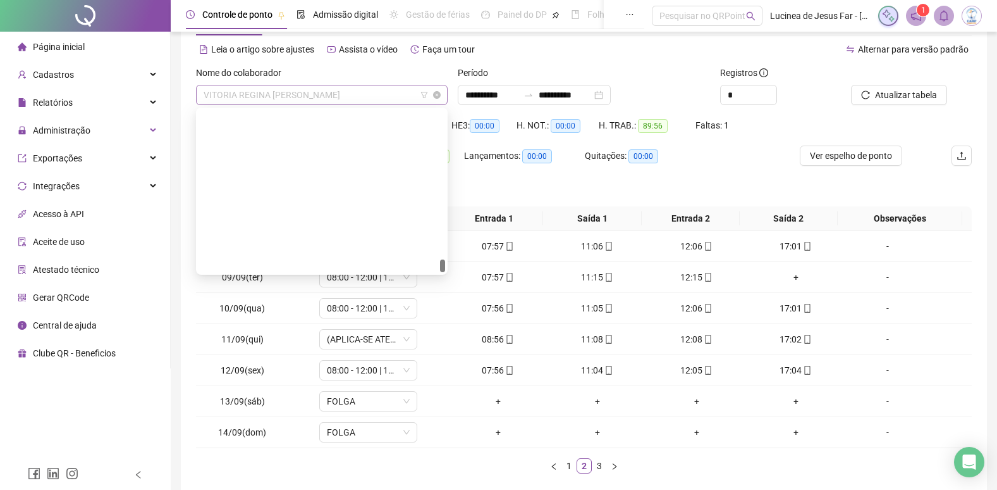
click at [380, 92] on span "VITORIA REGINA [PERSON_NAME]" at bounding box center [322, 94] width 237 height 19
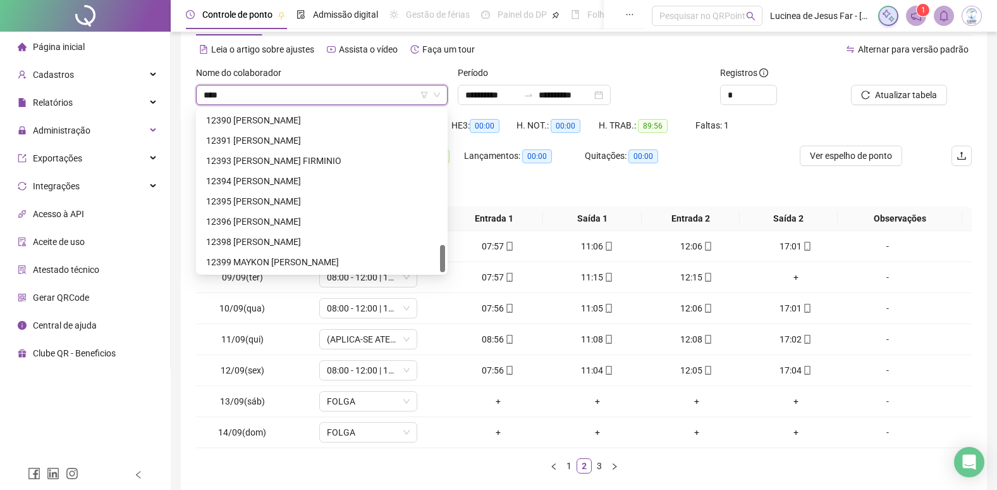
scroll to position [0, 0]
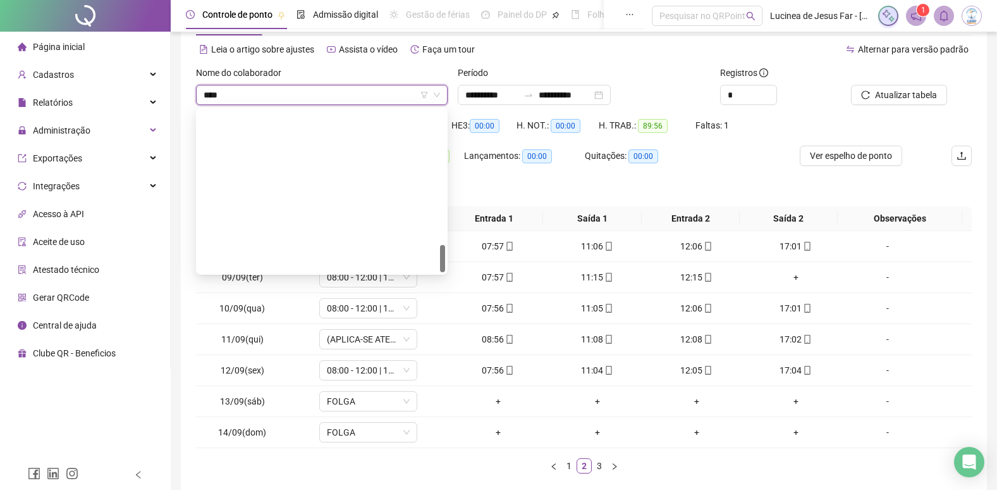
type input "*****"
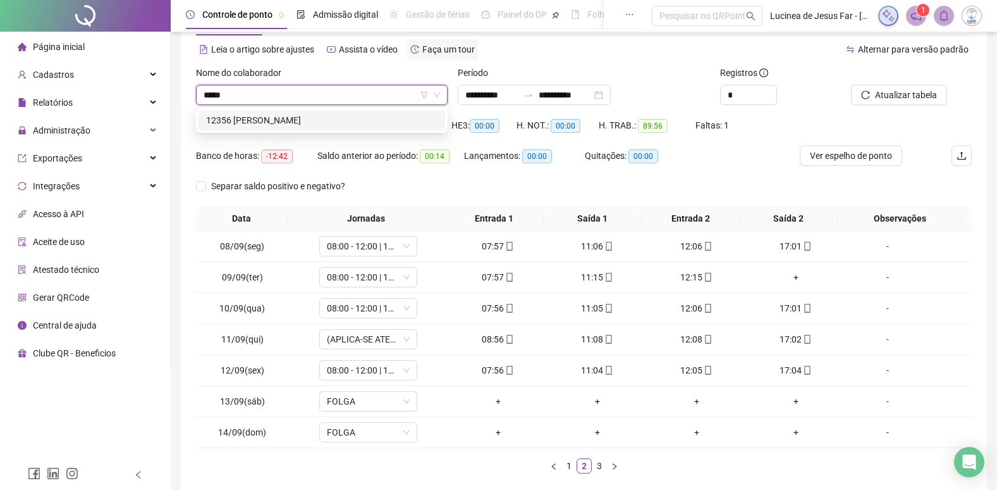
drag, startPoint x: 414, startPoint y: 122, endPoint x: 458, endPoint y: 109, distance: 46.2
click at [415, 122] on div "12356 [PERSON_NAME]" at bounding box center [321, 120] width 231 height 14
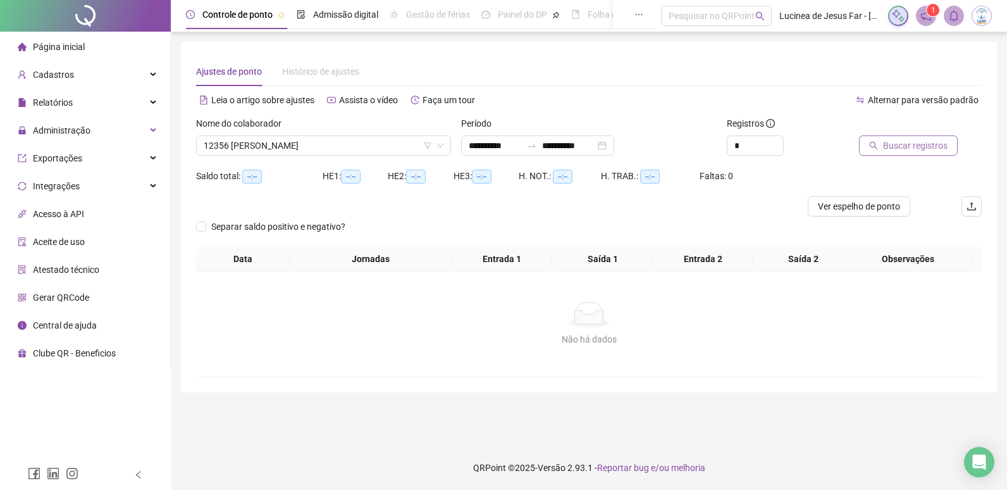
click at [916, 144] on span "Buscar registros" at bounding box center [915, 146] width 65 height 14
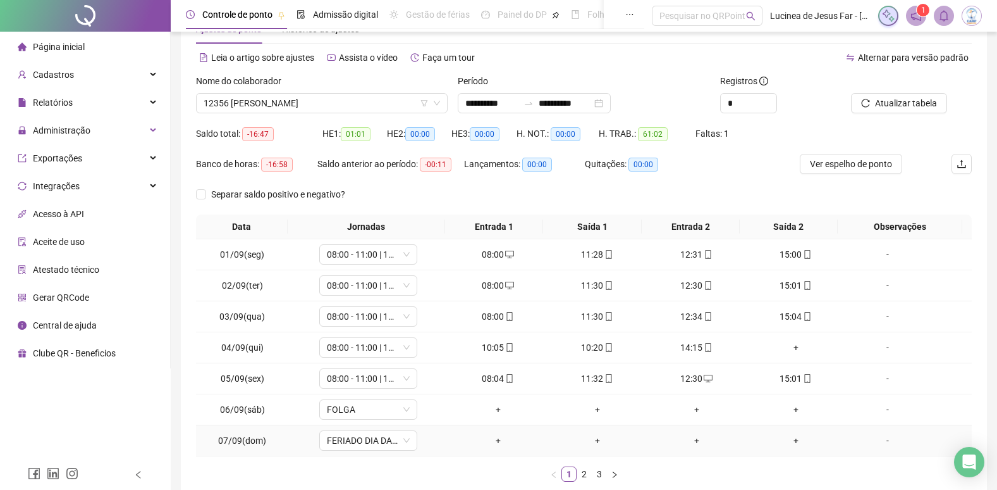
scroll to position [114, 0]
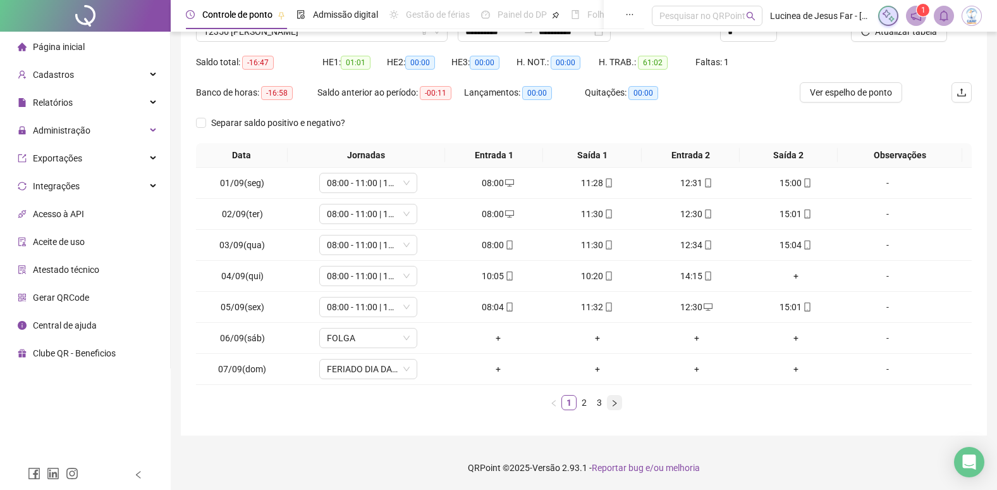
click at [613, 403] on icon "right" at bounding box center [615, 403] width 8 height 8
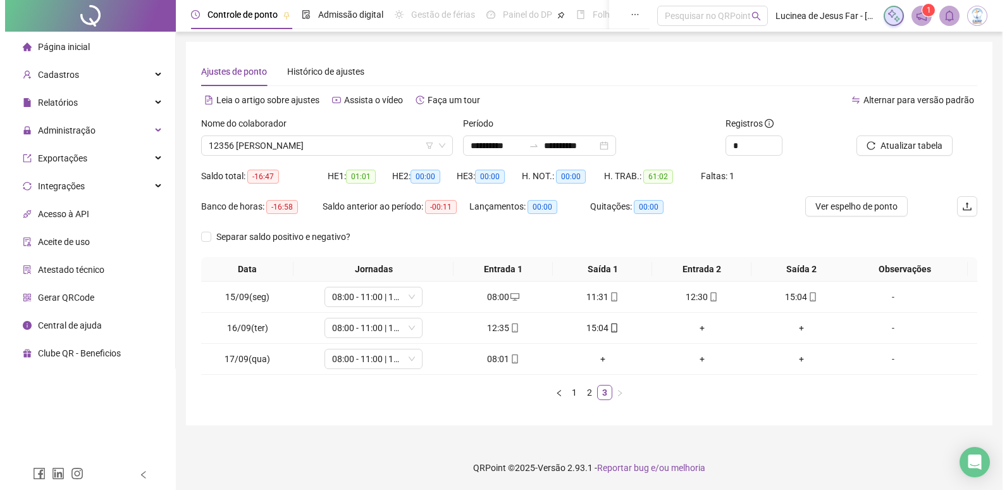
scroll to position [0, 0]
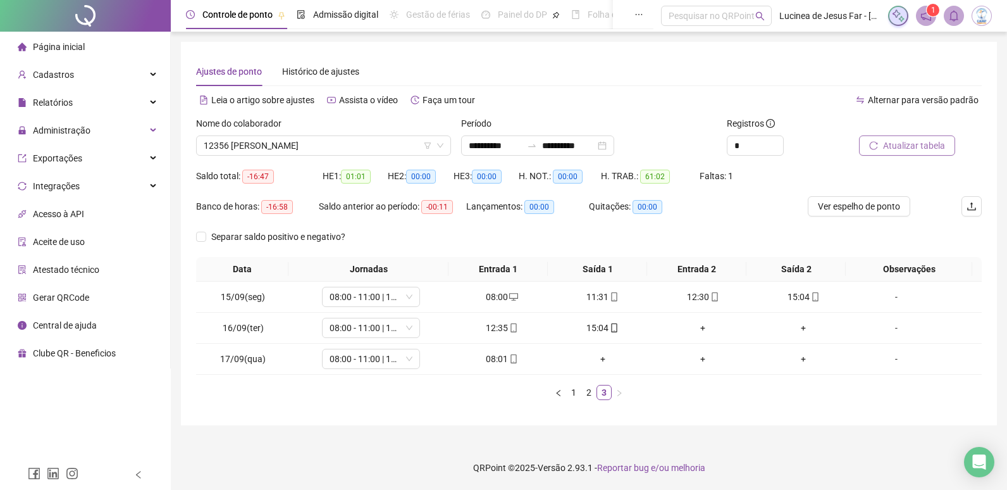
click at [928, 144] on span "Atualizar tabela" at bounding box center [914, 146] width 62 height 14
click at [915, 141] on span "Atualizar tabela" at bounding box center [914, 146] width 62 height 14
click at [350, 135] on div "12356 [PERSON_NAME]" at bounding box center [323, 145] width 255 height 20
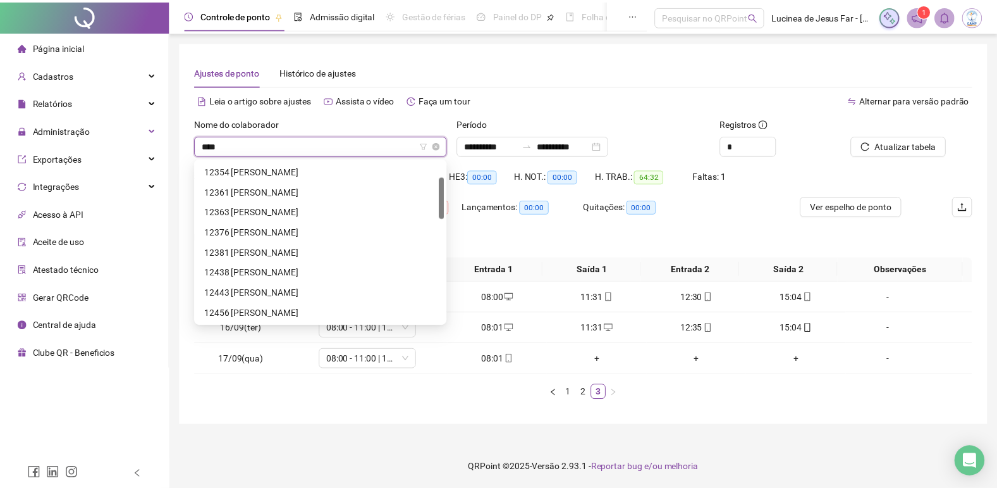
scroll to position [0, 0]
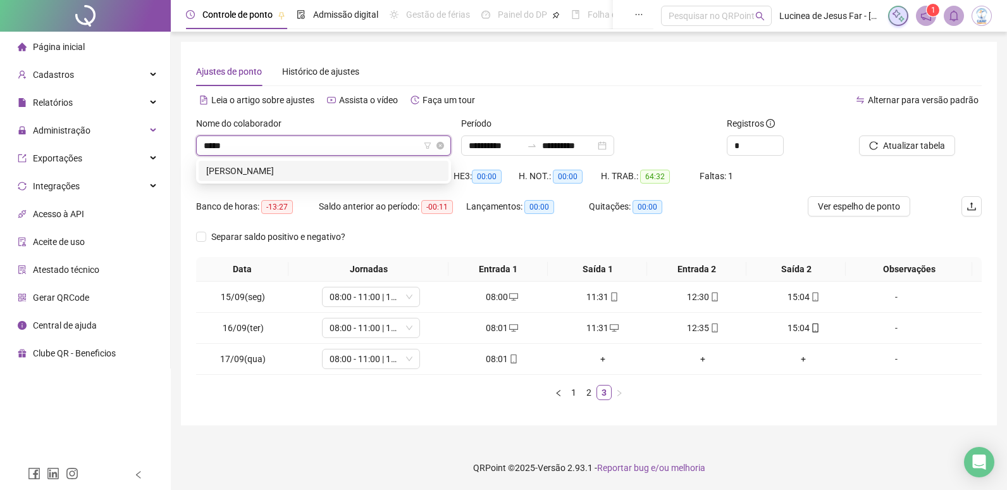
type input "******"
click at [328, 169] on div "[PERSON_NAME]" at bounding box center [323, 171] width 235 height 14
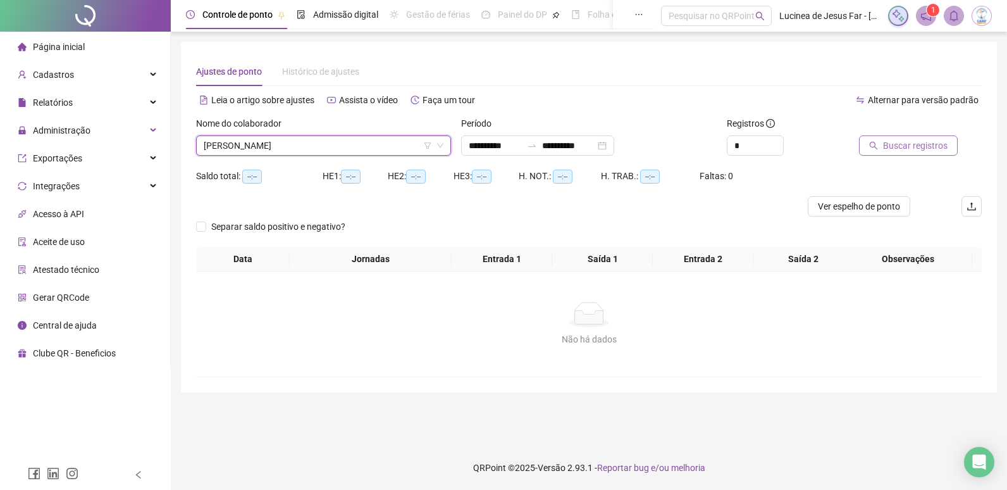
click at [886, 152] on span "Buscar registros" at bounding box center [915, 146] width 65 height 14
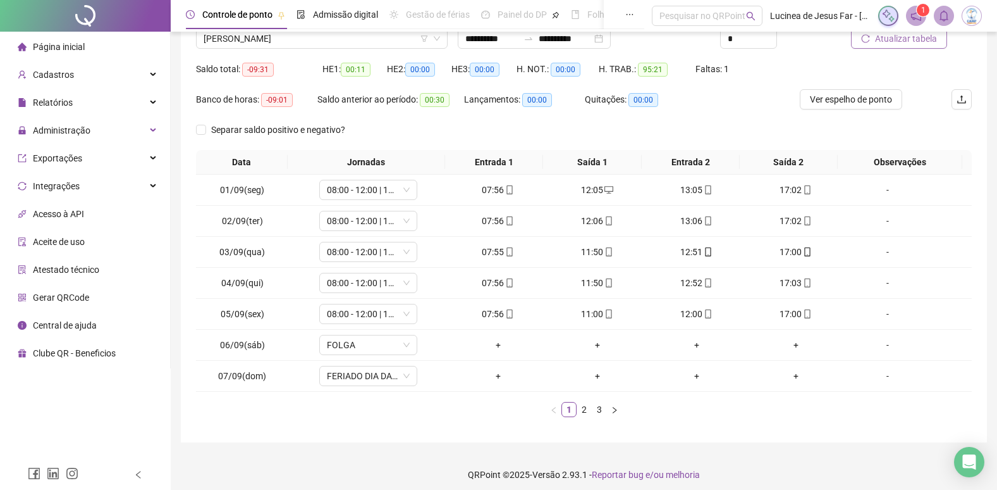
scroll to position [114, 0]
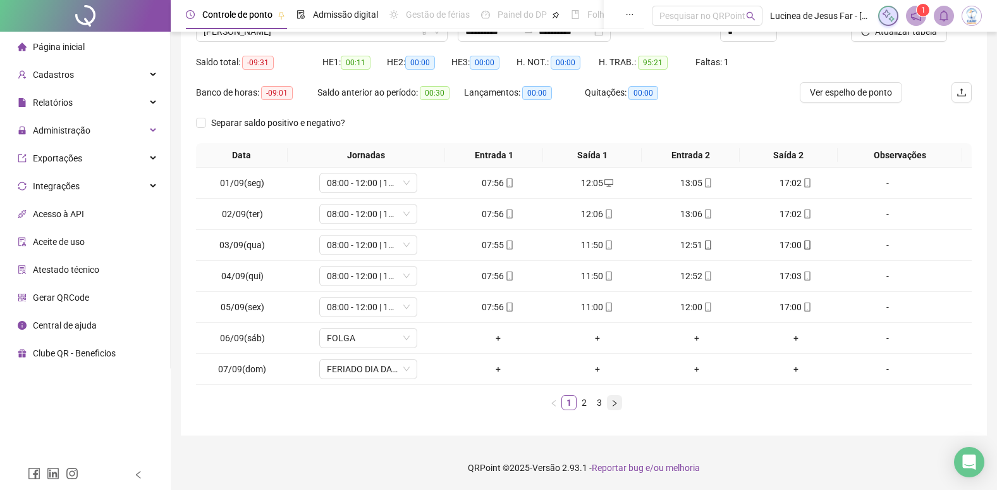
click at [613, 403] on icon "right" at bounding box center [615, 403] width 8 height 8
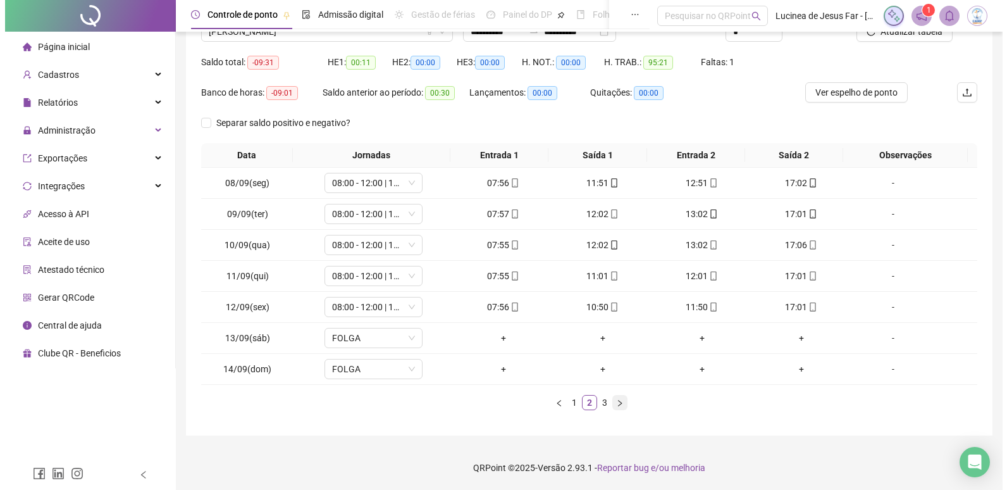
scroll to position [0, 0]
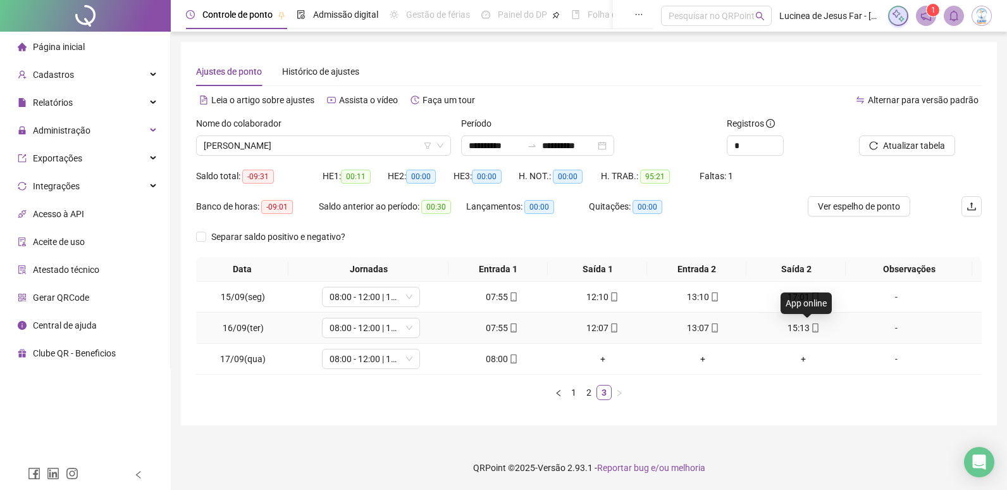
click at [812, 328] on icon "mobile" at bounding box center [815, 327] width 6 height 9
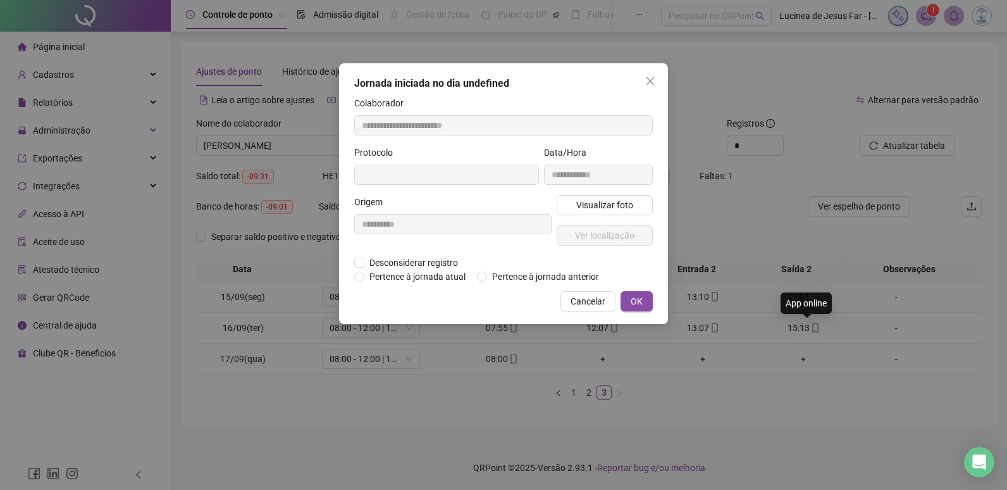
type input "**********"
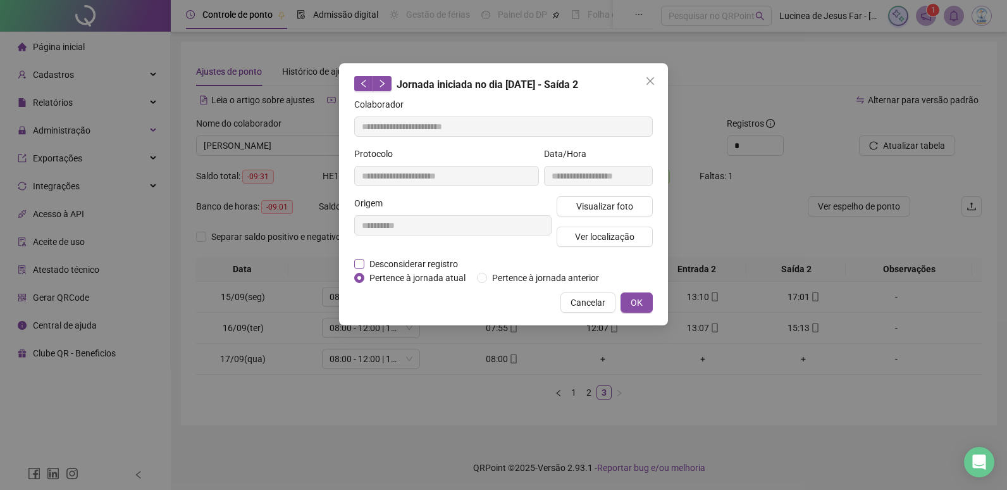
click at [446, 264] on span "Desconsiderar registro" at bounding box center [413, 264] width 99 height 14
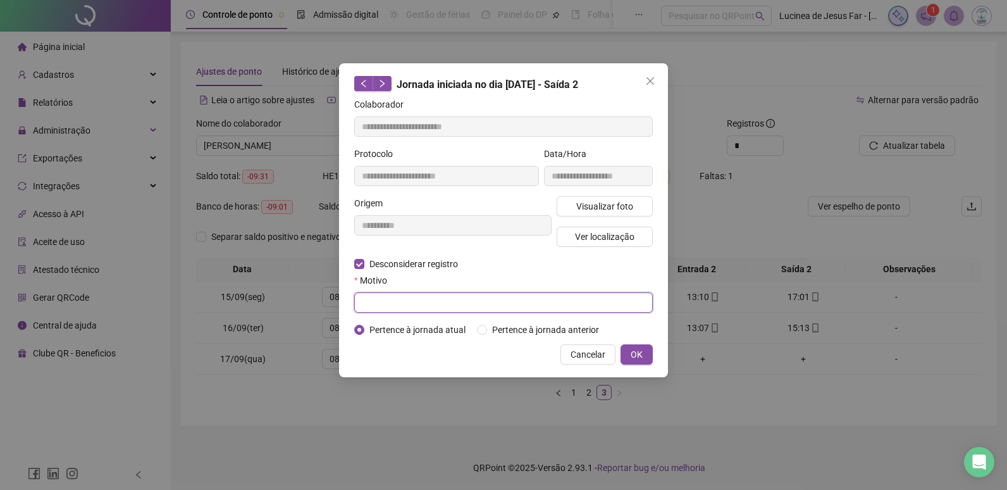
click at [419, 293] on input "text" at bounding box center [503, 302] width 299 height 20
type input "******"
click at [634, 349] on span "OK" at bounding box center [637, 354] width 12 height 14
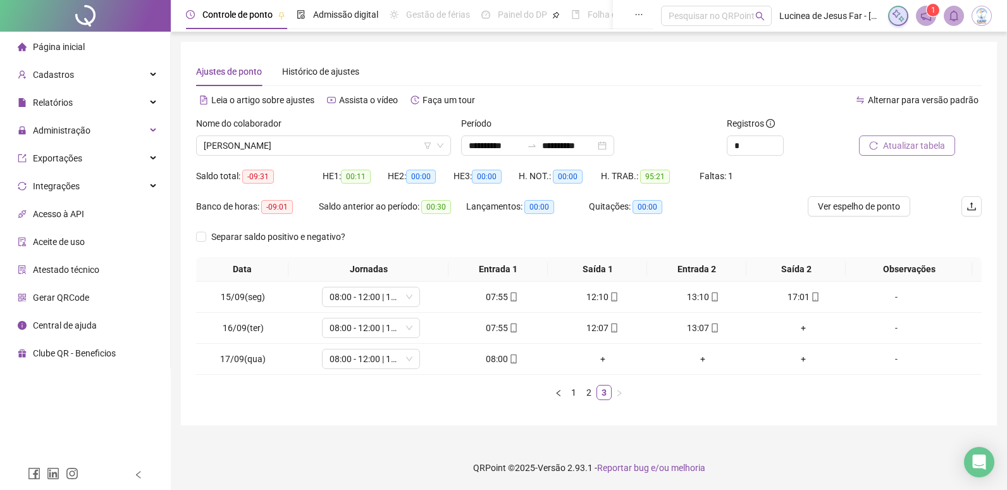
click at [905, 150] on span "Atualizar tabela" at bounding box center [914, 146] width 62 height 14
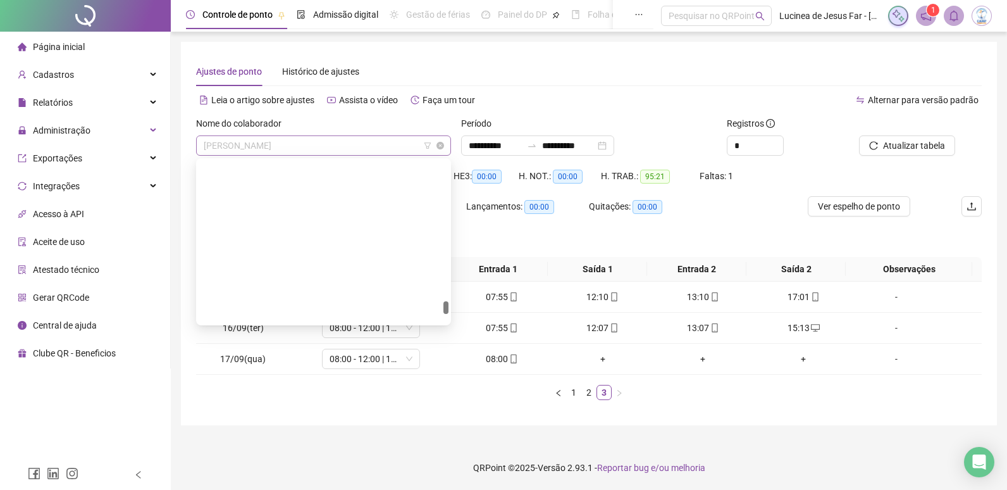
click at [351, 142] on span "[PERSON_NAME]" at bounding box center [324, 145] width 240 height 19
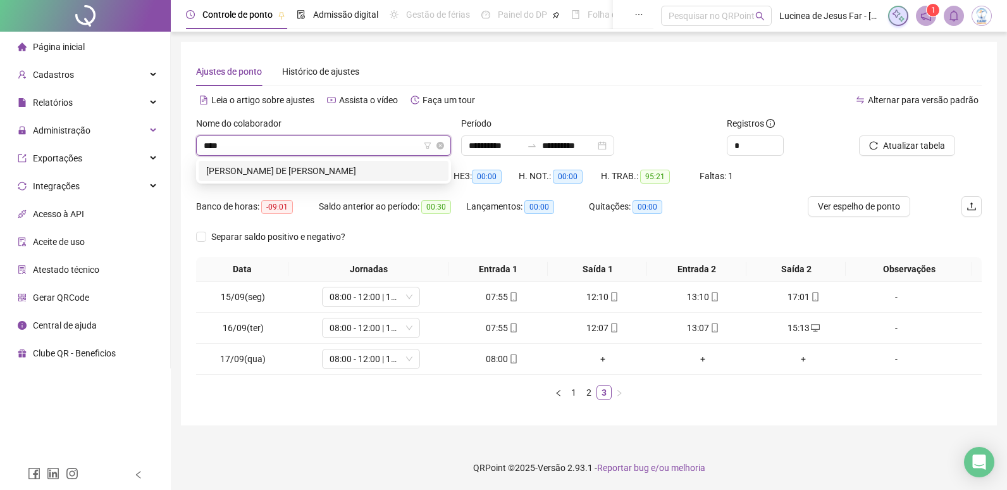
type input "*****"
click at [374, 174] on div "[PERSON_NAME] DE [PERSON_NAME]" at bounding box center [323, 171] width 235 height 14
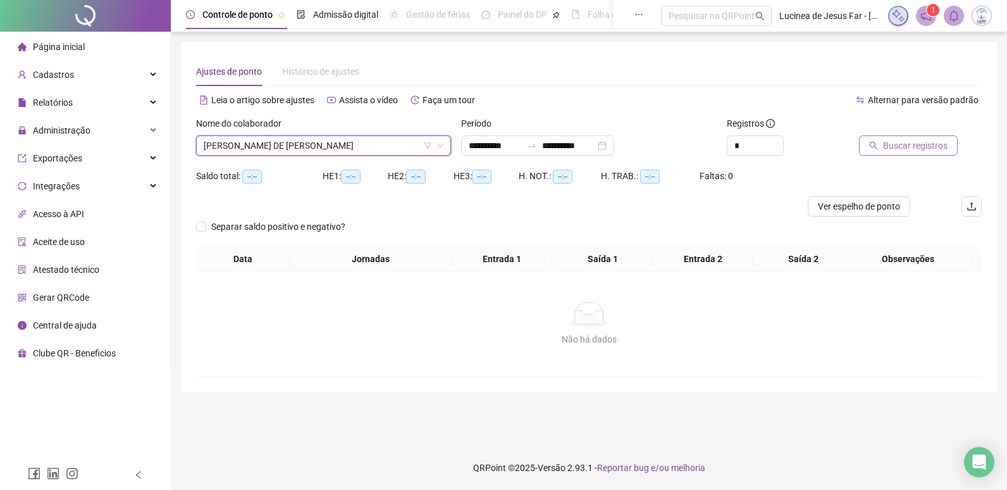
click at [898, 149] on span "Buscar registros" at bounding box center [915, 146] width 65 height 14
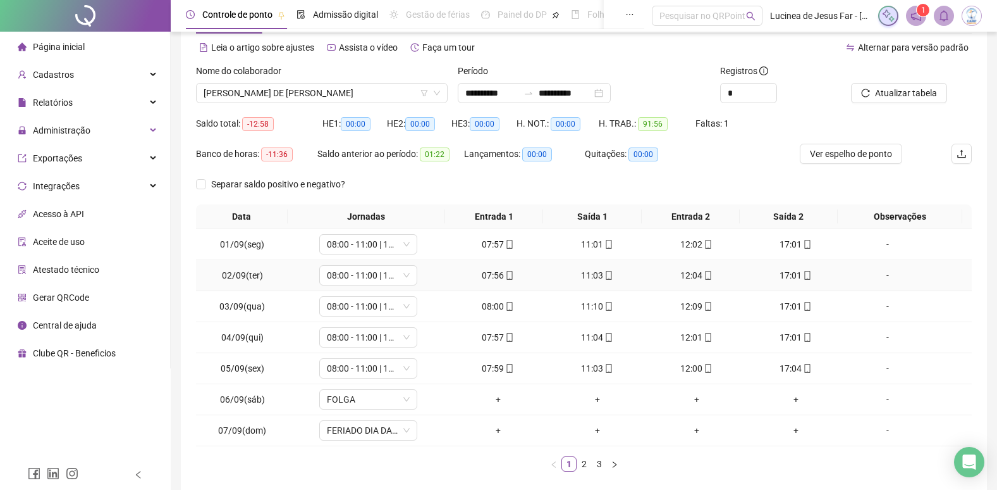
scroll to position [114, 0]
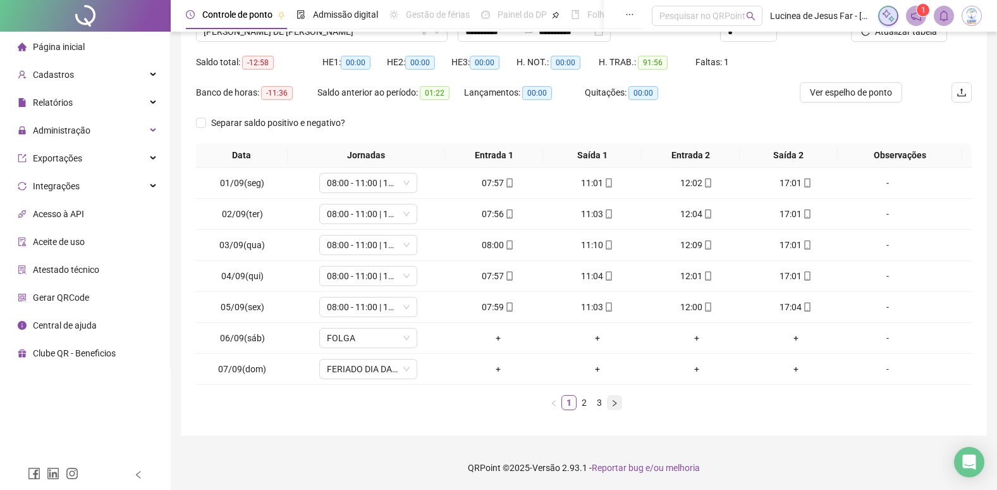
click at [615, 405] on icon "right" at bounding box center [615, 403] width 8 height 8
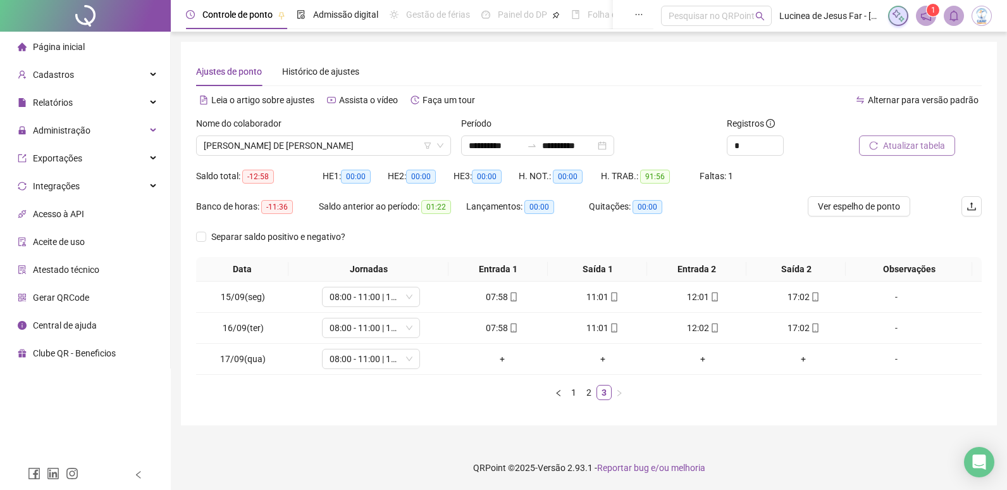
click at [904, 142] on span "Atualizar tabela" at bounding box center [914, 146] width 62 height 14
click at [593, 399] on li "2" at bounding box center [588, 392] width 15 height 15
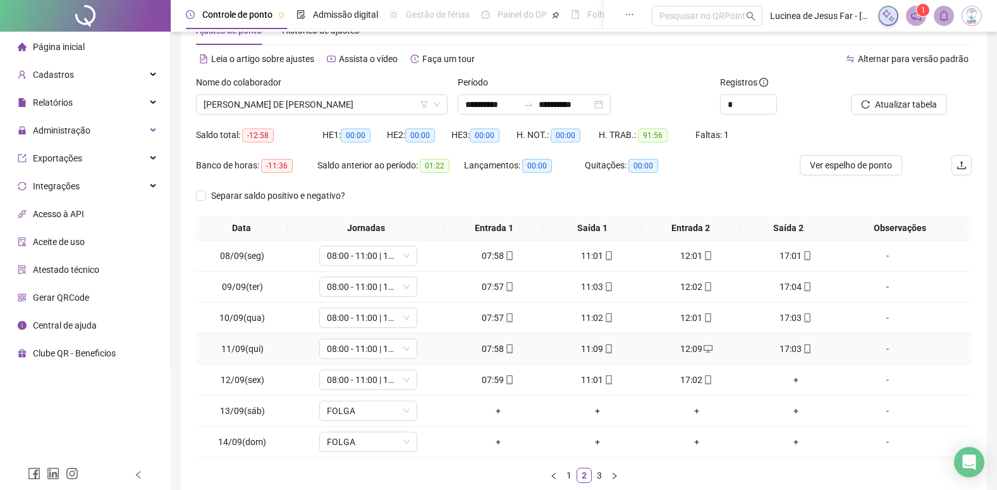
scroll to position [63, 0]
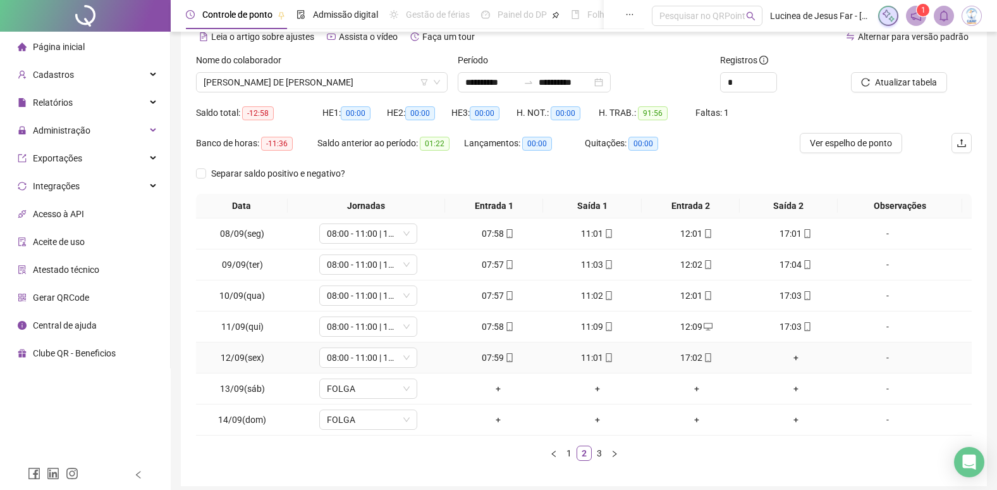
click at [792, 358] on div "+" at bounding box center [795, 357] width 89 height 14
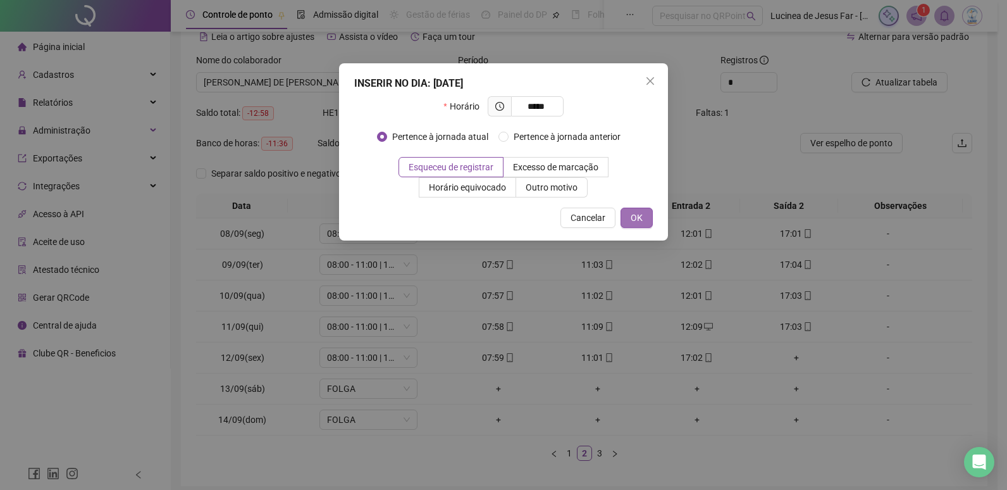
type input "*****"
click at [646, 219] on button "OK" at bounding box center [636, 217] width 32 height 20
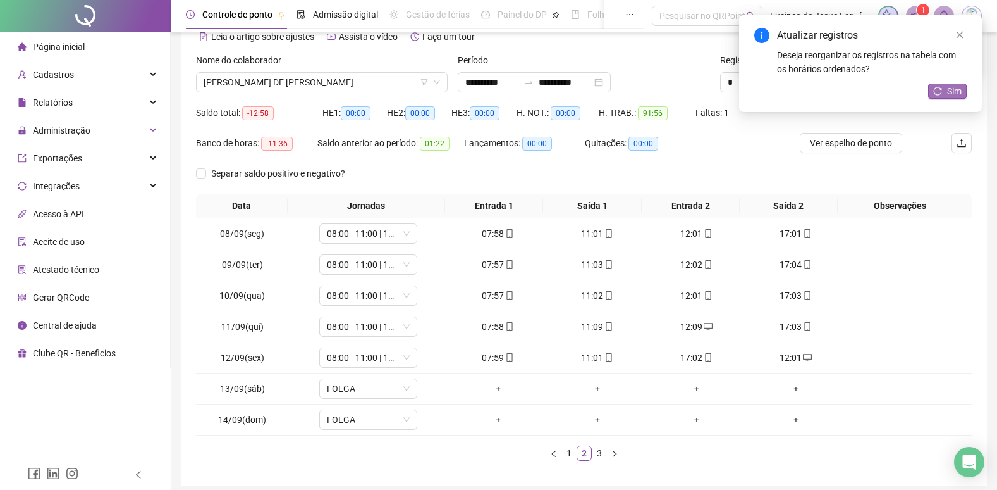
click at [956, 87] on span "Sim" at bounding box center [954, 91] width 15 height 14
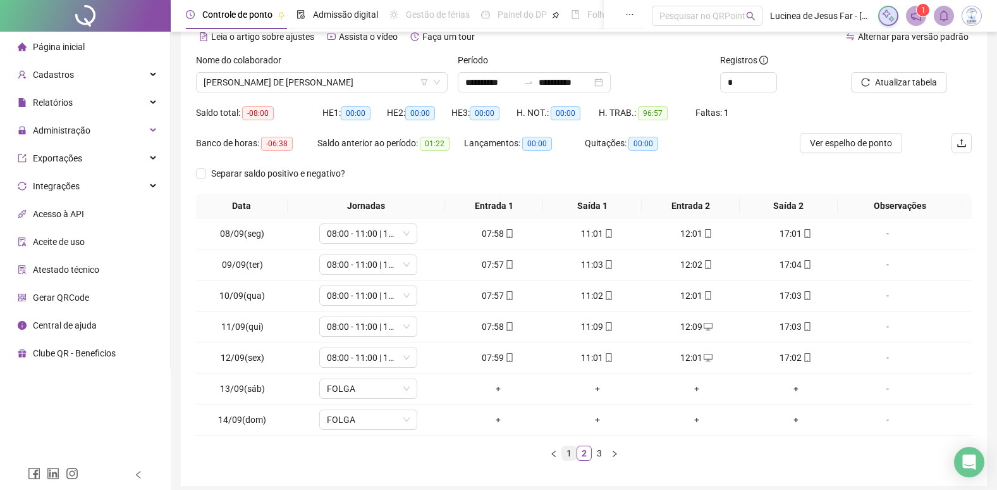
click at [565, 455] on link "1" at bounding box center [569, 453] width 14 height 14
click at [617, 455] on icon "right" at bounding box center [615, 454] width 8 height 8
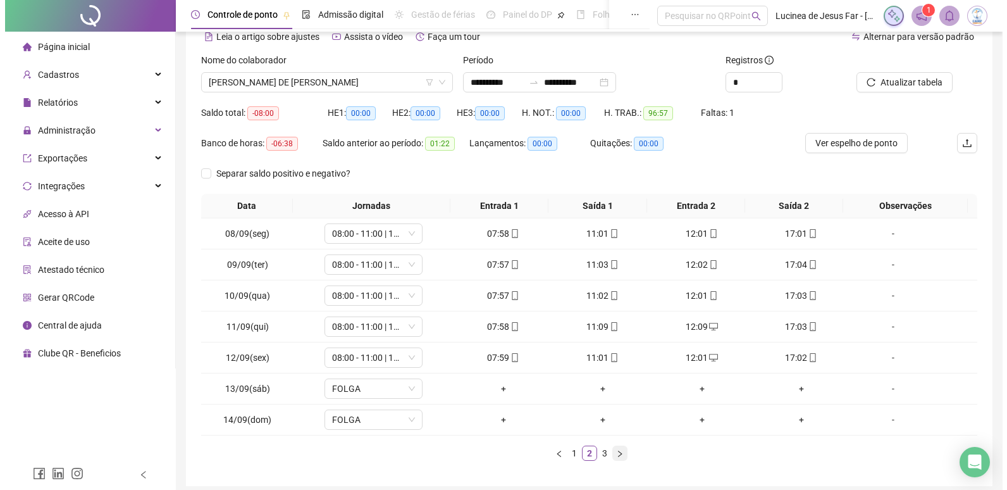
scroll to position [0, 0]
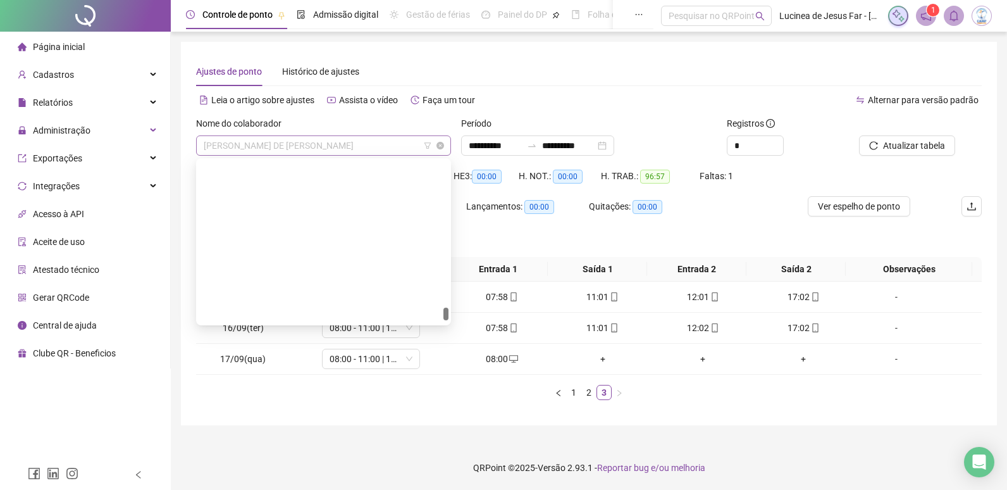
click at [367, 150] on span "[PERSON_NAME] DE [PERSON_NAME]" at bounding box center [324, 145] width 240 height 19
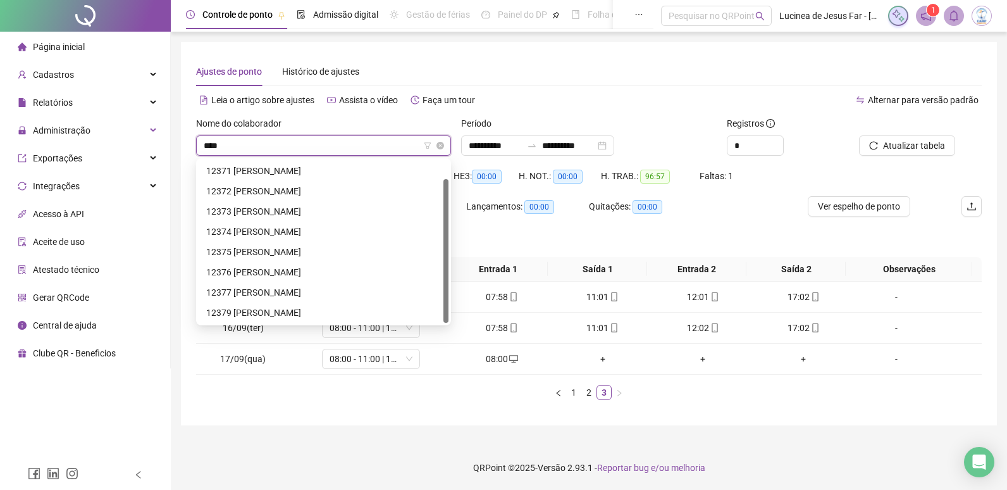
scroll to position [20, 0]
type input "*****"
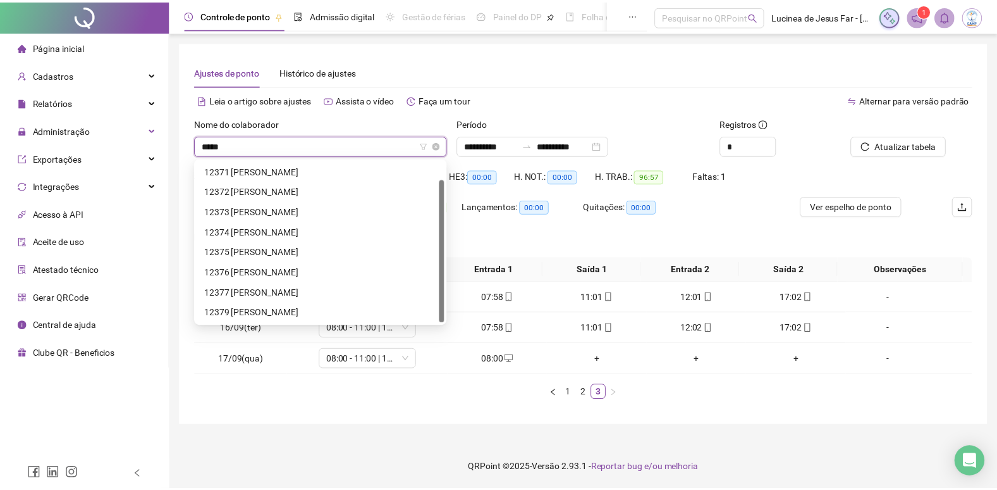
scroll to position [0, 0]
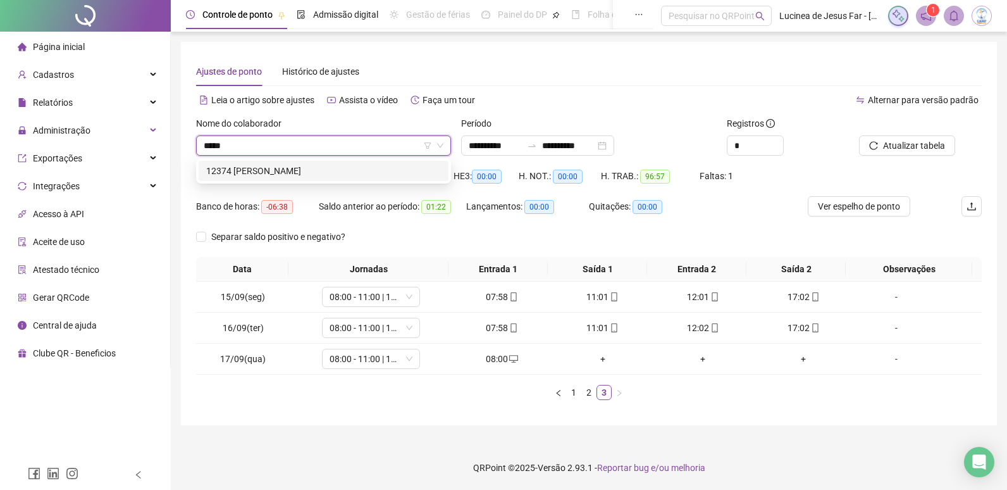
click at [344, 175] on div "12374 [PERSON_NAME]" at bounding box center [323, 171] width 235 height 14
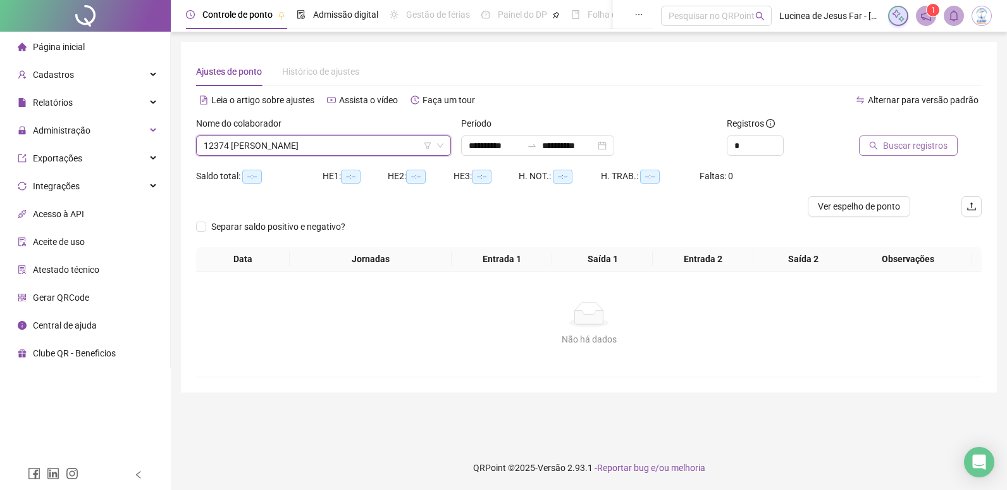
click at [944, 148] on span "Buscar registros" at bounding box center [915, 146] width 65 height 14
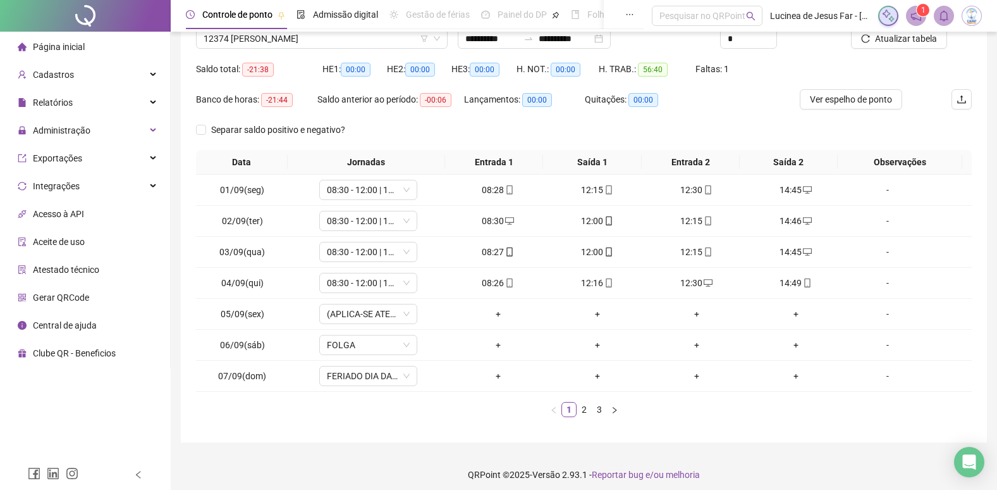
scroll to position [114, 0]
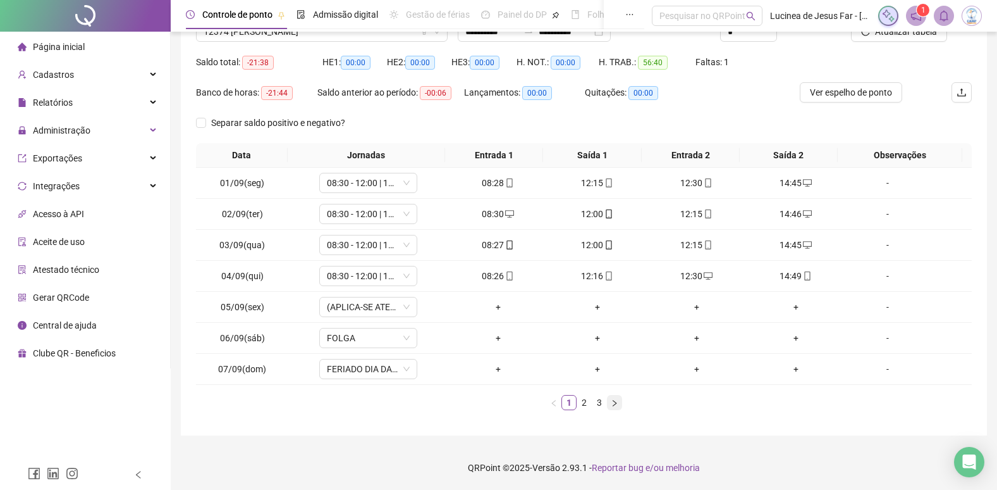
click at [615, 406] on icon "right" at bounding box center [615, 403] width 8 height 8
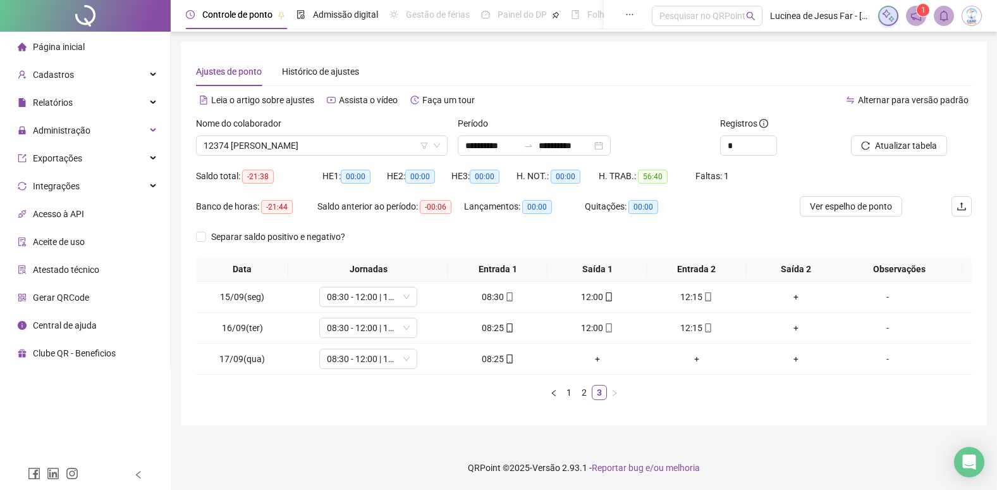
scroll to position [0, 0]
click at [932, 143] on span "Atualizar tabela" at bounding box center [914, 146] width 62 height 14
click at [572, 388] on link "1" at bounding box center [574, 392] width 14 height 14
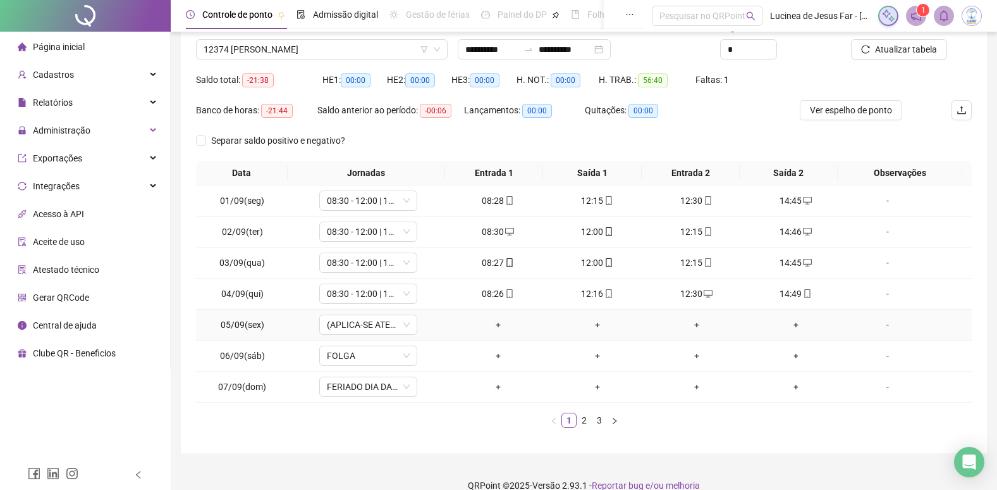
scroll to position [114, 0]
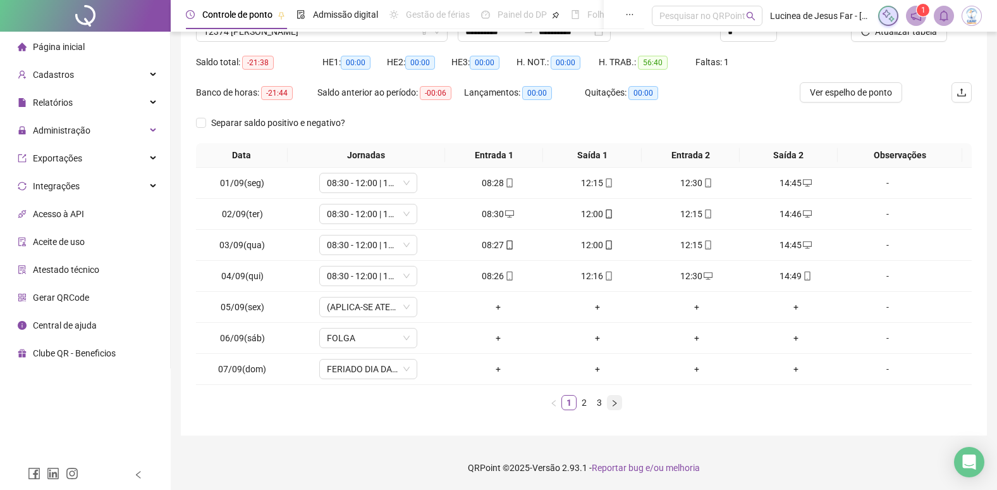
click at [614, 405] on icon "right" at bounding box center [615, 402] width 4 height 6
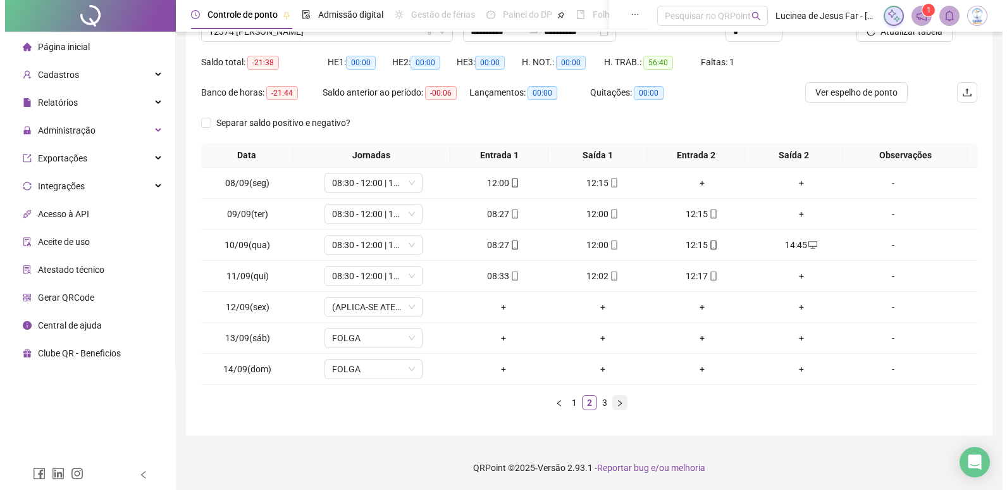
scroll to position [0, 0]
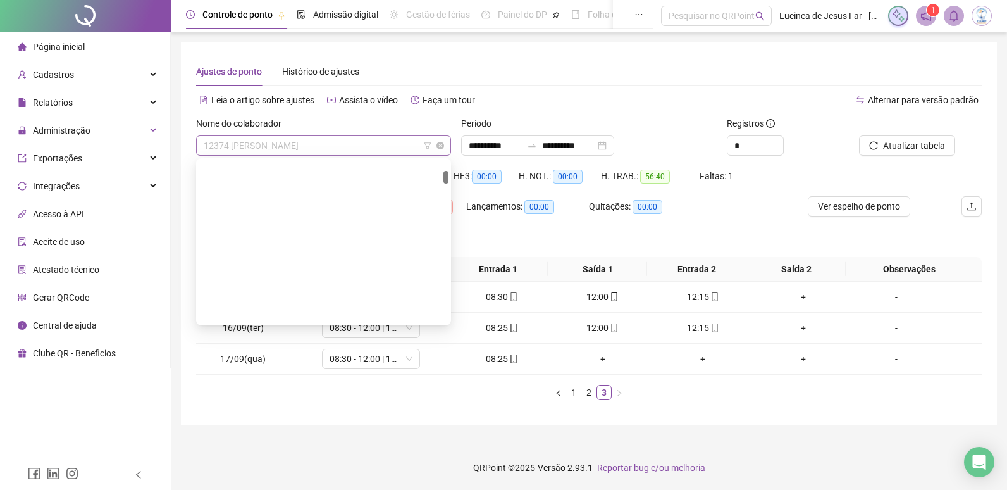
click at [360, 149] on span "12374 [PERSON_NAME]" at bounding box center [324, 145] width 240 height 19
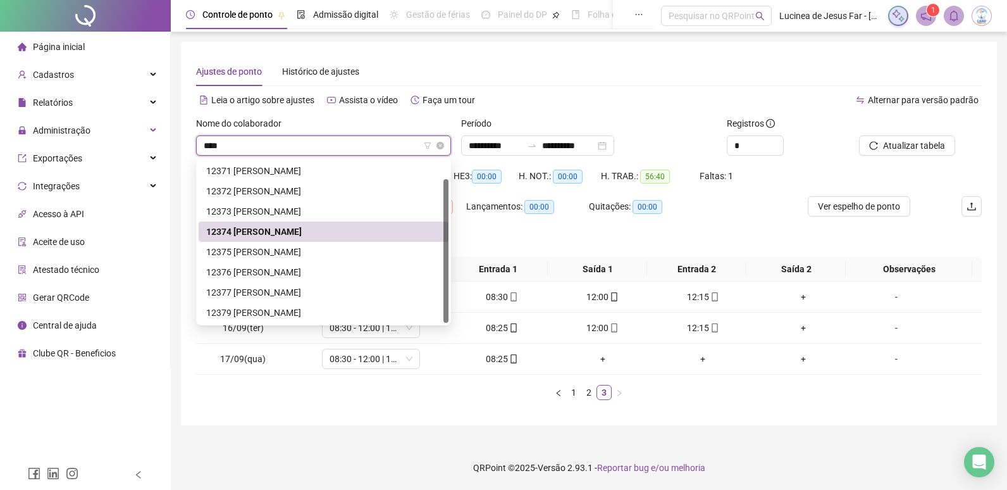
scroll to position [20, 0]
type input "*****"
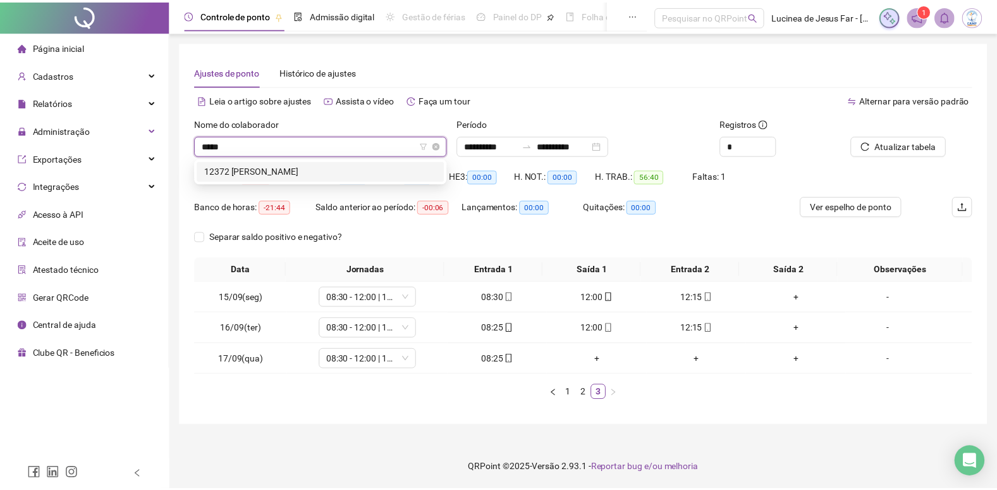
scroll to position [0, 0]
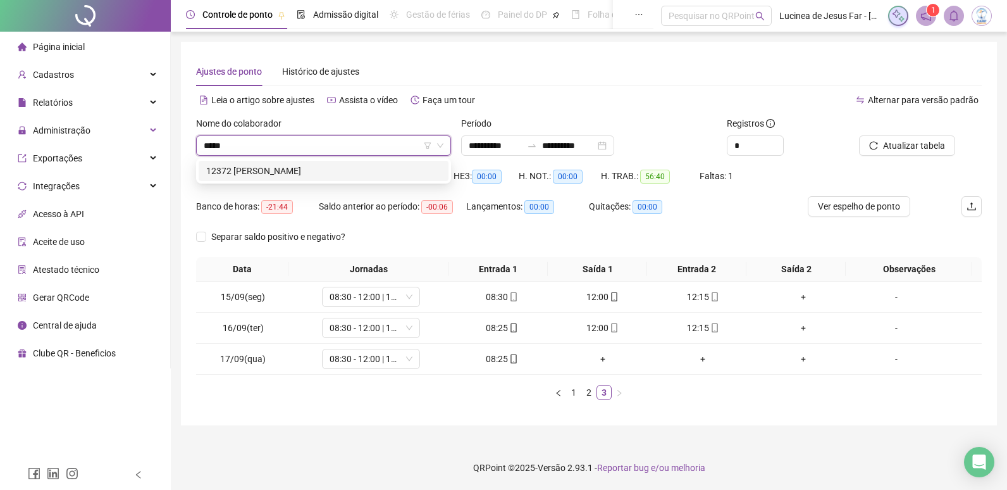
click at [354, 173] on div "12372 [PERSON_NAME]" at bounding box center [323, 171] width 235 height 14
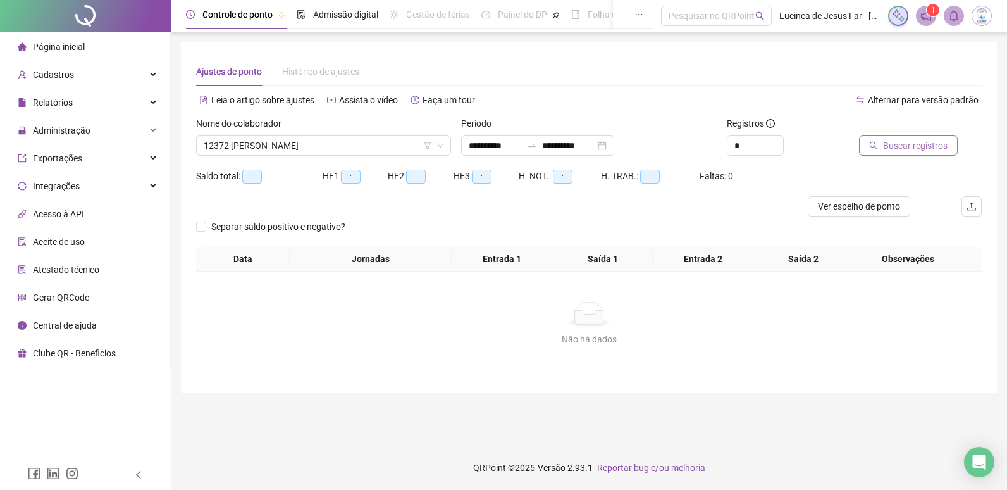
click at [913, 142] on span "Buscar registros" at bounding box center [915, 146] width 65 height 14
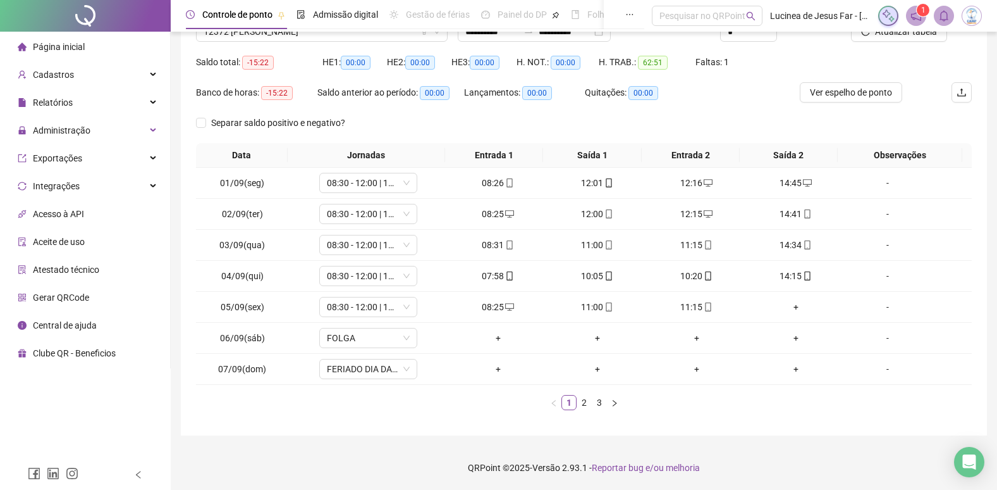
scroll to position [51, 0]
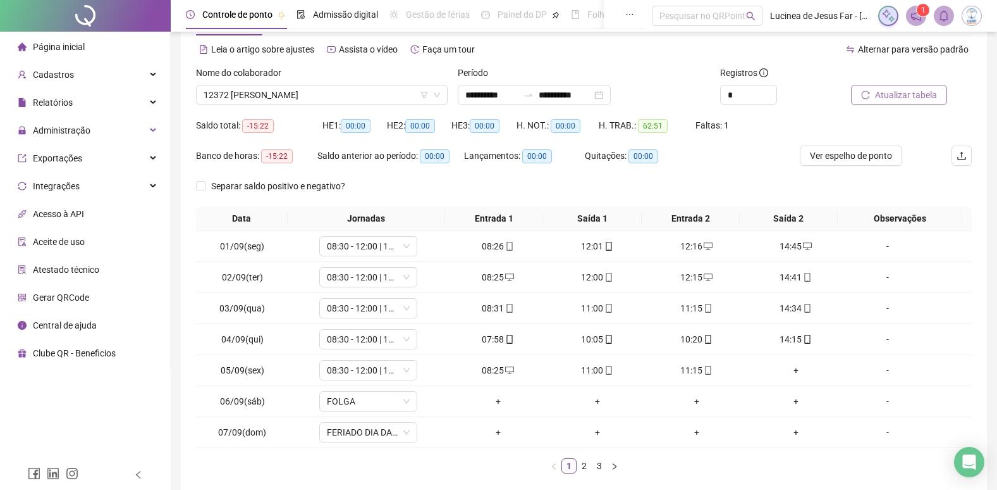
click at [891, 97] on span "Atualizar tabela" at bounding box center [906, 95] width 62 height 14
click at [616, 471] on button "button" at bounding box center [614, 465] width 15 height 15
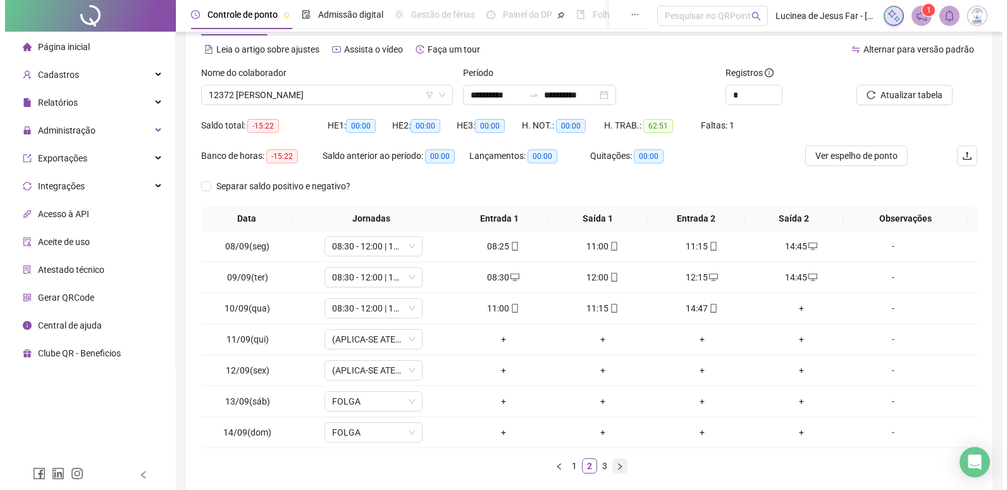
scroll to position [0, 0]
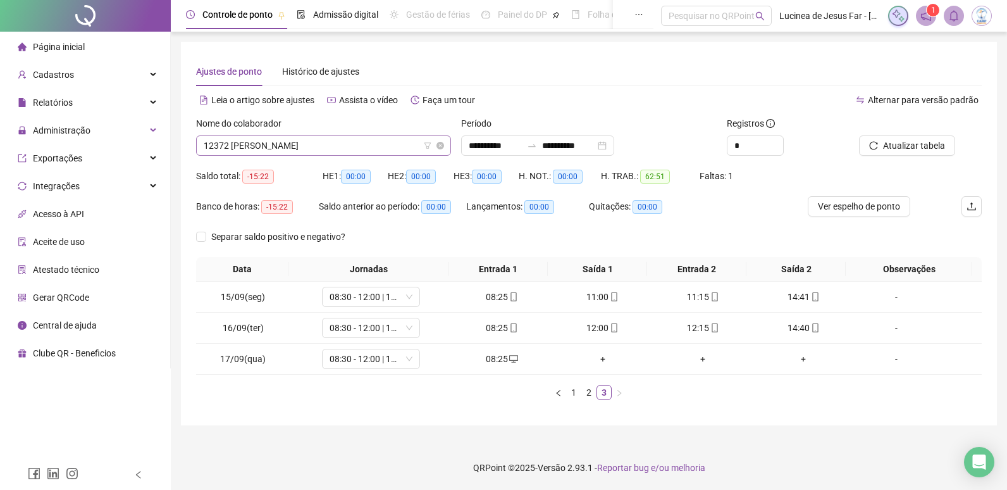
click at [382, 138] on span "12372 [PERSON_NAME]" at bounding box center [324, 145] width 240 height 19
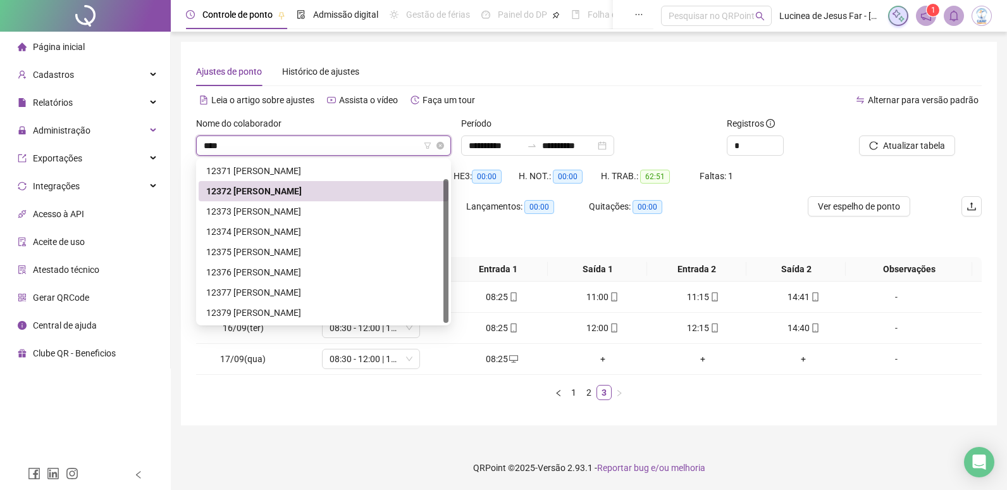
scroll to position [20, 0]
type input "*****"
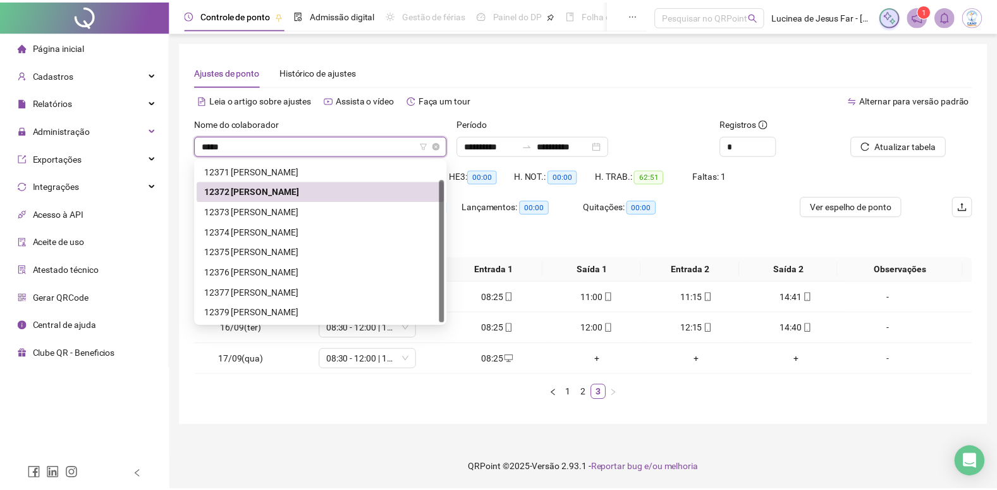
scroll to position [0, 0]
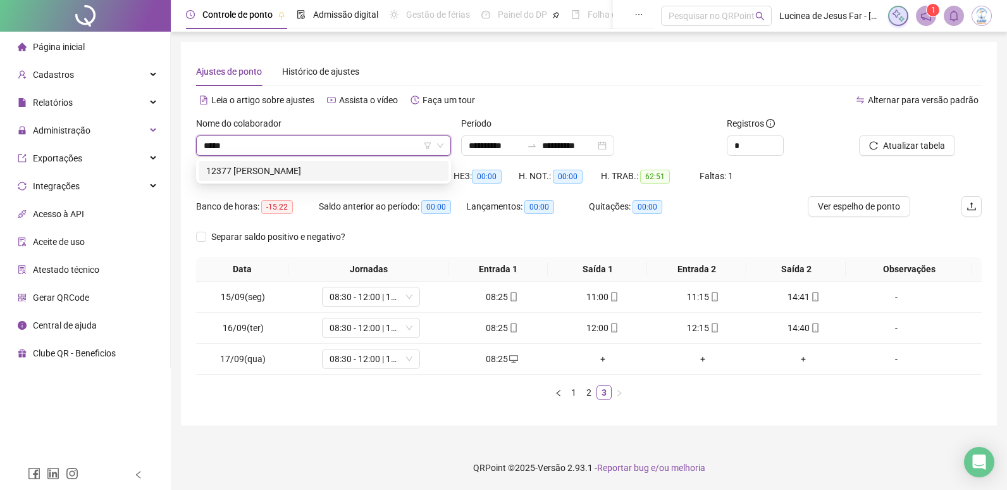
click at [378, 171] on div "12377 [PERSON_NAME]" at bounding box center [323, 171] width 235 height 14
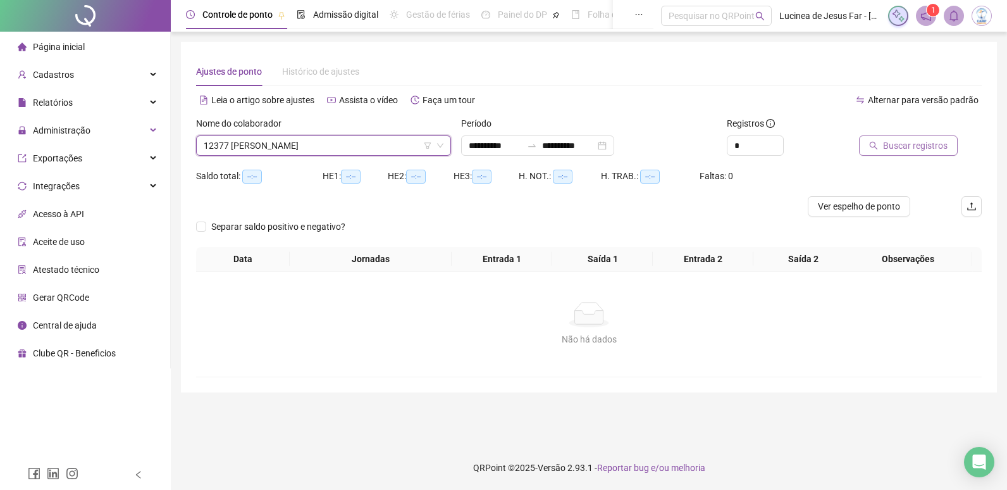
click at [933, 151] on span "Buscar registros" at bounding box center [915, 146] width 65 height 14
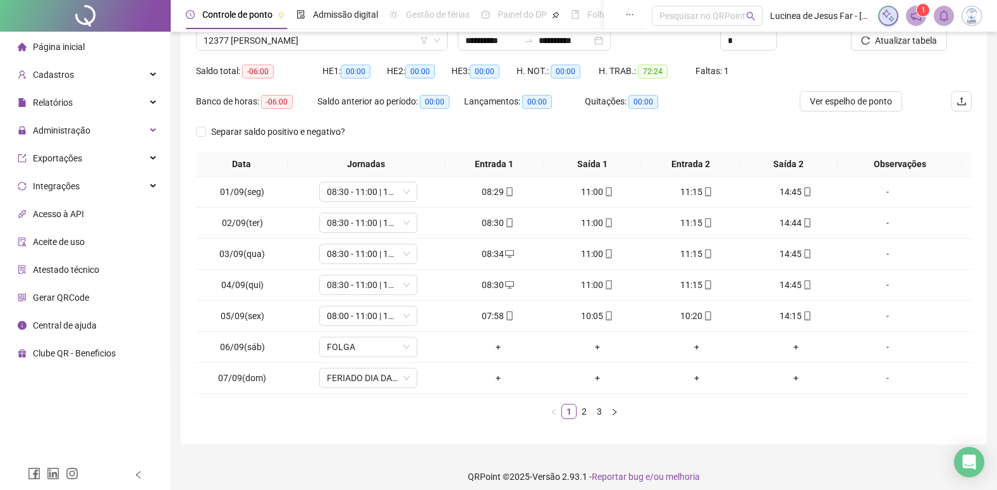
scroll to position [114, 0]
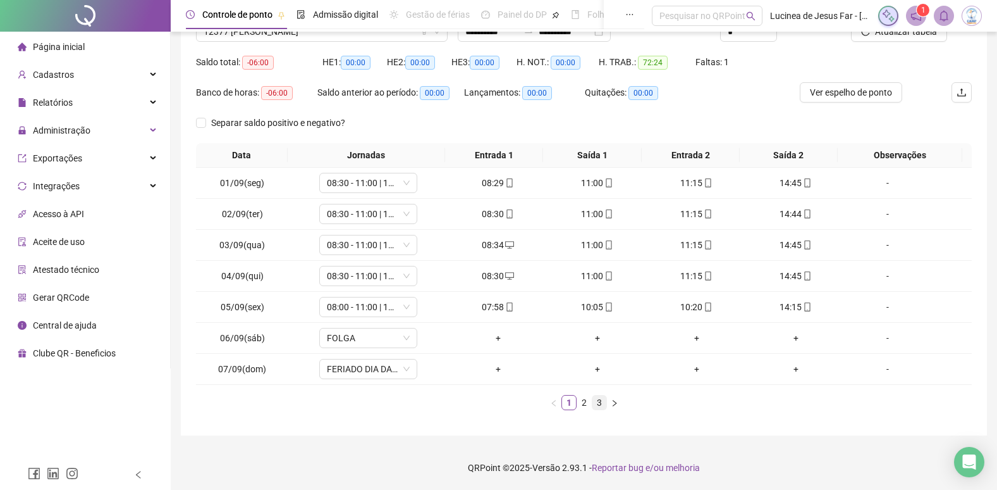
click at [600, 401] on link "3" at bounding box center [600, 402] width 14 height 14
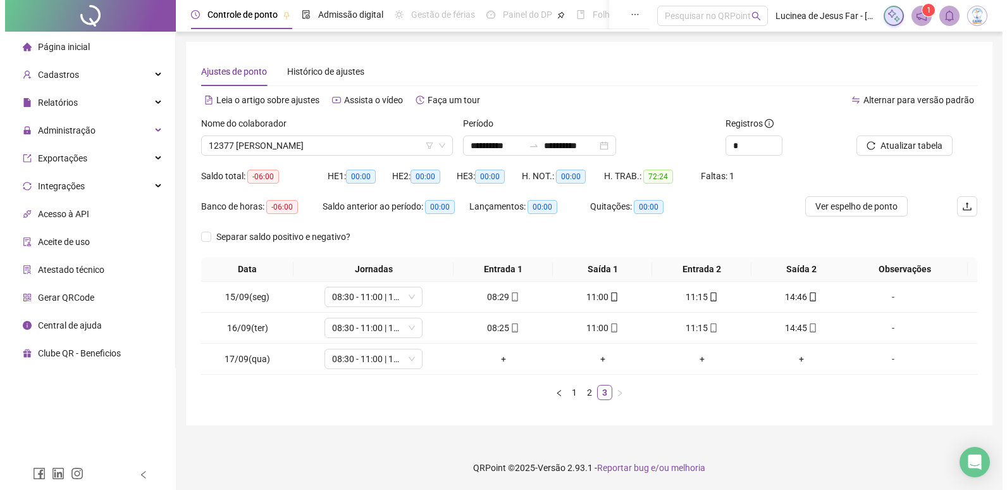
scroll to position [0, 0]
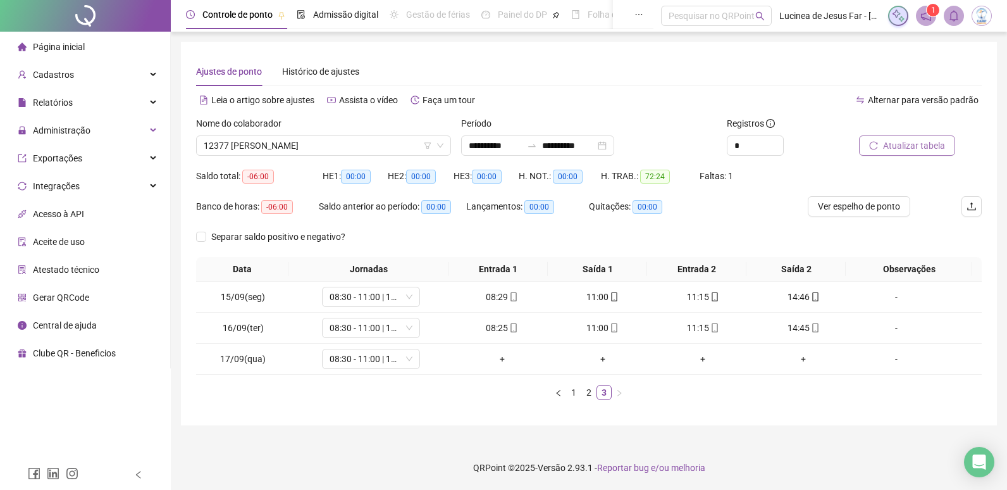
click at [944, 137] on button "Atualizar tabela" at bounding box center [907, 145] width 96 height 20
click at [295, 140] on span "12377 [PERSON_NAME]" at bounding box center [324, 145] width 240 height 19
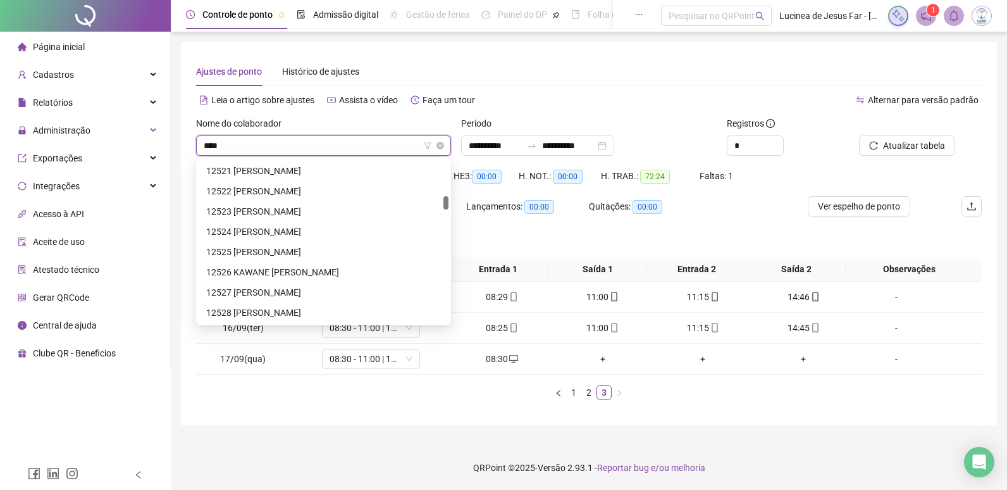
scroll to position [40, 0]
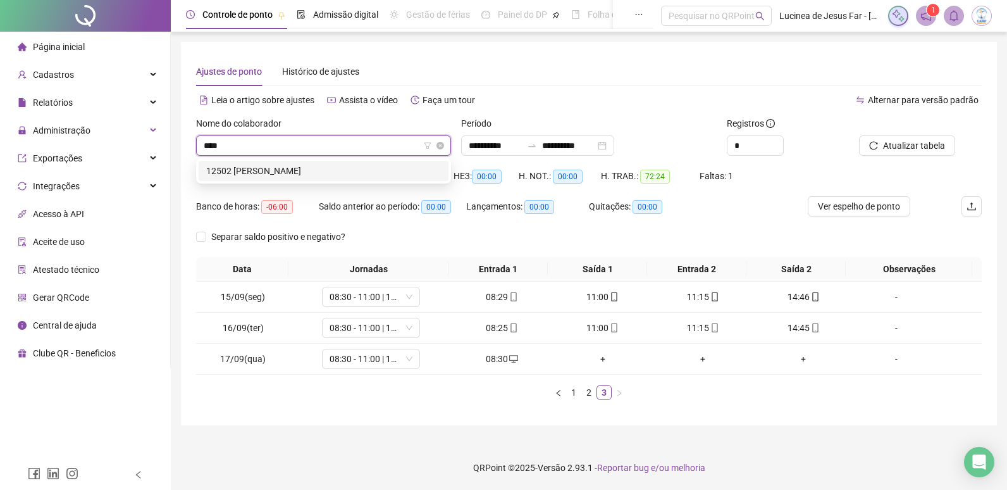
type input "*****"
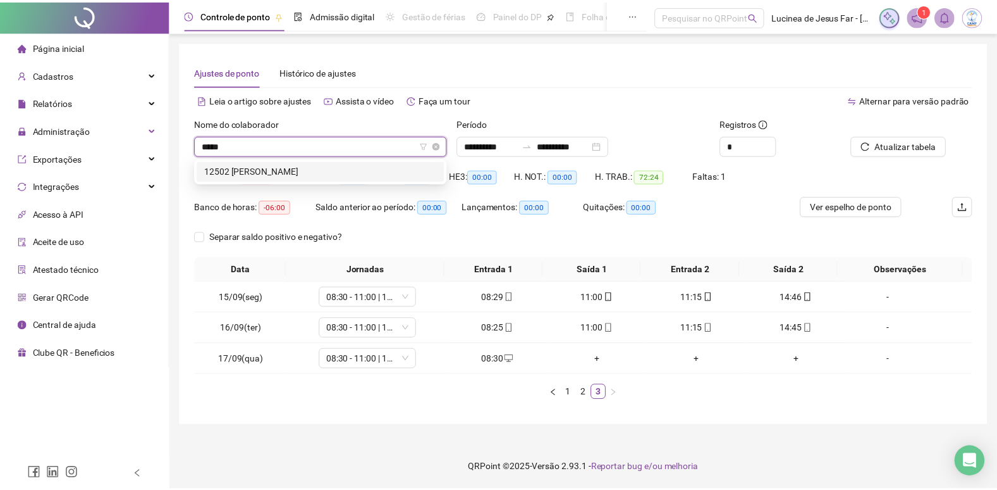
scroll to position [0, 0]
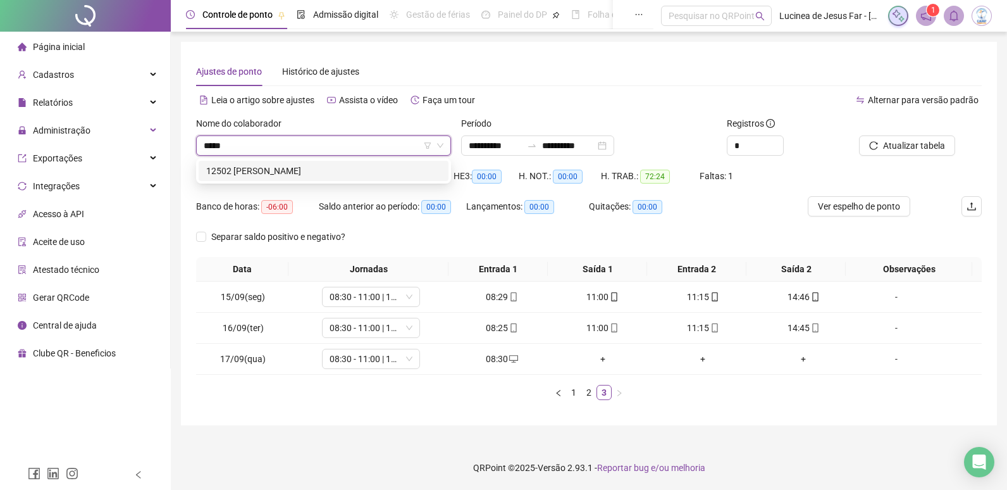
drag, startPoint x: 329, startPoint y: 165, endPoint x: 714, endPoint y: 142, distance: 385.8
click at [329, 165] on div "12502 [PERSON_NAME]" at bounding box center [323, 171] width 235 height 14
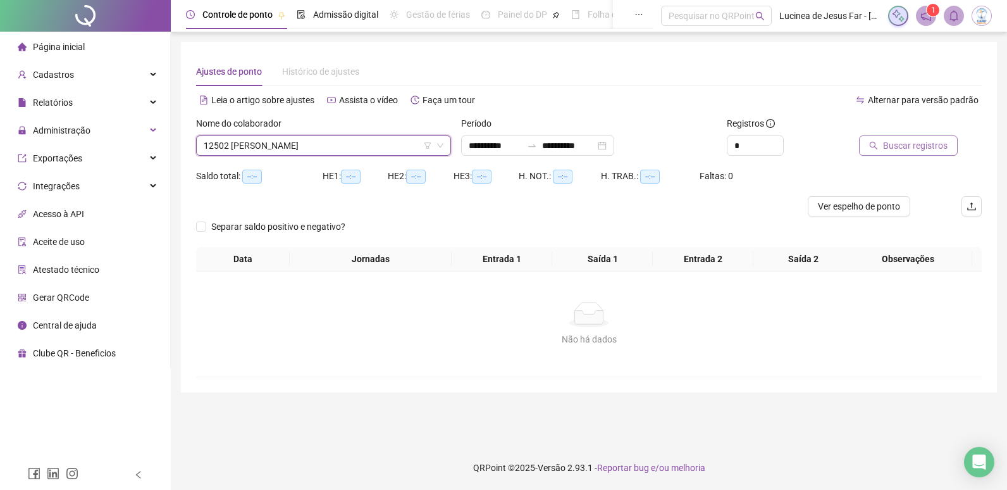
click at [896, 145] on span "Buscar registros" at bounding box center [915, 146] width 65 height 14
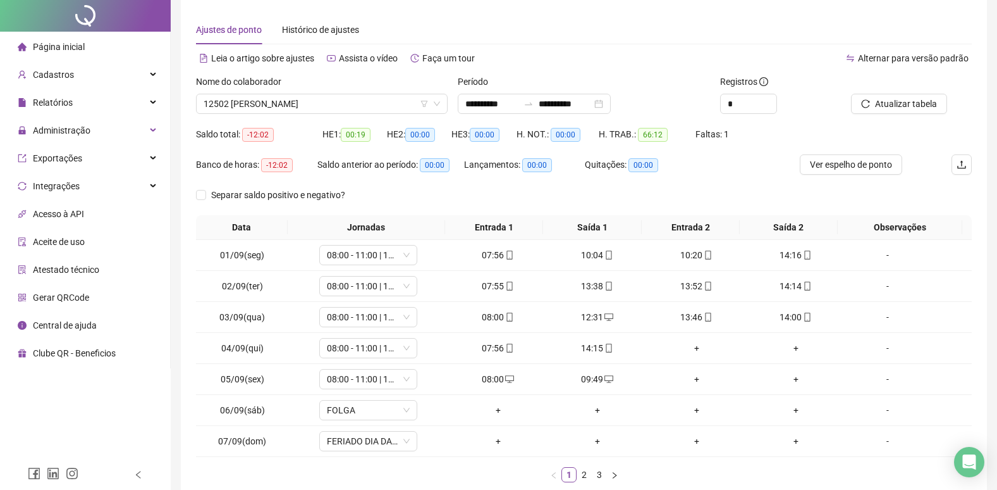
scroll to position [114, 0]
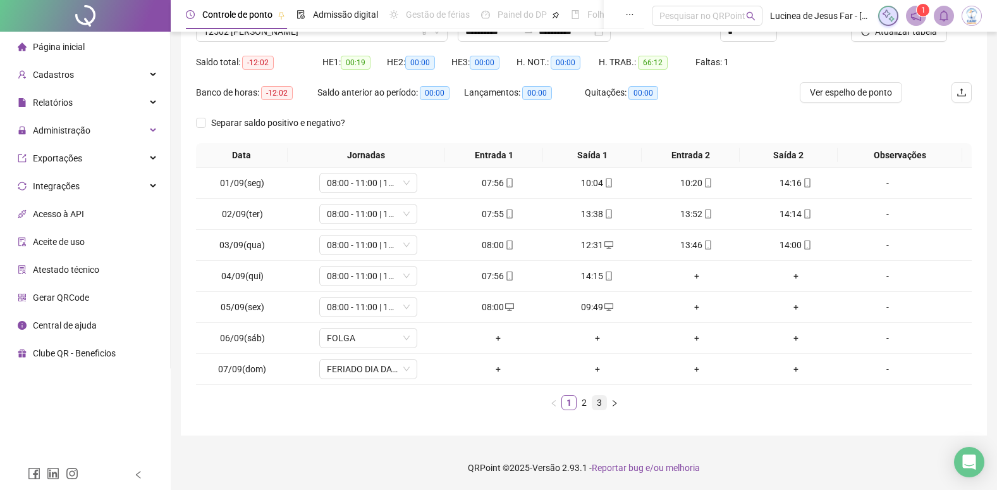
click at [599, 398] on link "3" at bounding box center [600, 402] width 14 height 14
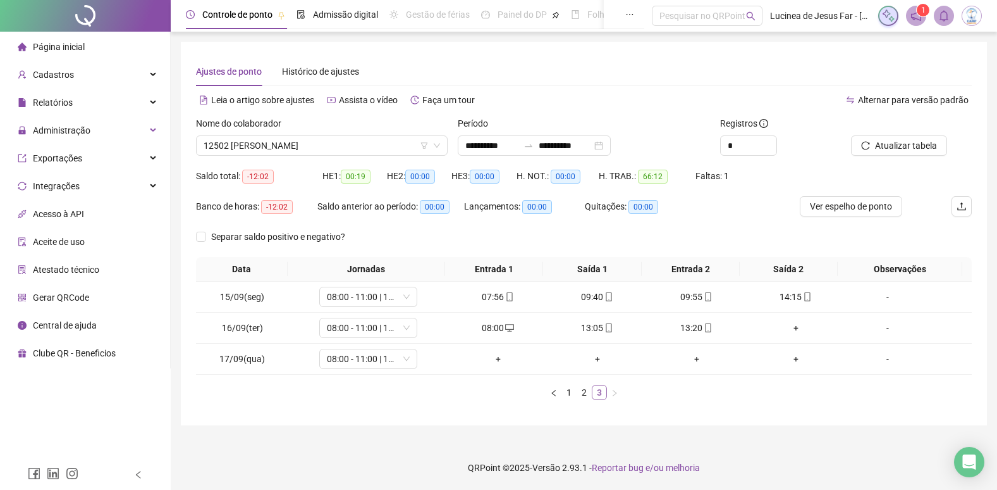
scroll to position [0, 0]
click at [899, 143] on span "Atualizar tabela" at bounding box center [914, 146] width 62 height 14
click at [906, 143] on span "Atualizar tabela" at bounding box center [914, 146] width 62 height 14
click at [572, 394] on link "1" at bounding box center [574, 392] width 14 height 14
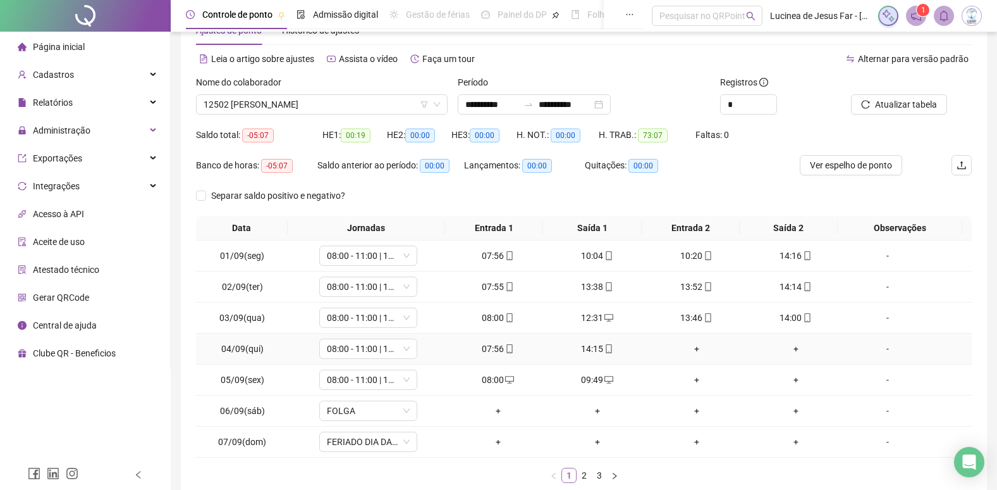
scroll to position [63, 0]
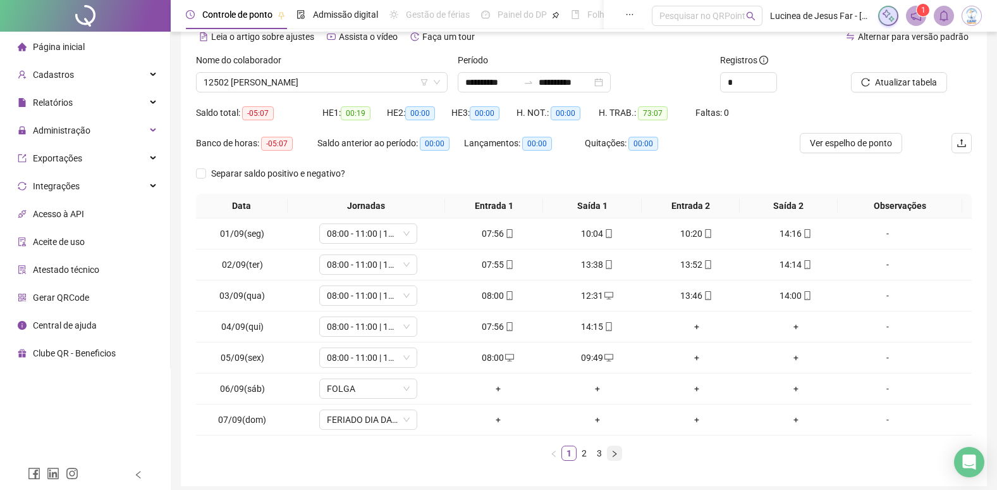
click at [615, 453] on icon "right" at bounding box center [615, 453] width 4 height 6
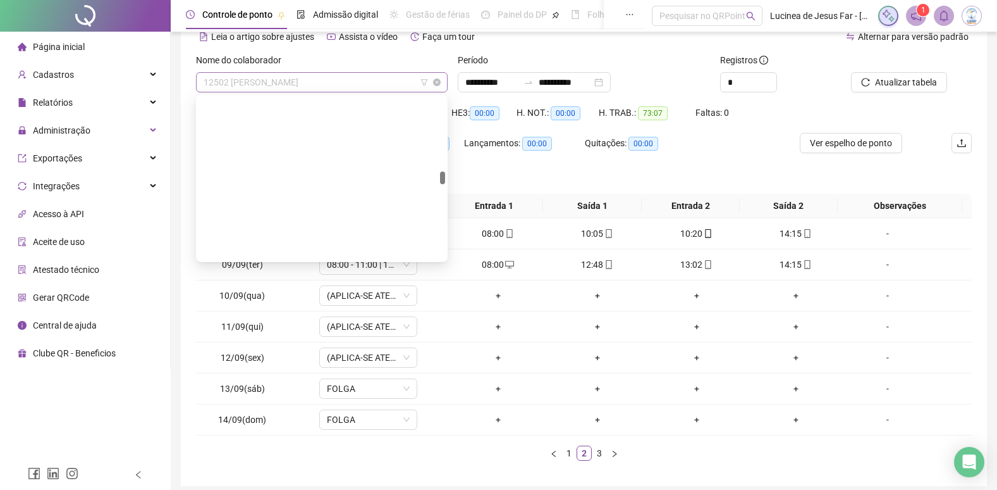
click at [361, 82] on span "12502 [PERSON_NAME]" at bounding box center [322, 82] width 237 height 19
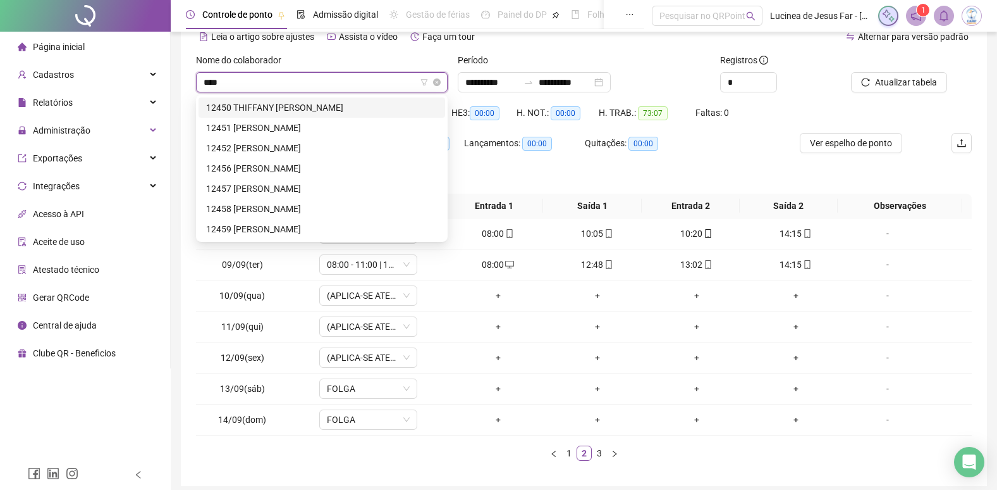
scroll to position [0, 0]
type input "*****"
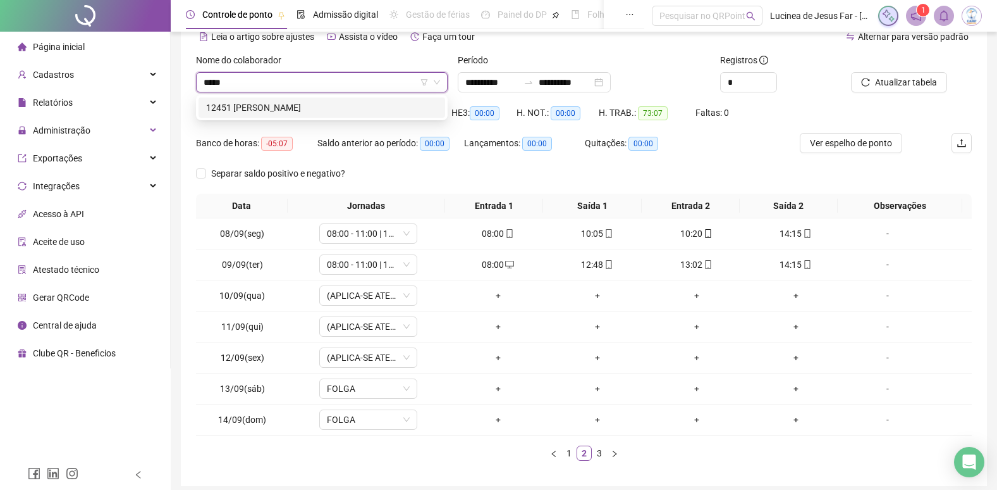
click at [353, 110] on div "12451 RAFAELLA SANTOS CASTRO" at bounding box center [321, 108] width 231 height 14
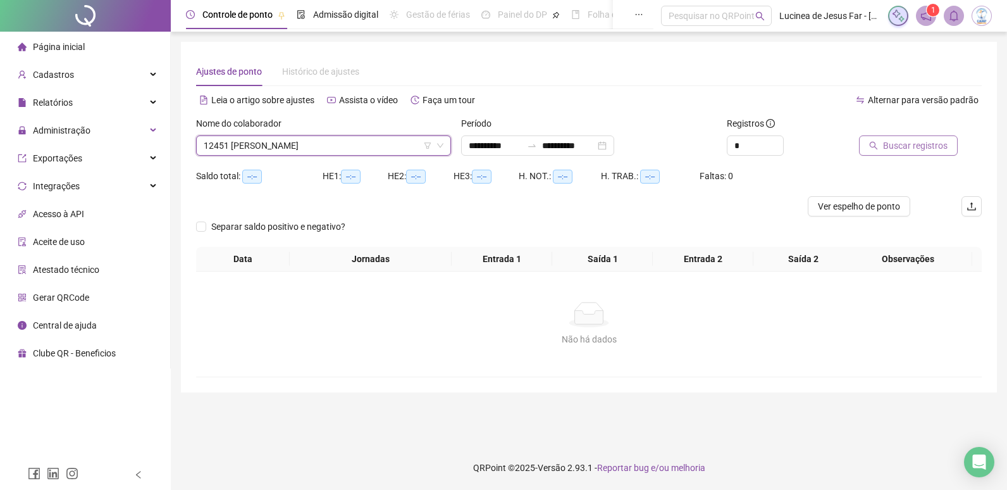
drag, startPoint x: 885, startPoint y: 139, endPoint x: 885, endPoint y: 145, distance: 6.4
click at [885, 145] on span "Buscar registros" at bounding box center [915, 146] width 65 height 14
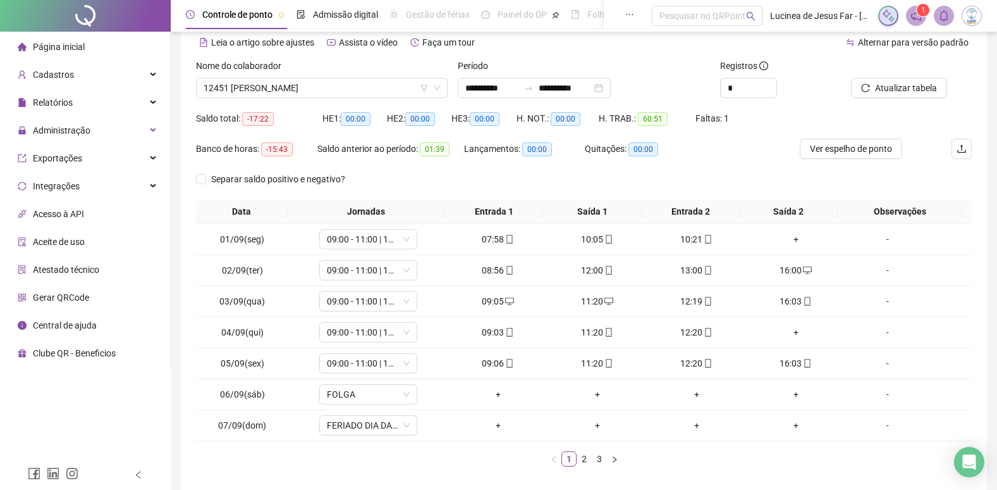
scroll to position [114, 0]
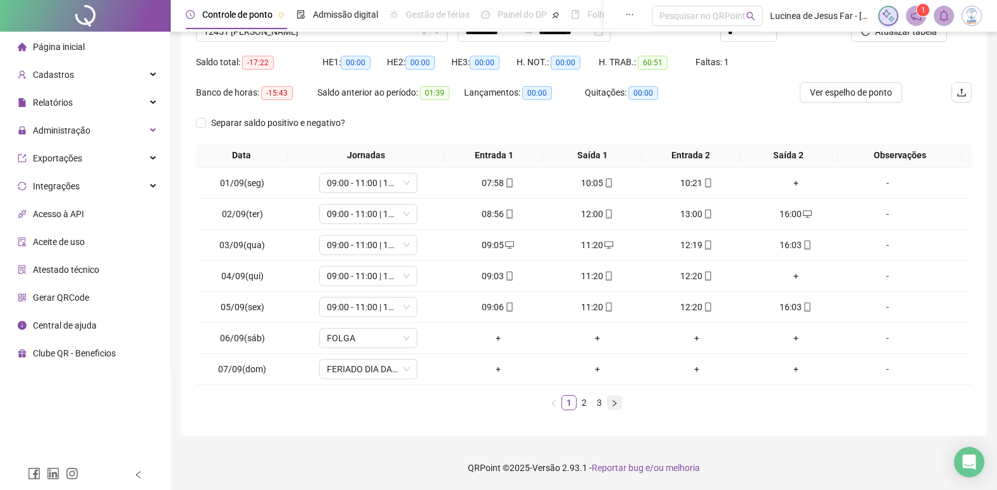
click at [615, 402] on icon "right" at bounding box center [615, 402] width 4 height 6
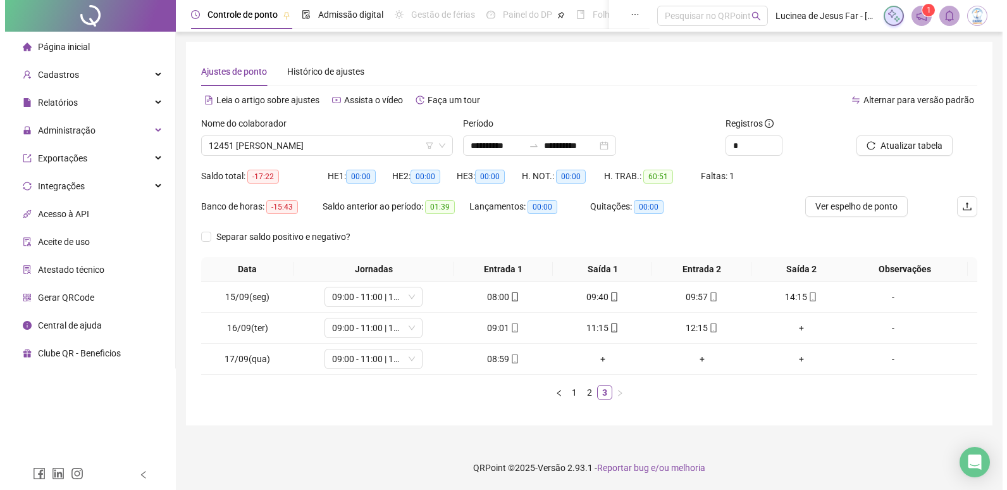
scroll to position [0, 0]
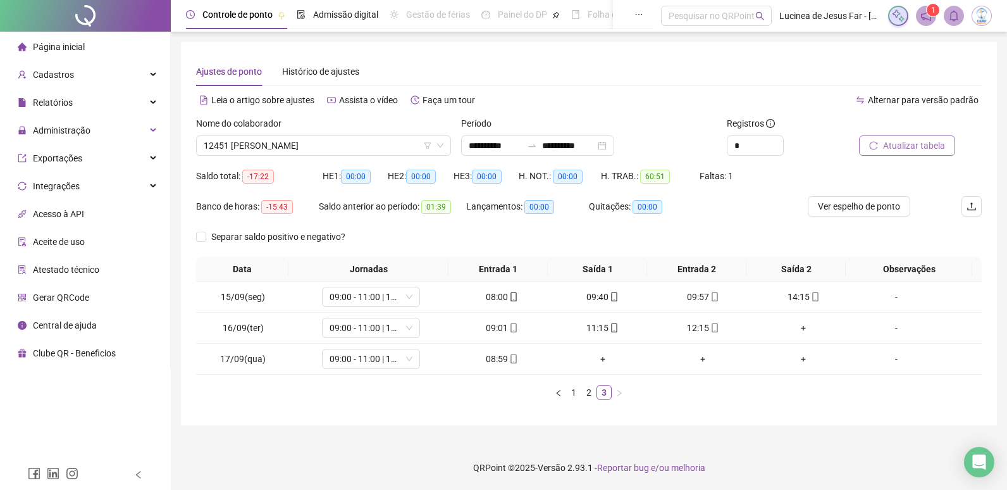
click at [923, 147] on span "Atualizar tabela" at bounding box center [914, 146] width 62 height 14
click at [407, 145] on span "12451 RAFAELLA SANTOS CASTRO" at bounding box center [324, 145] width 240 height 19
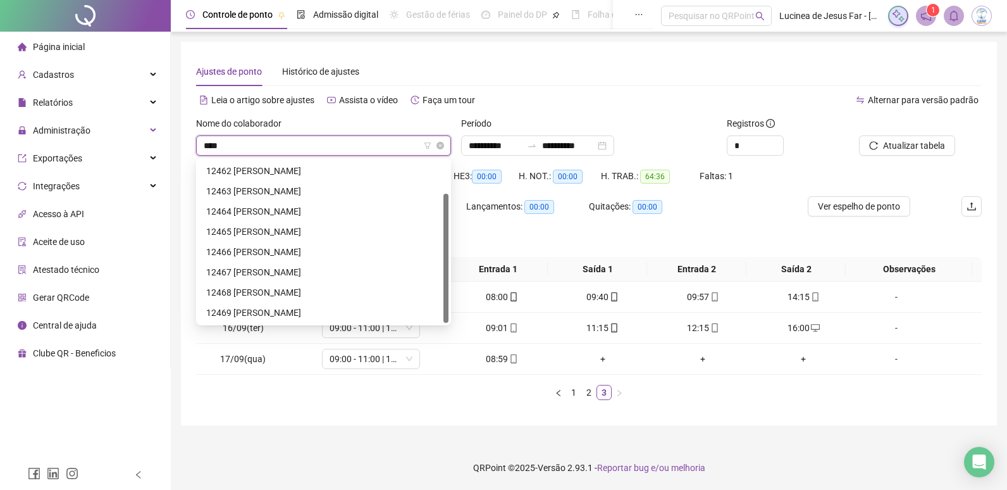
scroll to position [40, 0]
type input "*****"
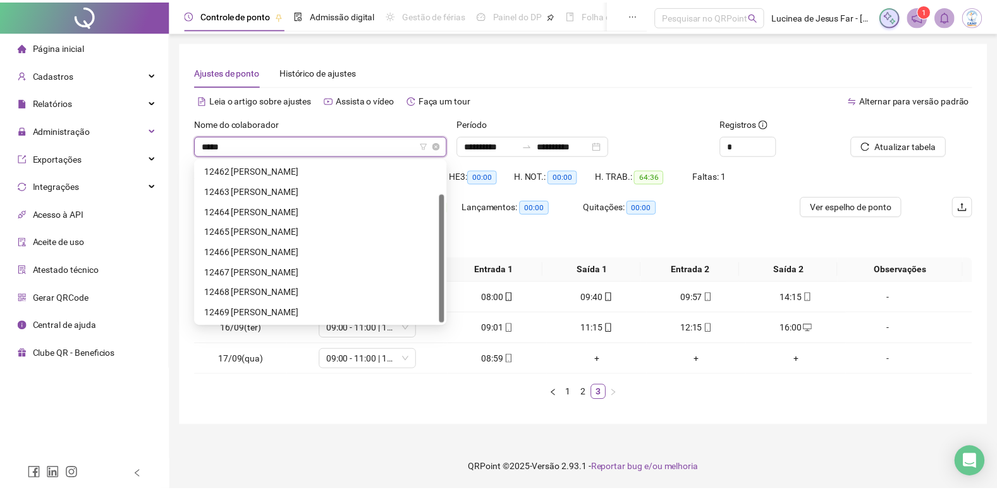
scroll to position [0, 0]
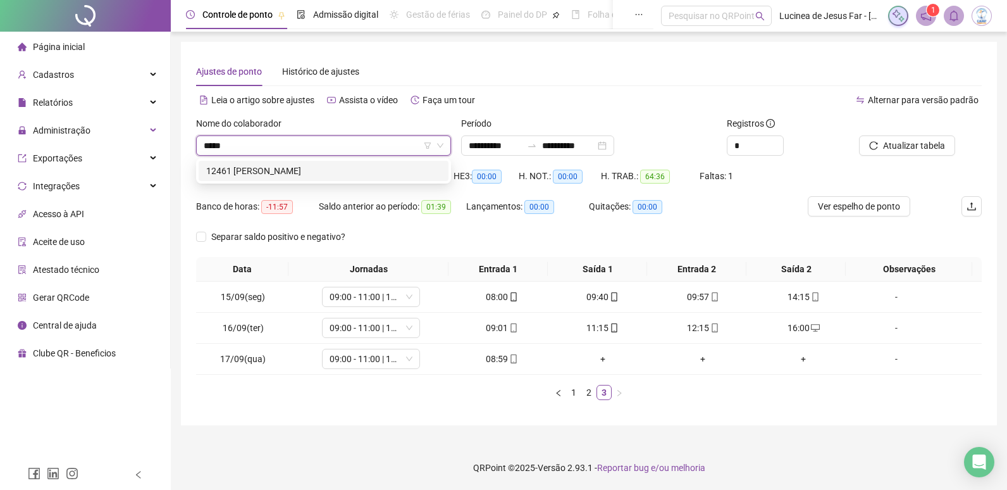
click at [378, 164] on div "12461 JOAO GUILHERME NABOR DA SILVA" at bounding box center [323, 171] width 235 height 14
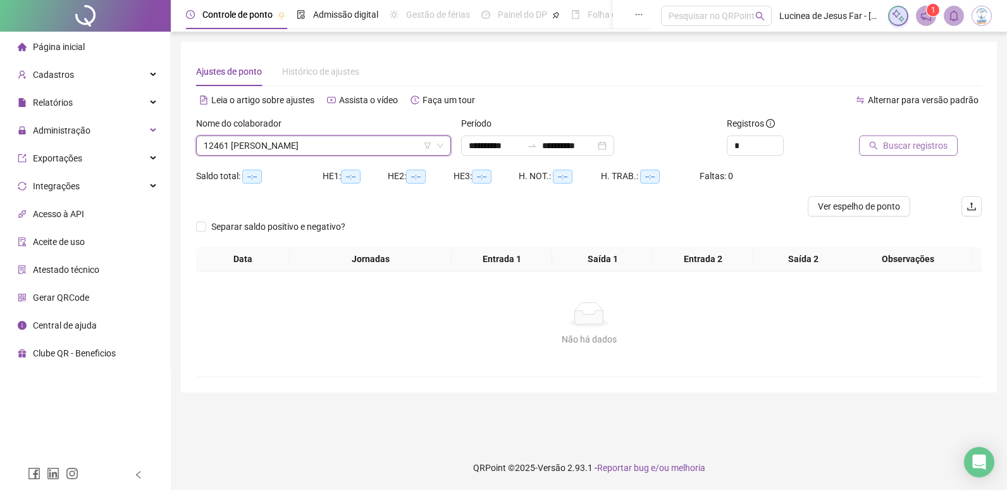
click at [931, 147] on span "Buscar registros" at bounding box center [915, 146] width 65 height 14
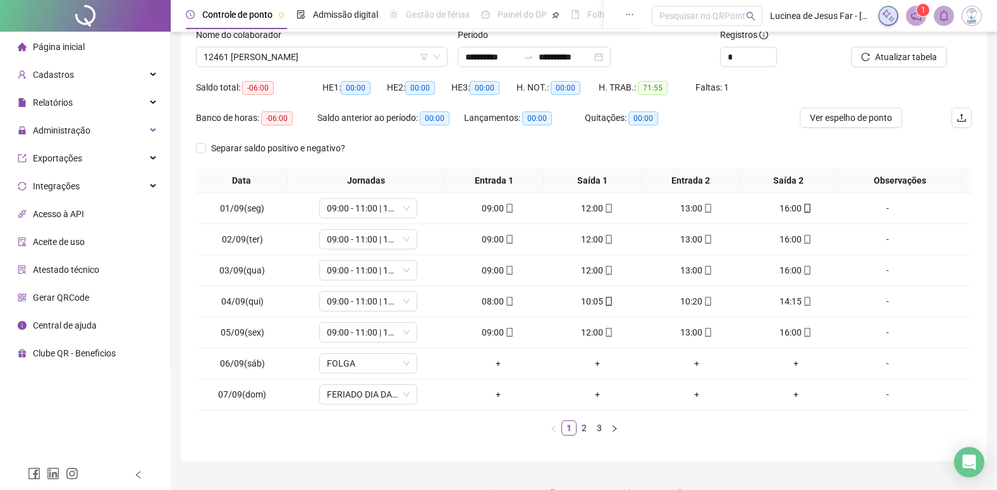
scroll to position [114, 0]
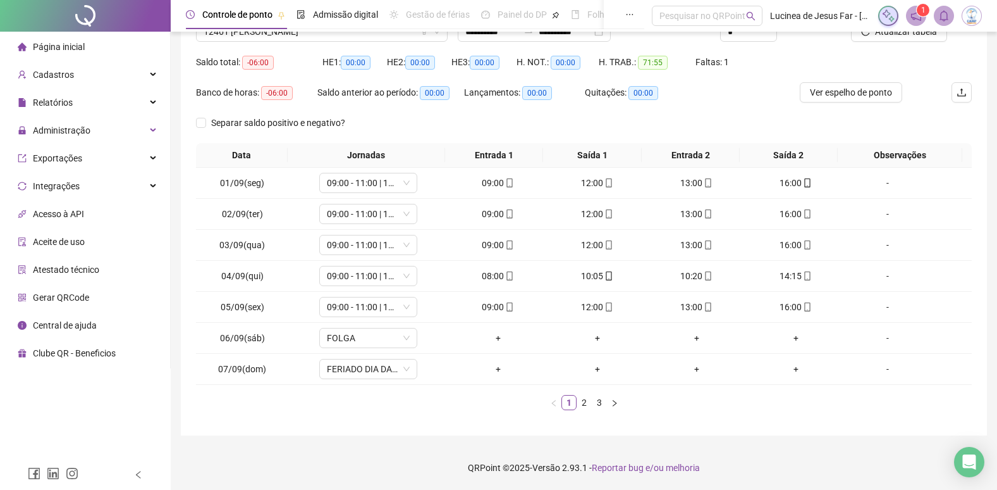
click at [605, 405] on link "3" at bounding box center [600, 402] width 14 height 14
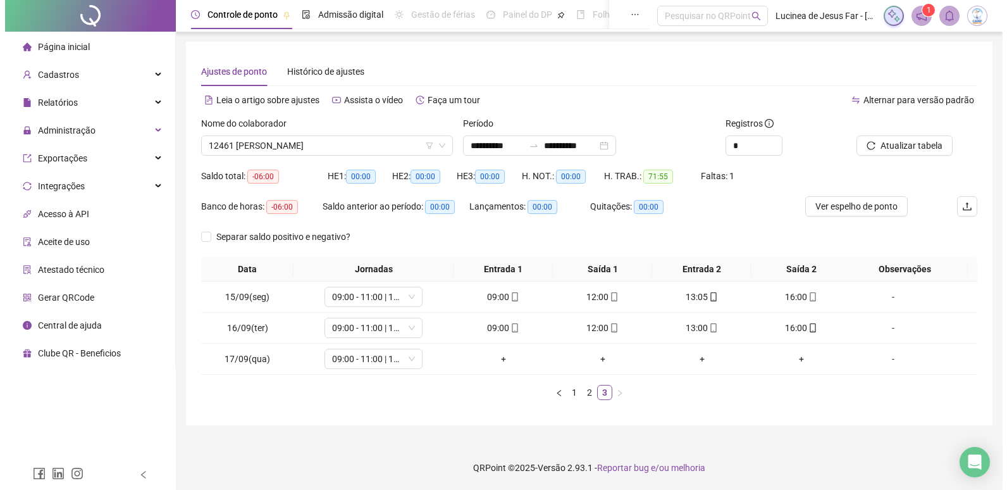
scroll to position [0, 0]
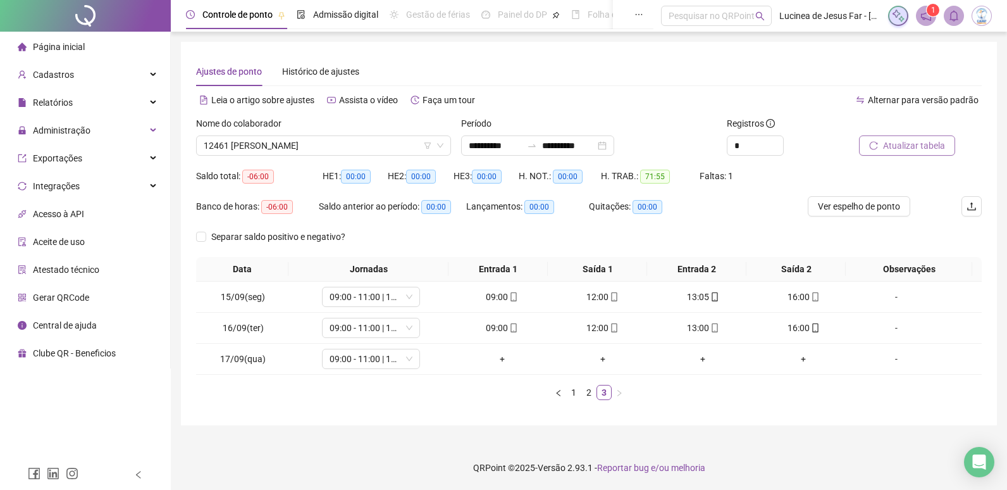
click at [928, 145] on span "Atualizar tabela" at bounding box center [914, 146] width 62 height 14
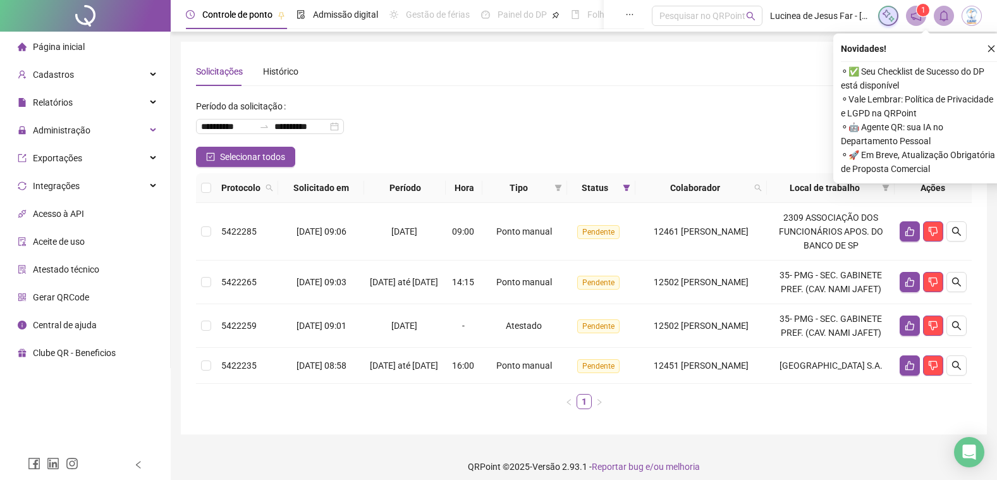
click at [474, 409] on ul "1" at bounding box center [584, 401] width 776 height 15
click at [992, 47] on icon "close" at bounding box center [991, 48] width 9 height 9
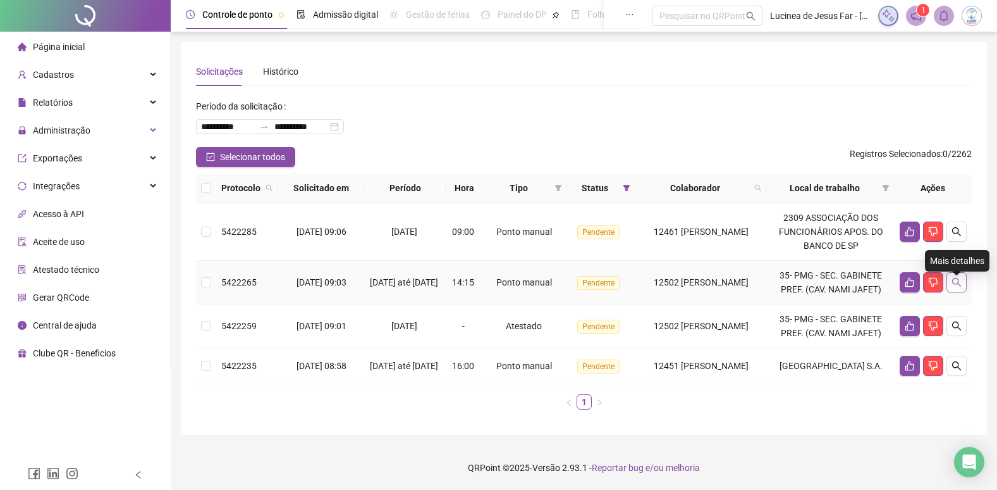
click at [955, 287] on icon "search" at bounding box center [957, 282] width 10 height 10
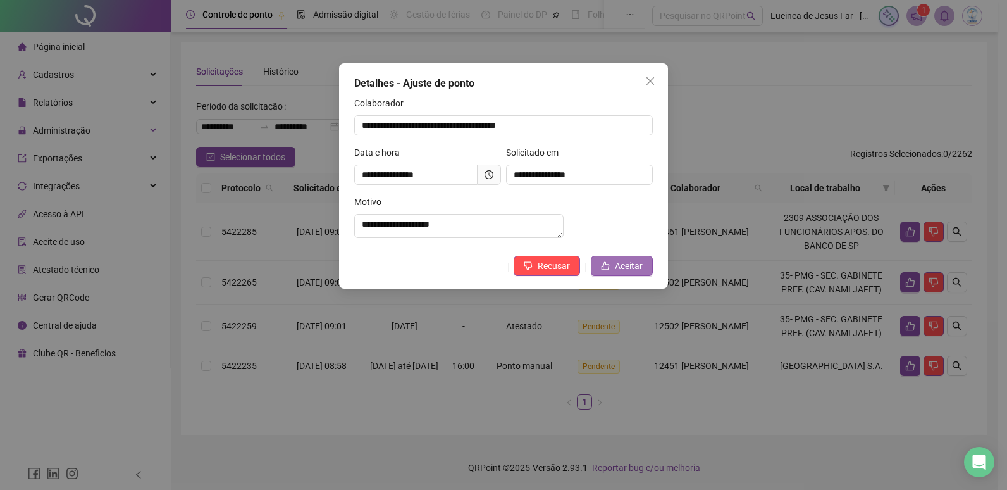
click at [627, 273] on span "Aceitar" at bounding box center [629, 266] width 28 height 14
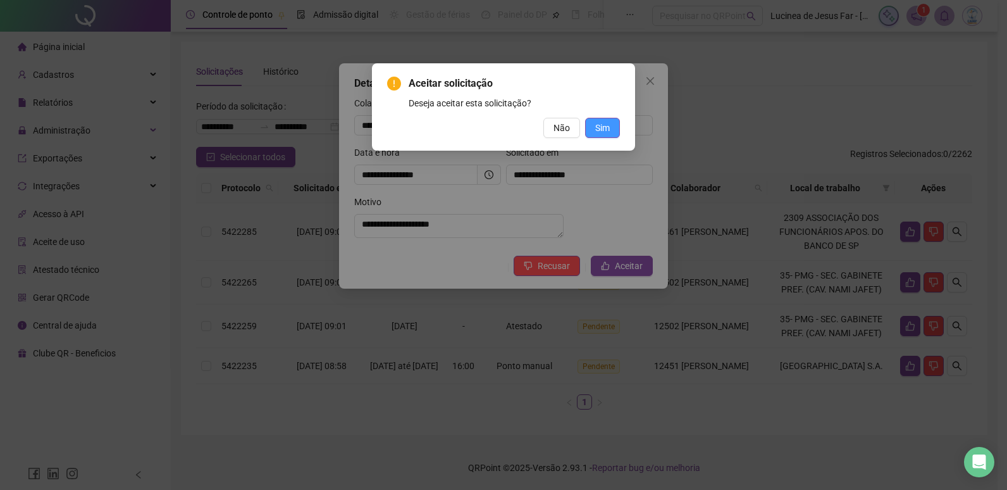
click at [602, 128] on span "Sim" at bounding box center [602, 128] width 15 height 14
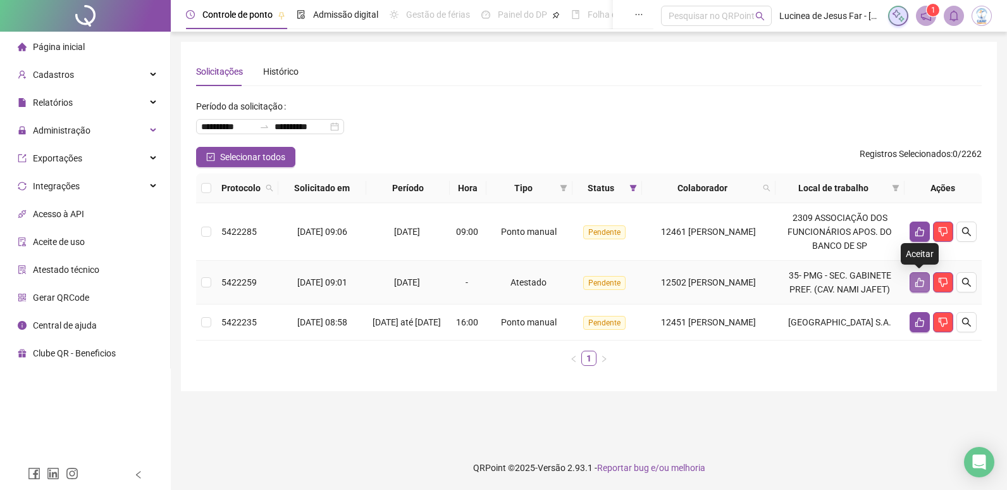
click at [921, 279] on icon "like" at bounding box center [919, 282] width 10 height 10
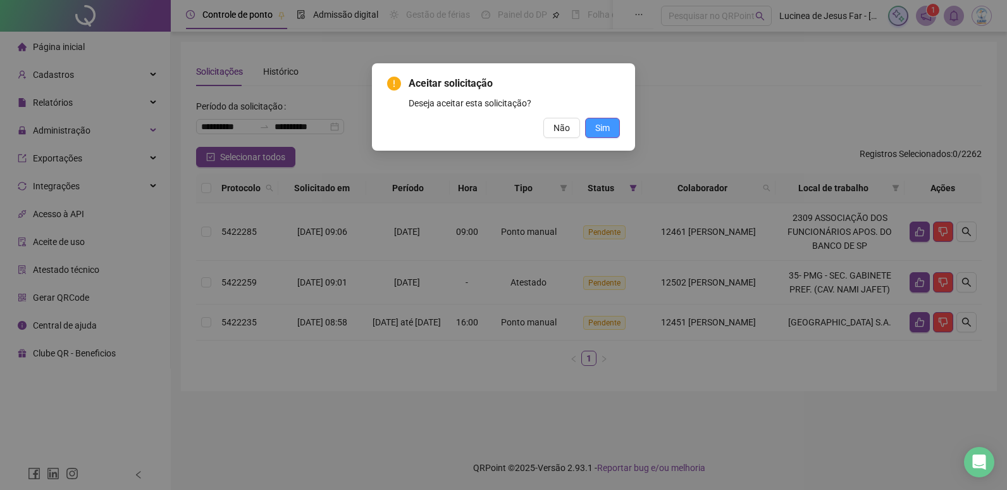
click at [606, 133] on span "Sim" at bounding box center [602, 128] width 15 height 14
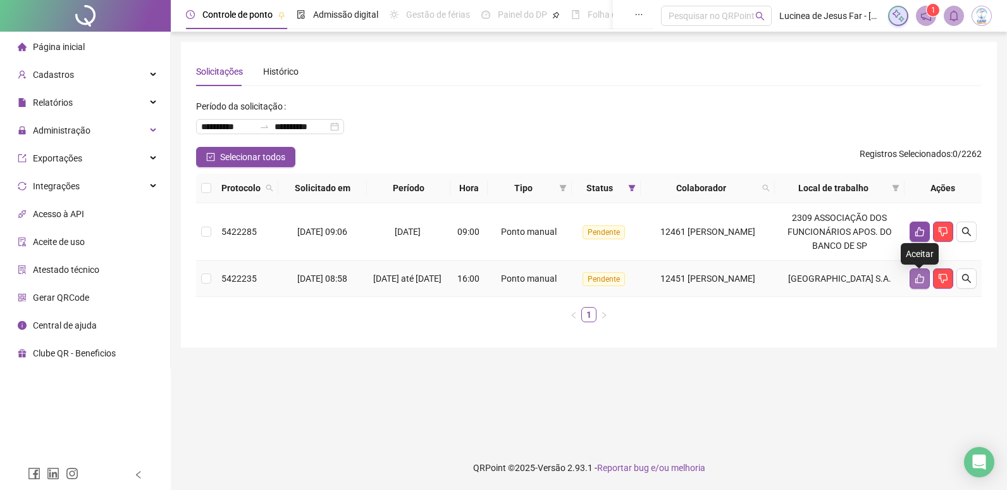
click at [914, 278] on icon "like" at bounding box center [919, 278] width 10 height 10
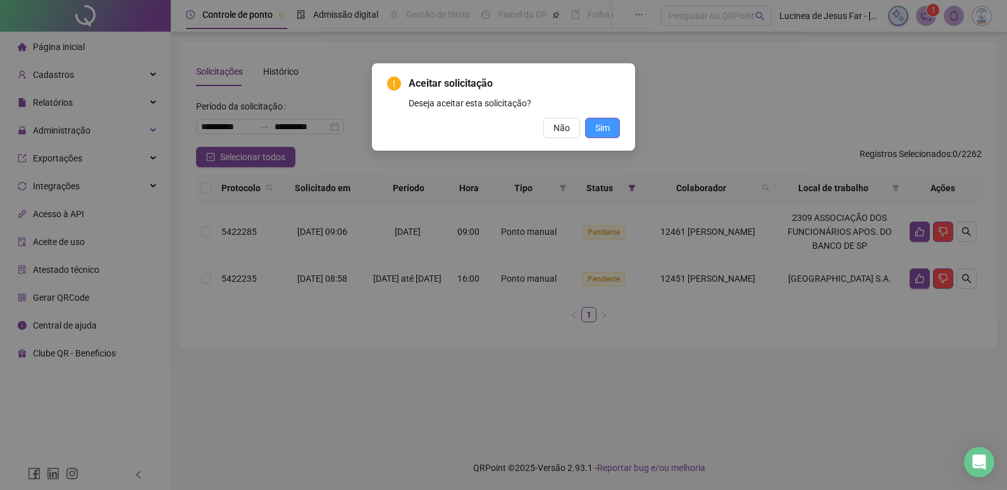
click at [606, 125] on span "Sim" at bounding box center [602, 128] width 15 height 14
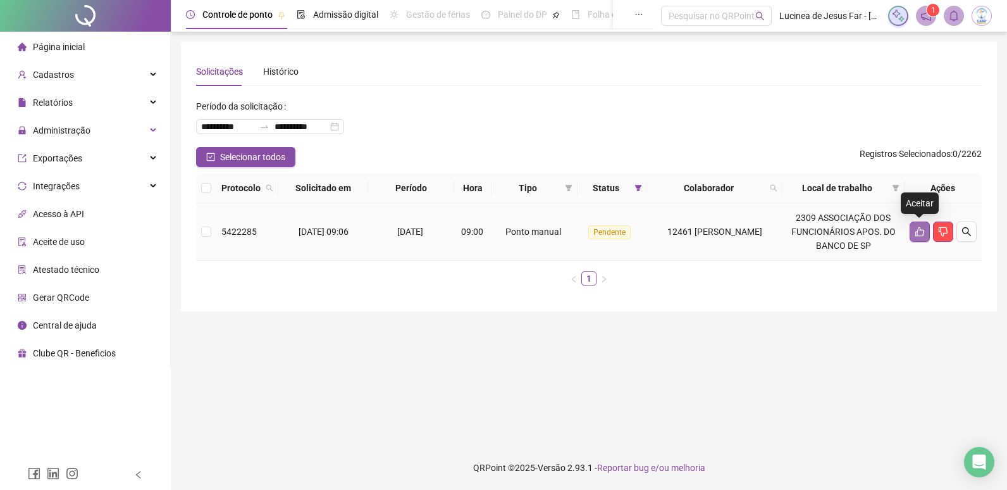
click at [923, 232] on icon "like" at bounding box center [919, 231] width 10 height 10
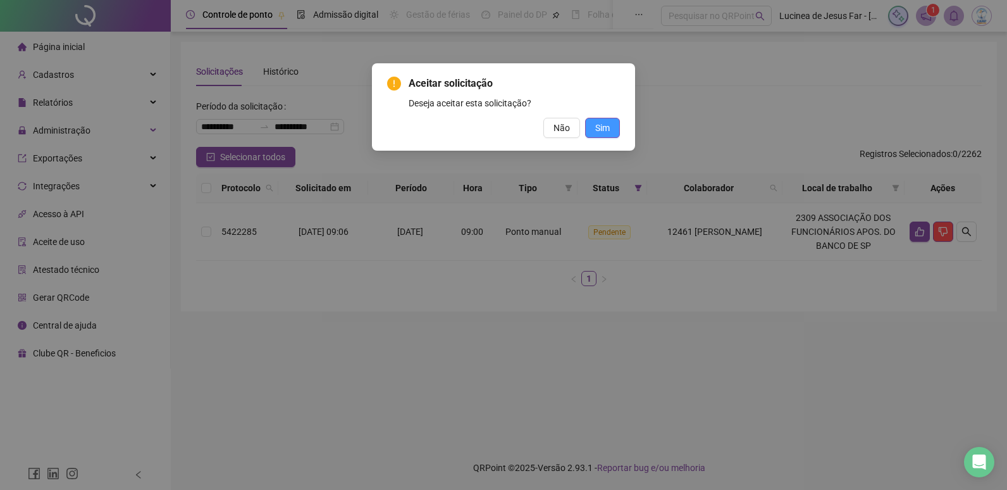
click at [611, 130] on button "Sim" at bounding box center [602, 128] width 35 height 20
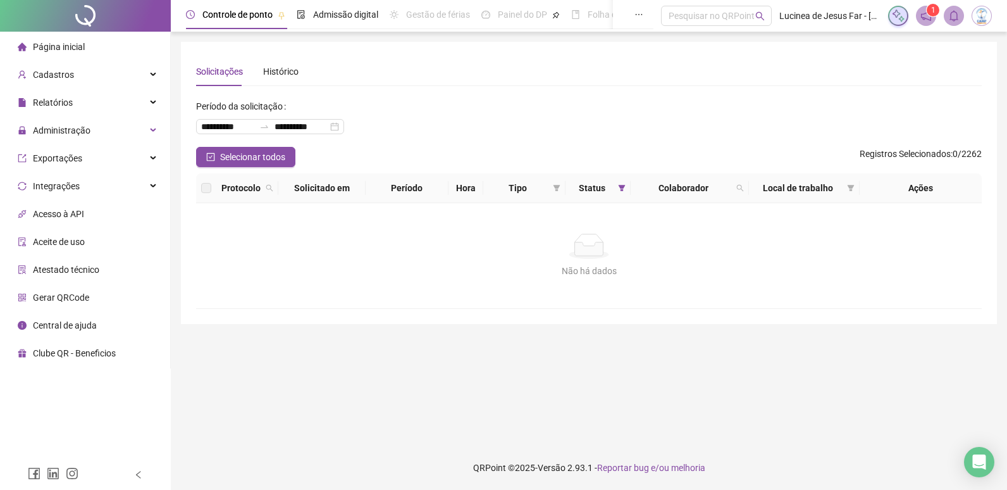
click at [74, 42] on span "Página inicial" at bounding box center [59, 47] width 52 height 10
